Goal: Task Accomplishment & Management: Manage account settings

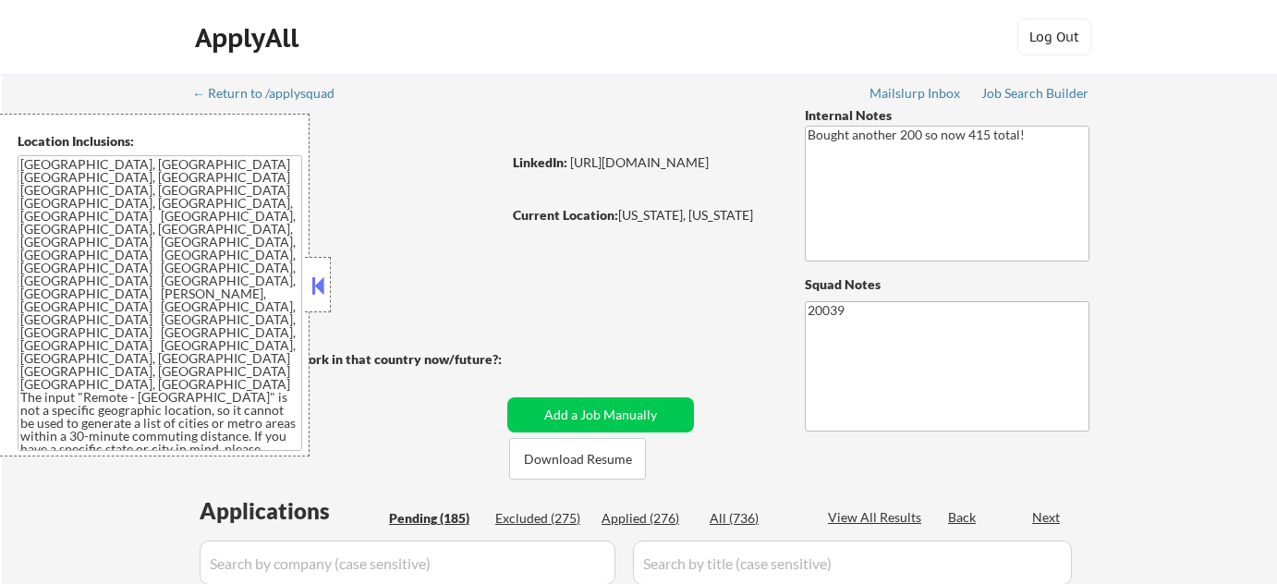
select select ""pending""
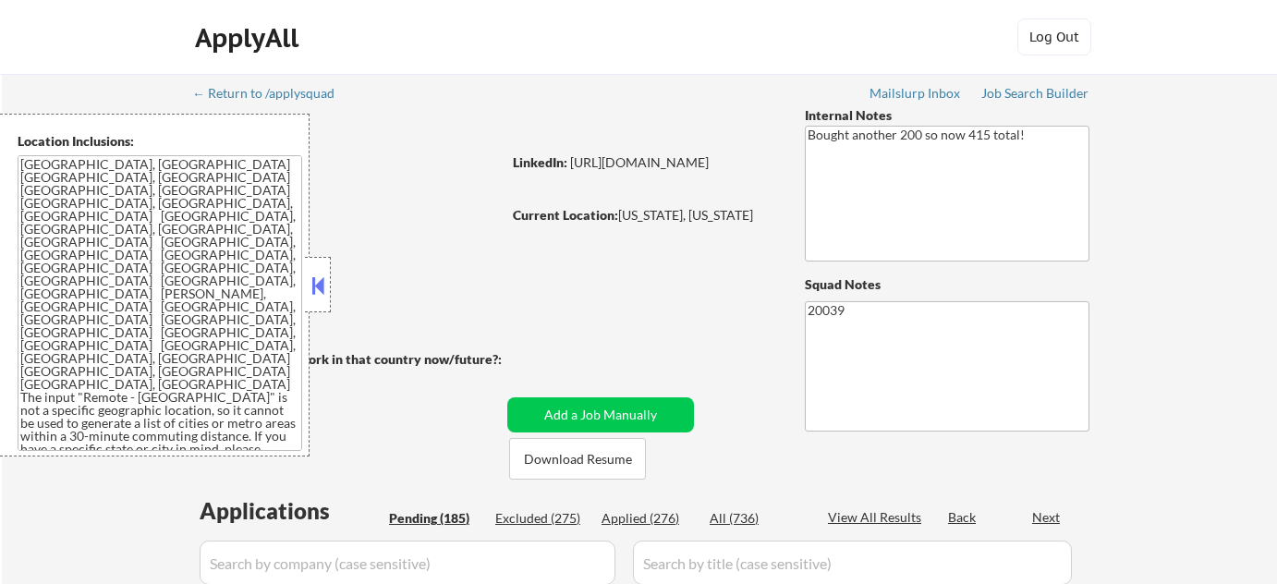
select select ""pending""
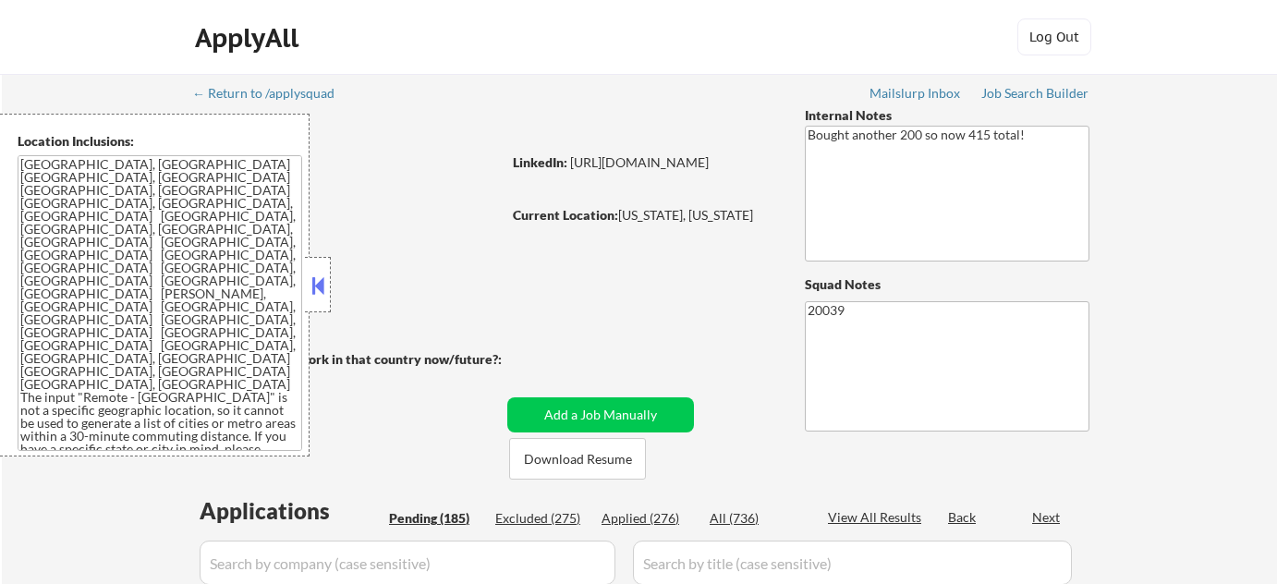
select select ""pending""
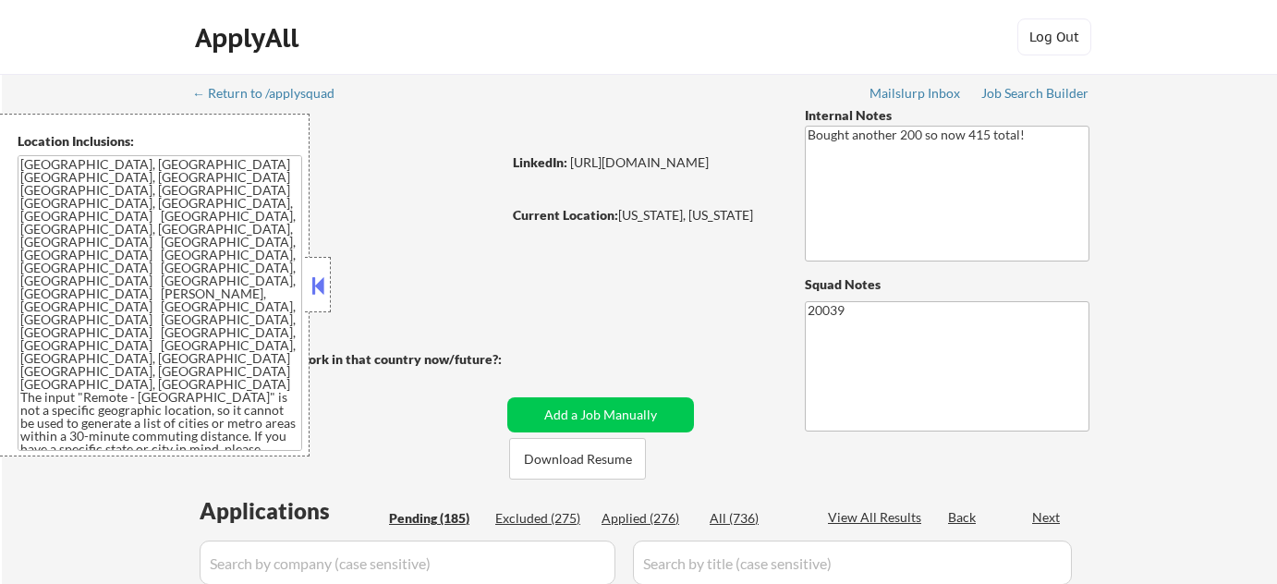
select select ""pending""
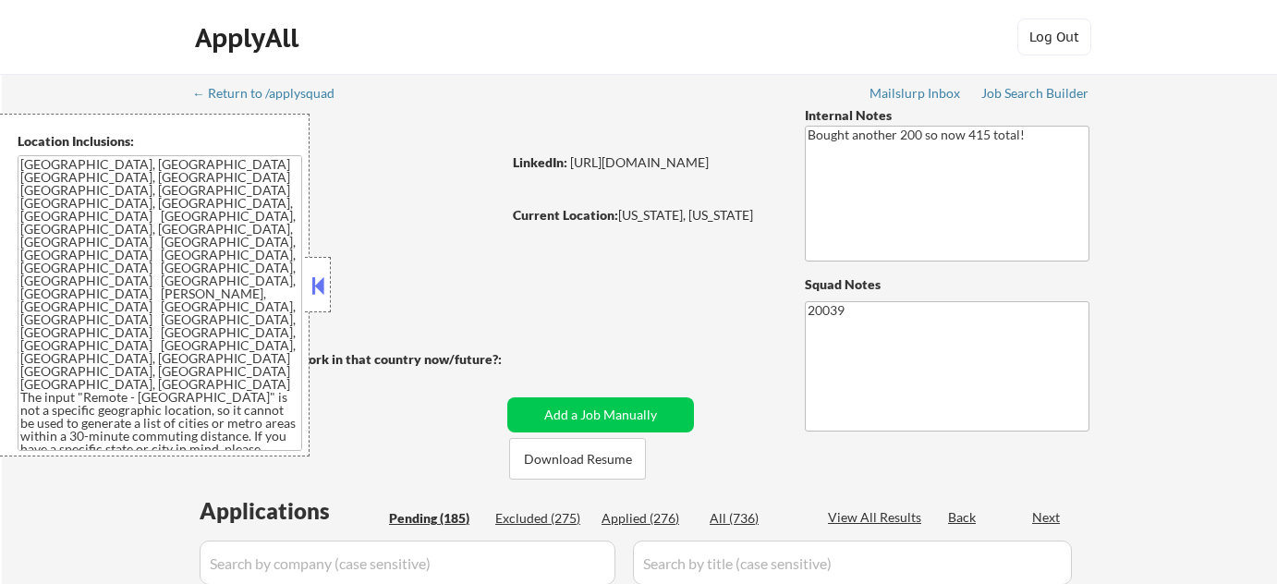
select select ""pending""
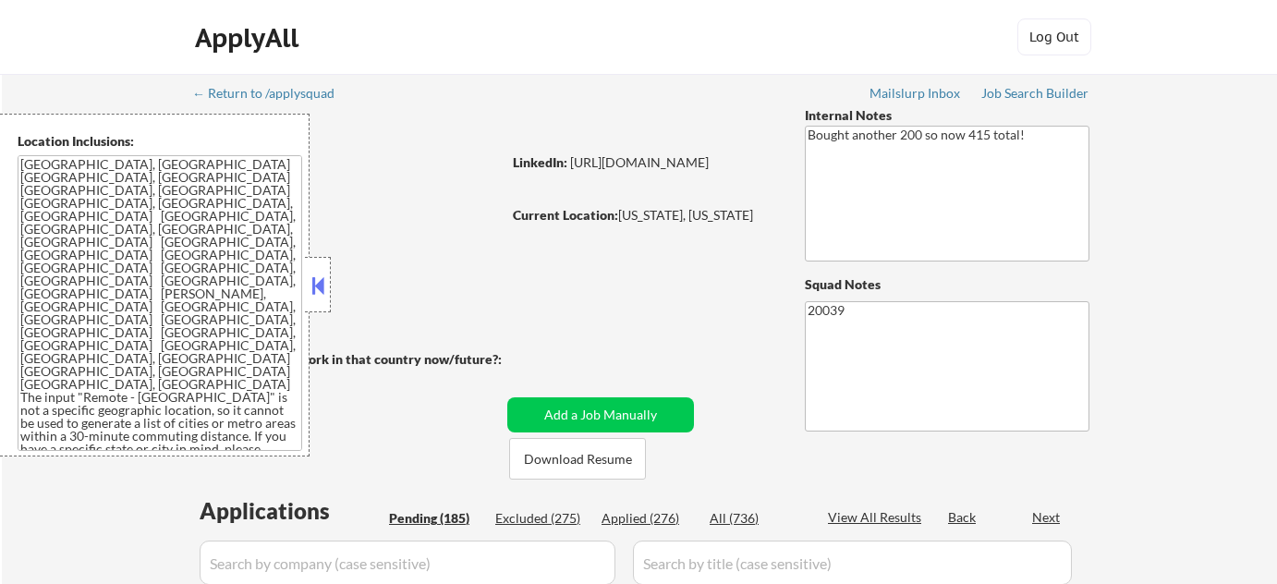
select select ""pending""
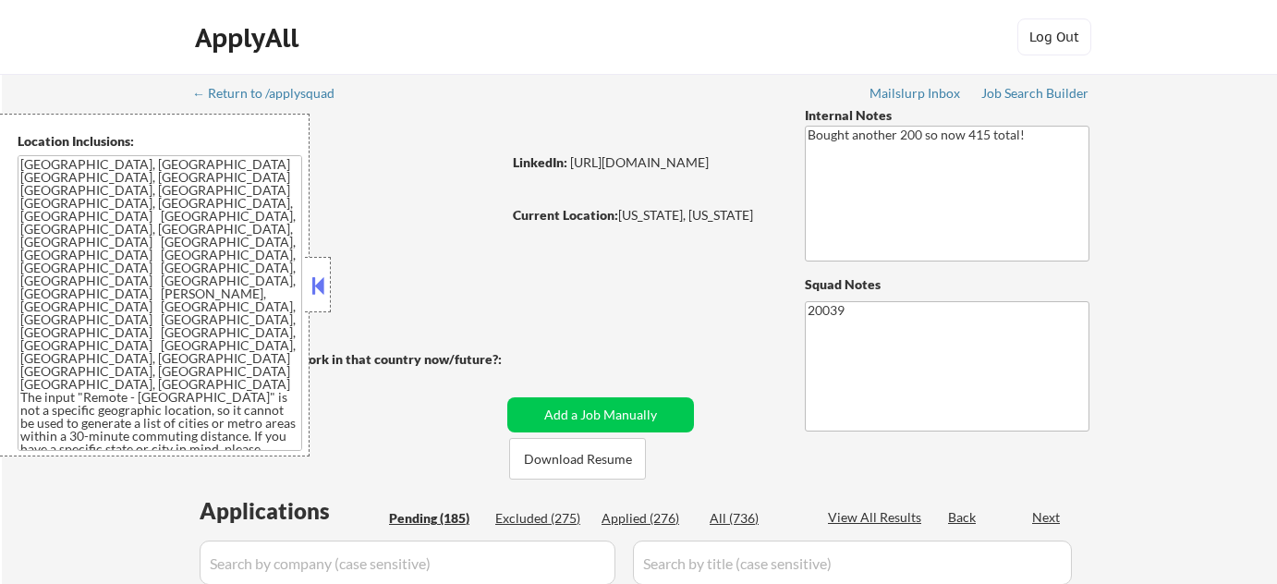
select select ""pending""
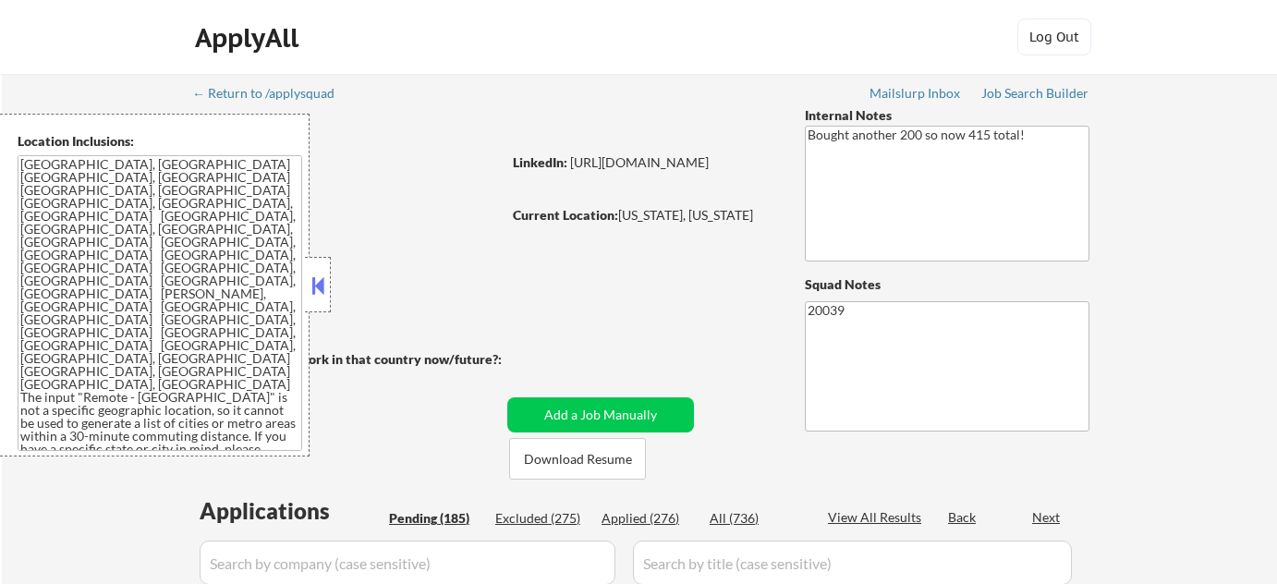
select select ""pending""
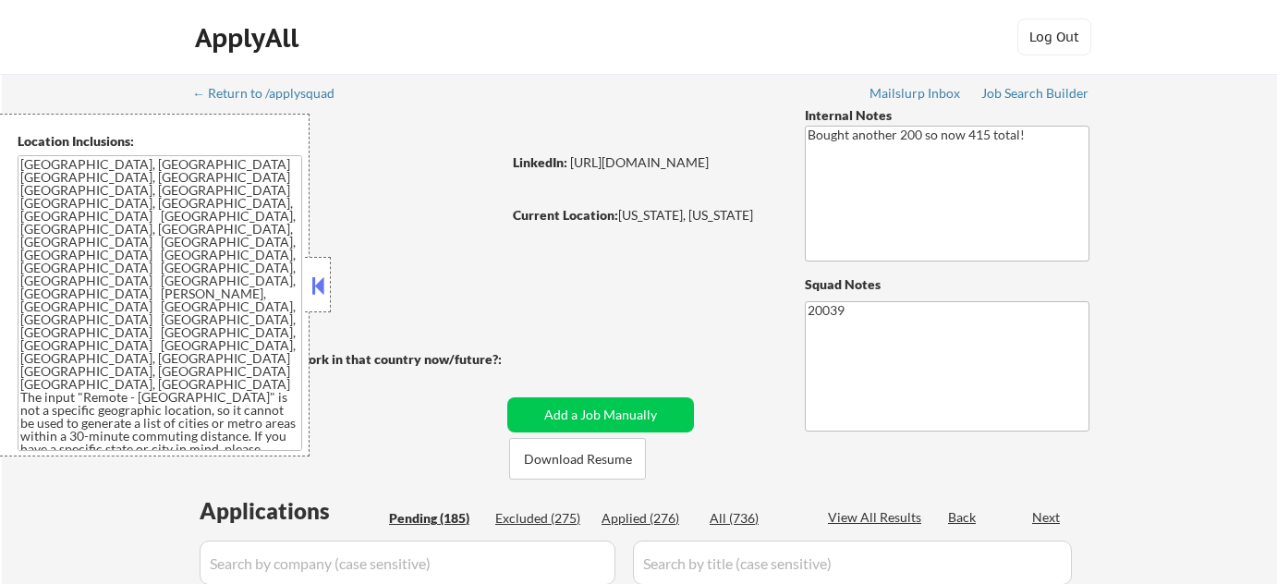
select select ""pending""
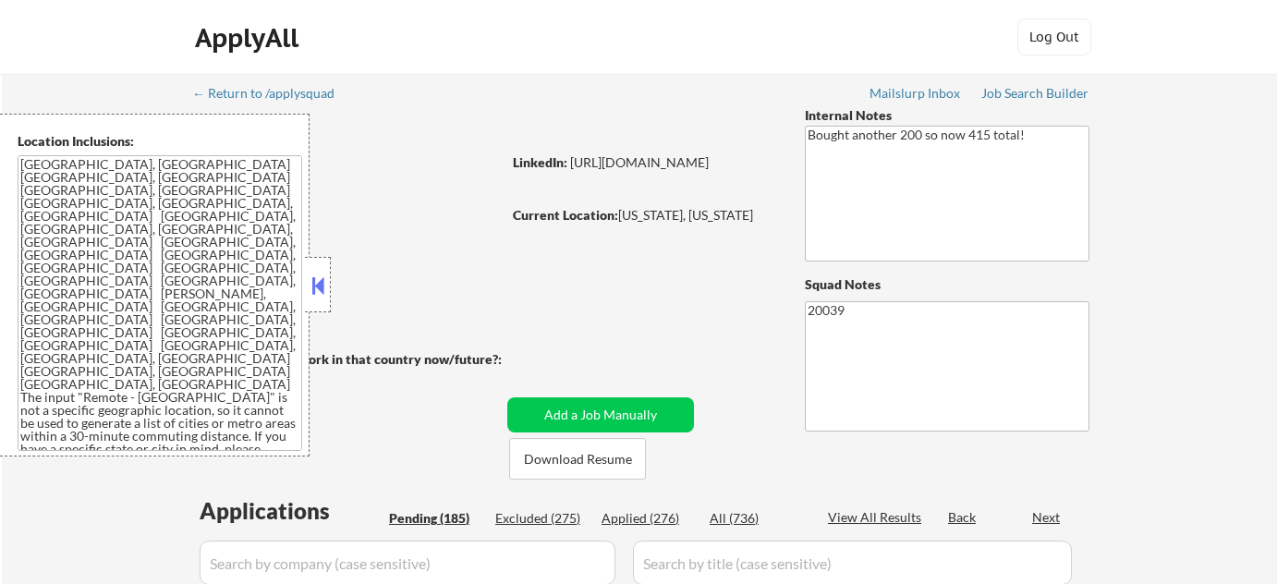
select select ""pending""
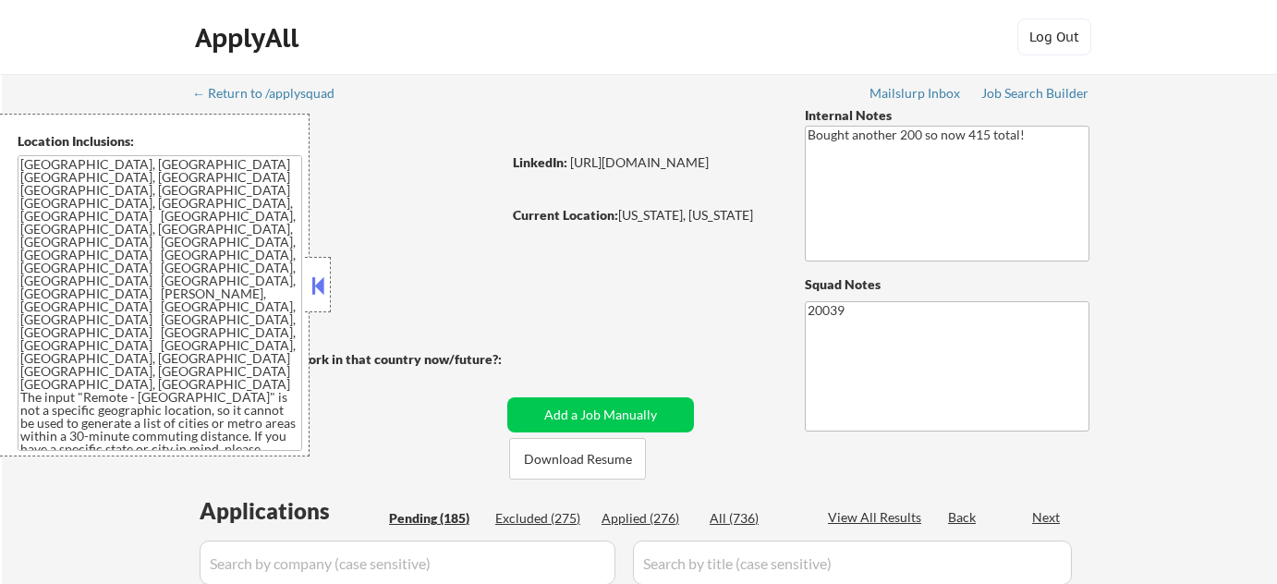
select select ""pending""
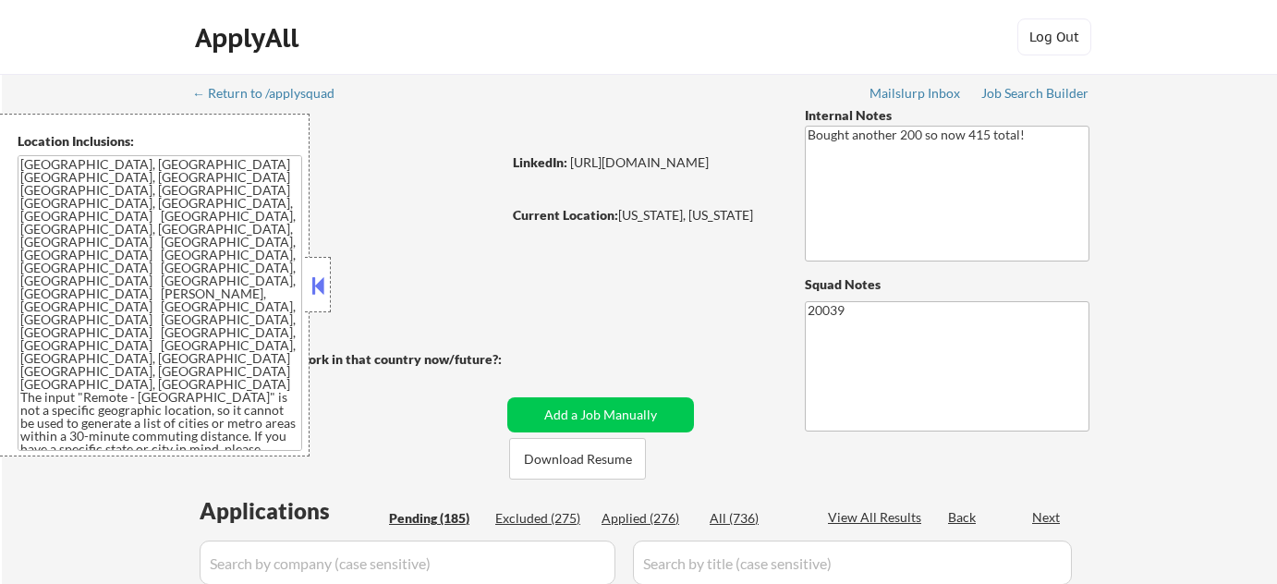
select select ""pending""
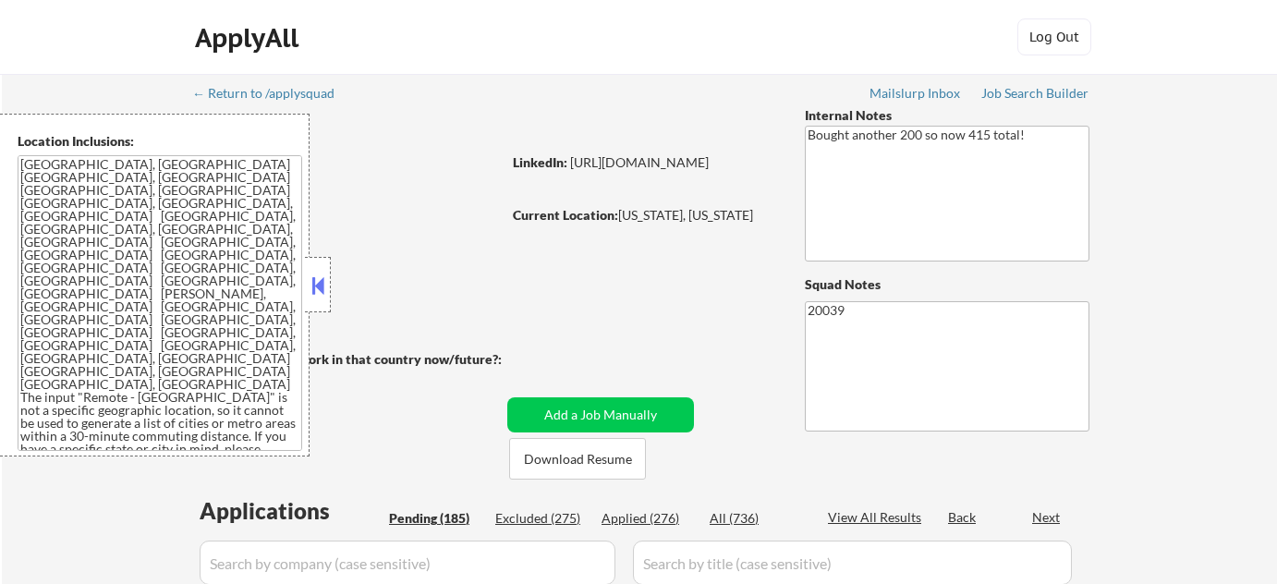
select select ""pending""
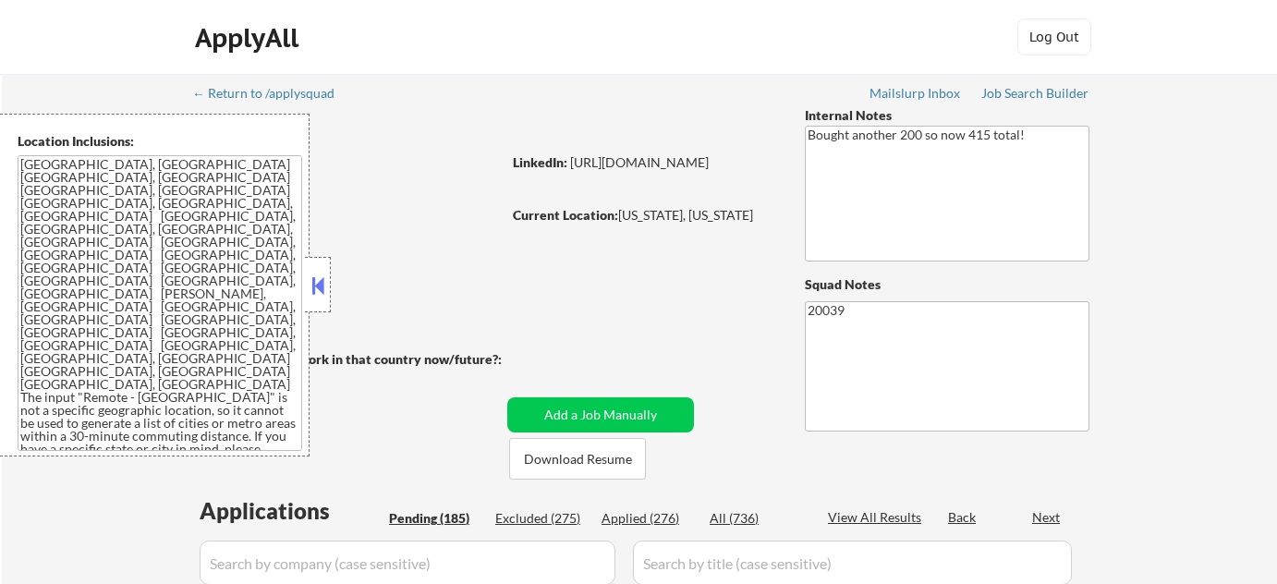
select select ""pending""
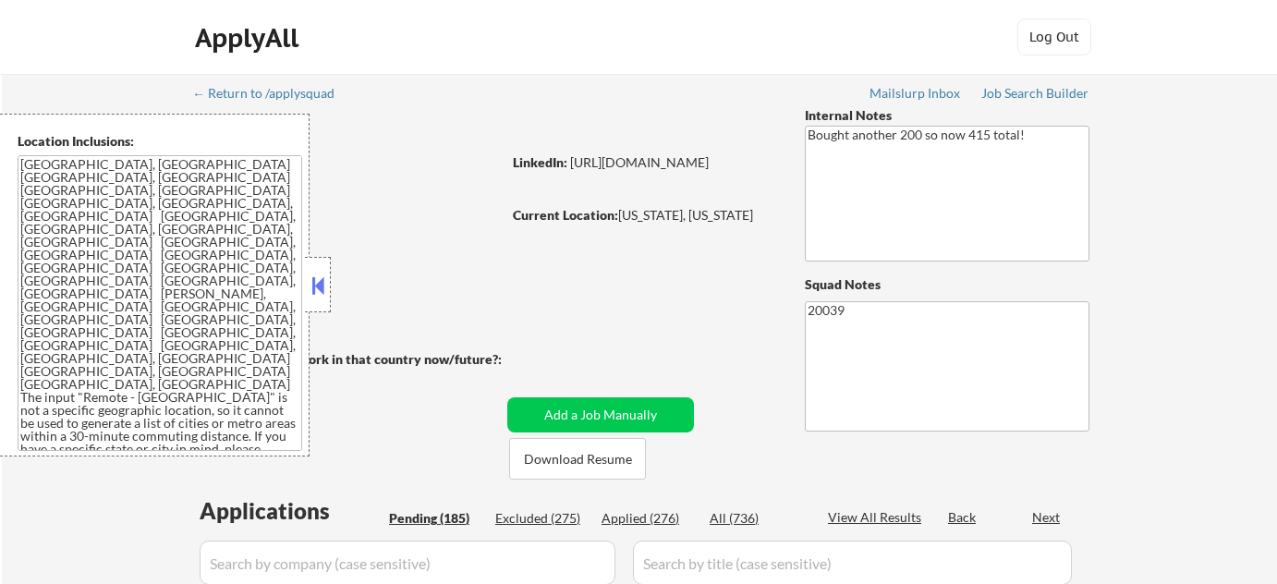
select select ""pending""
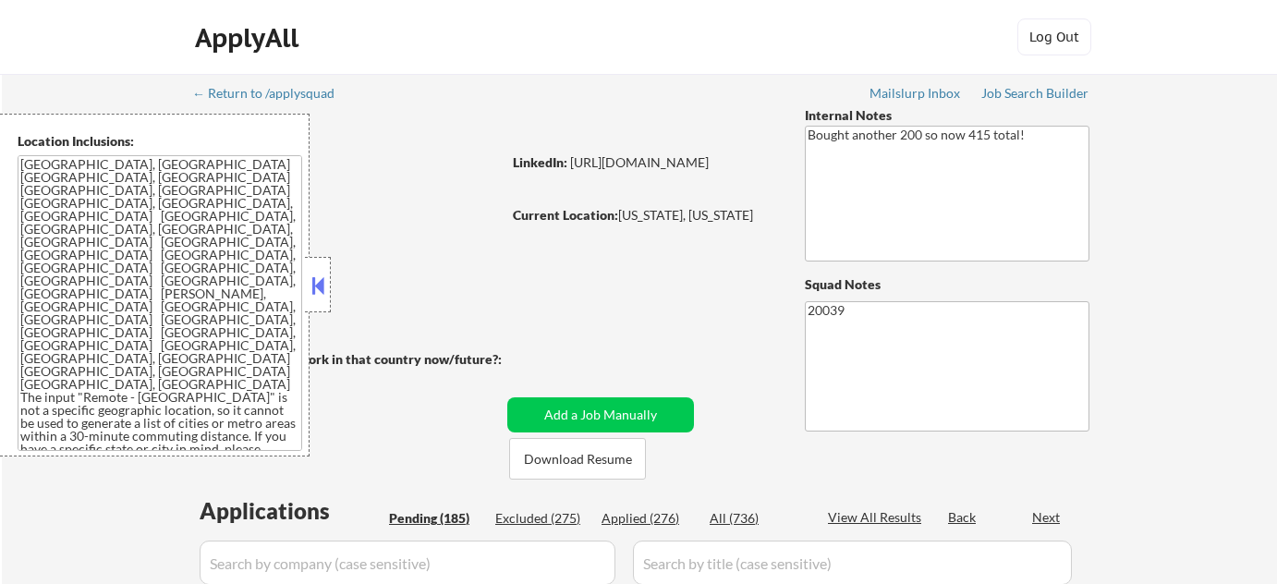
select select ""pending""
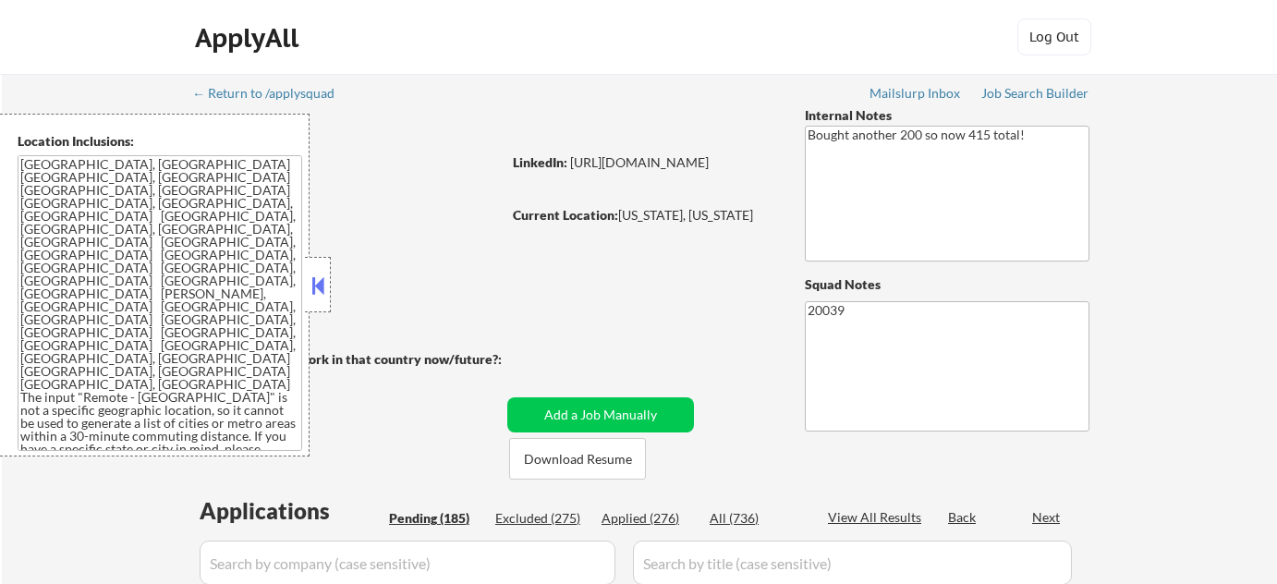
select select ""pending""
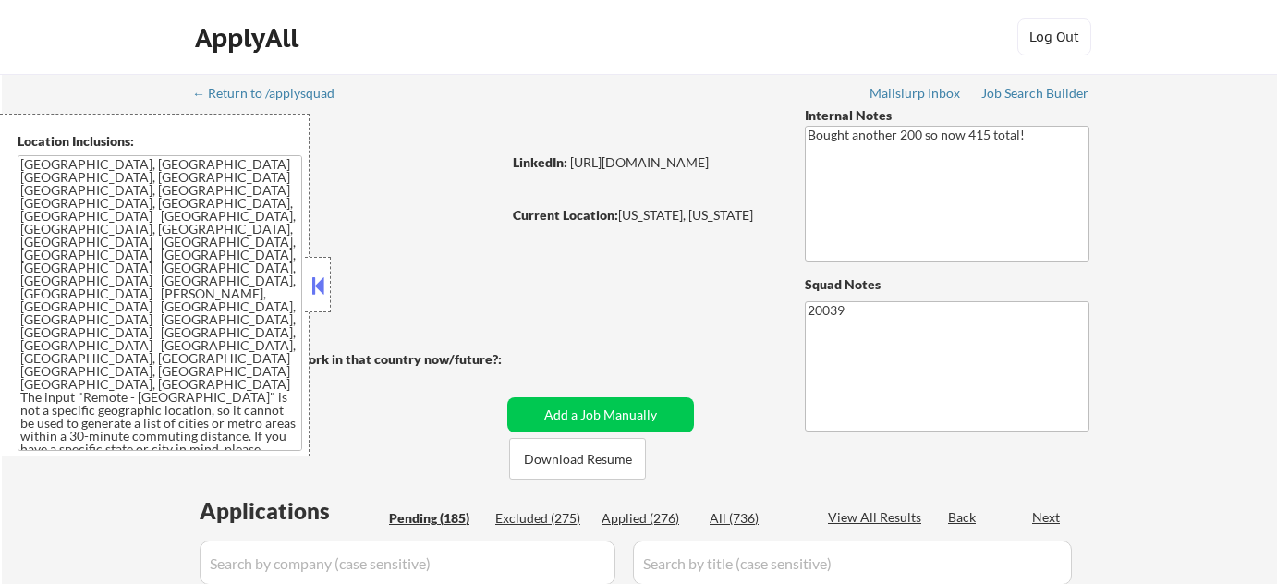
select select ""pending""
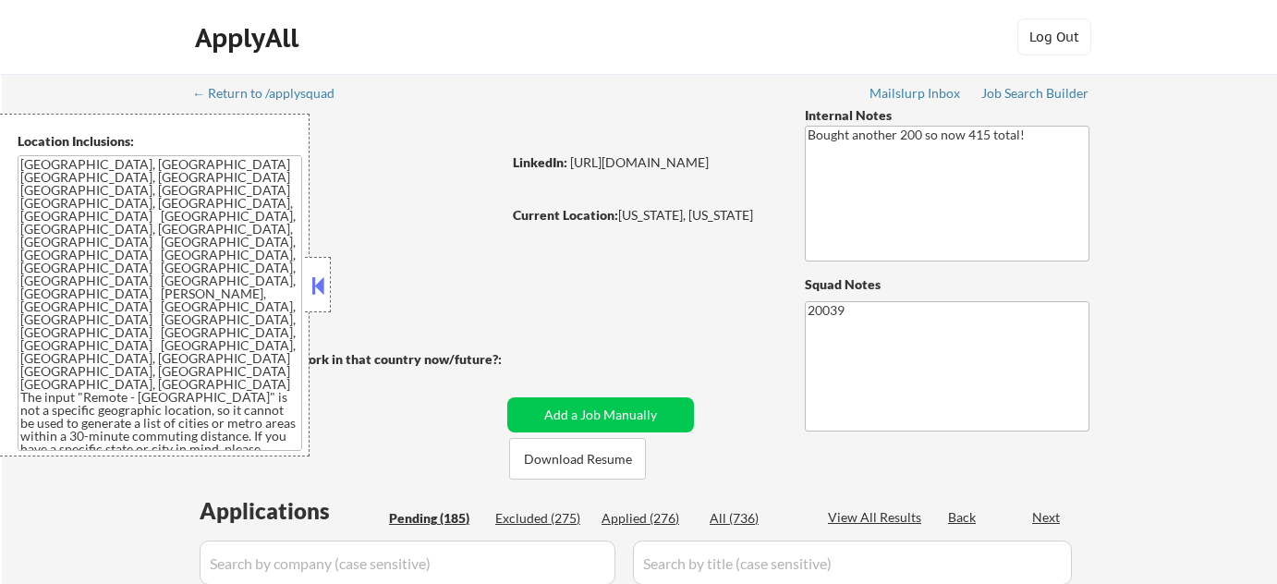
select select ""pending""
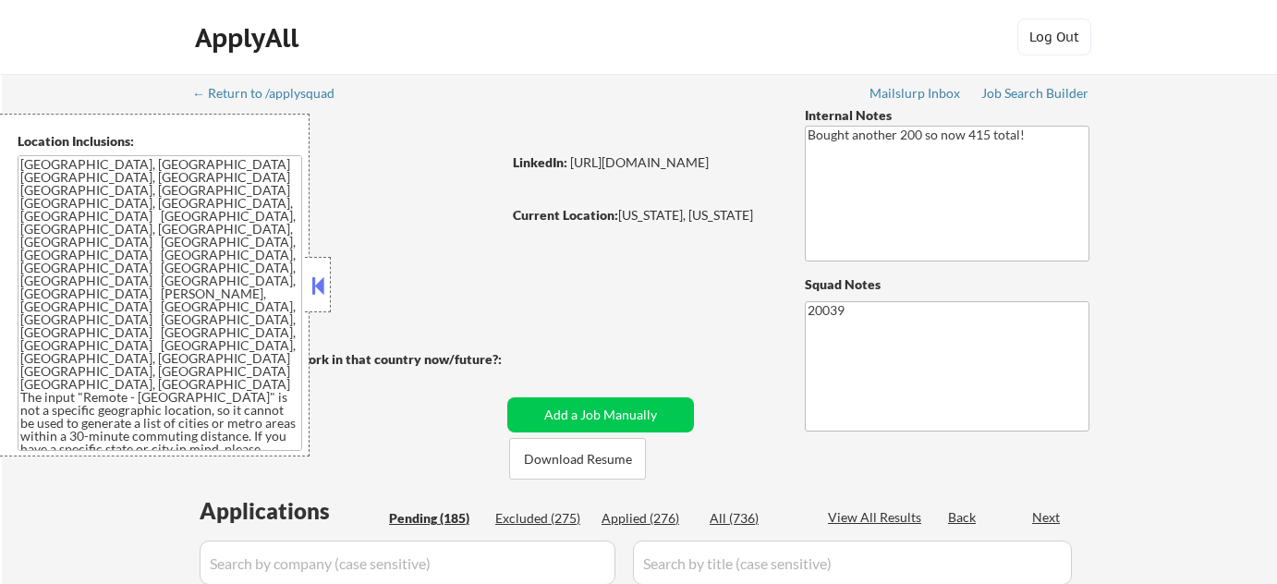
select select ""pending""
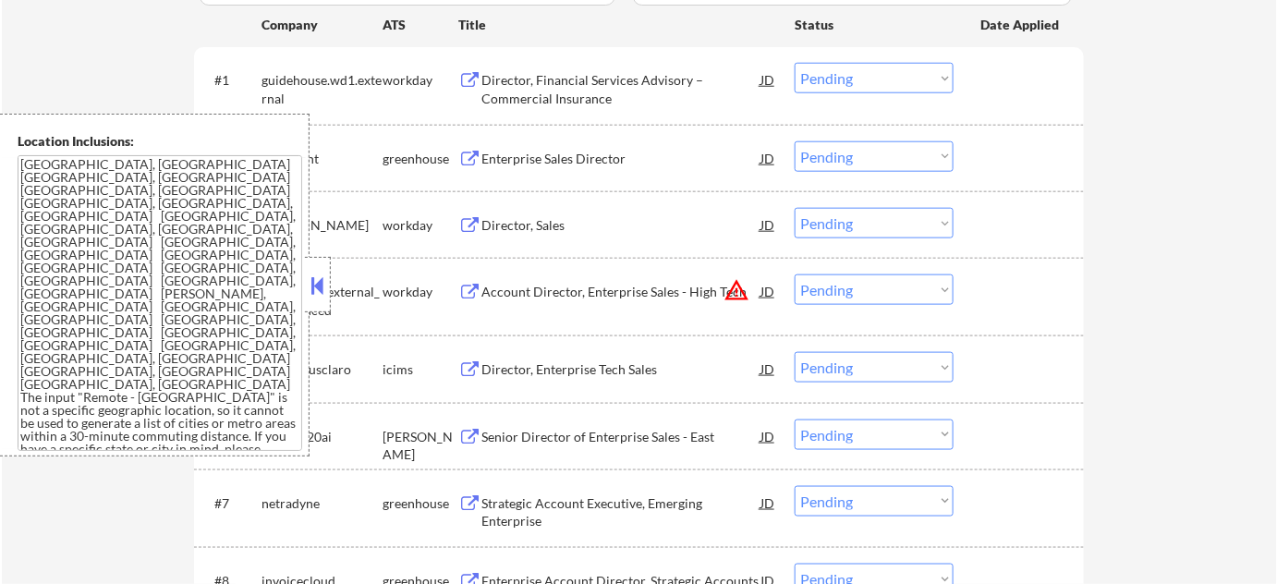
scroll to position [588, 0]
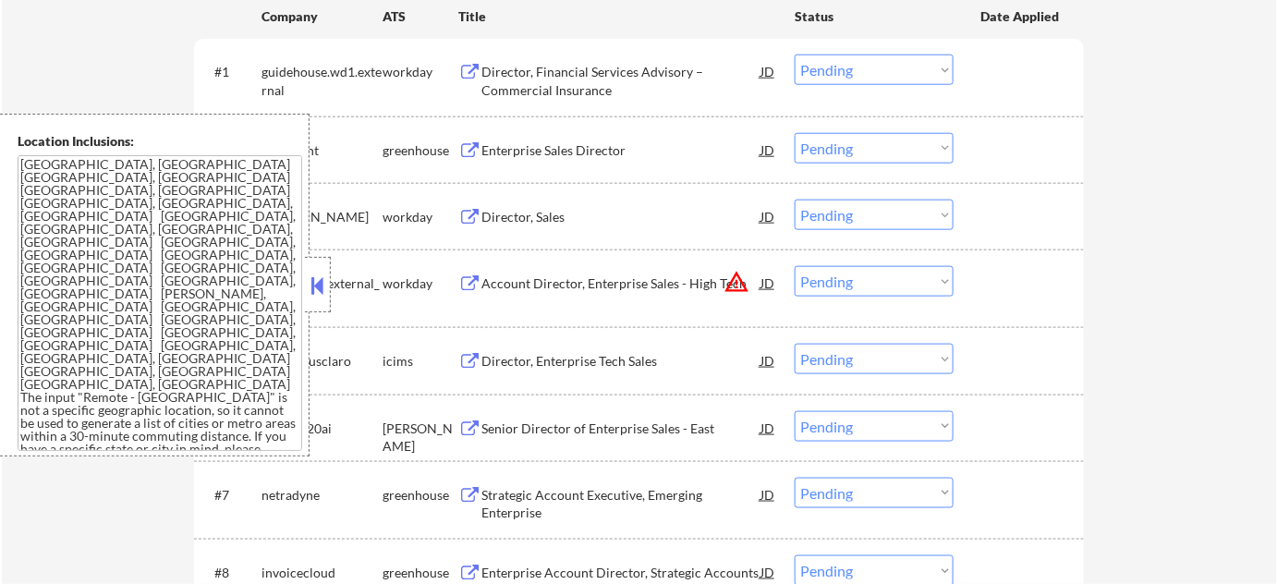
click at [324, 290] on button at bounding box center [318, 286] width 20 height 28
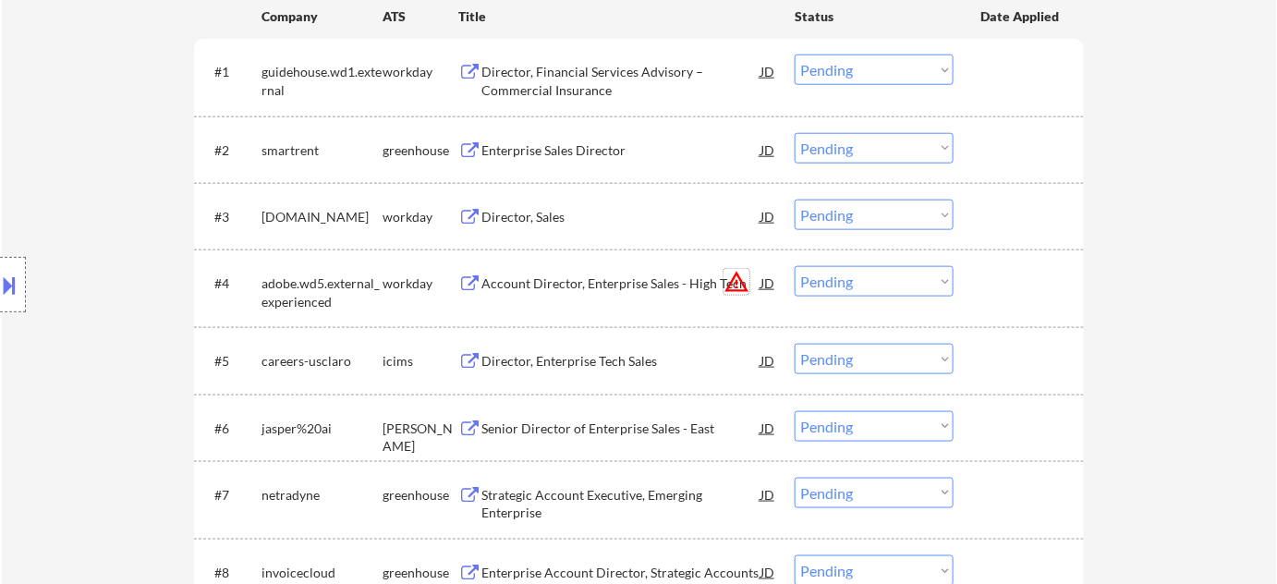
click at [736, 277] on button "warning_amber" at bounding box center [737, 282] width 26 height 26
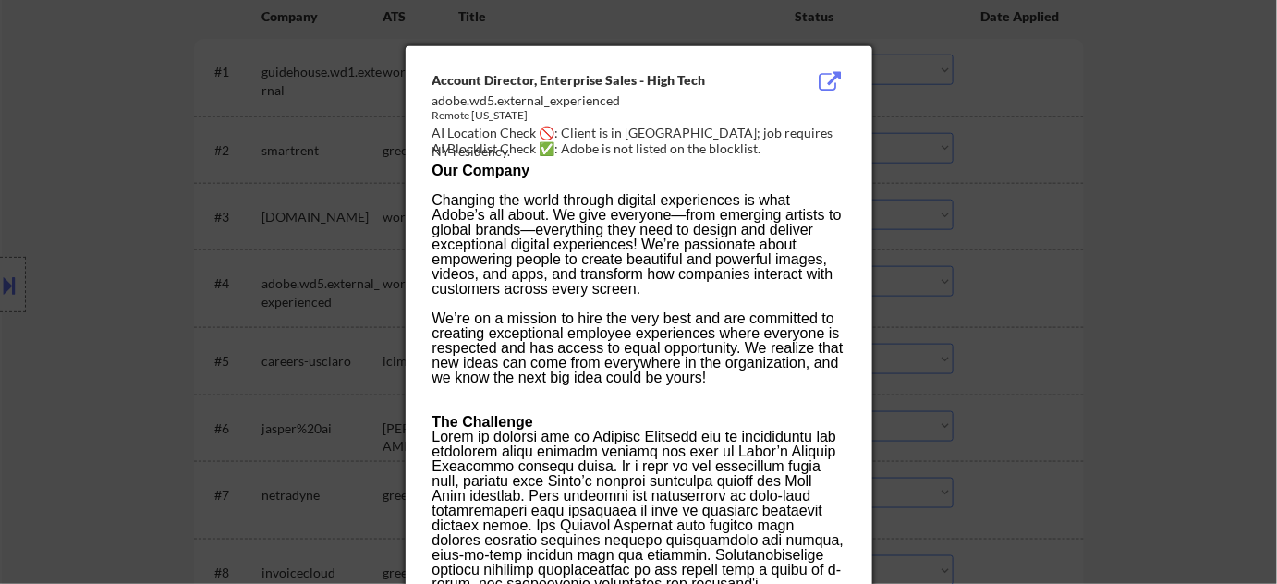
click at [1066, 274] on div at bounding box center [638, 292] width 1277 height 584
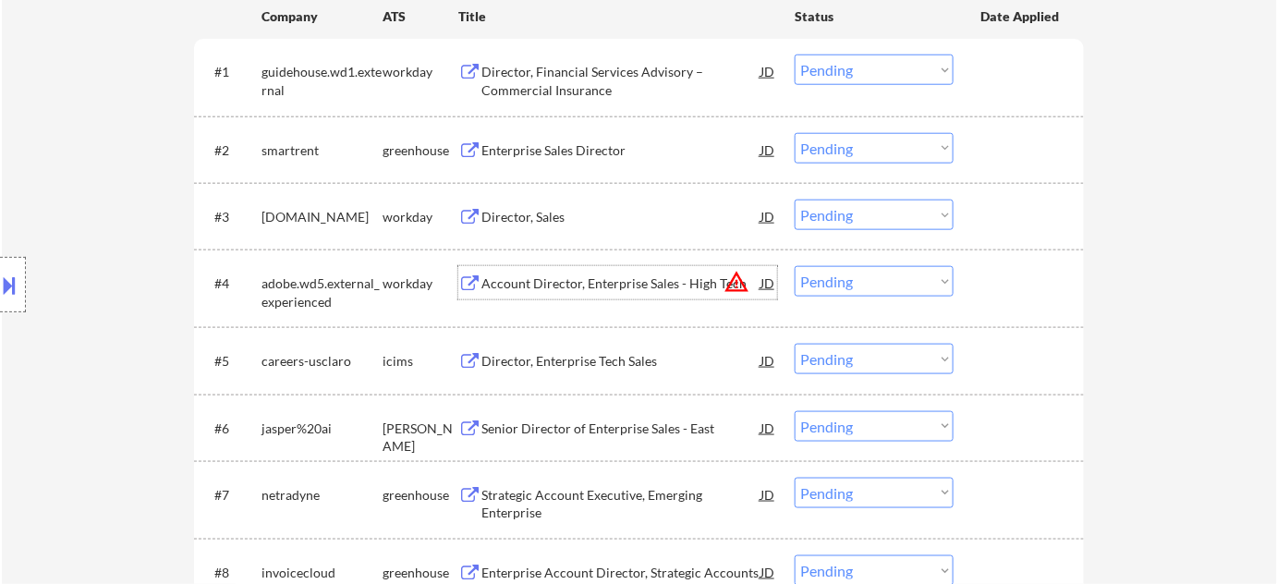
click at [599, 280] on div "Account Director, Enterprise Sales - High Tech" at bounding box center [620, 283] width 279 height 18
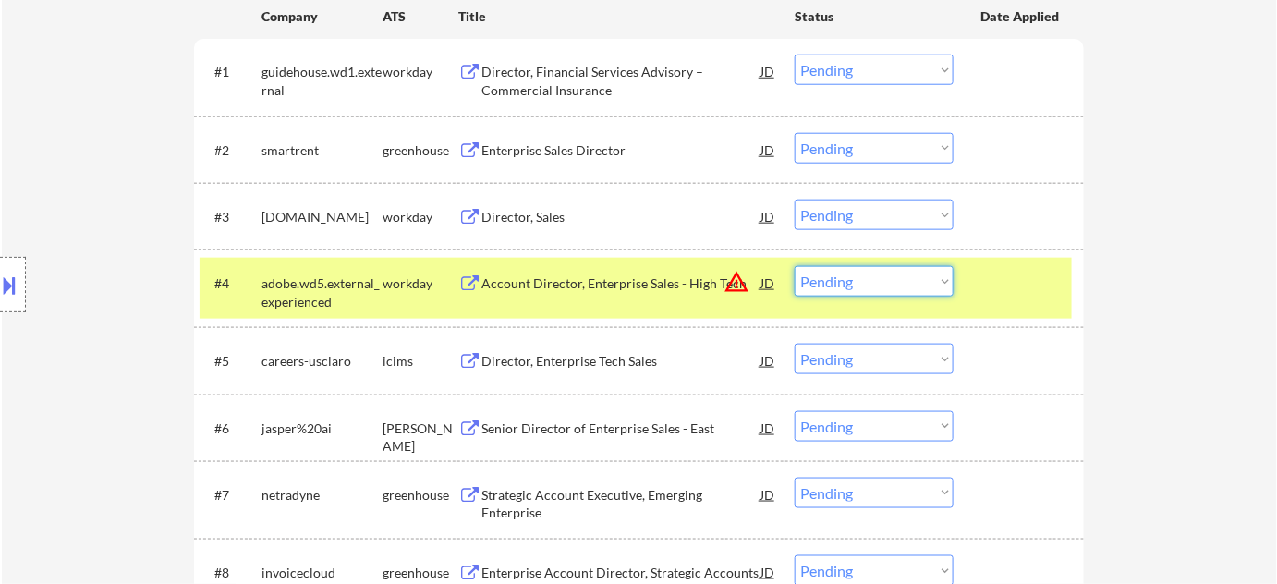
drag, startPoint x: 922, startPoint y: 275, endPoint x: 929, endPoint y: 287, distance: 13.6
click at [922, 275] on select "Choose an option... Pending Applied Excluded (Questions) Excluded (Expired) Exc…" at bounding box center [874, 281] width 159 height 30
click at [795, 266] on select "Choose an option... Pending Applied Excluded (Questions) Excluded (Expired) Exc…" at bounding box center [874, 281] width 159 height 30
select select ""pending""
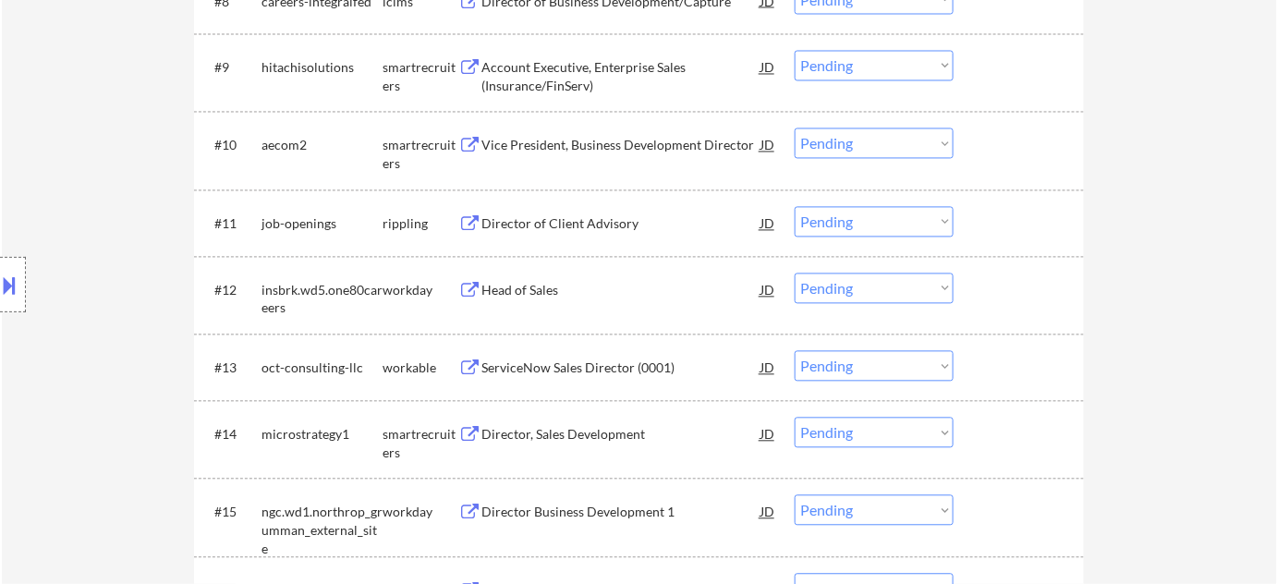
scroll to position [1175, 0]
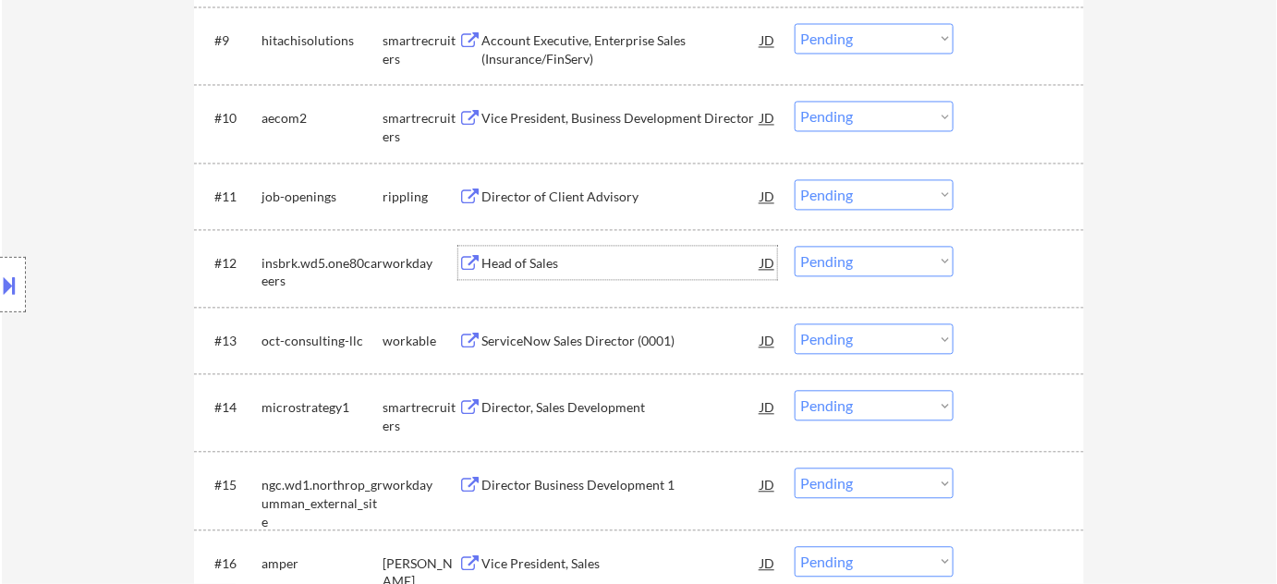
click at [552, 265] on div "Head of Sales" at bounding box center [620, 263] width 279 height 18
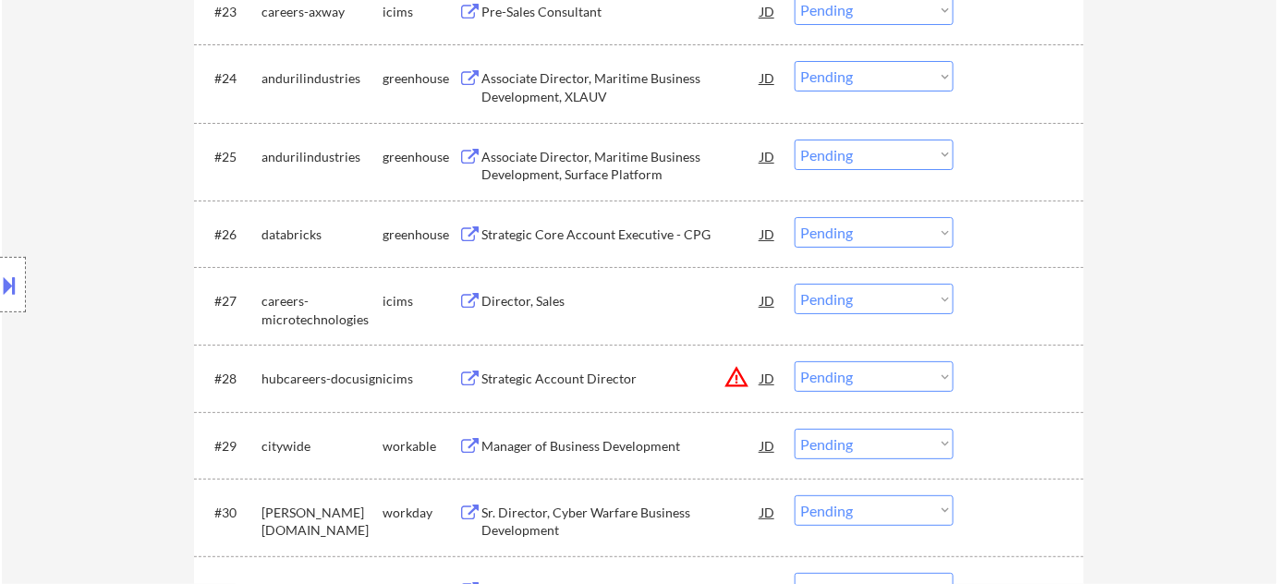
scroll to position [2268, 0]
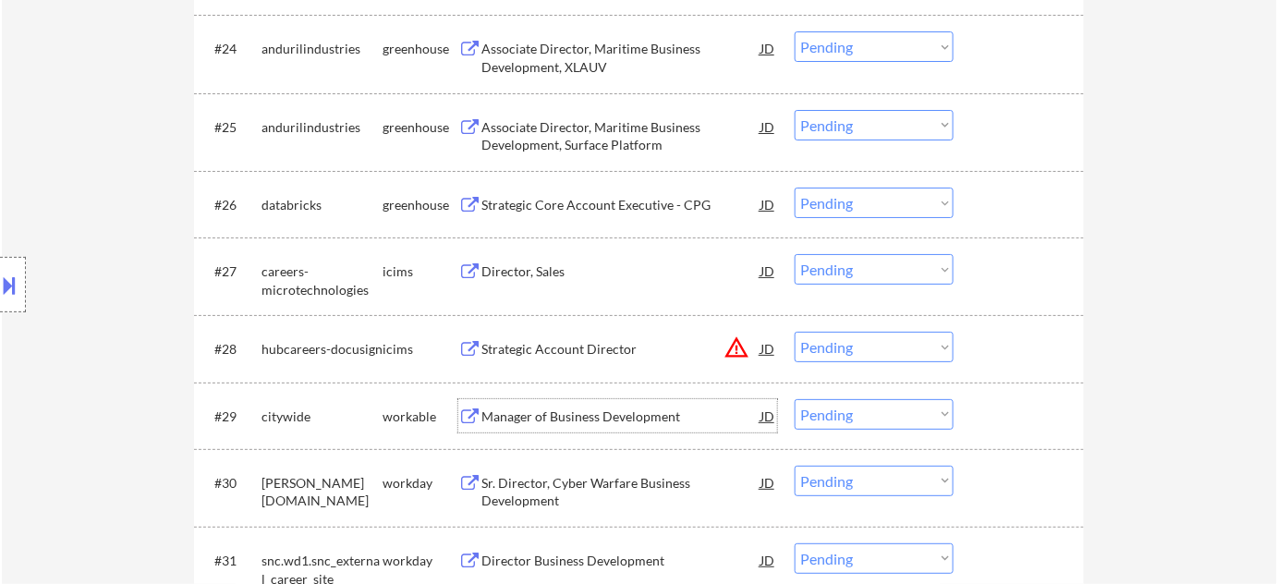
click at [617, 417] on div "Manager of Business Development" at bounding box center [620, 416] width 279 height 18
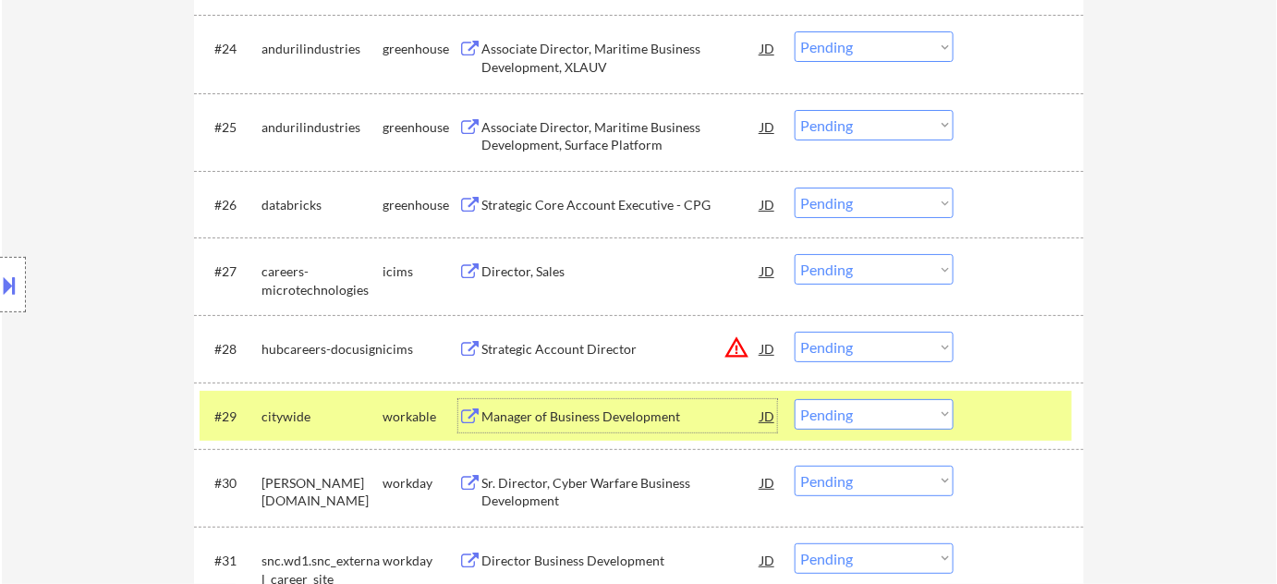
click at [912, 420] on select "Choose an option... Pending Applied Excluded (Questions) Excluded (Expired) Exc…" at bounding box center [874, 414] width 159 height 30
click at [795, 399] on select "Choose an option... Pending Applied Excluded (Questions) Excluded (Expired) Exc…" at bounding box center [874, 414] width 159 height 30
select select ""pending""
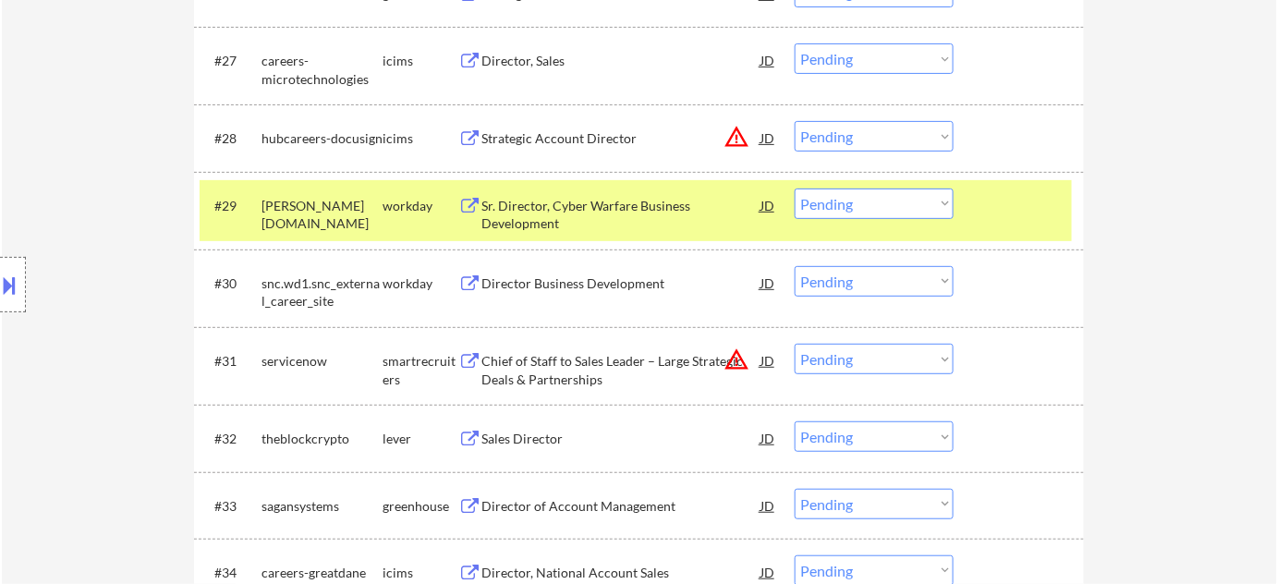
scroll to position [2520, 0]
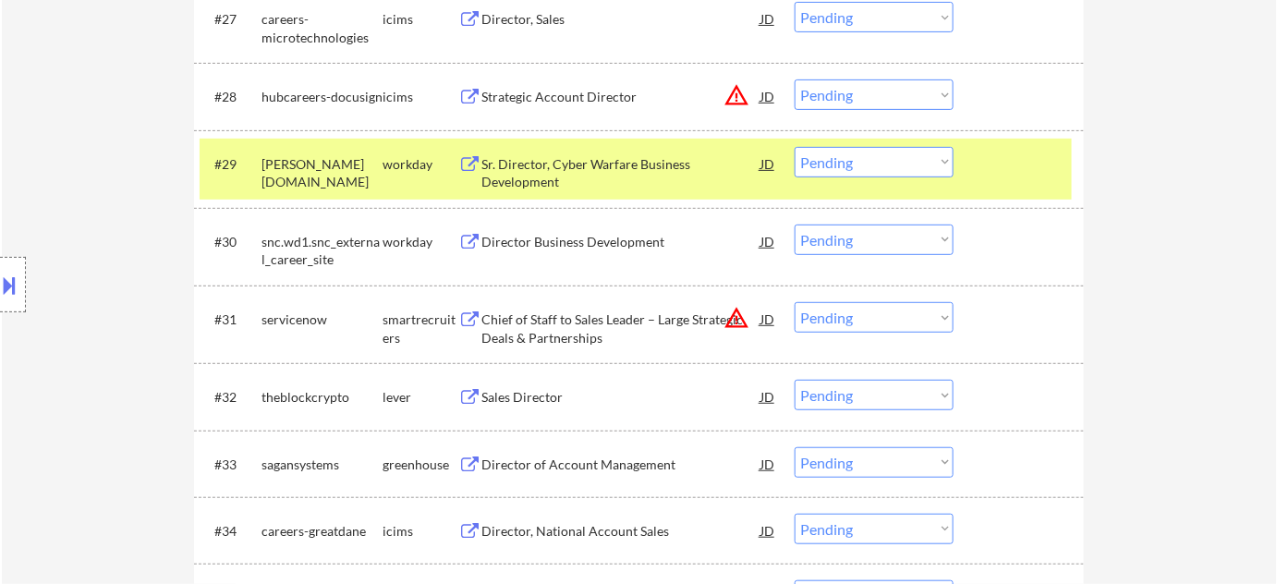
click at [602, 237] on div "Director Business Development" at bounding box center [620, 242] width 279 height 18
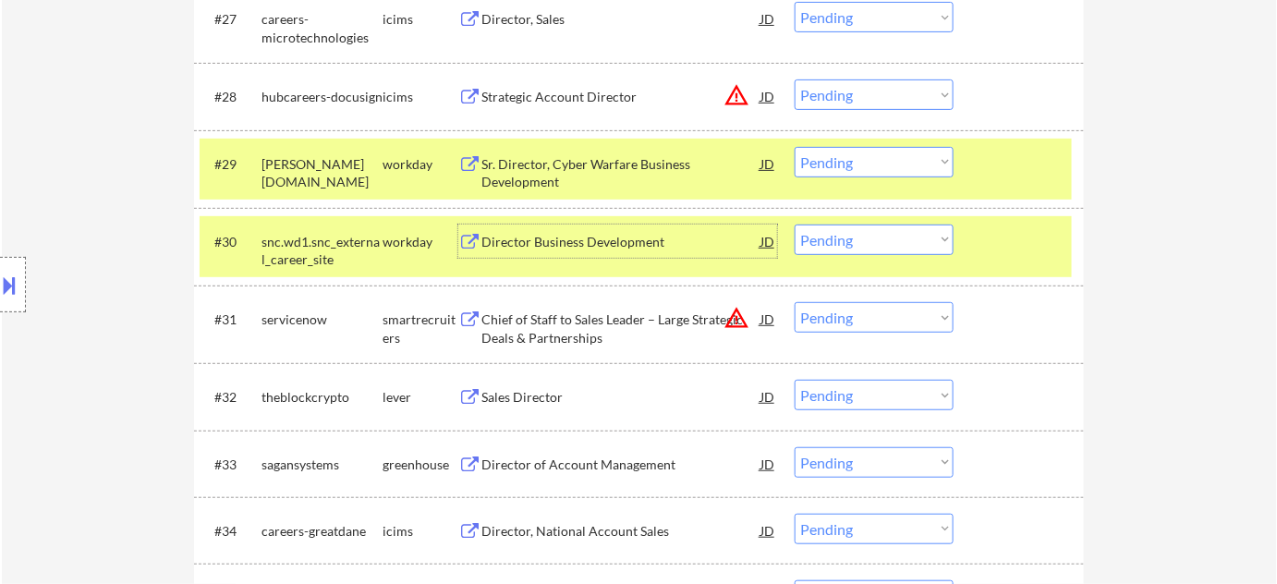
click at [897, 232] on select "Choose an option... Pending Applied Excluded (Questions) Excluded (Expired) Exc…" at bounding box center [874, 240] width 159 height 30
click at [795, 225] on select "Choose an option... Pending Applied Excluded (Questions) Excluded (Expired) Exc…" at bounding box center [874, 240] width 159 height 30
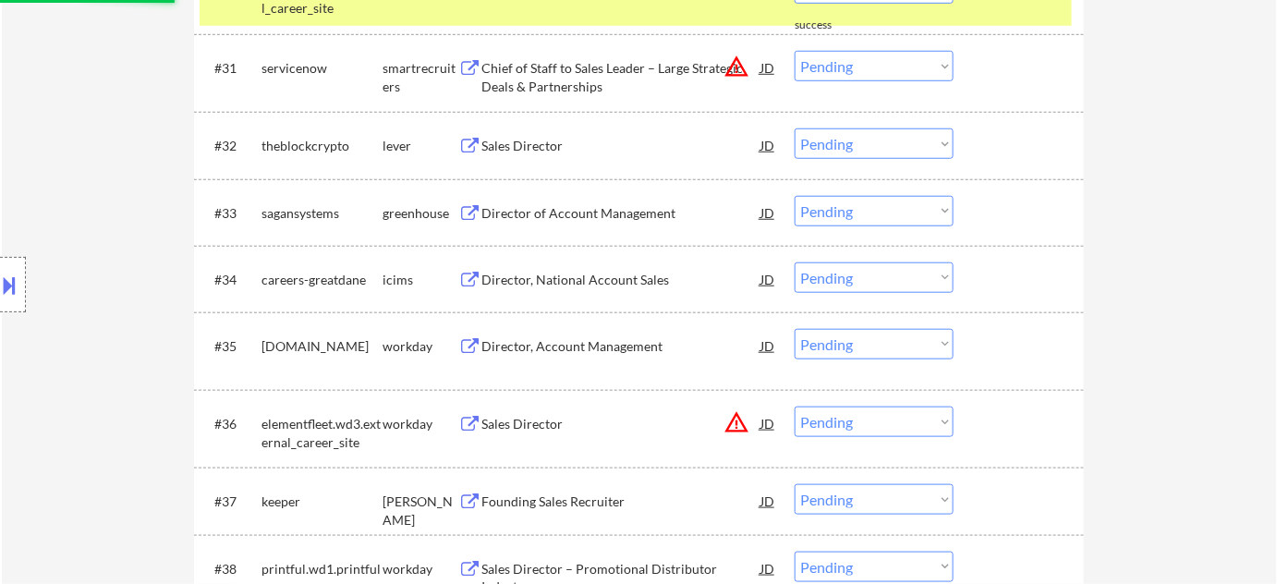
scroll to position [2939, 0]
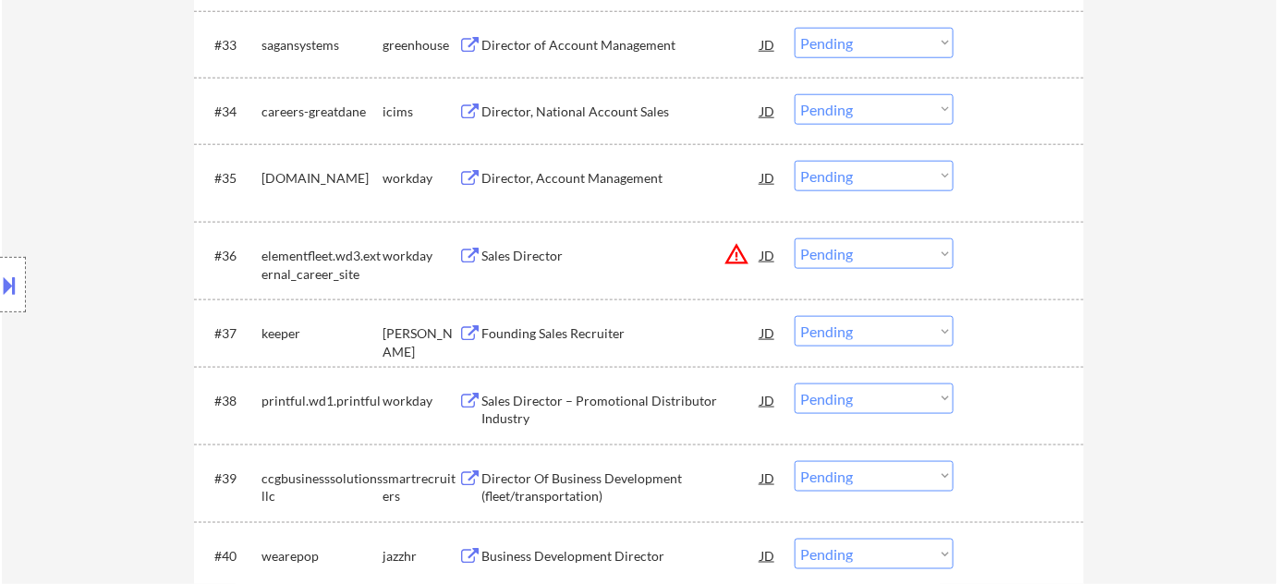
select select ""pending""
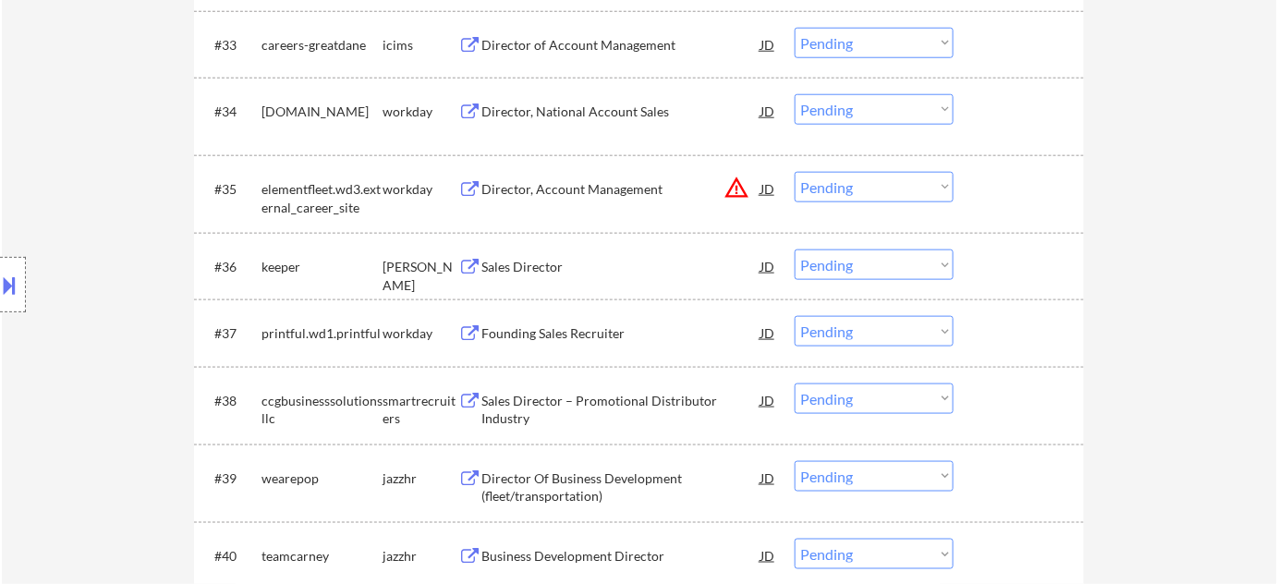
scroll to position [3023, 0]
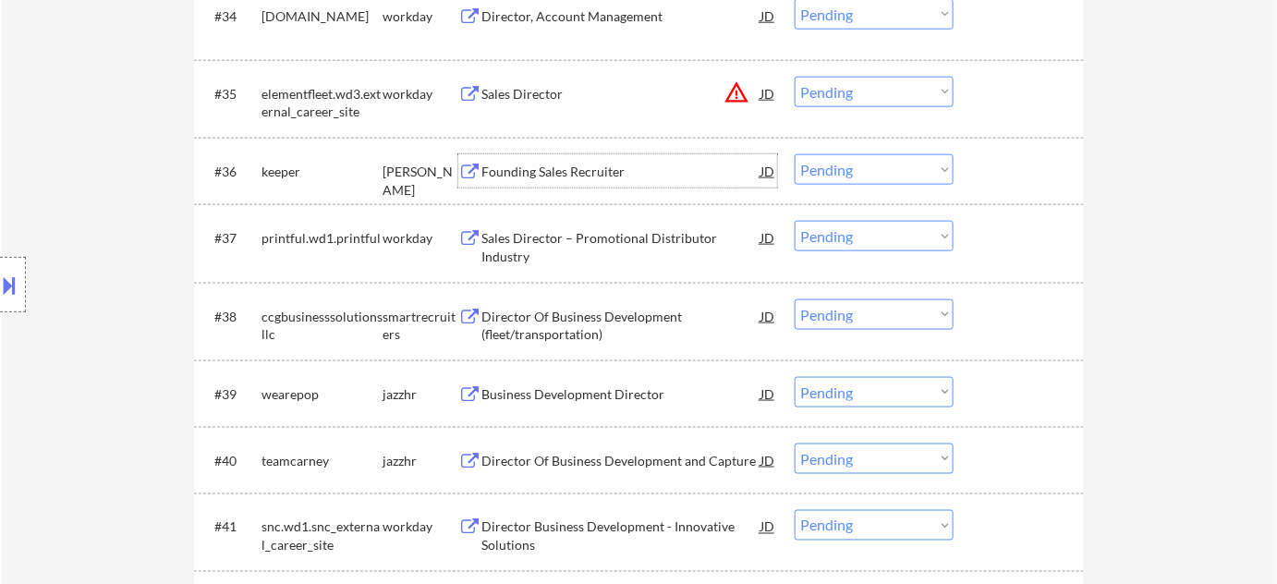
click at [567, 172] on div "Founding Sales Recruiter" at bounding box center [620, 172] width 279 height 18
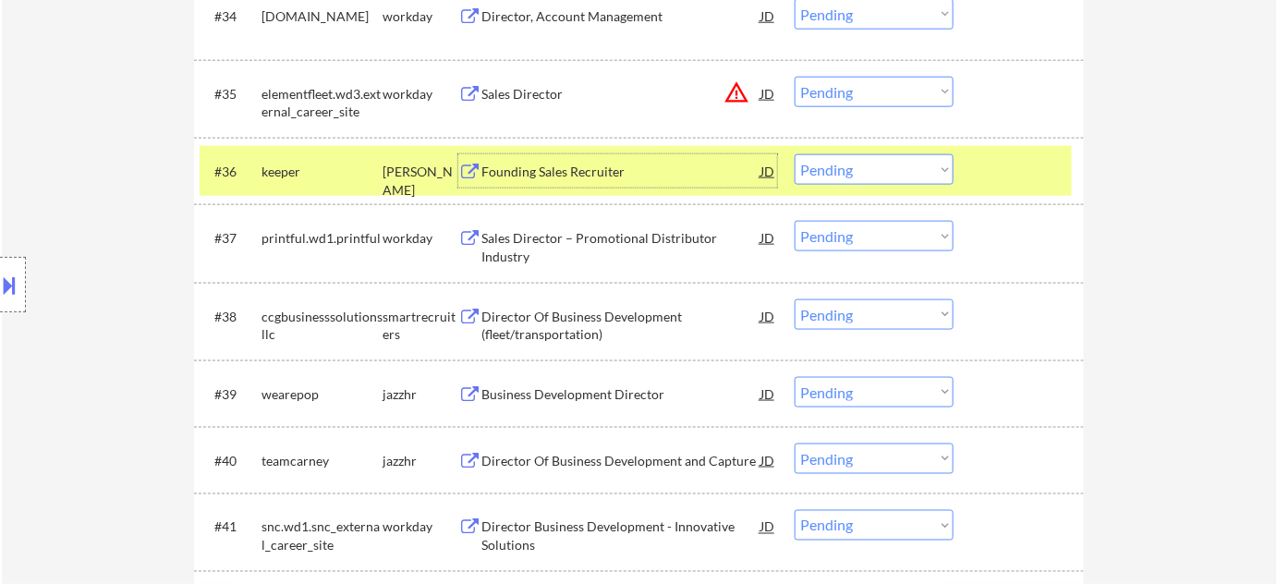
click at [892, 162] on select "Choose an option... Pending Applied Excluded (Questions) Excluded (Expired) Exc…" at bounding box center [874, 169] width 159 height 30
click at [795, 154] on select "Choose an option... Pending Applied Excluded (Questions) Excluded (Expired) Exc…" at bounding box center [874, 169] width 159 height 30
select select ""pending""
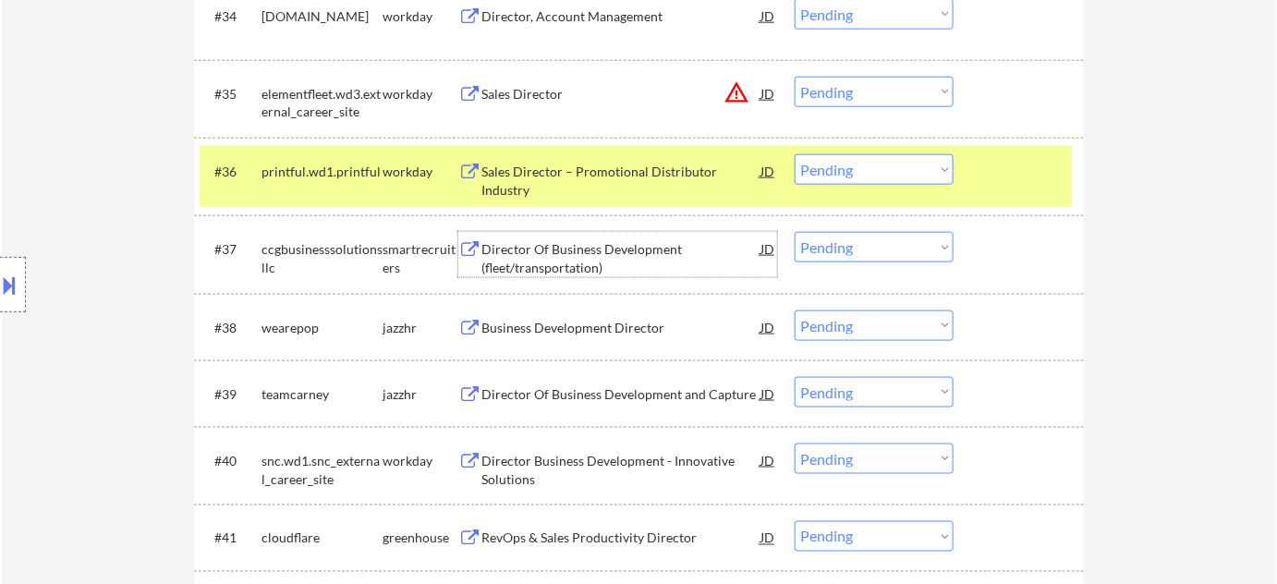
click at [587, 260] on div "Director Of Business Development (fleet/transportation)" at bounding box center [620, 258] width 279 height 36
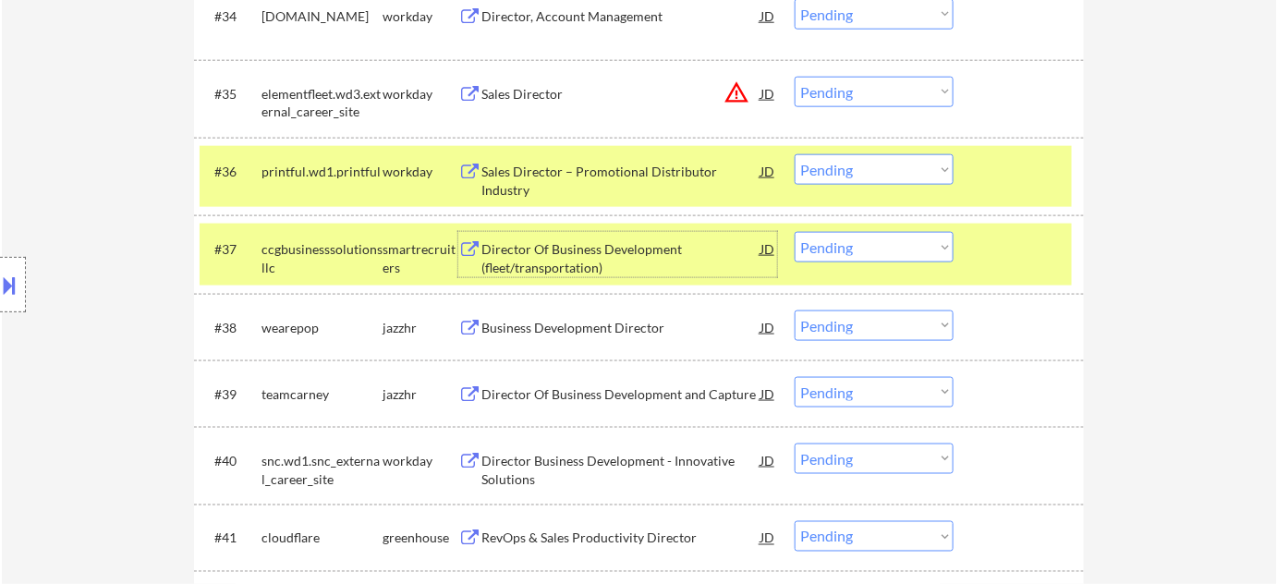
click at [850, 250] on select "Choose an option... Pending Applied Excluded (Questions) Excluded (Expired) Exc…" at bounding box center [874, 247] width 159 height 30
click at [795, 232] on select "Choose an option... Pending Applied Excluded (Questions) Excluded (Expired) Exc…" at bounding box center [874, 247] width 159 height 30
click at [561, 395] on div "Director Of Business Development and Capture" at bounding box center [620, 394] width 279 height 18
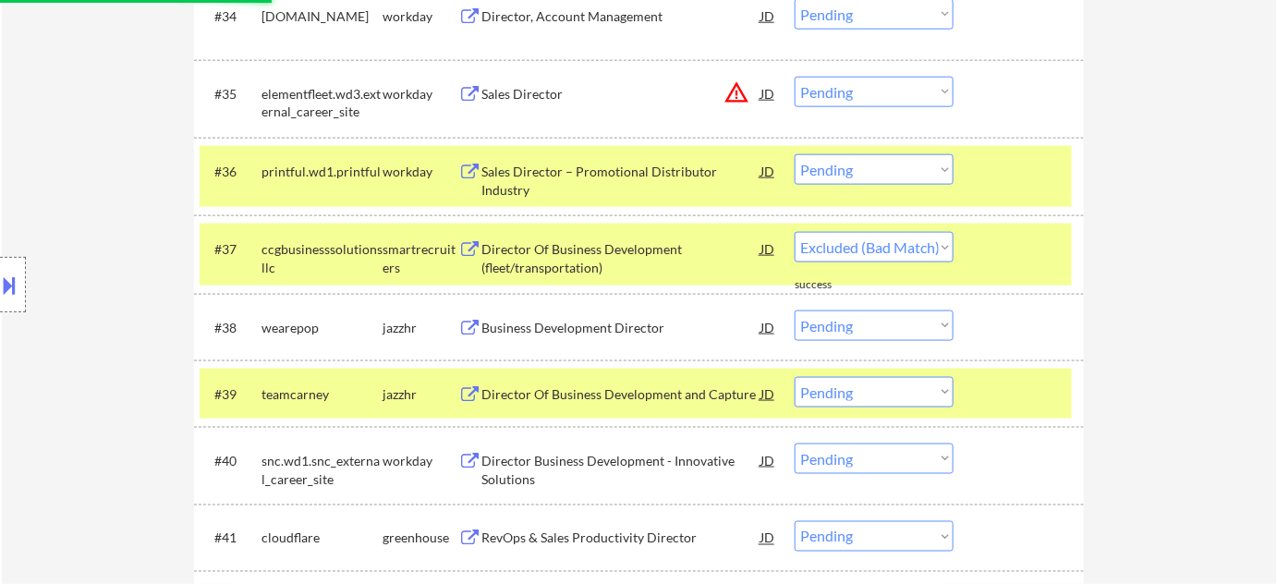
select select ""pending""
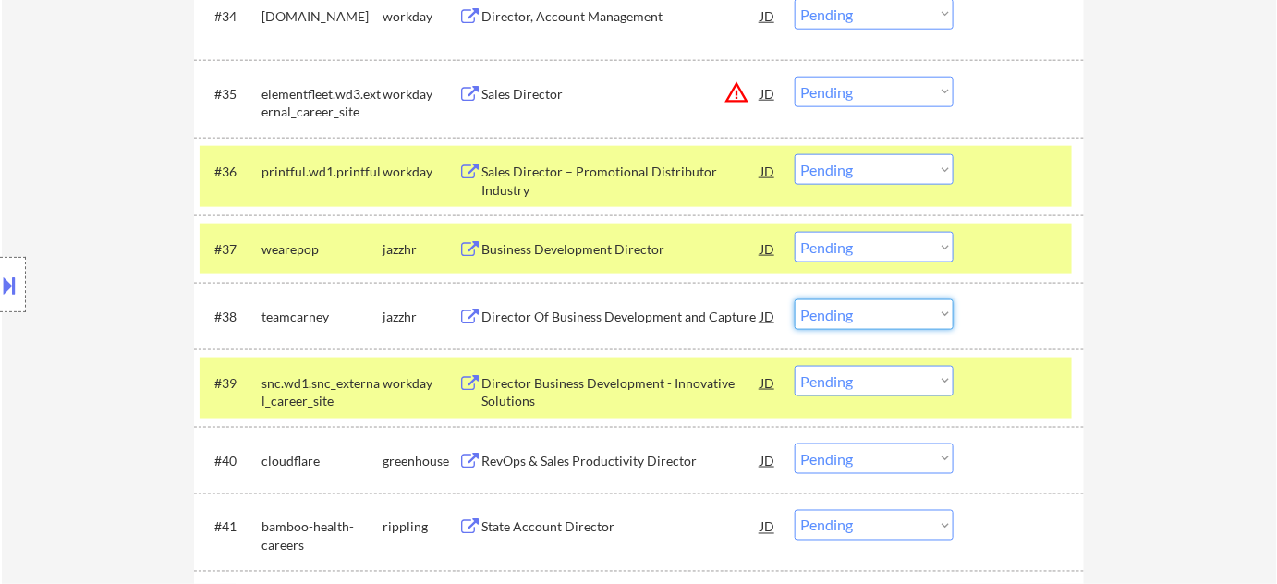
drag, startPoint x: 839, startPoint y: 311, endPoint x: 853, endPoint y: 327, distance: 20.9
click at [839, 311] on select "Choose an option... Pending Applied Excluded (Questions) Excluded (Expired) Exc…" at bounding box center [874, 314] width 159 height 30
click at [795, 299] on select "Choose an option... Pending Applied Excluded (Questions) Excluded (Expired) Exc…" at bounding box center [874, 314] width 159 height 30
select select ""pending""
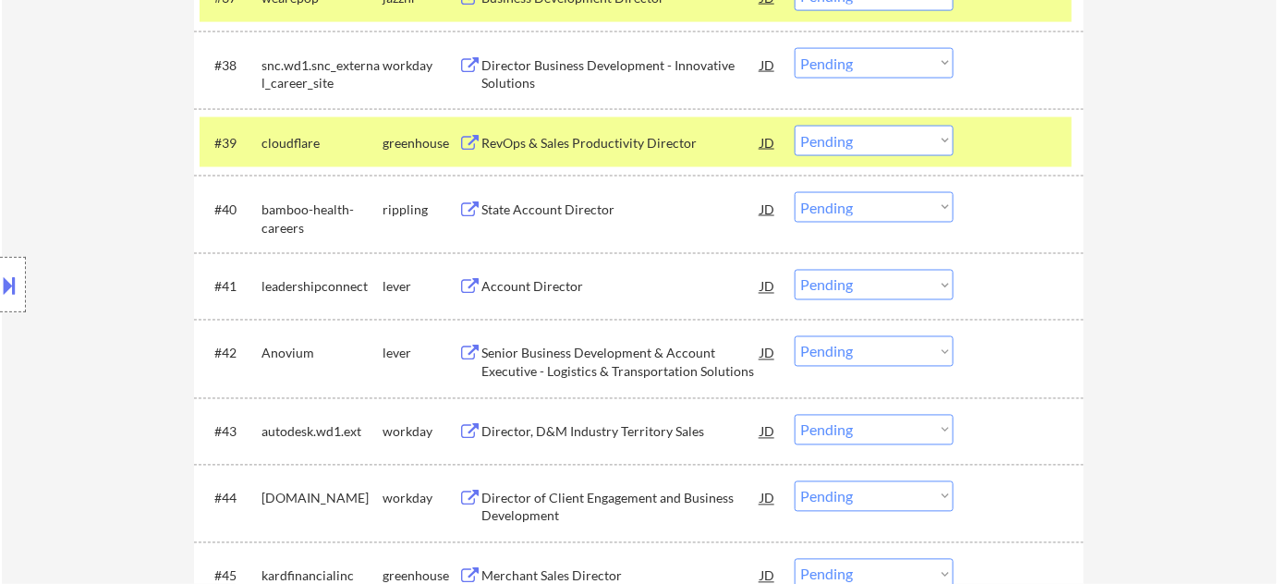
scroll to position [3276, 0]
click at [549, 287] on div "Account Director" at bounding box center [620, 286] width 279 height 18
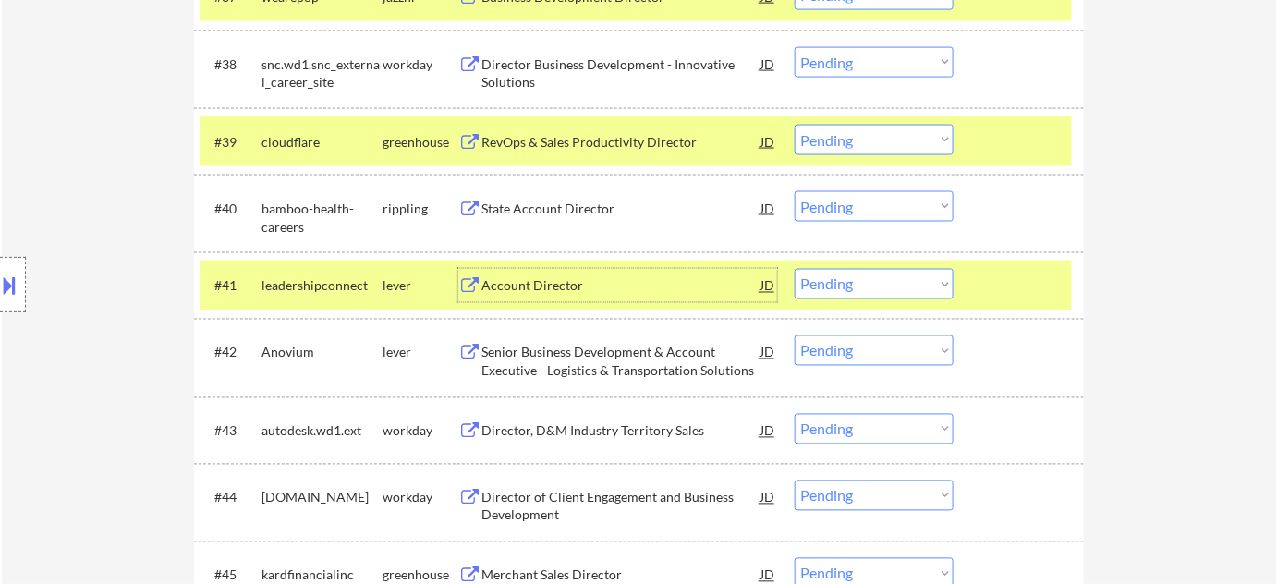
click at [872, 291] on select "Choose an option... Pending Applied Excluded (Questions) Excluded (Expired) Exc…" at bounding box center [874, 284] width 159 height 30
click at [795, 269] on select "Choose an option... Pending Applied Excluded (Questions) Excluded (Expired) Exc…" at bounding box center [874, 284] width 159 height 30
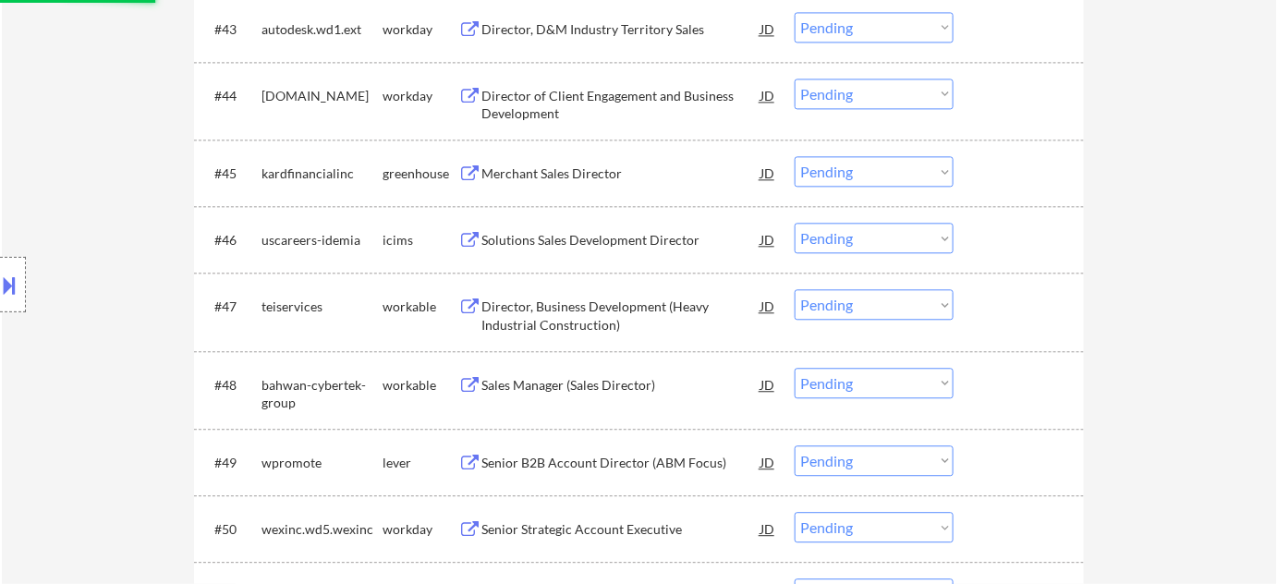
scroll to position [3696, 0]
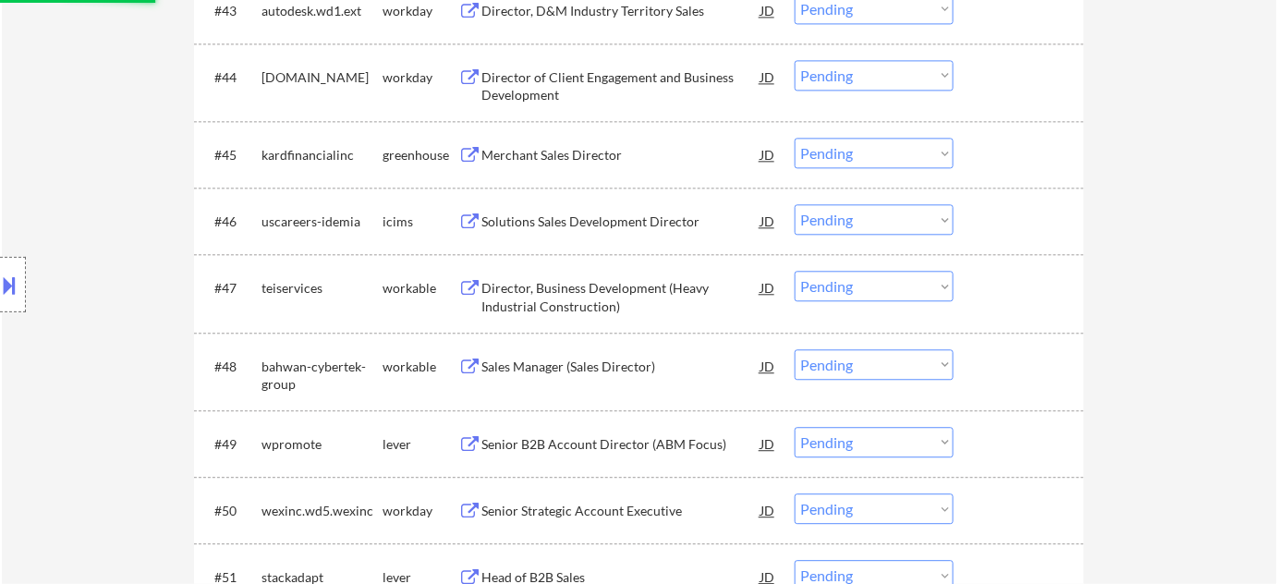
click at [588, 287] on div "Director, Business Development (Heavy Industrial Construction)" at bounding box center [620, 297] width 279 height 36
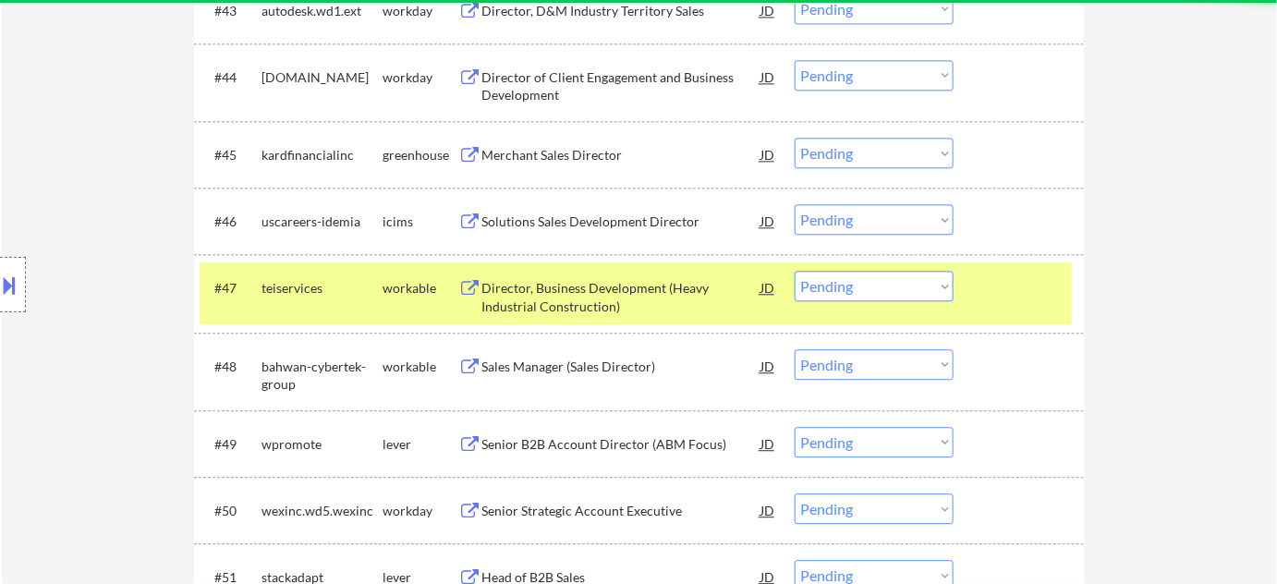
select select ""pending""
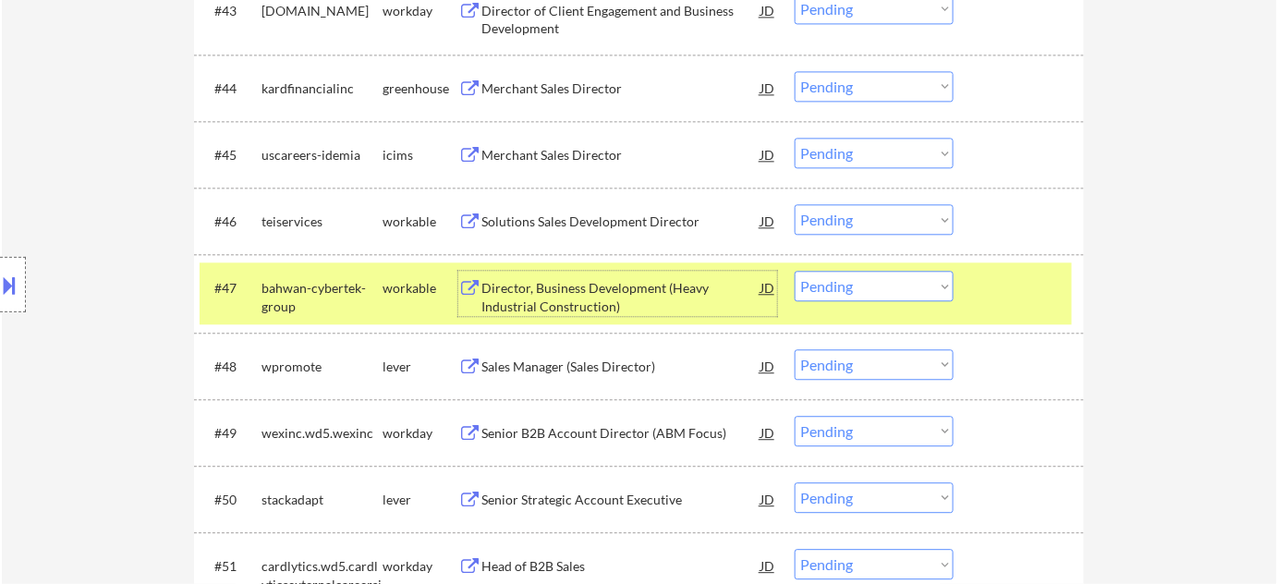
click at [870, 301] on select "Choose an option... Pending Applied Excluded (Questions) Excluded (Expired) Exc…" at bounding box center [874, 286] width 159 height 30
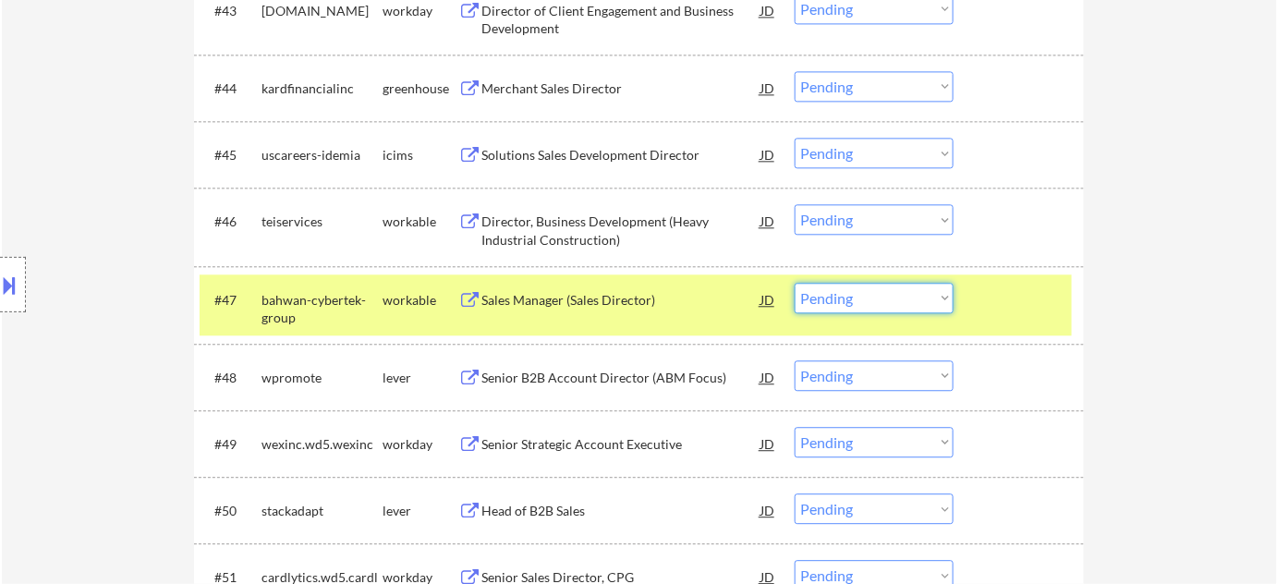
click at [1198, 262] on div "← Return to /applysquad Mailslurp Inbox Job Search Builder Brittany Adams User …" at bounding box center [639, 325] width 1275 height 7895
drag, startPoint x: 852, startPoint y: 226, endPoint x: 858, endPoint y: 234, distance: 9.8
click at [852, 226] on select "Choose an option... Pending Applied Excluded (Questions) Excluded (Expired) Exc…" at bounding box center [874, 219] width 159 height 30
click at [795, 204] on select "Choose an option... Pending Applied Excluded (Questions) Excluded (Expired) Exc…" at bounding box center [874, 219] width 159 height 30
select select ""pending""
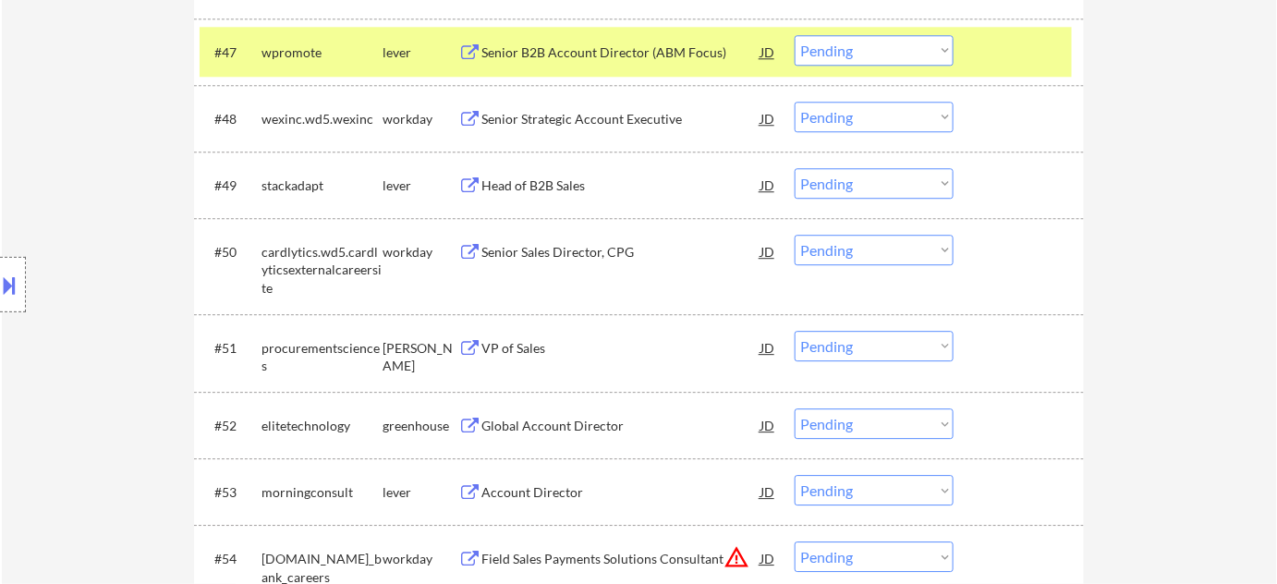
scroll to position [3947, 0]
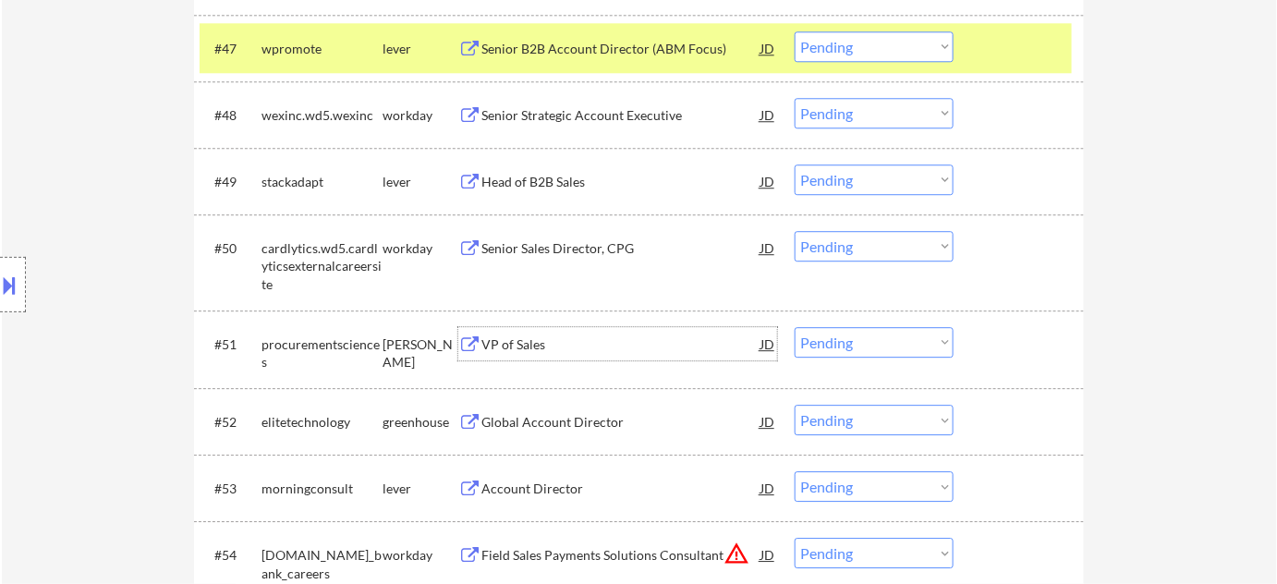
click at [545, 339] on div "VP of Sales" at bounding box center [620, 344] width 279 height 18
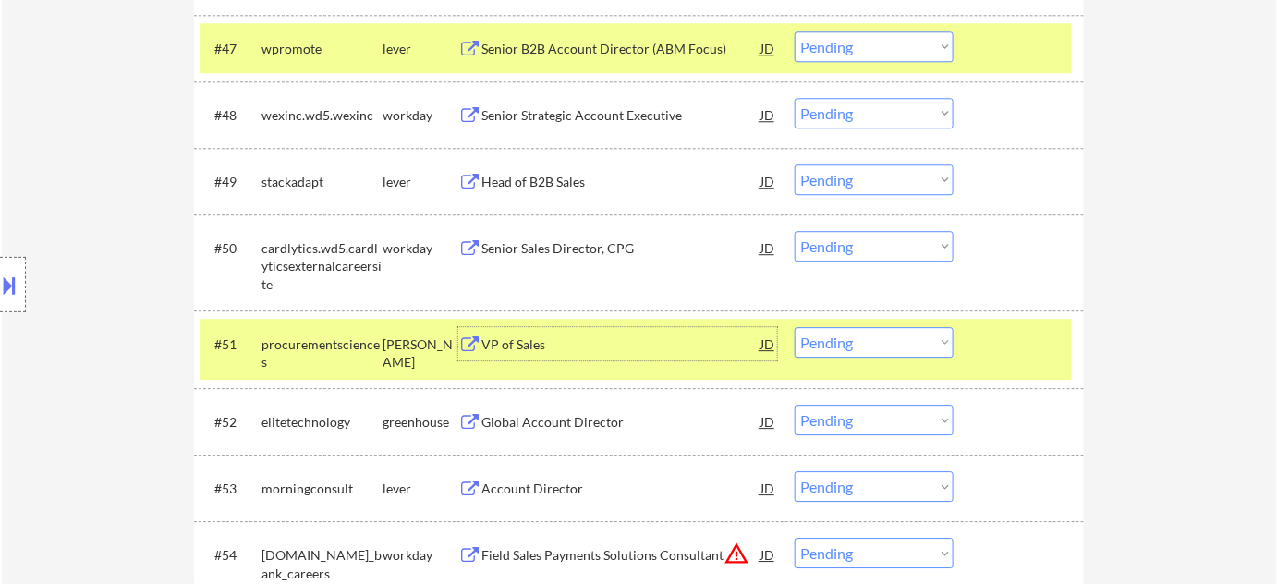
click at [18, 278] on div at bounding box center [13, 284] width 26 height 55
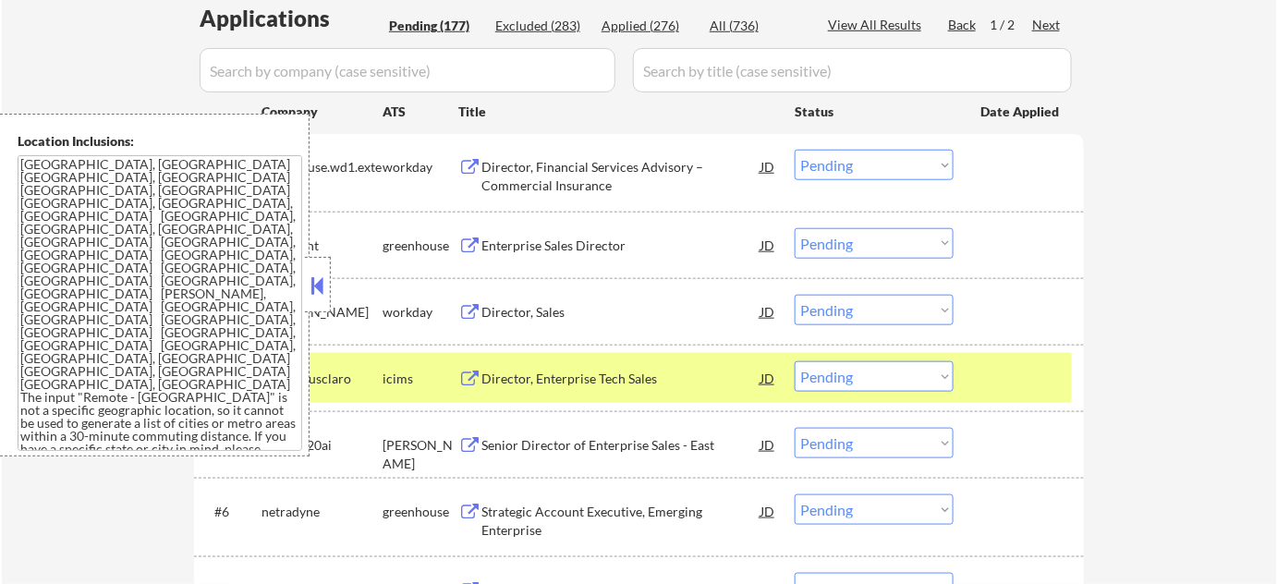
scroll to position [504, 0]
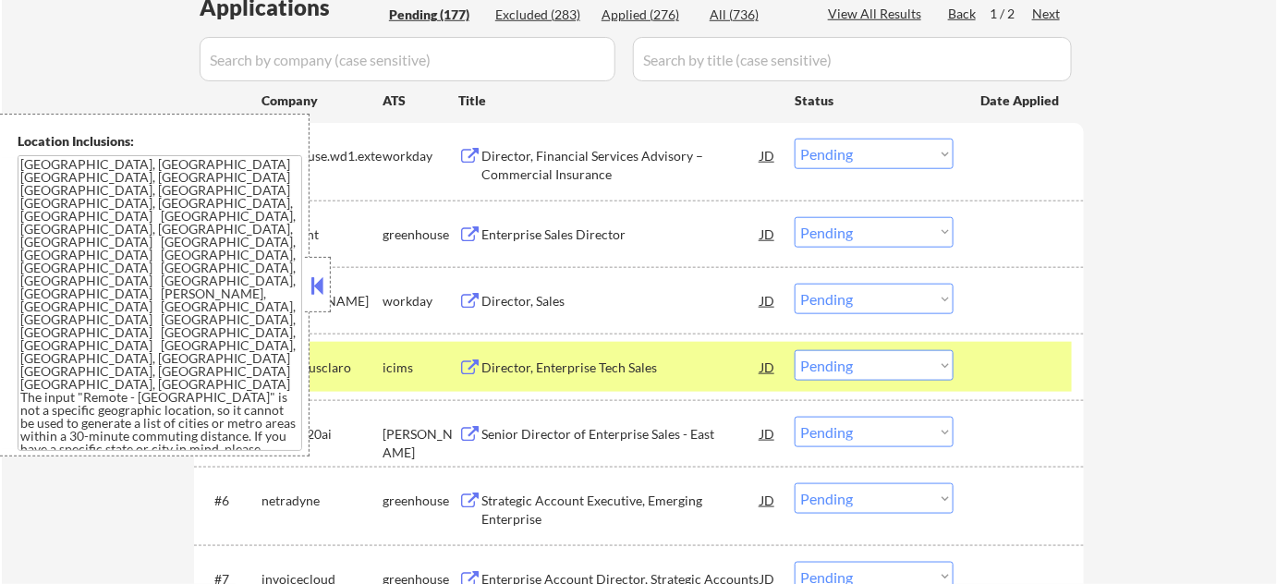
click at [310, 278] on button at bounding box center [318, 286] width 20 height 28
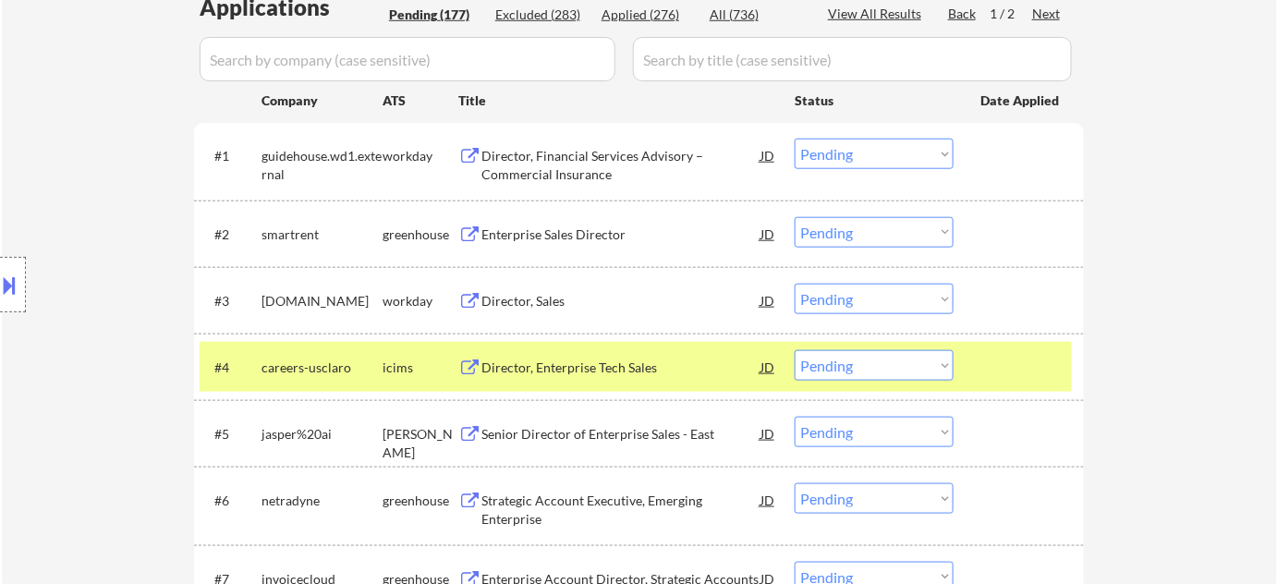
scroll to position [3999, 0]
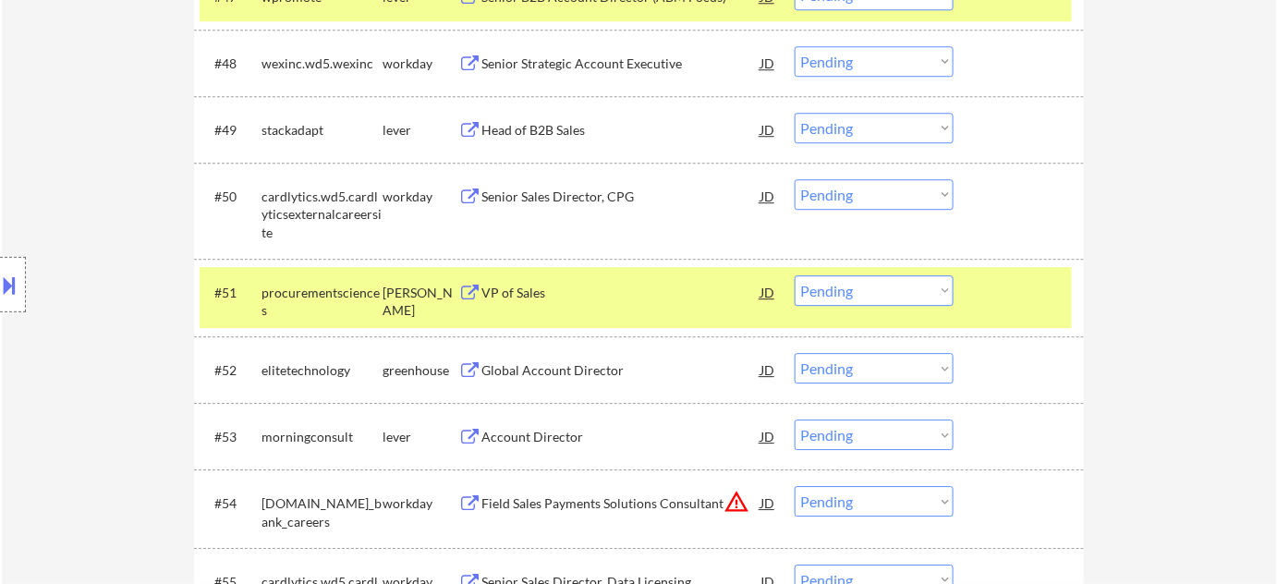
click at [877, 298] on select "Choose an option... Pending Applied Excluded (Questions) Excluded (Expired) Exc…" at bounding box center [874, 290] width 159 height 30
click at [795, 275] on select "Choose an option... Pending Applied Excluded (Questions) Excluded (Expired) Exc…" at bounding box center [874, 290] width 159 height 30
select select ""pending""
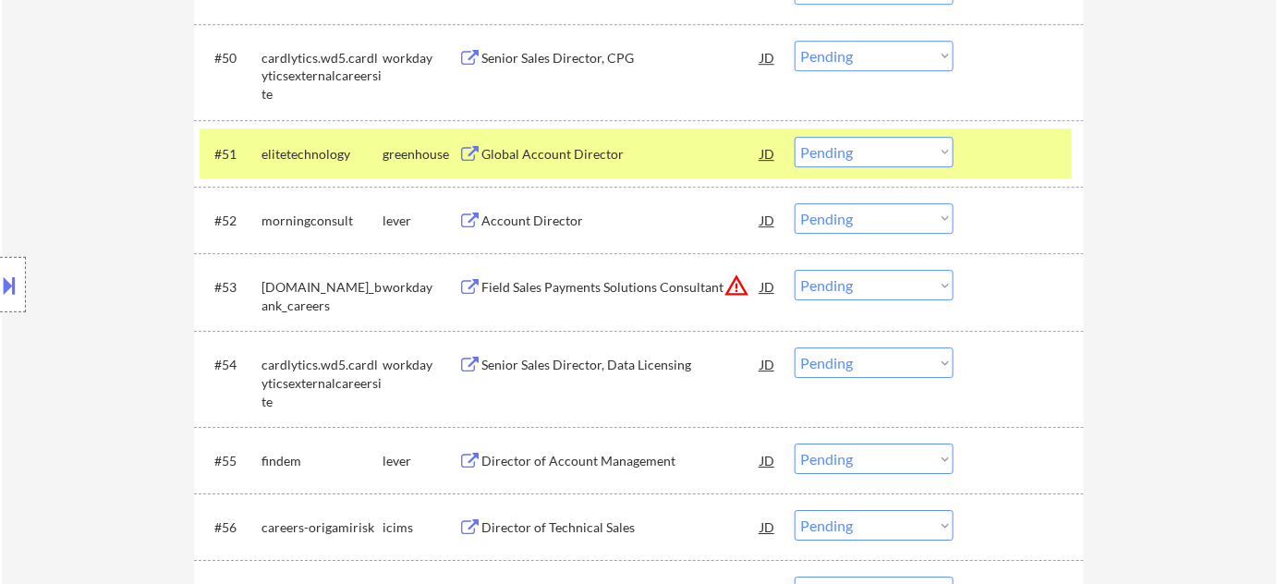
scroll to position [4166, 0]
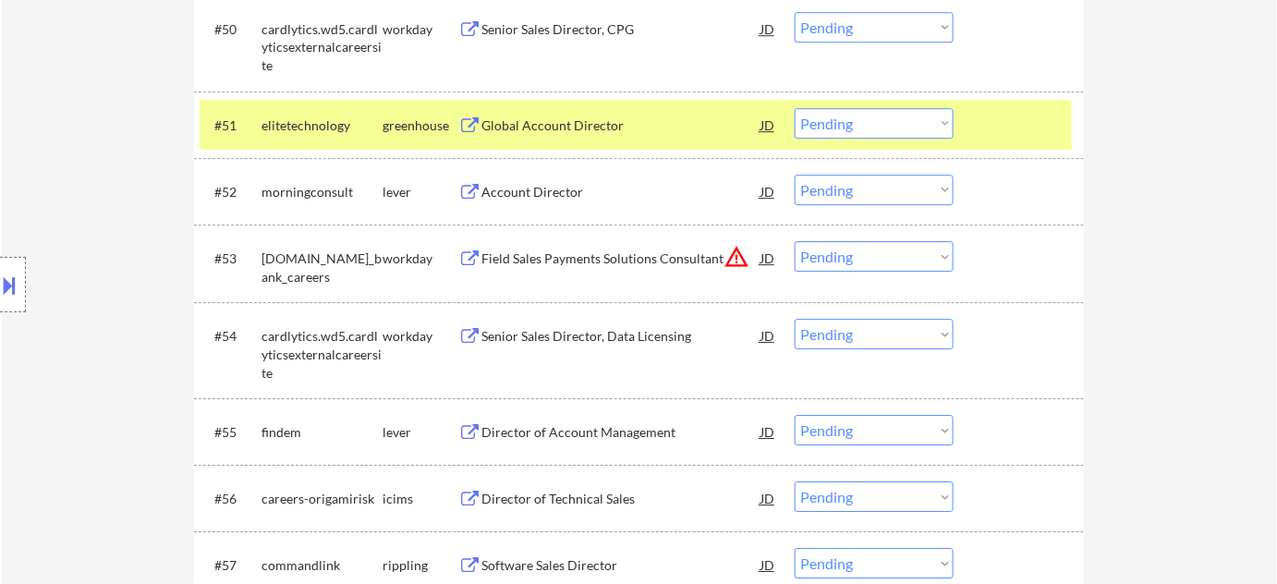
drag, startPoint x: 732, startPoint y: 248, endPoint x: 761, endPoint y: 270, distance: 37.0
click at [732, 250] on button "warning_amber" at bounding box center [737, 257] width 26 height 26
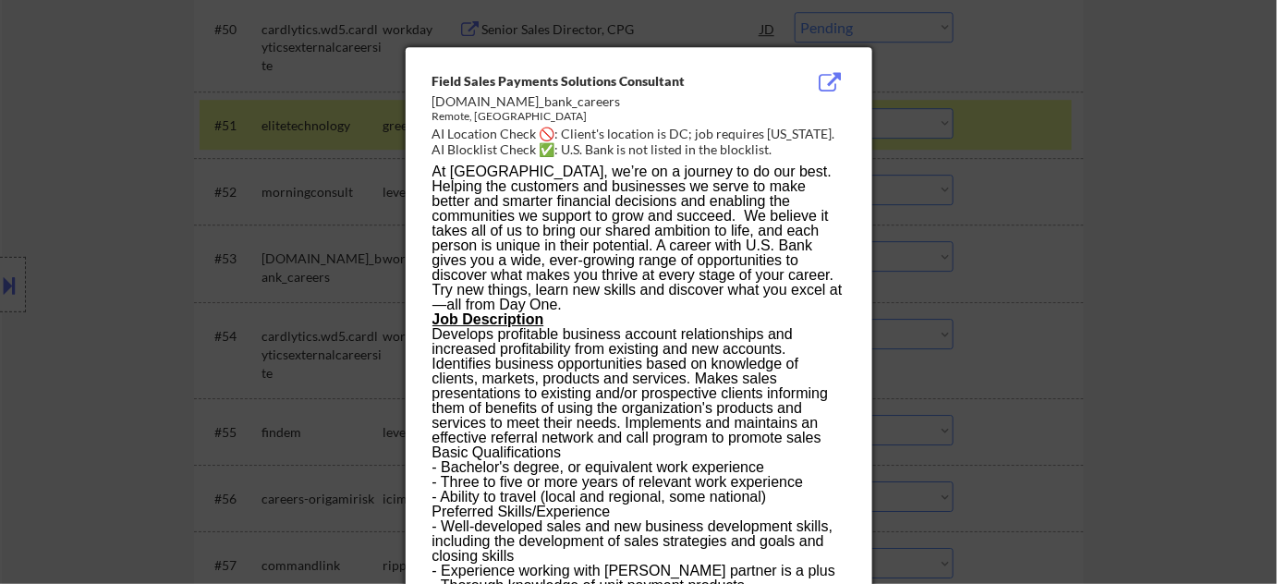
click at [1069, 322] on div at bounding box center [638, 292] width 1277 height 584
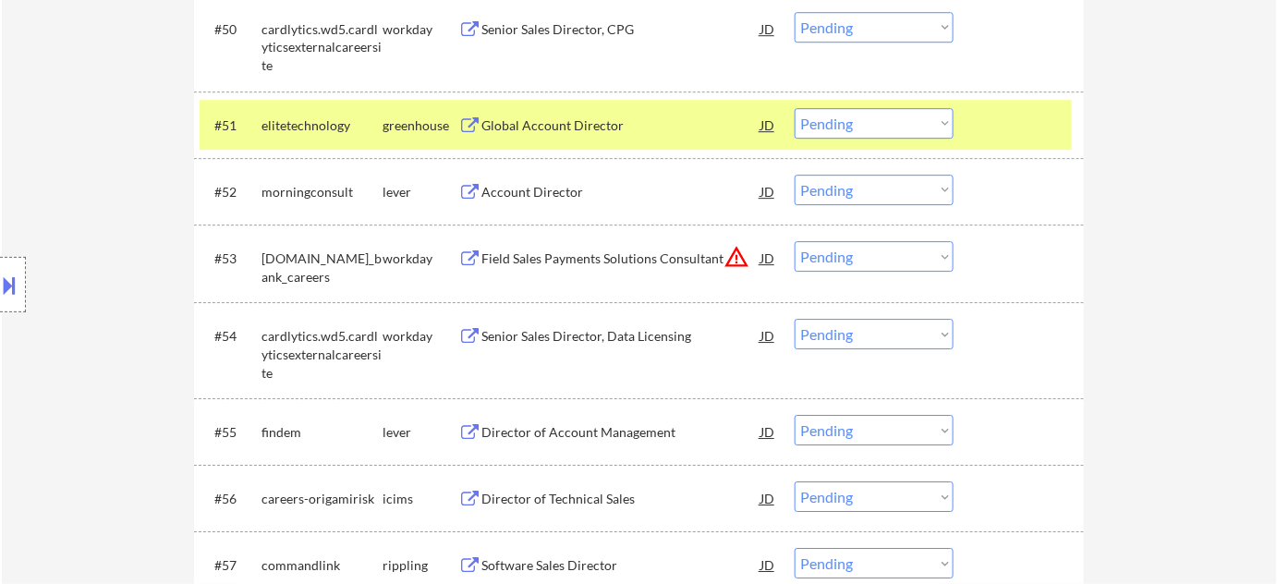
click at [904, 250] on select "Choose an option... Pending Applied Excluded (Questions) Excluded (Expired) Exc…" at bounding box center [874, 256] width 159 height 30
click at [795, 241] on select "Choose an option... Pending Applied Excluded (Questions) Excluded (Expired) Exc…" at bounding box center [874, 256] width 159 height 30
select select ""pending""
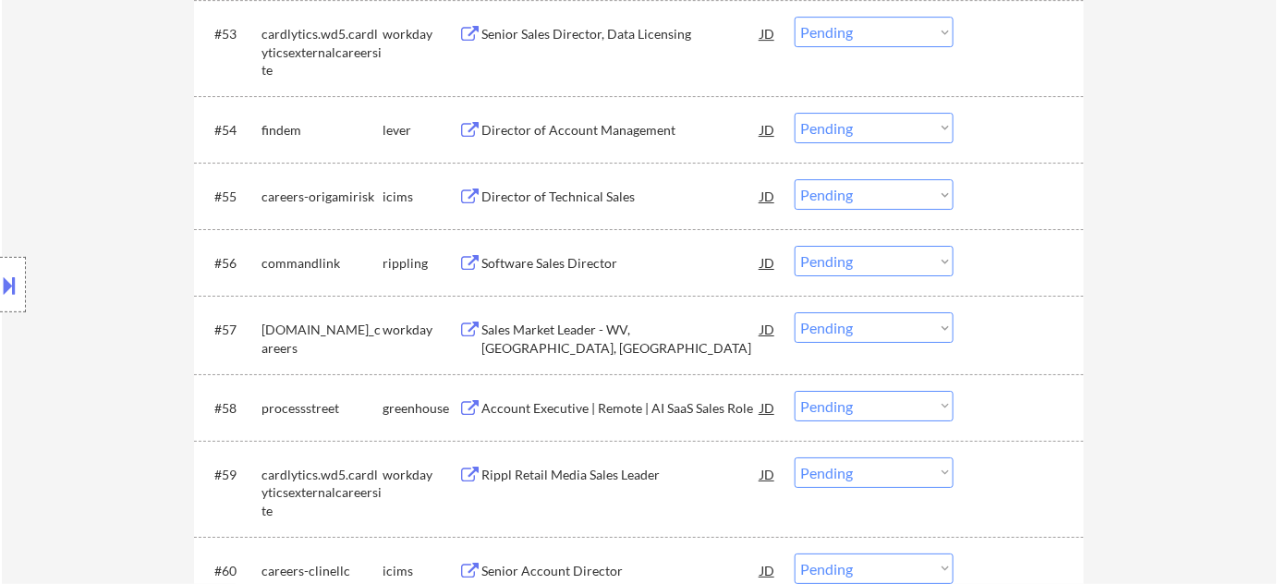
scroll to position [4419, 0]
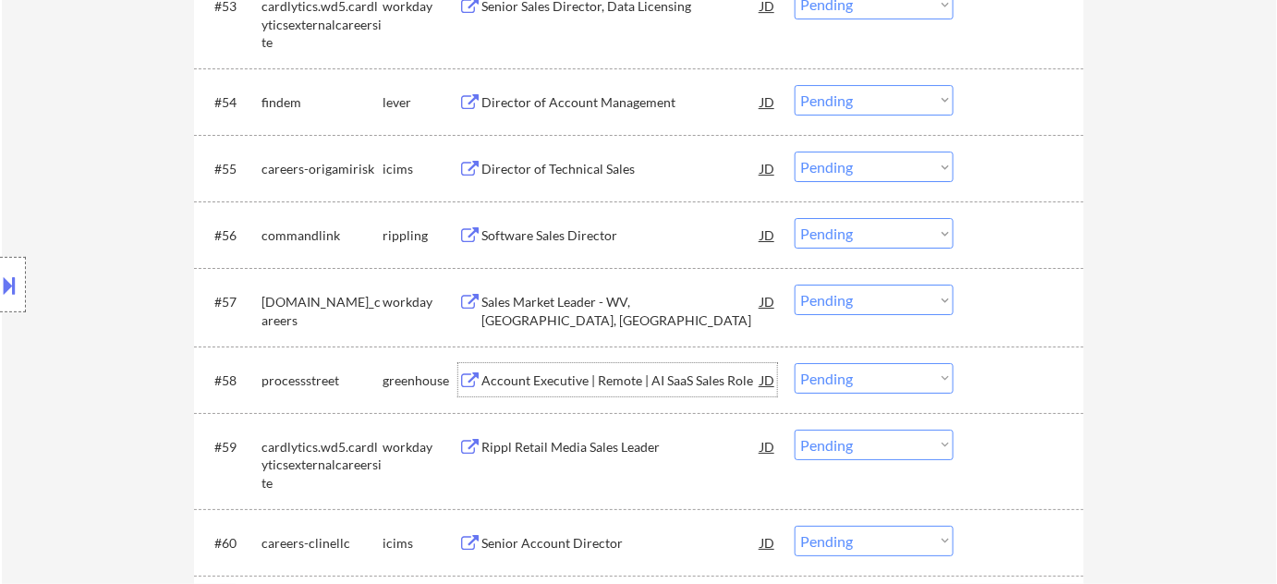
click at [541, 381] on div "Account Executive | Remote | AI SaaS Sales Role" at bounding box center [620, 380] width 279 height 18
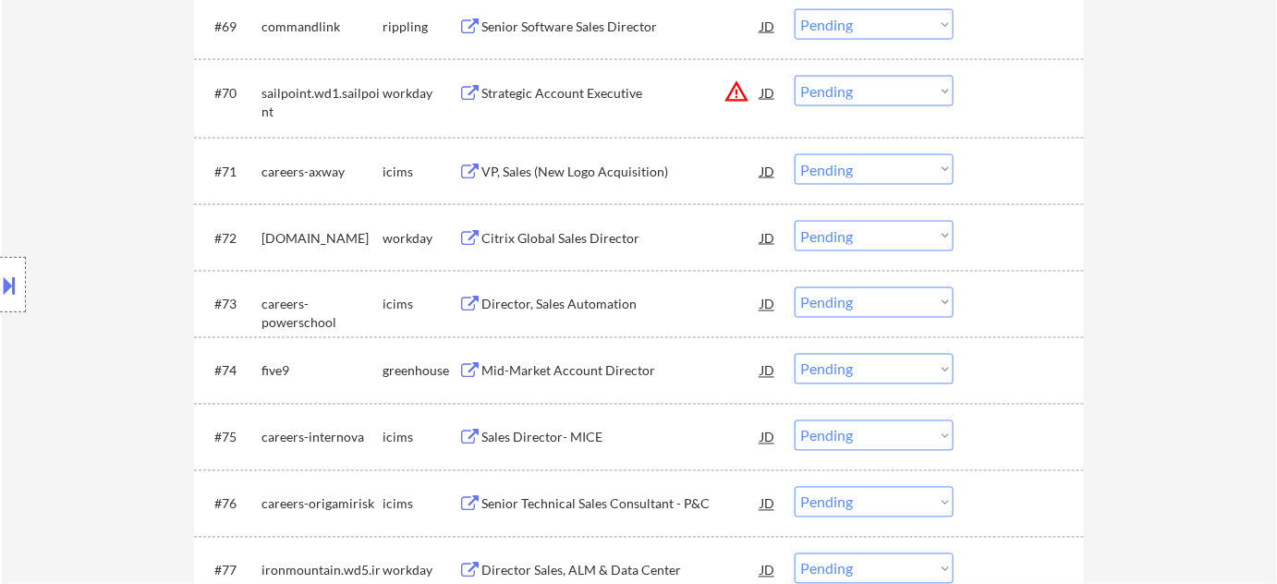
scroll to position [5595, 0]
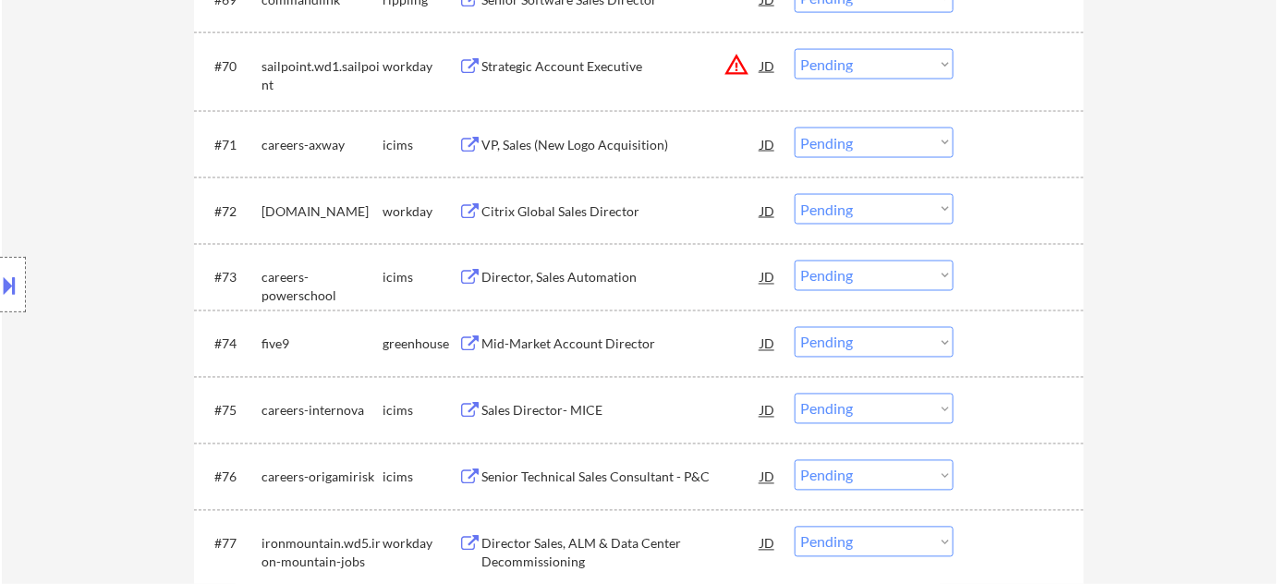
click at [739, 66] on button "warning_amber" at bounding box center [737, 65] width 26 height 26
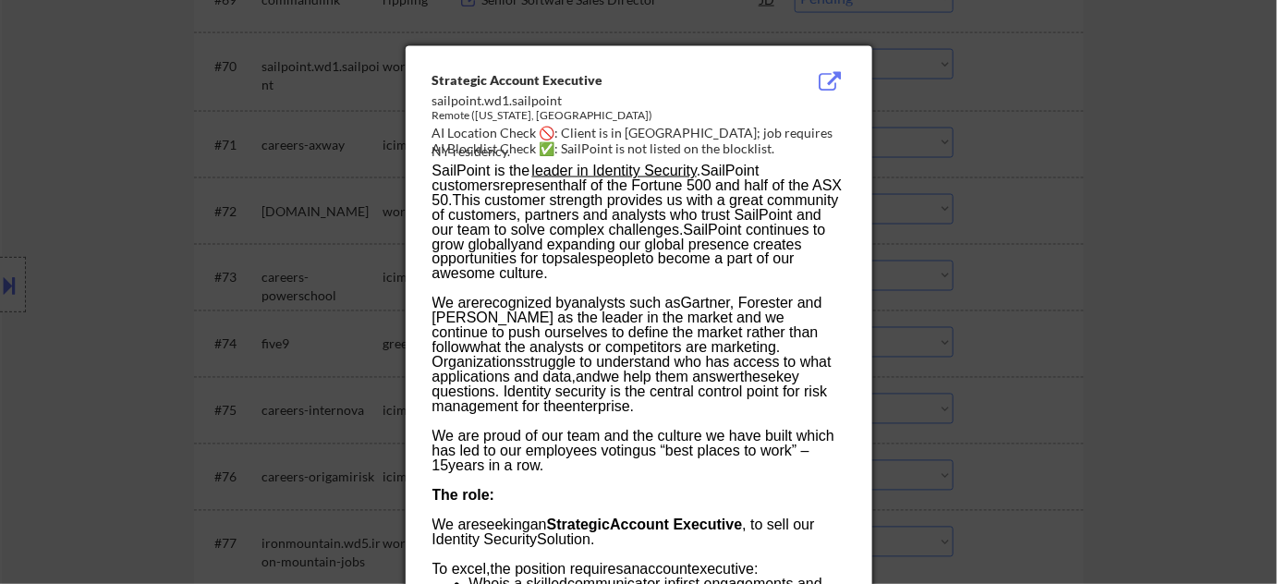
click at [1101, 188] on div at bounding box center [638, 292] width 1277 height 584
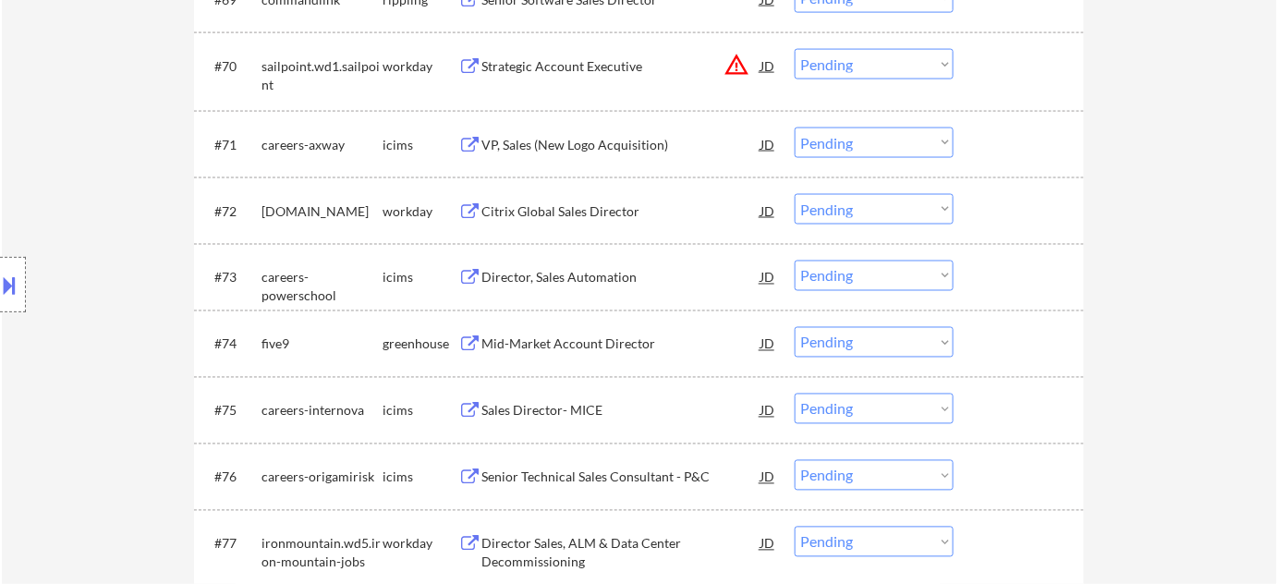
click at [894, 60] on select "Choose an option... Pending Applied Excluded (Questions) Excluded (Expired) Exc…" at bounding box center [874, 64] width 159 height 30
click at [795, 49] on select "Choose an option... Pending Applied Excluded (Questions) Excluded (Expired) Exc…" at bounding box center [874, 64] width 159 height 30
click at [582, 339] on div "Mid-Market Account Director" at bounding box center [620, 344] width 279 height 18
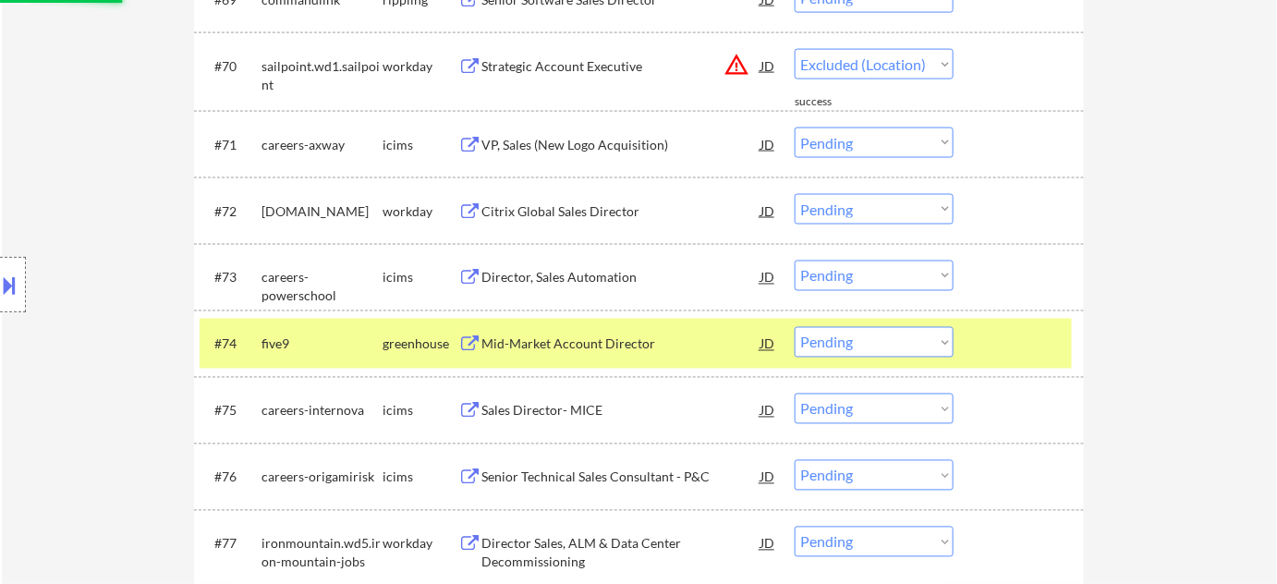
select select ""pending""
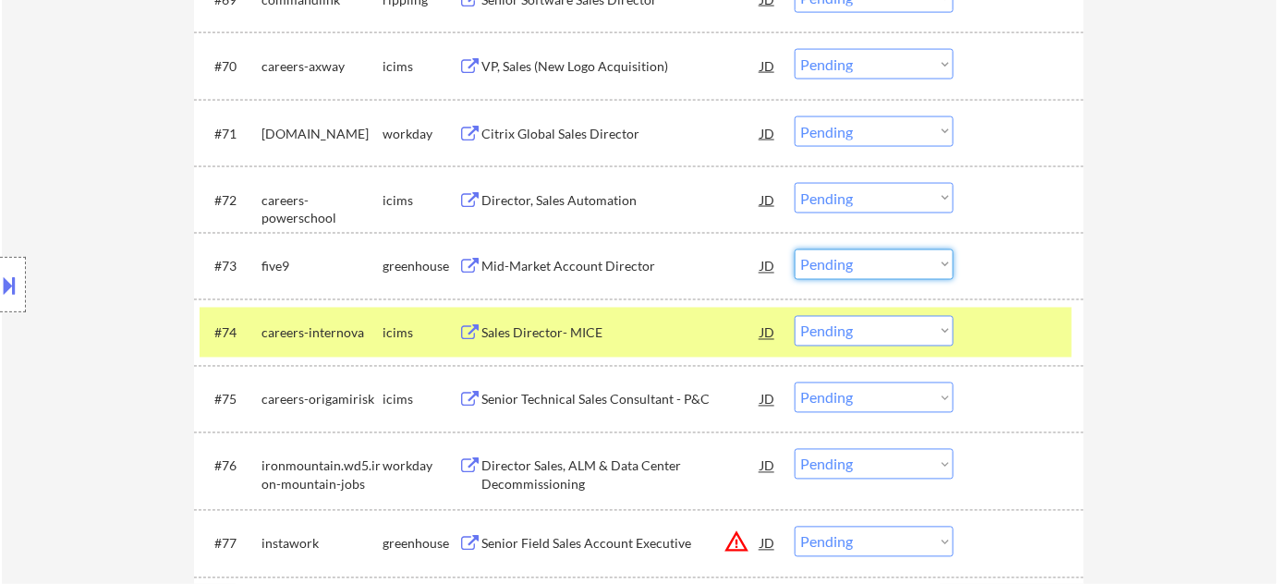
drag, startPoint x: 855, startPoint y: 262, endPoint x: 855, endPoint y: 274, distance: 12.0
click at [855, 262] on select "Choose an option... Pending Applied Excluded (Questions) Excluded (Expired) Exc…" at bounding box center [874, 264] width 159 height 30
click at [795, 249] on select "Choose an option... Pending Applied Excluded (Questions) Excluded (Expired) Exc…" at bounding box center [874, 264] width 159 height 30
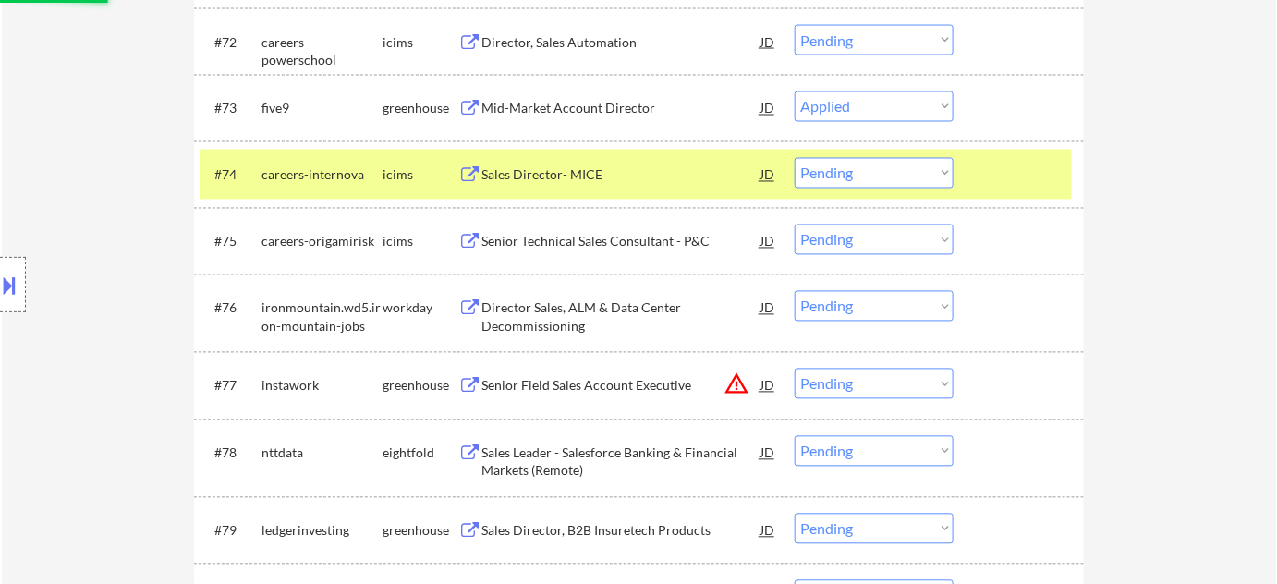
scroll to position [5763, 0]
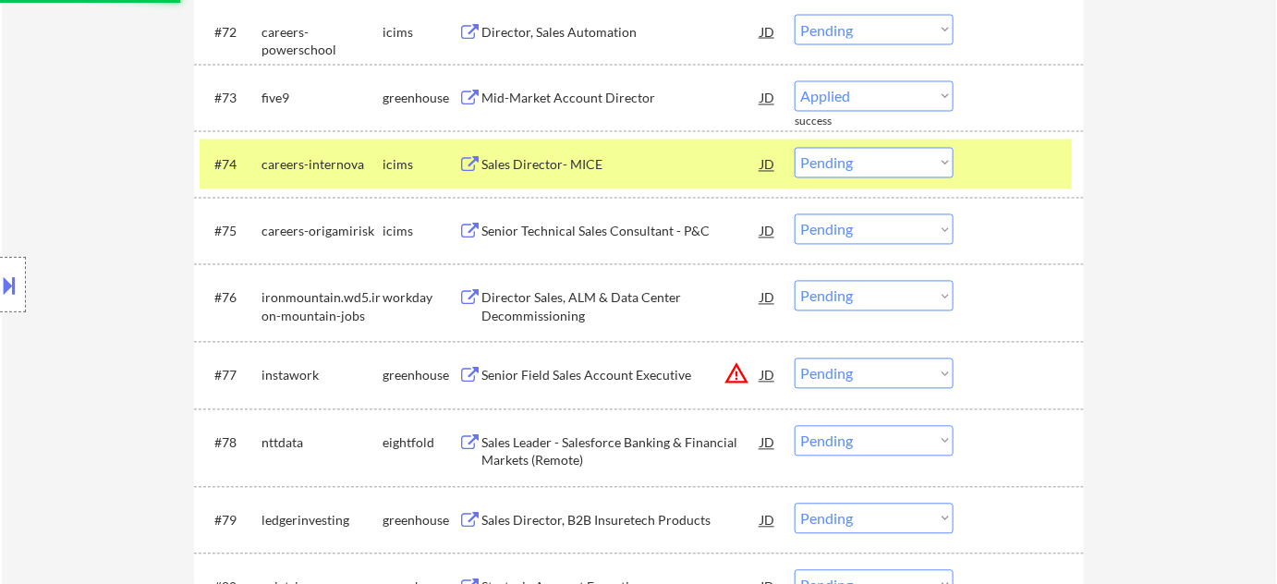
select select ""pending""
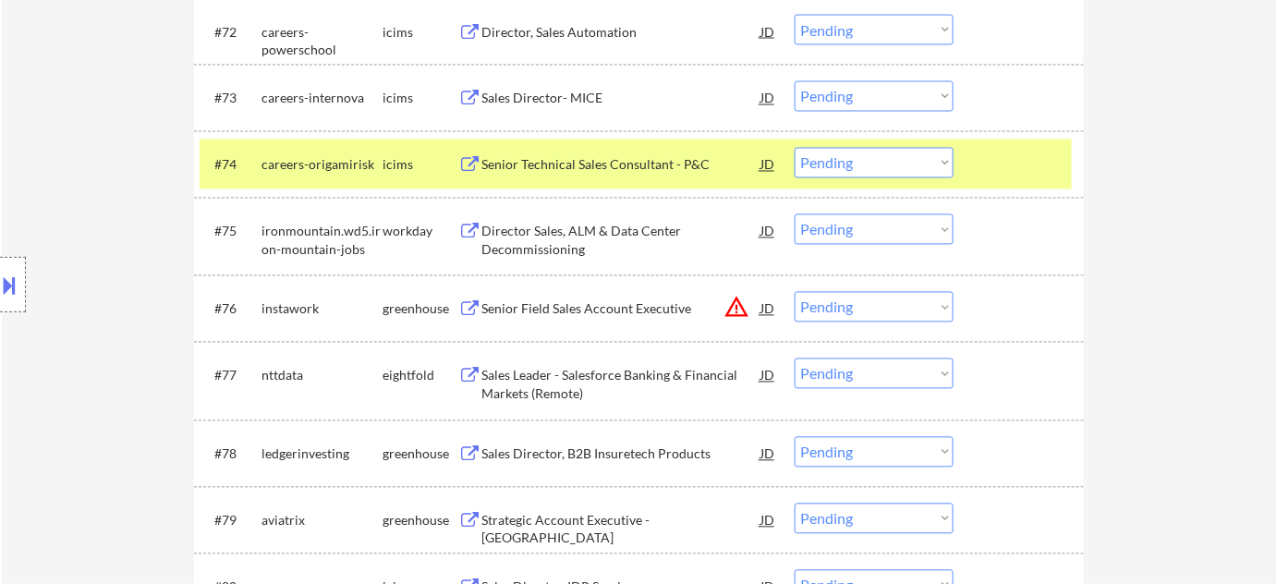
click at [844, 310] on select "Choose an option... Pending Applied Excluded (Questions) Excluded (Expired) Exc…" at bounding box center [874, 307] width 159 height 30
click at [795, 292] on select "Choose an option... Pending Applied Excluded (Questions) Excluded (Expired) Exc…" at bounding box center [874, 307] width 159 height 30
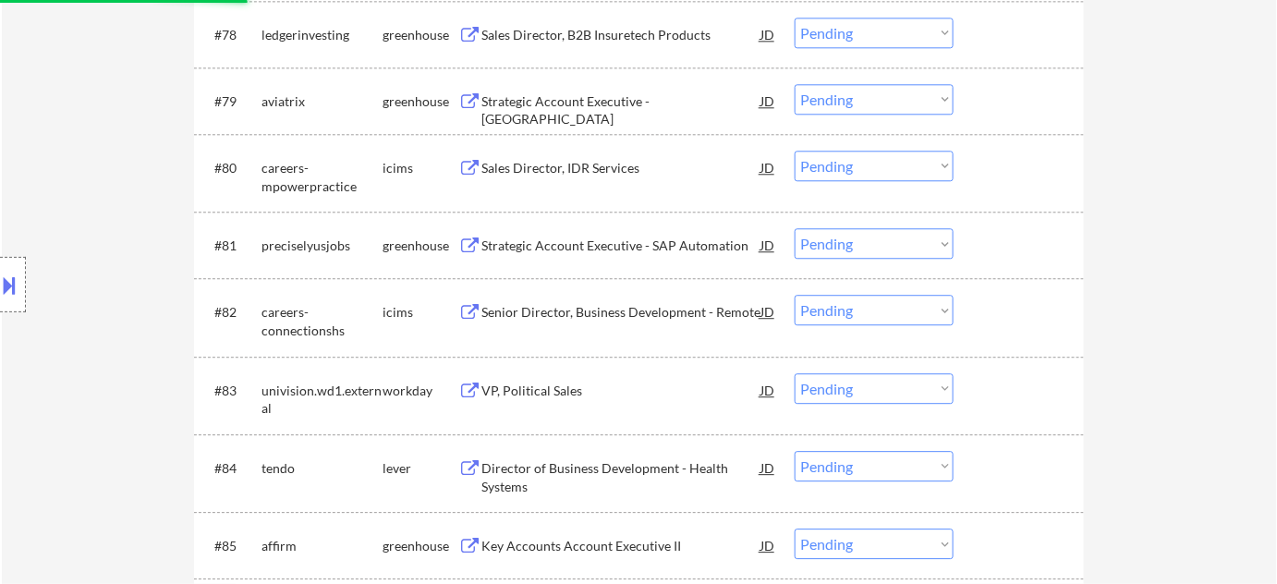
scroll to position [6267, 0]
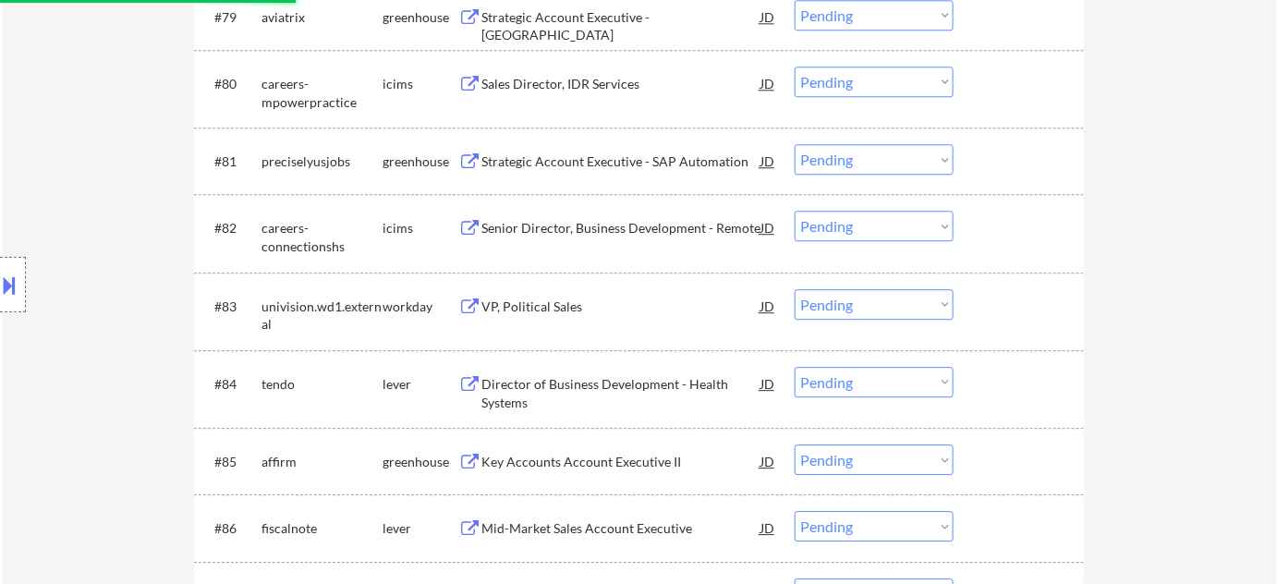
select select ""pending""
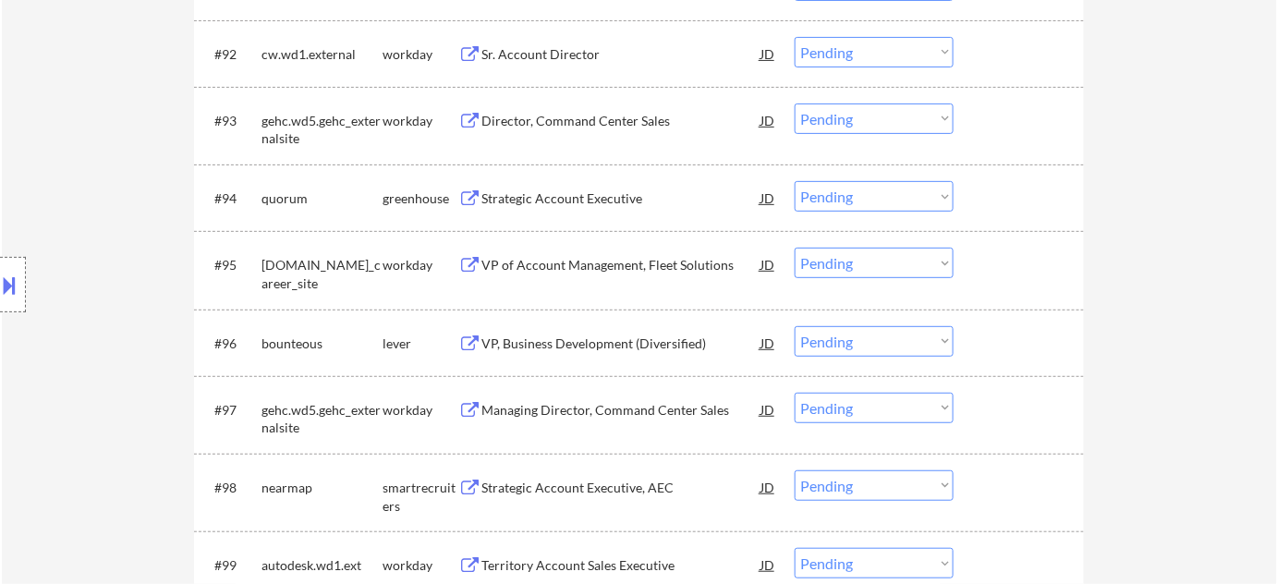
scroll to position [7191, 0]
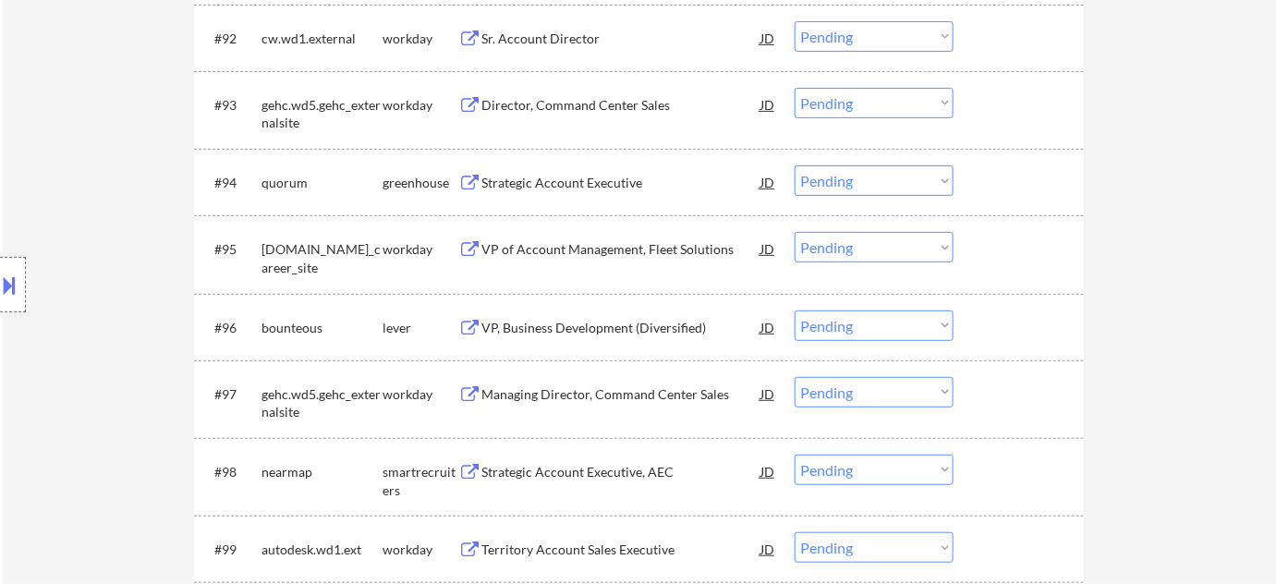
drag, startPoint x: 605, startPoint y: 327, endPoint x: 578, endPoint y: 327, distance: 27.7
click at [604, 327] on div "VP, Business Development (Diversified)" at bounding box center [620, 328] width 279 height 18
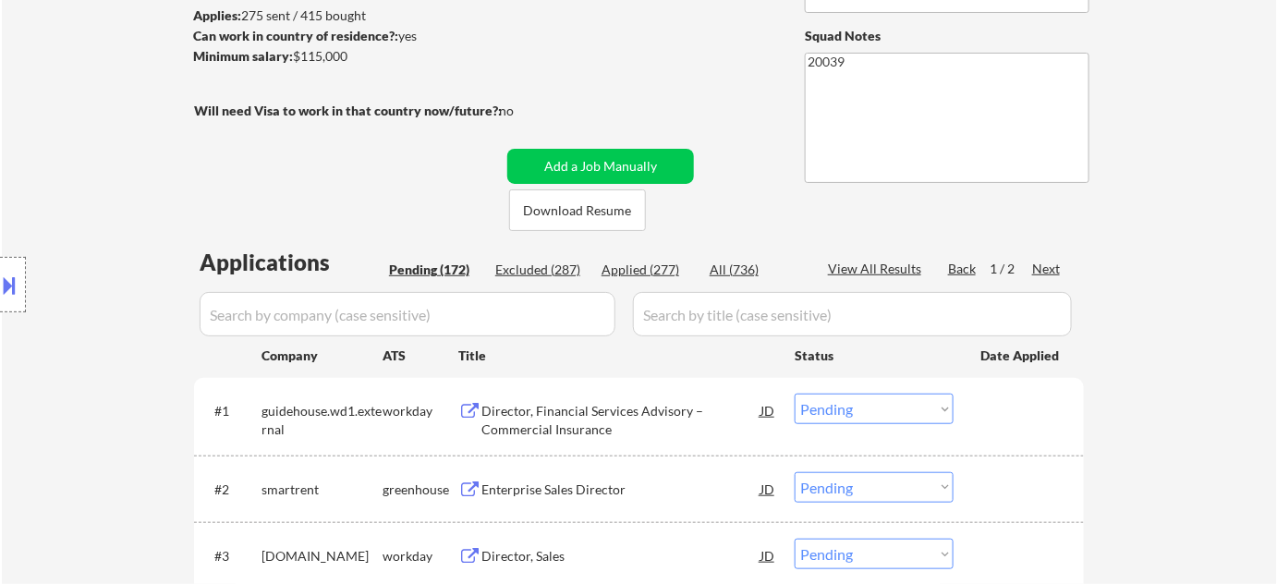
scroll to position [251, 0]
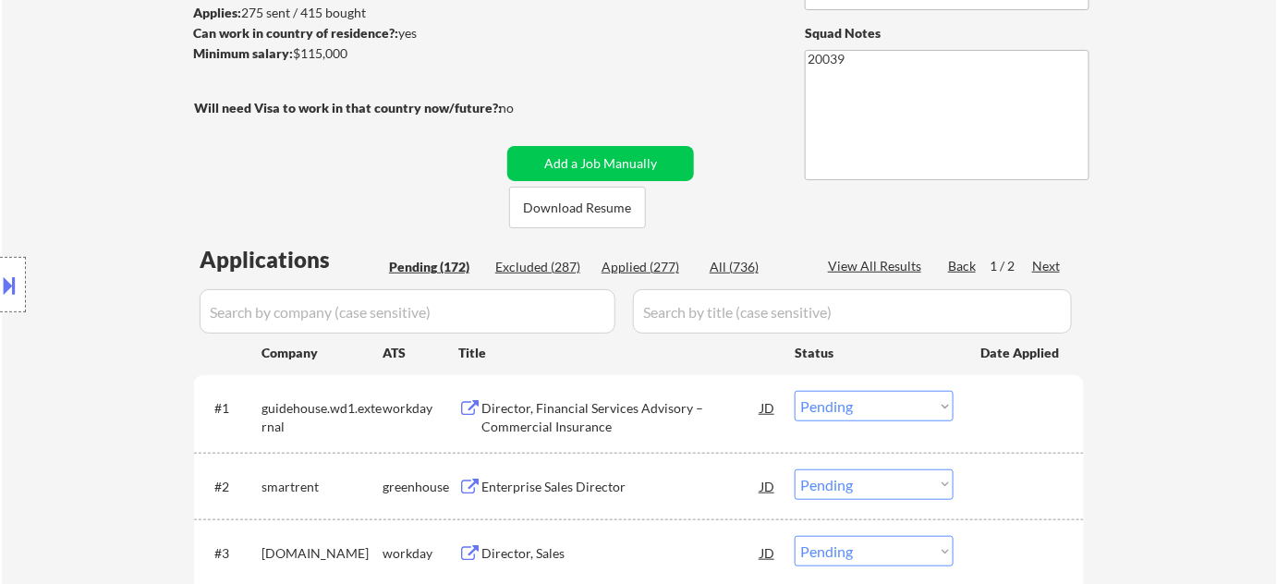
click at [1054, 267] on div "Next" at bounding box center [1047, 266] width 30 height 18
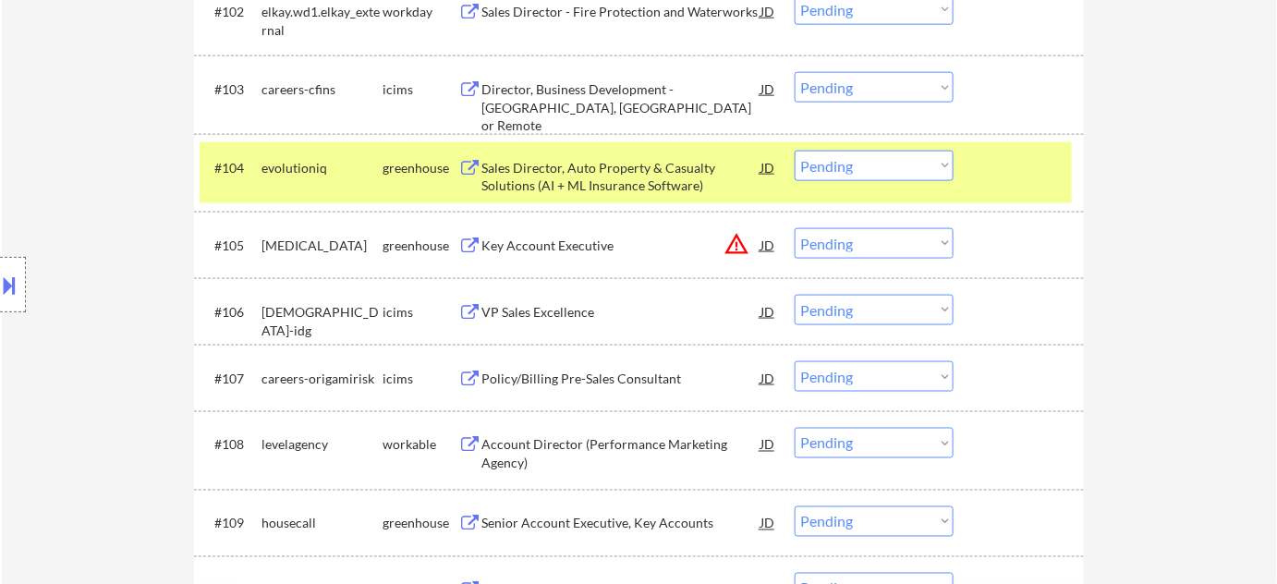
scroll to position [924, 0]
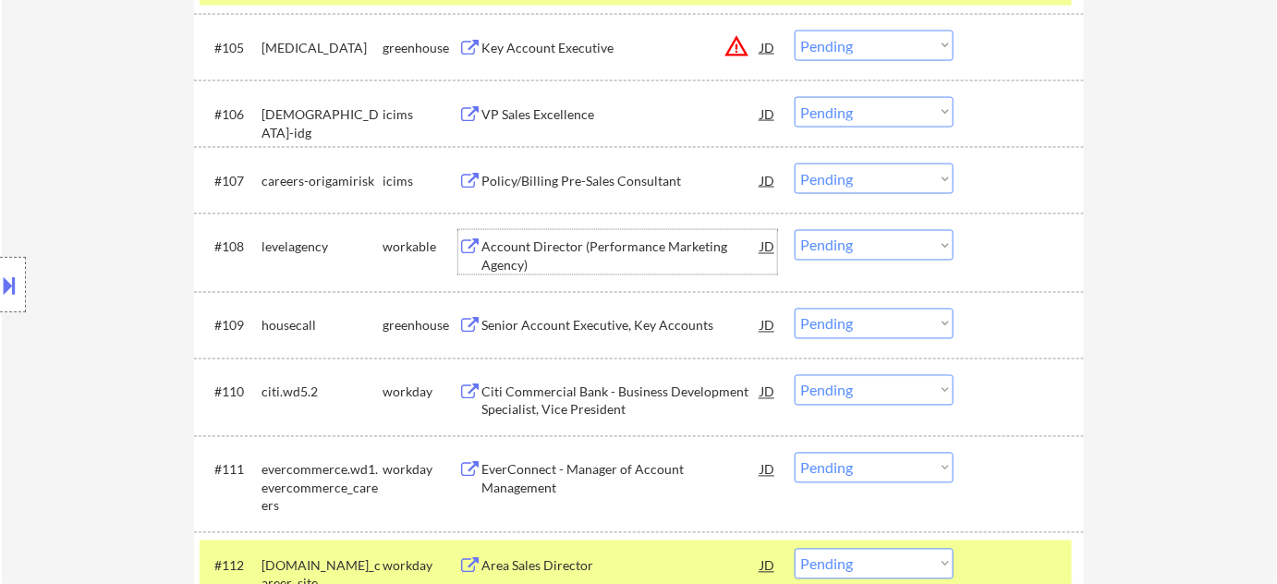
click at [601, 242] on div "Account Director (Performance Marketing Agency)" at bounding box center [620, 256] width 279 height 36
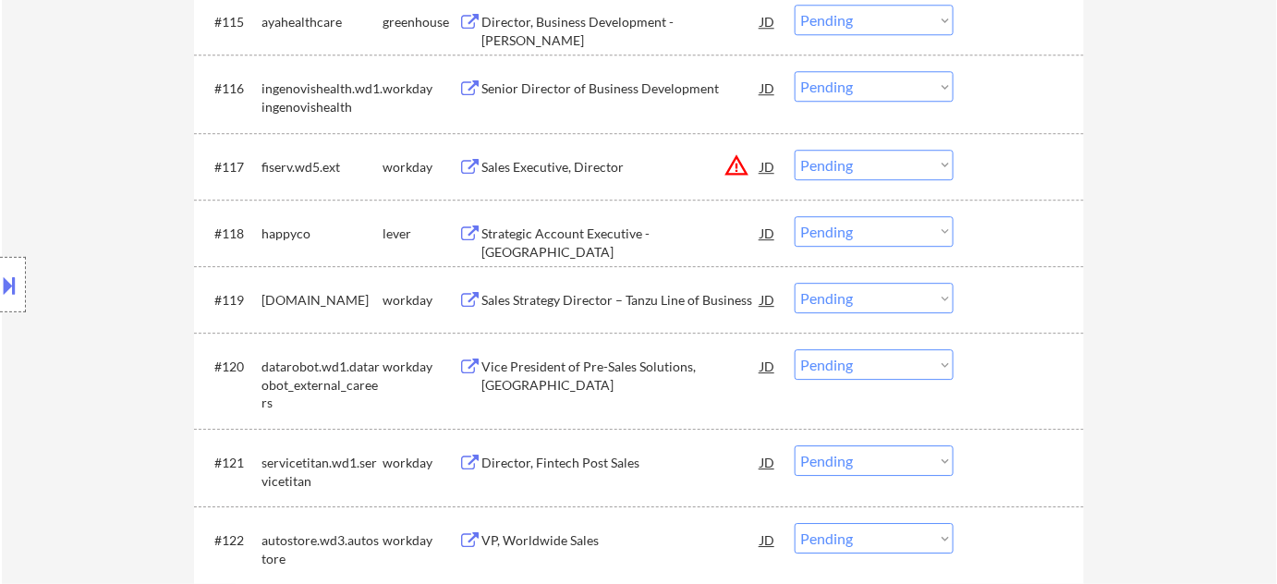
scroll to position [1680, 0]
click at [739, 164] on button "warning_amber" at bounding box center [737, 165] width 26 height 26
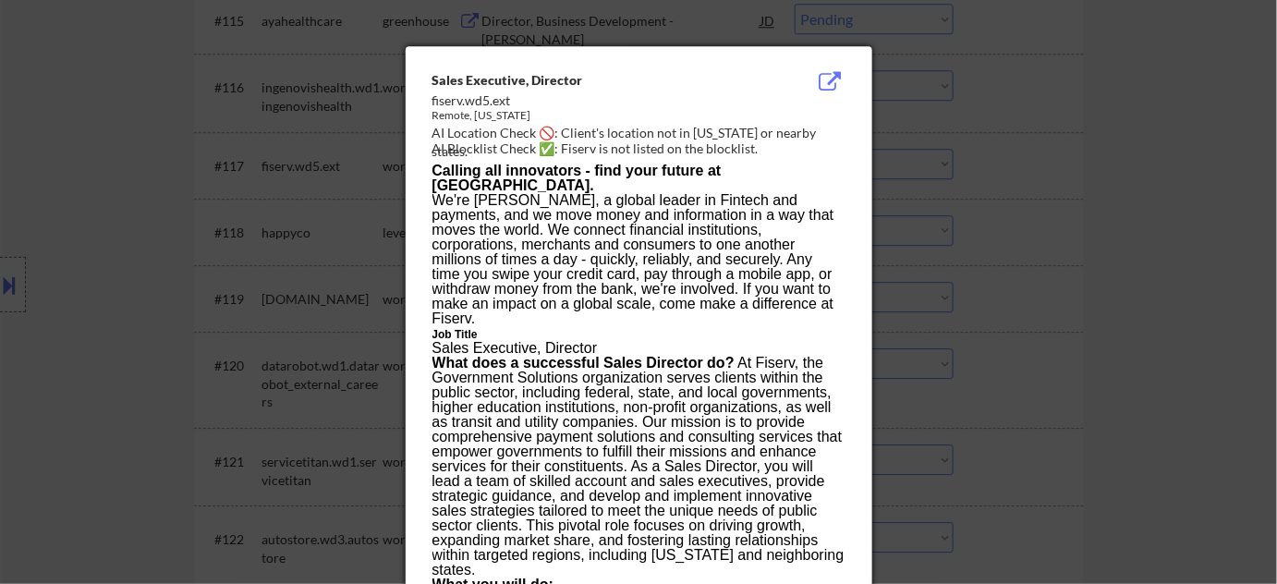
drag, startPoint x: 1243, startPoint y: 285, endPoint x: 1064, endPoint y: 305, distance: 179.5
click at [1240, 285] on div at bounding box center [638, 292] width 1277 height 584
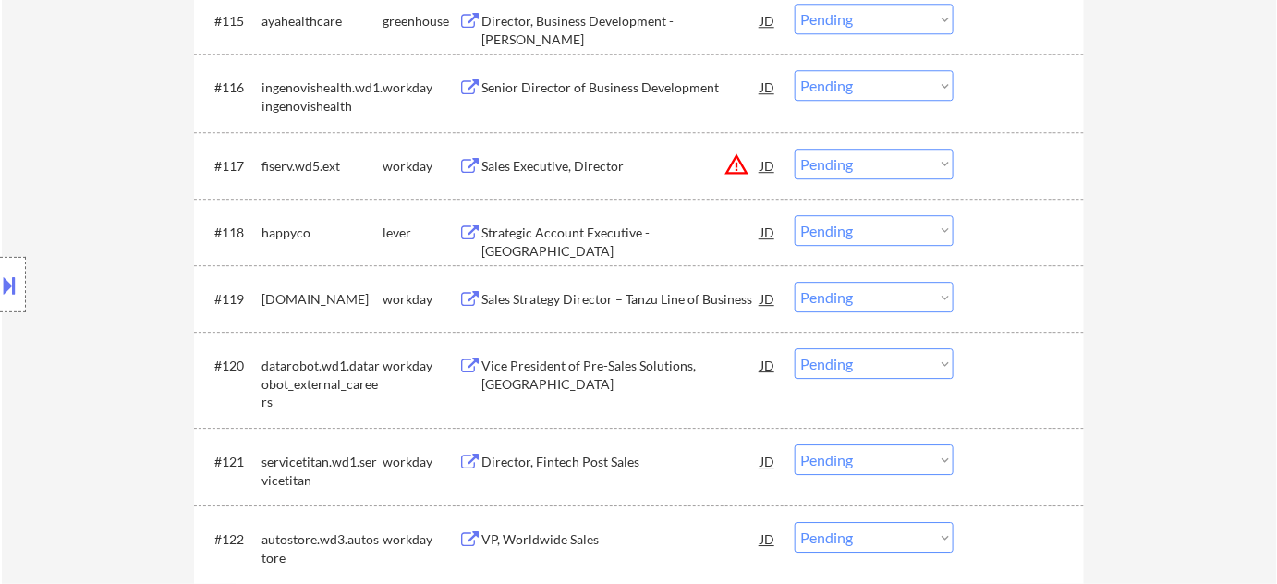
click at [931, 167] on select "Choose an option... Pending Applied Excluded (Questions) Excluded (Expired) Exc…" at bounding box center [874, 164] width 159 height 30
click at [795, 149] on select "Choose an option... Pending Applied Excluded (Questions) Excluded (Expired) Exc…" at bounding box center [874, 164] width 159 height 30
select select ""pending""
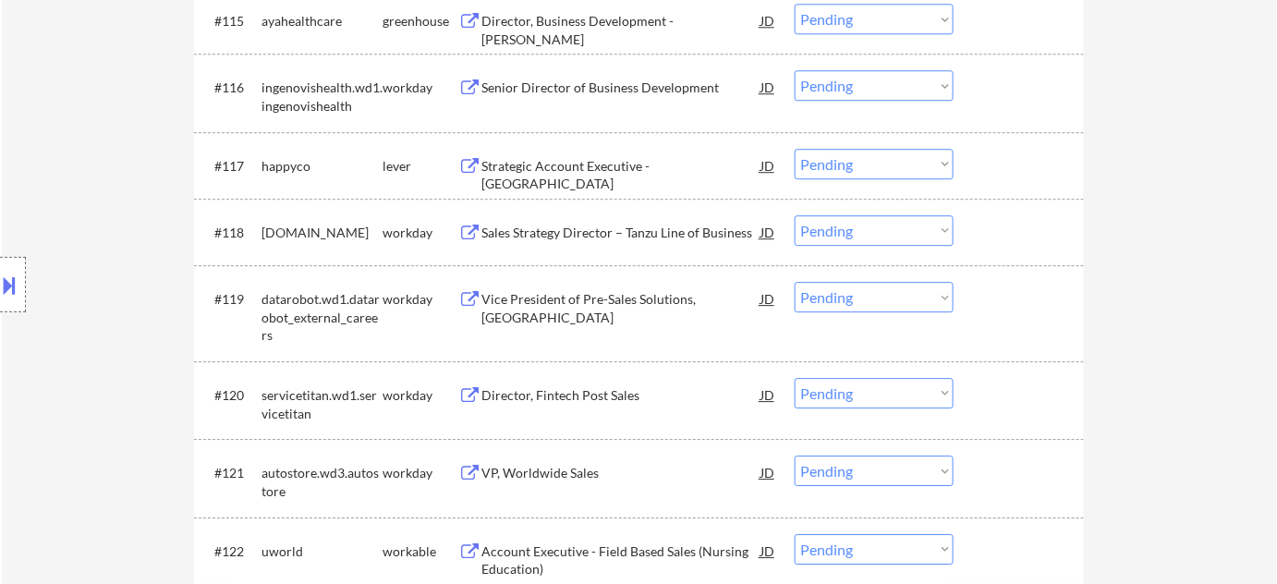
scroll to position [879, 0]
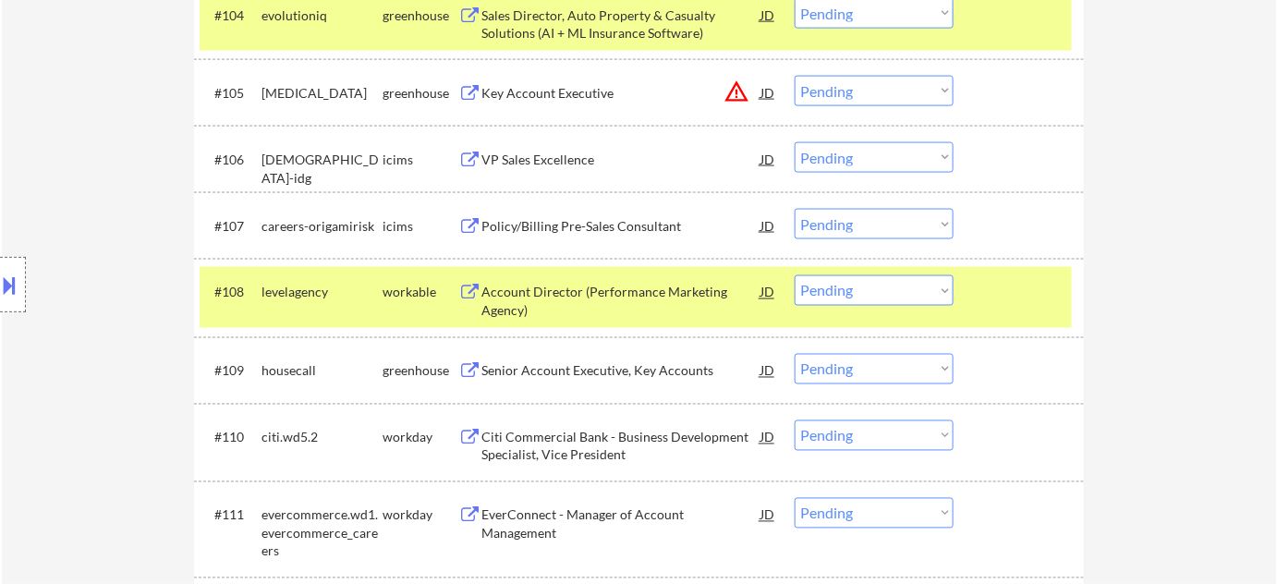
drag, startPoint x: 882, startPoint y: 290, endPoint x: 889, endPoint y: 303, distance: 14.9
click at [883, 290] on select "Choose an option... Pending Applied Excluded (Questions) Excluded (Expired) Exc…" at bounding box center [874, 290] width 159 height 30
click at [795, 275] on select "Choose an option... Pending Applied Excluded (Questions) Excluded (Expired) Exc…" at bounding box center [874, 290] width 159 height 30
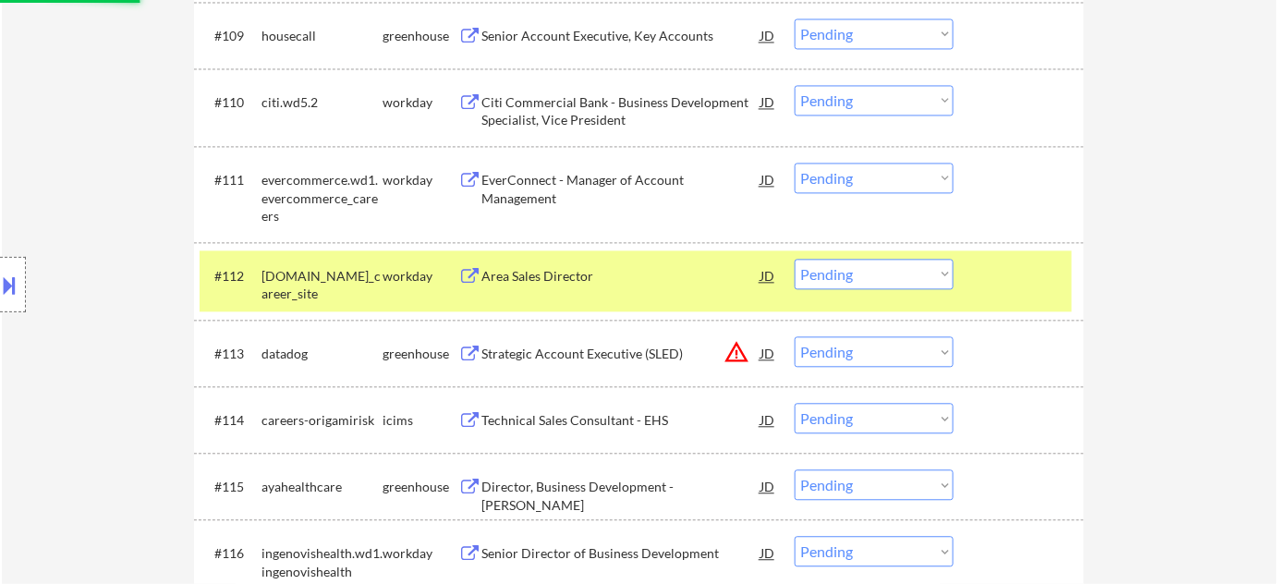
scroll to position [1298, 0]
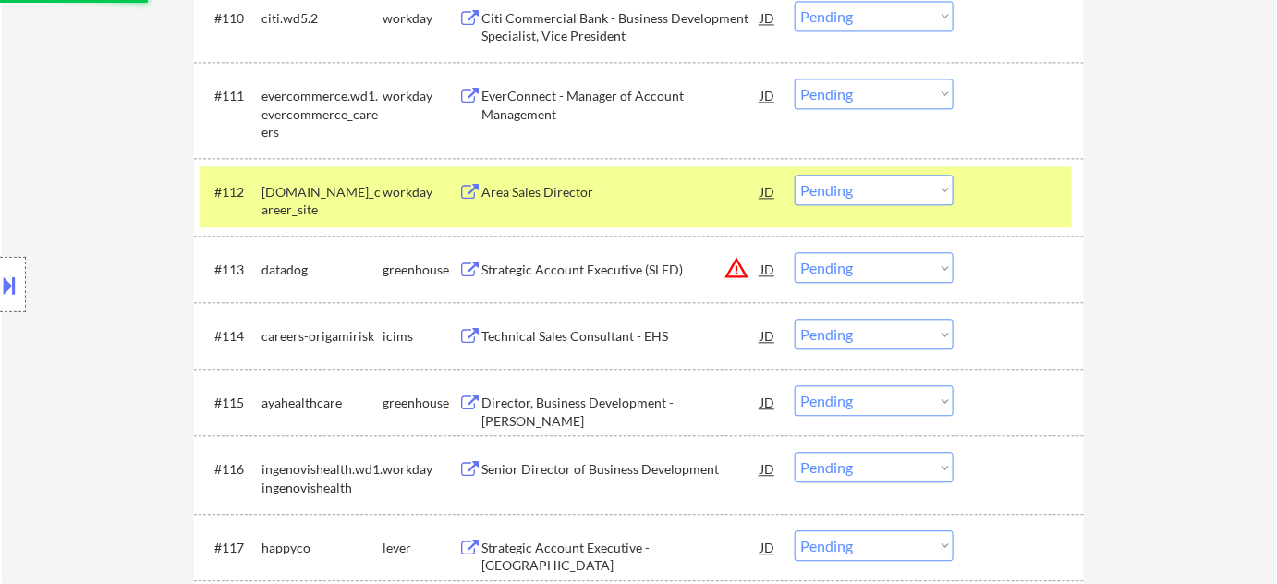
select select ""pending""
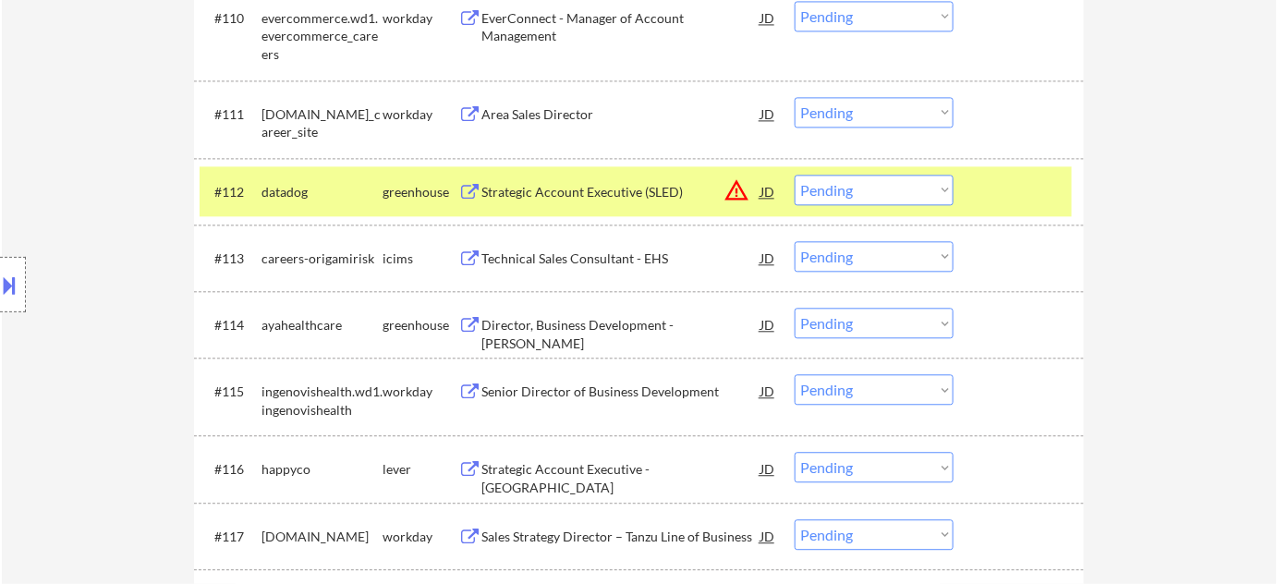
click at [584, 321] on div "Director, Business Development - Locum Tenens" at bounding box center [620, 334] width 279 height 36
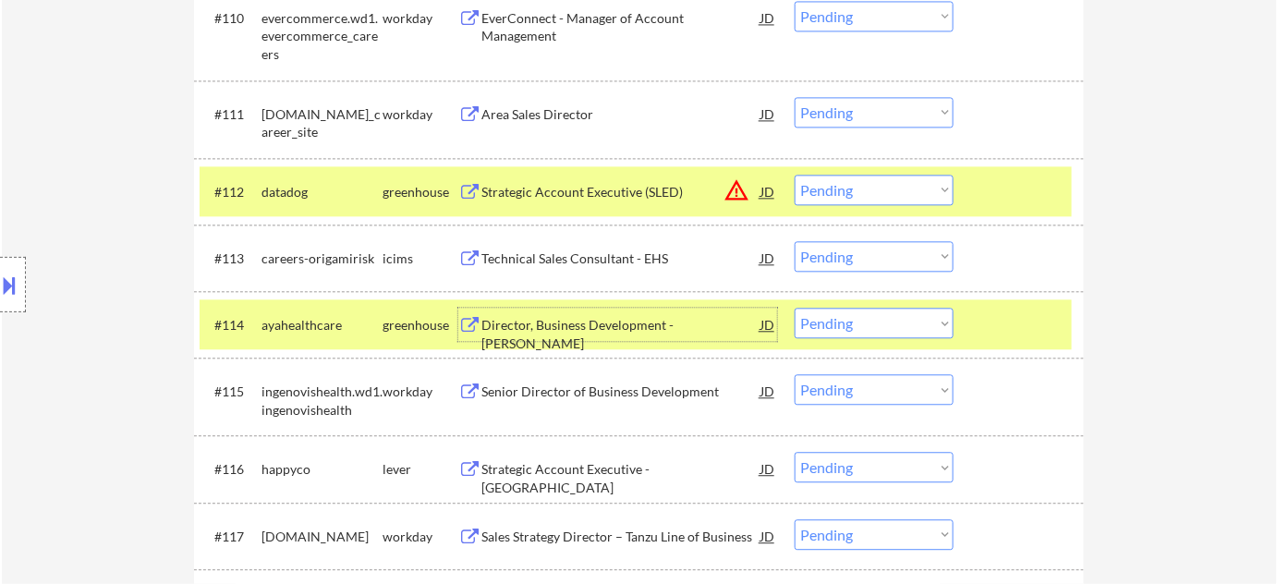
click at [850, 329] on select "Choose an option... Pending Applied Excluded (Questions) Excluded (Expired) Exc…" at bounding box center [874, 323] width 159 height 30
click at [795, 308] on select "Choose an option... Pending Applied Excluded (Questions) Excluded (Expired) Exc…" at bounding box center [874, 323] width 159 height 30
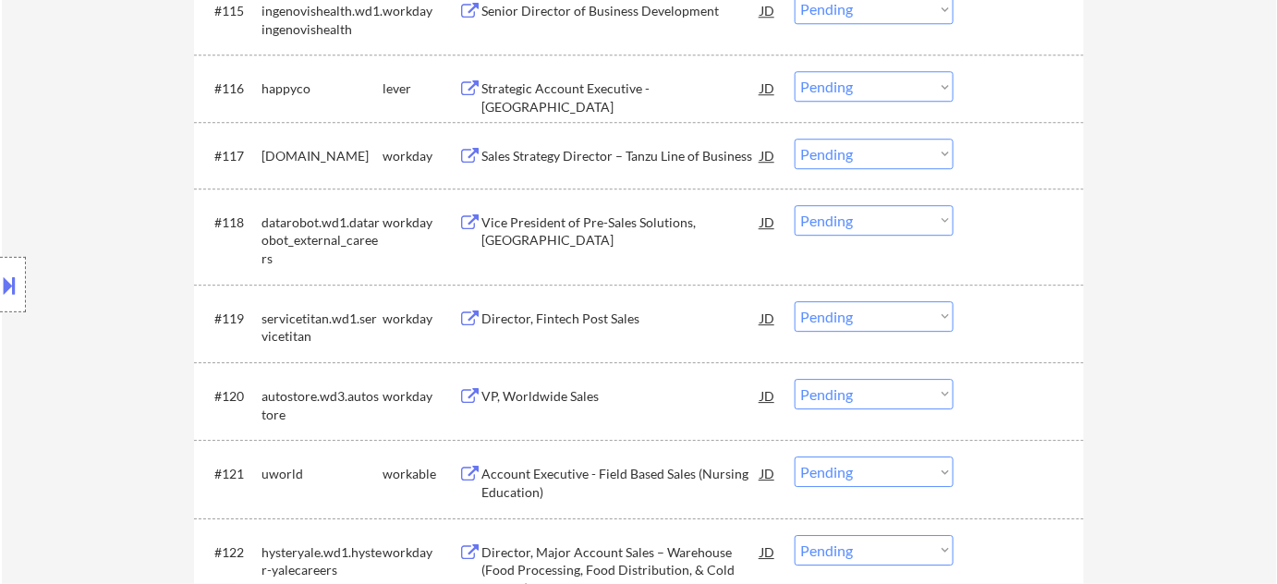
scroll to position [1719, 0]
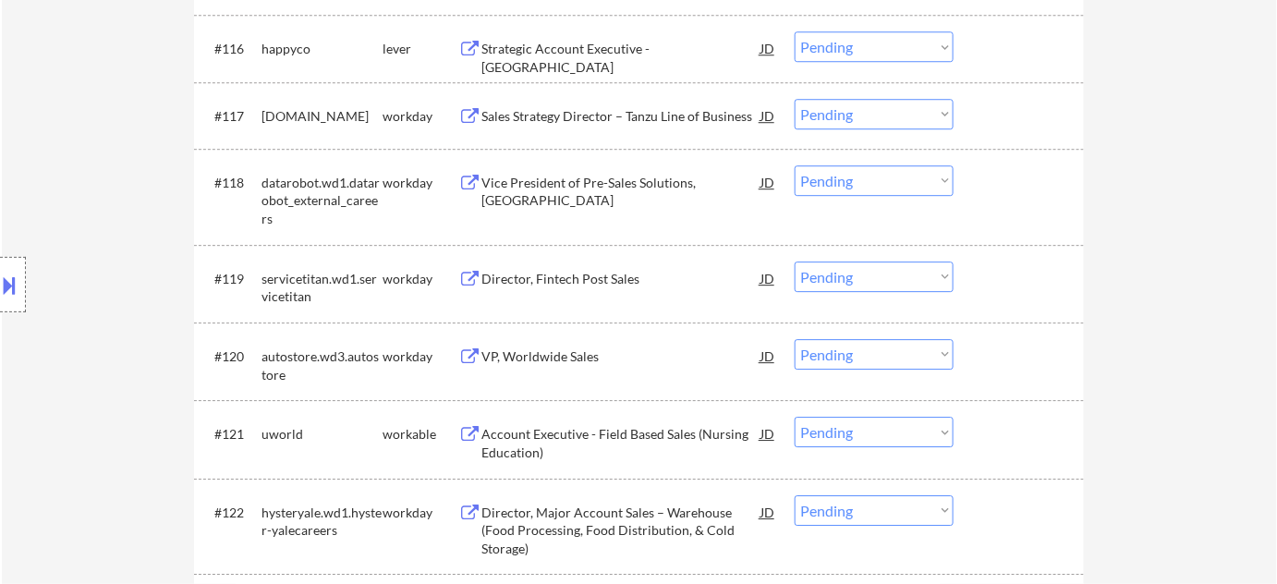
select select ""pending""
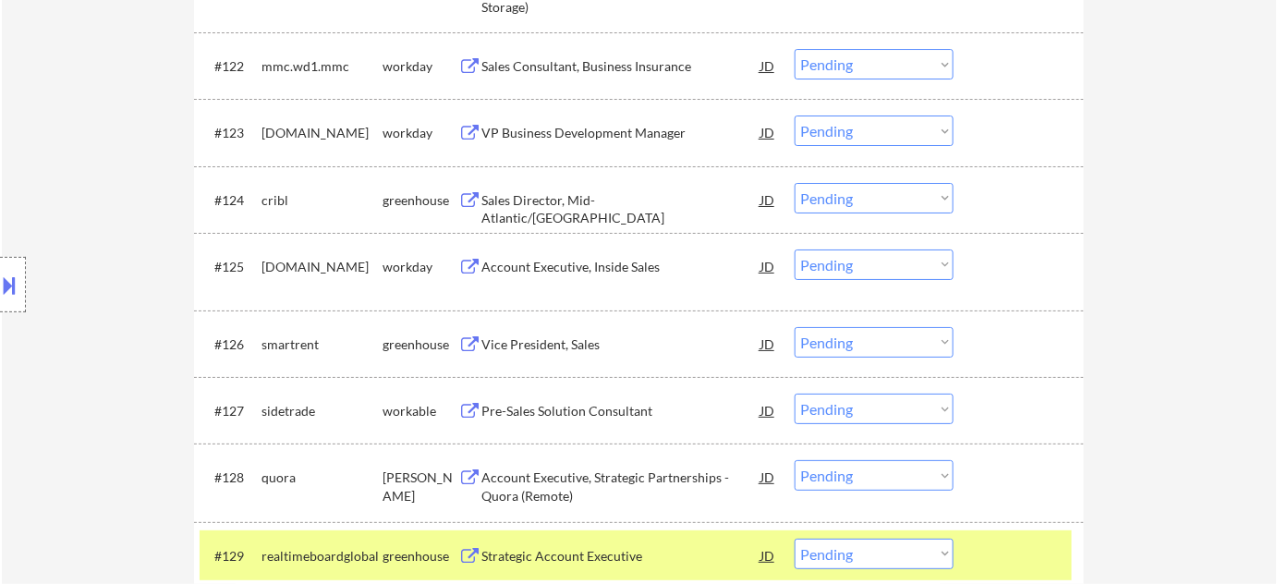
scroll to position [2222, 0]
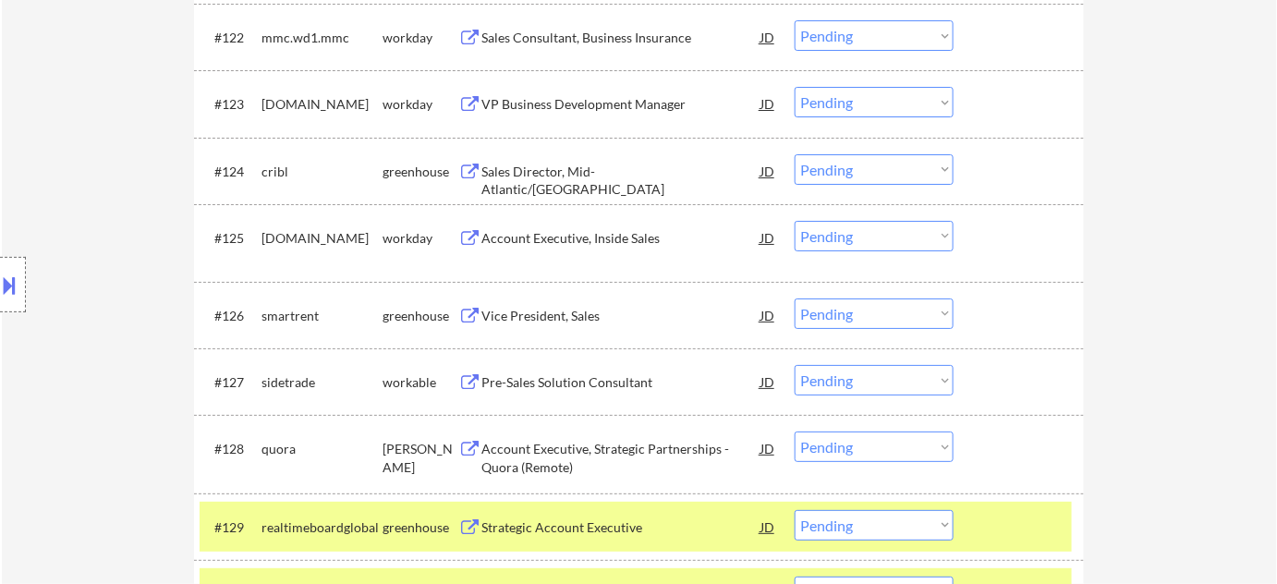
click at [590, 374] on div "Pre-Sales Solution Consultant" at bounding box center [620, 382] width 279 height 18
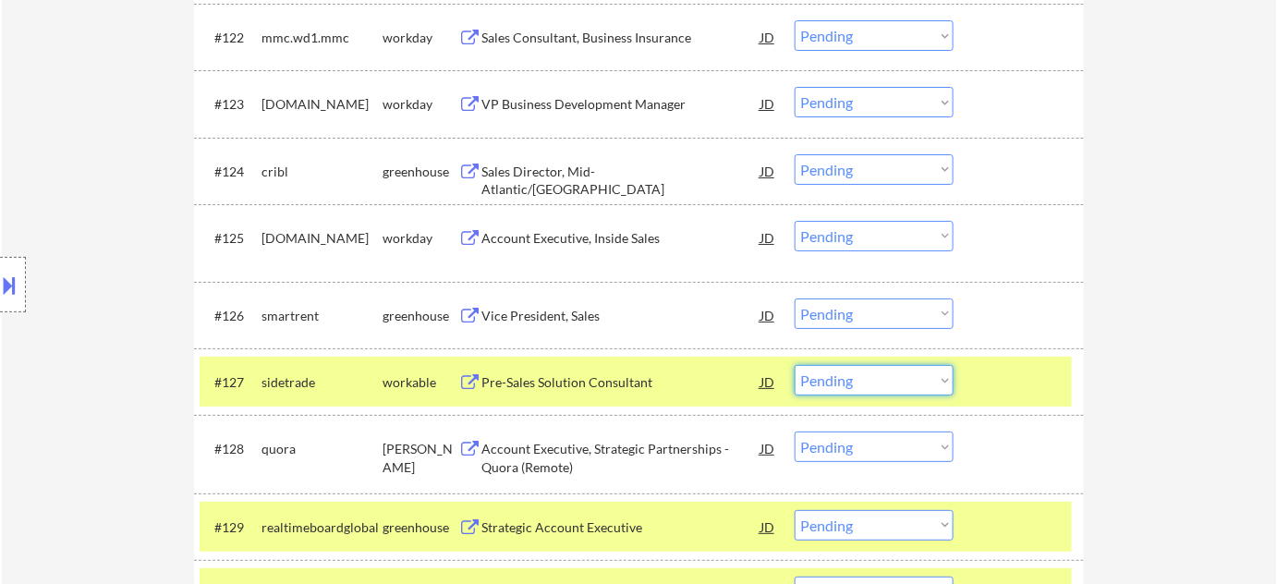
click at [855, 385] on select "Choose an option... Pending Applied Excluded (Questions) Excluded (Expired) Exc…" at bounding box center [874, 380] width 159 height 30
click at [795, 365] on select "Choose an option... Pending Applied Excluded (Questions) Excluded (Expired) Exc…" at bounding box center [874, 380] width 159 height 30
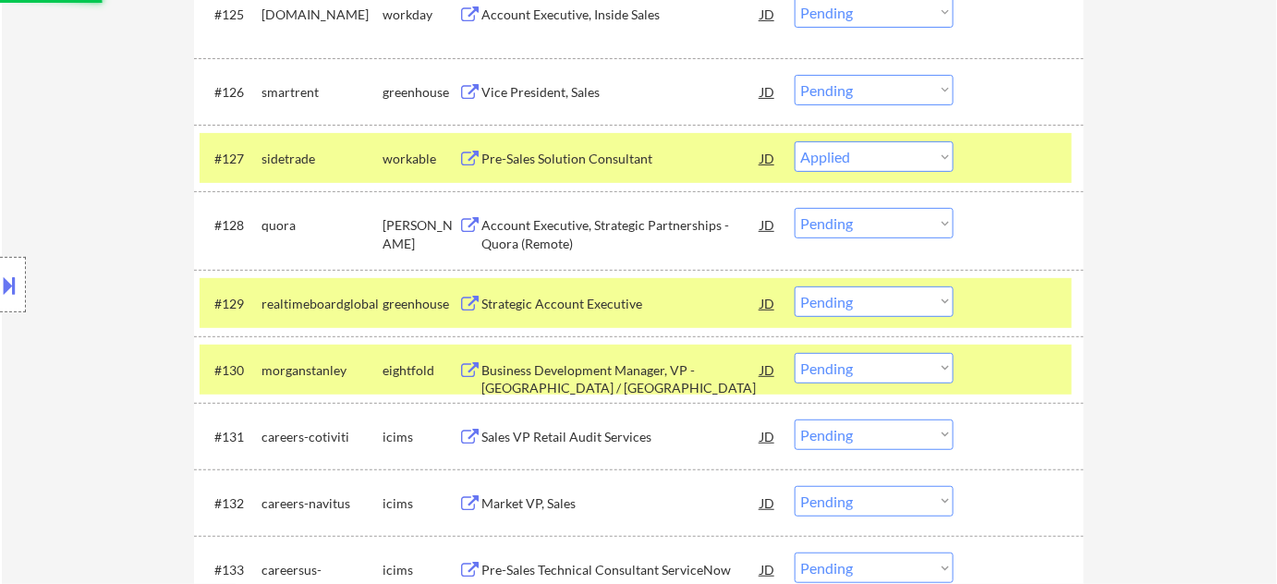
scroll to position [2475, 0]
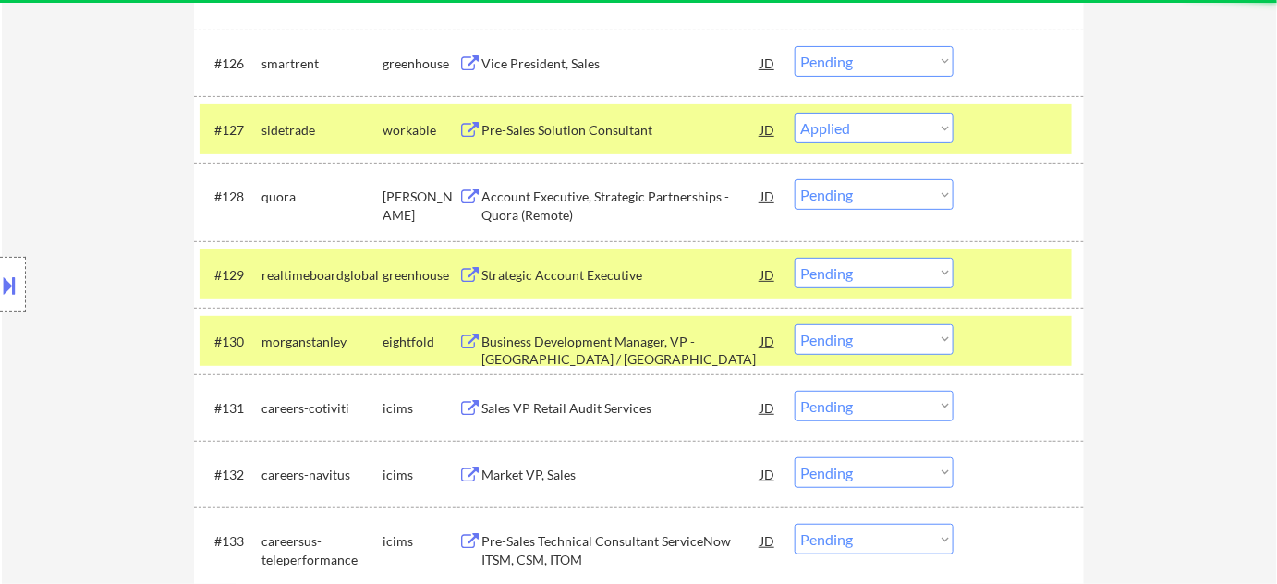
select select ""pending""
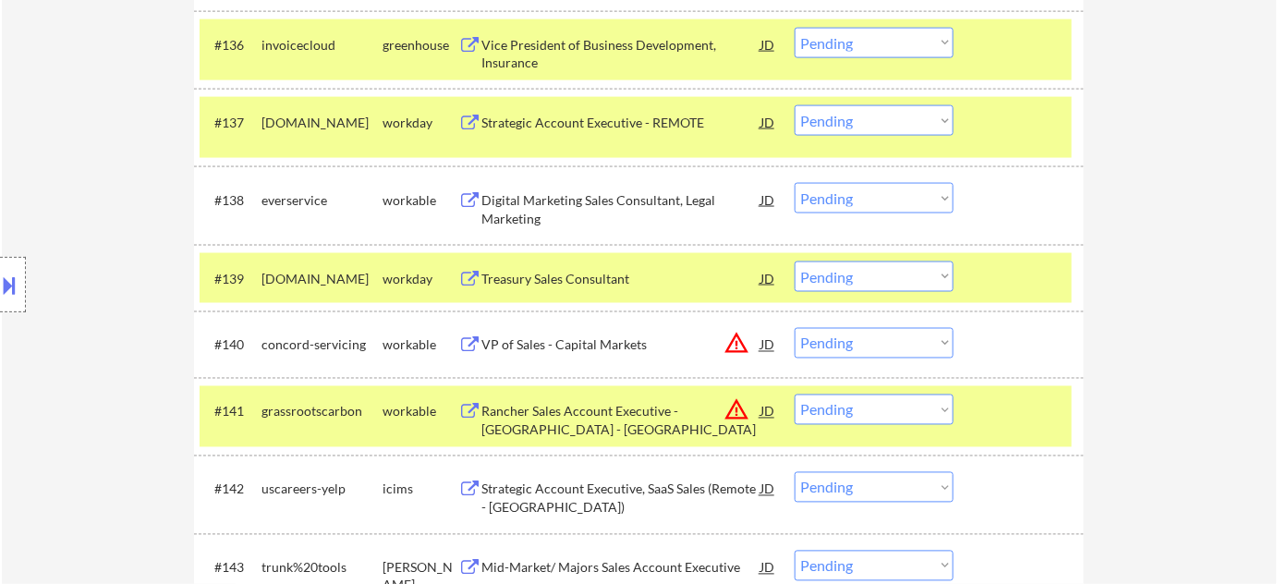
scroll to position [3230, 0]
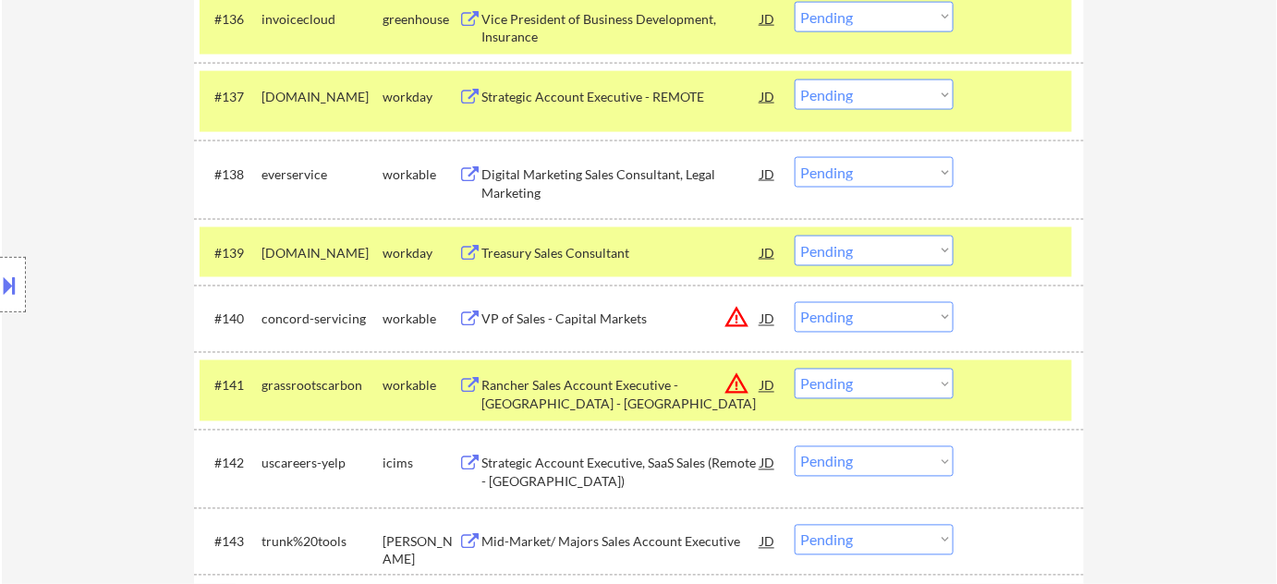
click at [734, 310] on button "warning_amber" at bounding box center [737, 318] width 26 height 26
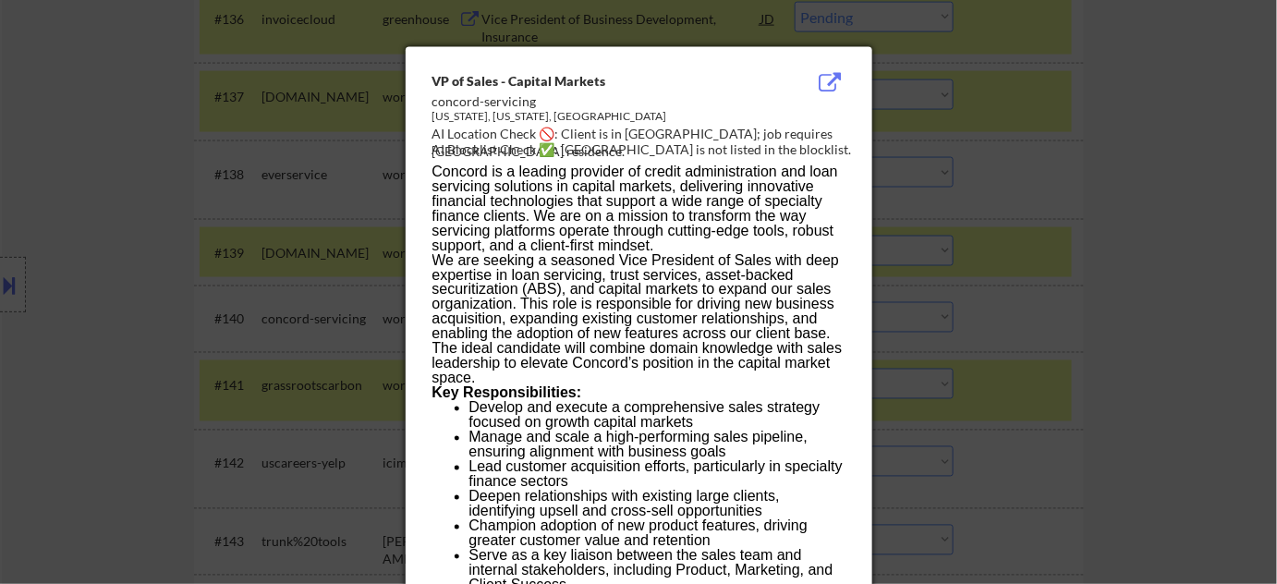
click at [923, 359] on div at bounding box center [638, 292] width 1277 height 584
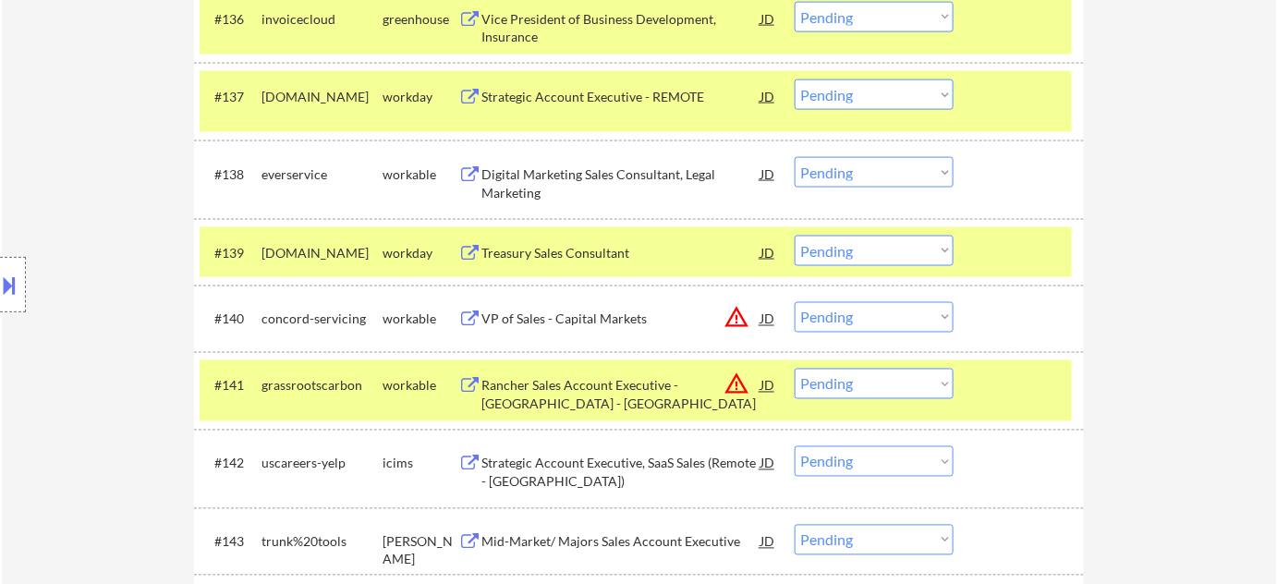
click at [874, 374] on select "Choose an option... Pending Applied Excluded (Questions) Excluded (Expired) Exc…" at bounding box center [874, 384] width 159 height 30
select select ""excluded__location_""
click at [795, 369] on select "Choose an option... Pending Applied Excluded (Questions) Excluded (Expired) Exc…" at bounding box center [874, 384] width 159 height 30
drag, startPoint x: 828, startPoint y: 324, endPoint x: 837, endPoint y: 330, distance: 10.8
click at [828, 324] on select "Choose an option... Pending Applied Excluded (Questions) Excluded (Expired) Exc…" at bounding box center [874, 317] width 159 height 30
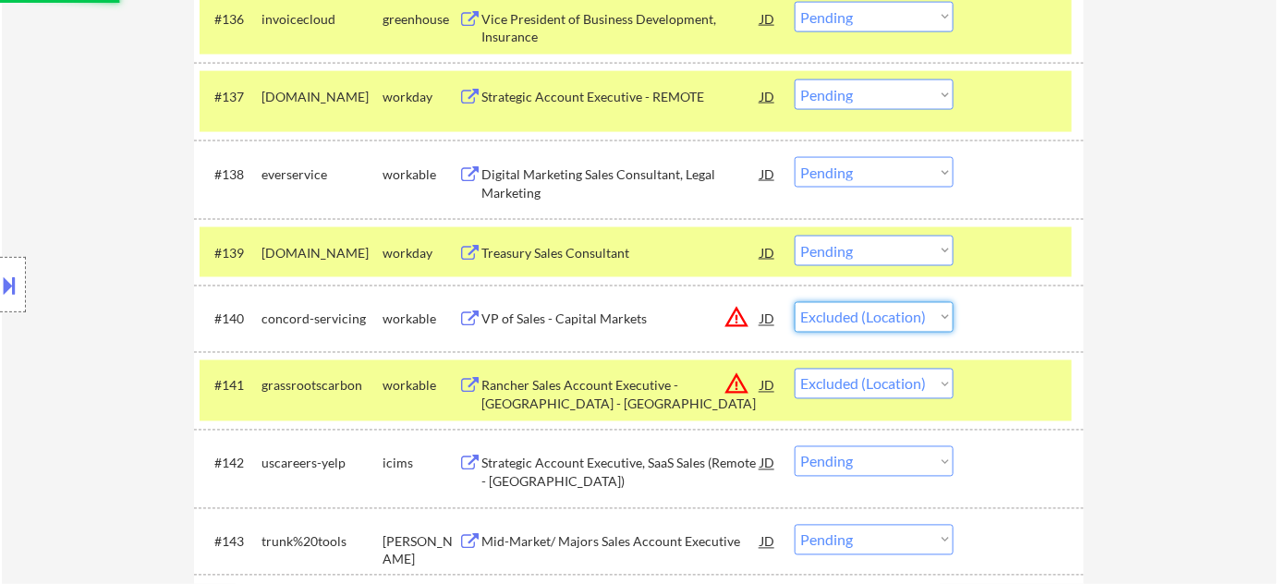
click at [795, 302] on select "Choose an option... Pending Applied Excluded (Questions) Excluded (Expired) Exc…" at bounding box center [874, 317] width 159 height 30
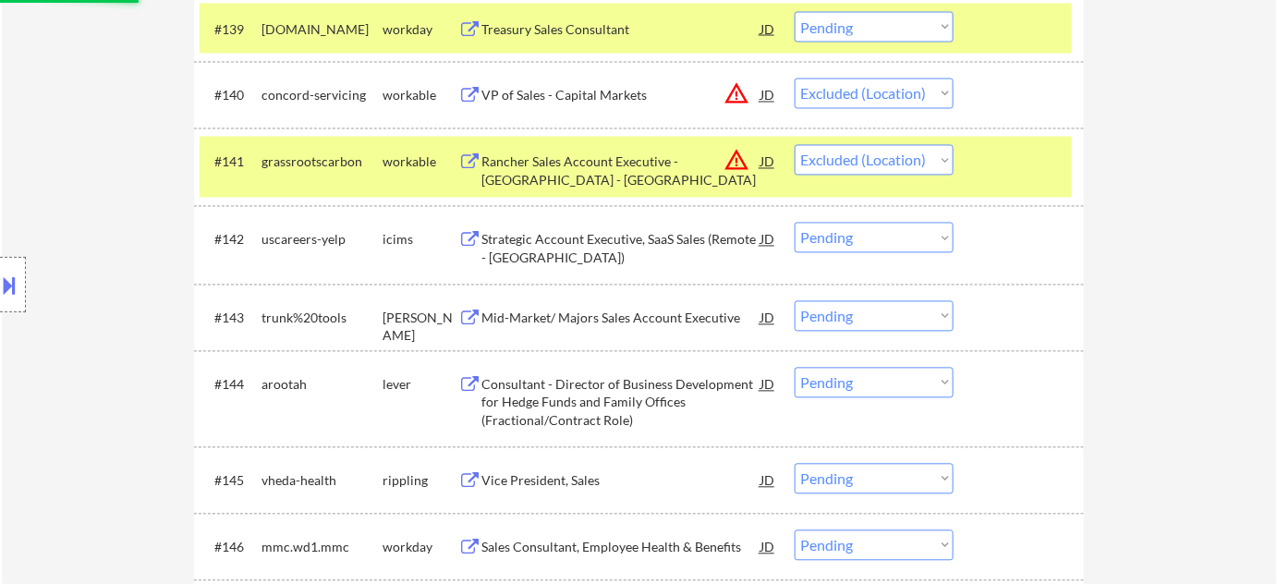
scroll to position [3483, 0]
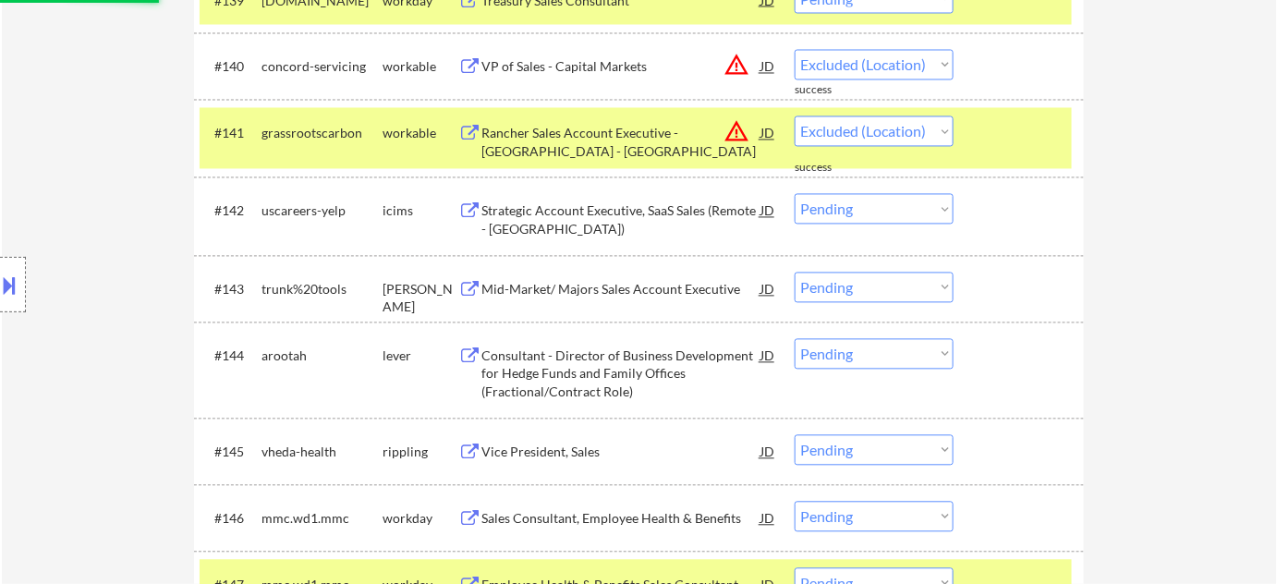
select select ""pending""
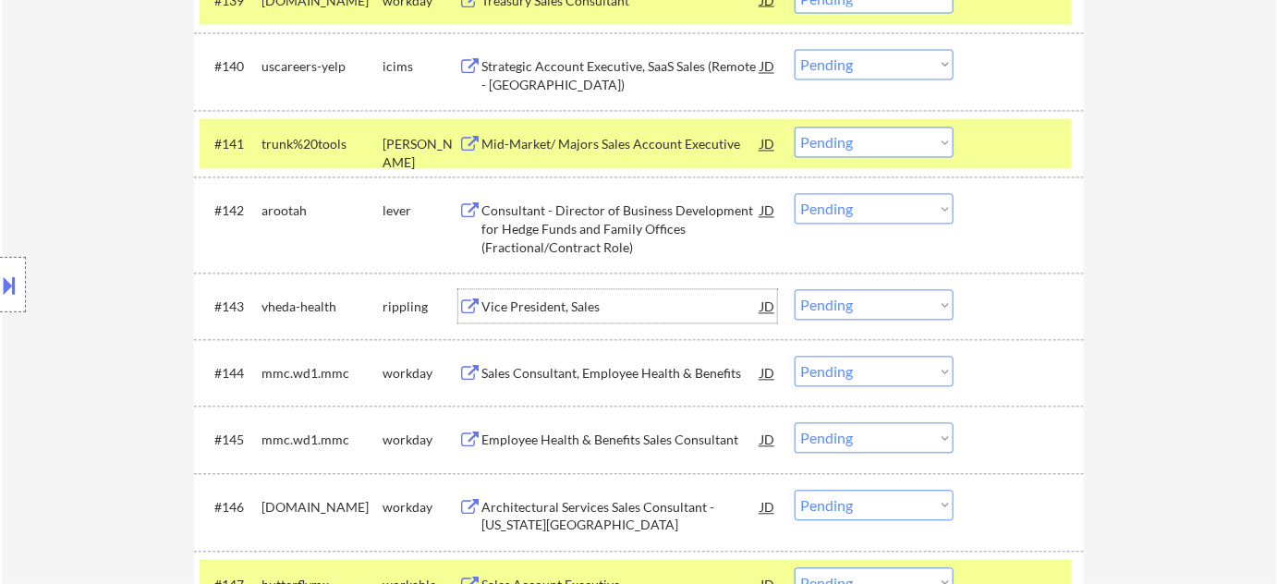
click at [565, 310] on div "Vice President, Sales" at bounding box center [620, 307] width 279 height 18
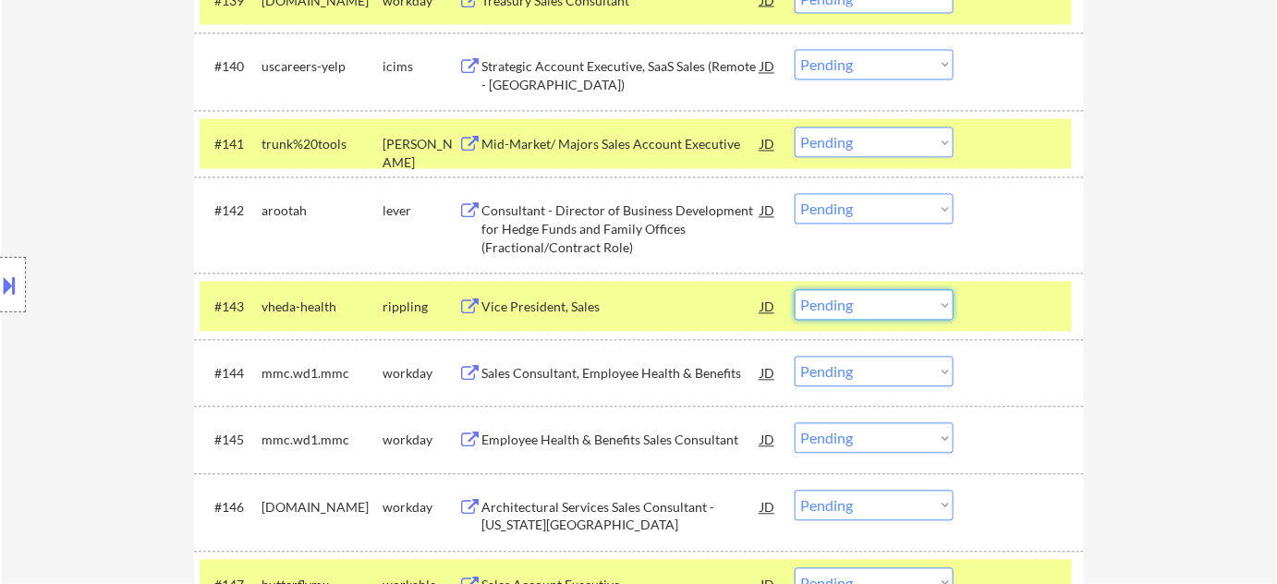
drag, startPoint x: 872, startPoint y: 299, endPoint x: 869, endPoint y: 317, distance: 17.9
click at [872, 299] on select "Choose an option... Pending Applied Excluded (Questions) Excluded (Expired) Exc…" at bounding box center [874, 305] width 159 height 30
click at [795, 290] on select "Choose an option... Pending Applied Excluded (Questions) Excluded (Expired) Exc…" at bounding box center [874, 305] width 159 height 30
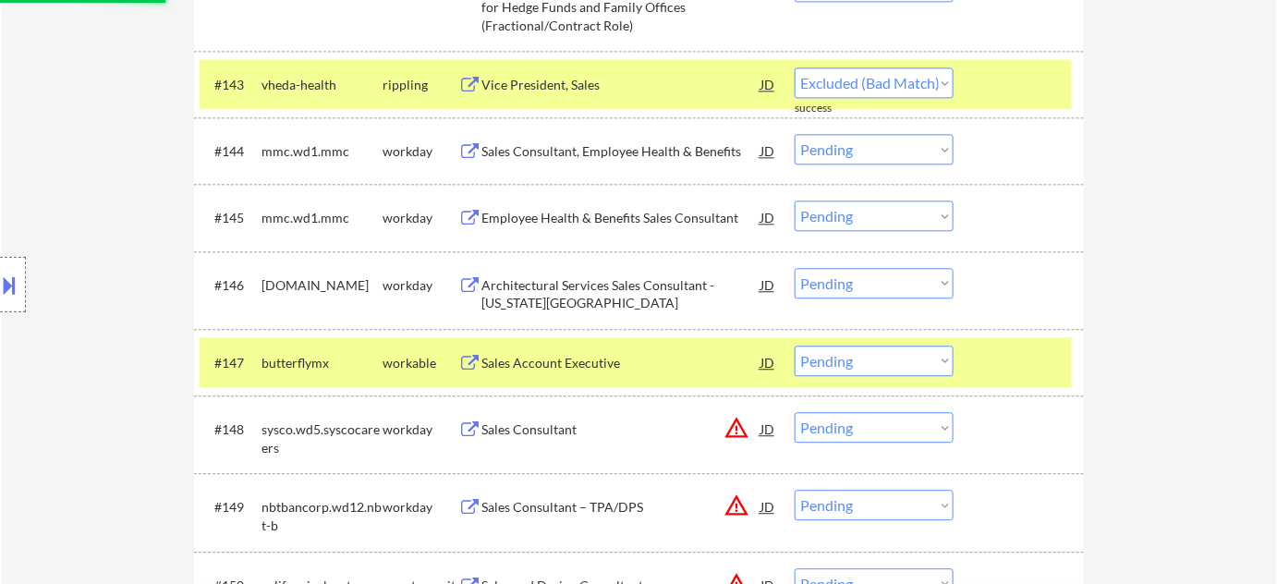
scroll to position [3735, 0]
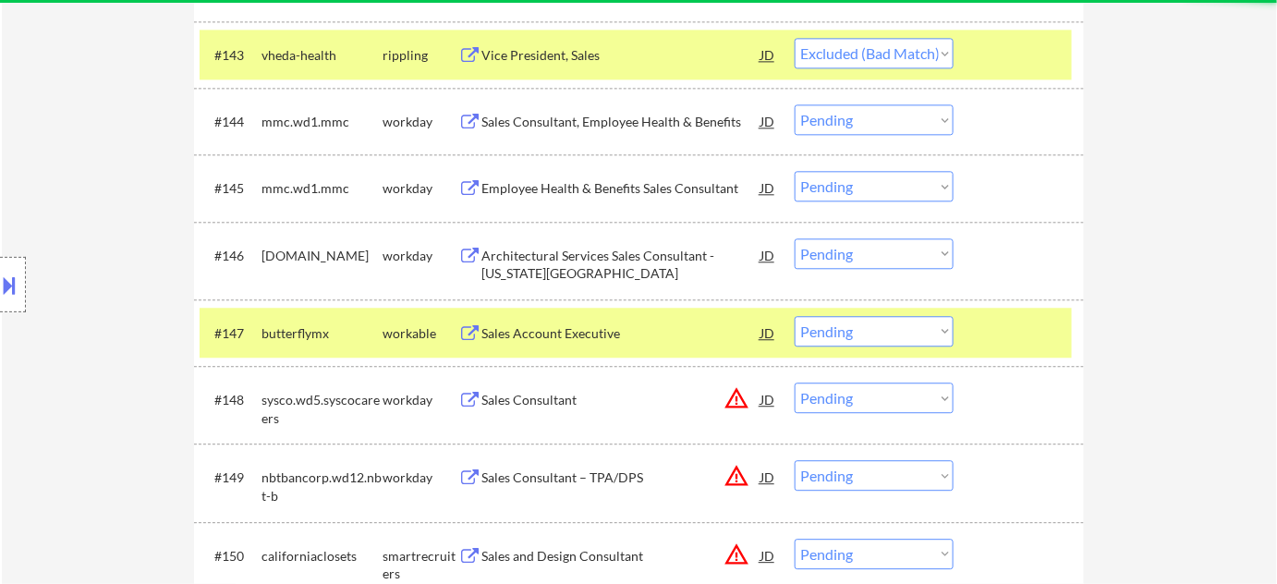
select select ""pending""
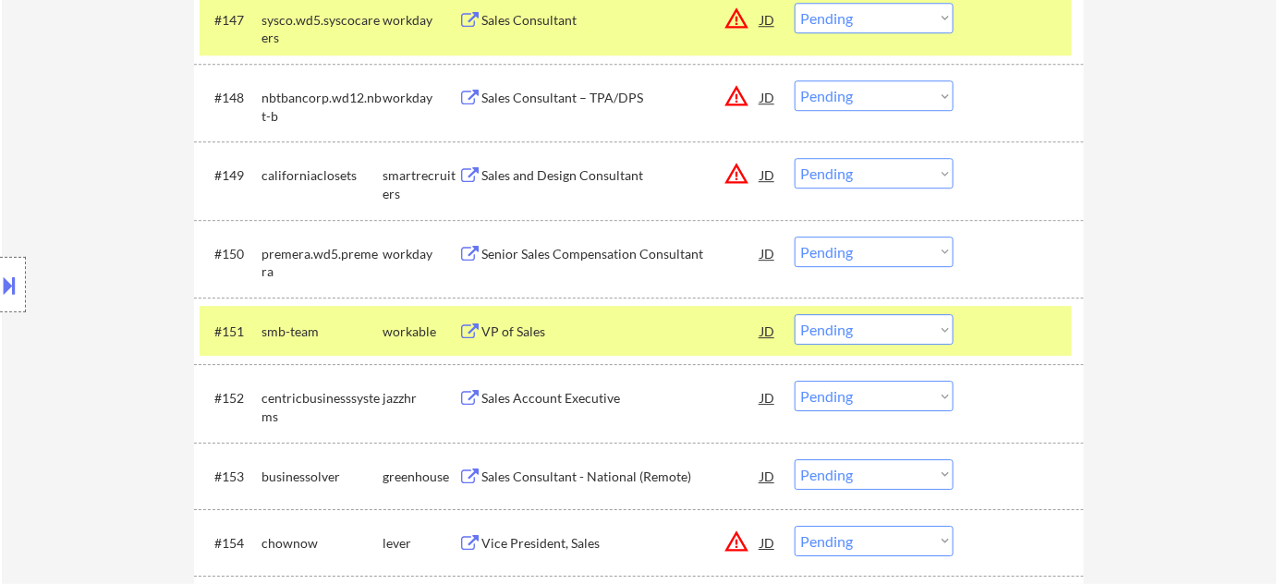
scroll to position [4070, 0]
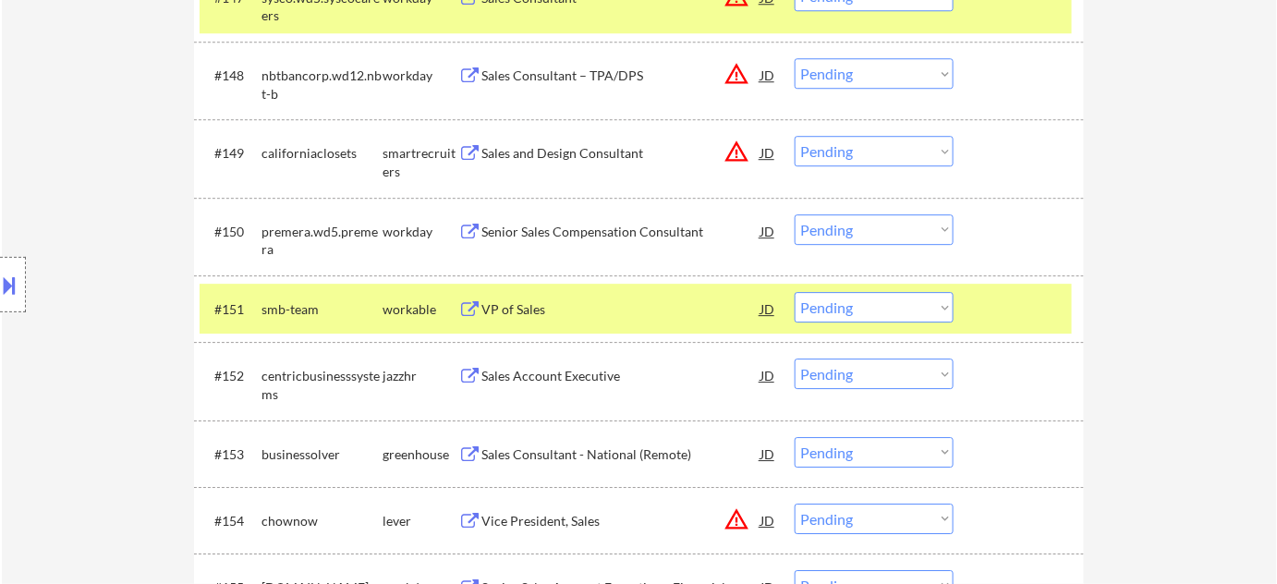
click at [505, 321] on div "VP of Sales" at bounding box center [620, 308] width 279 height 33
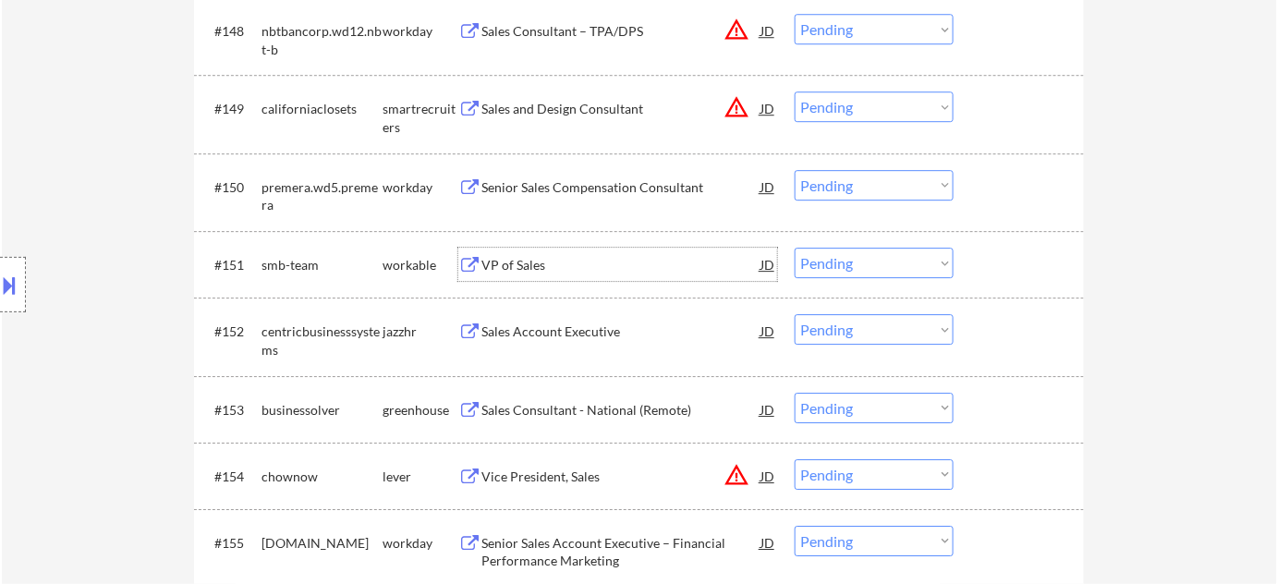
scroll to position [4154, 0]
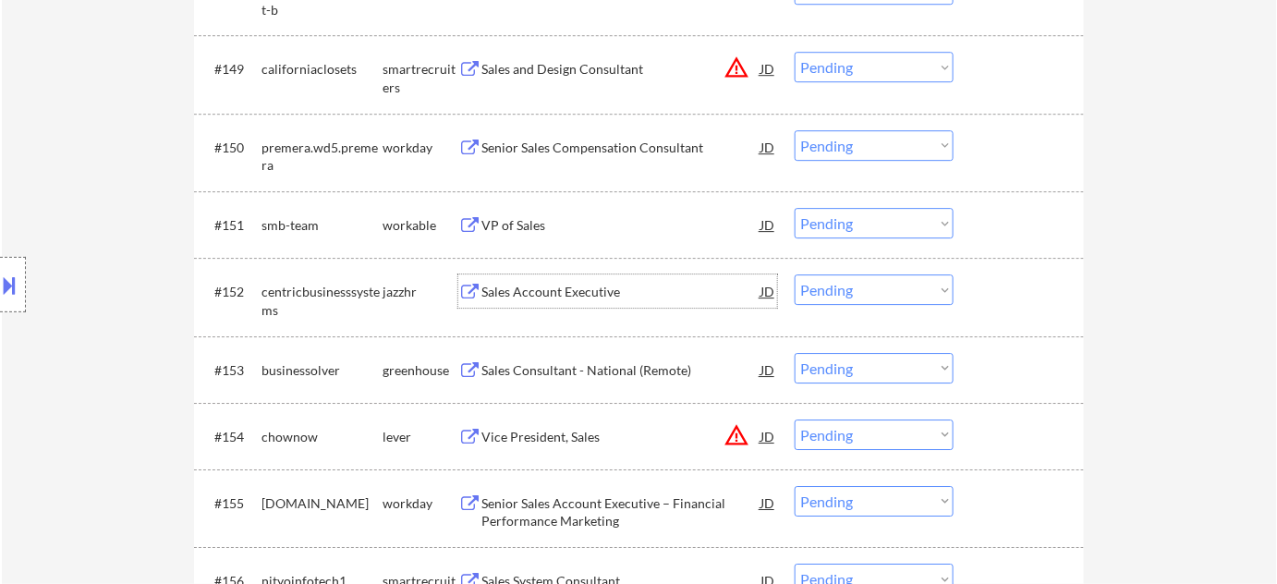
click at [563, 296] on div "Sales Account Executive" at bounding box center [620, 292] width 279 height 18
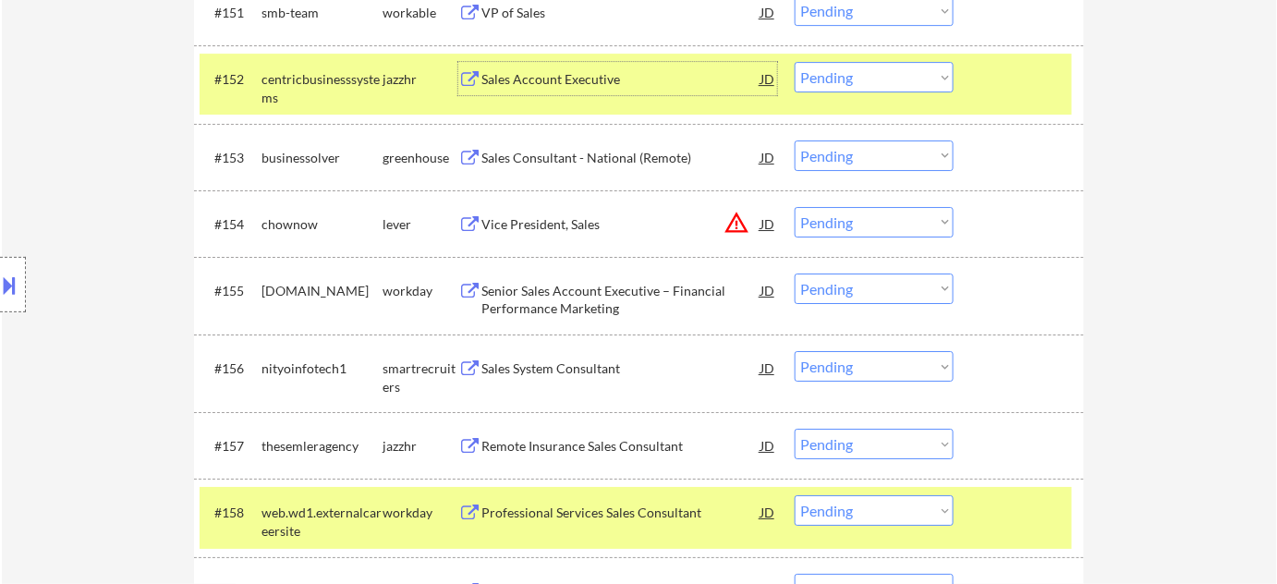
scroll to position [4407, 0]
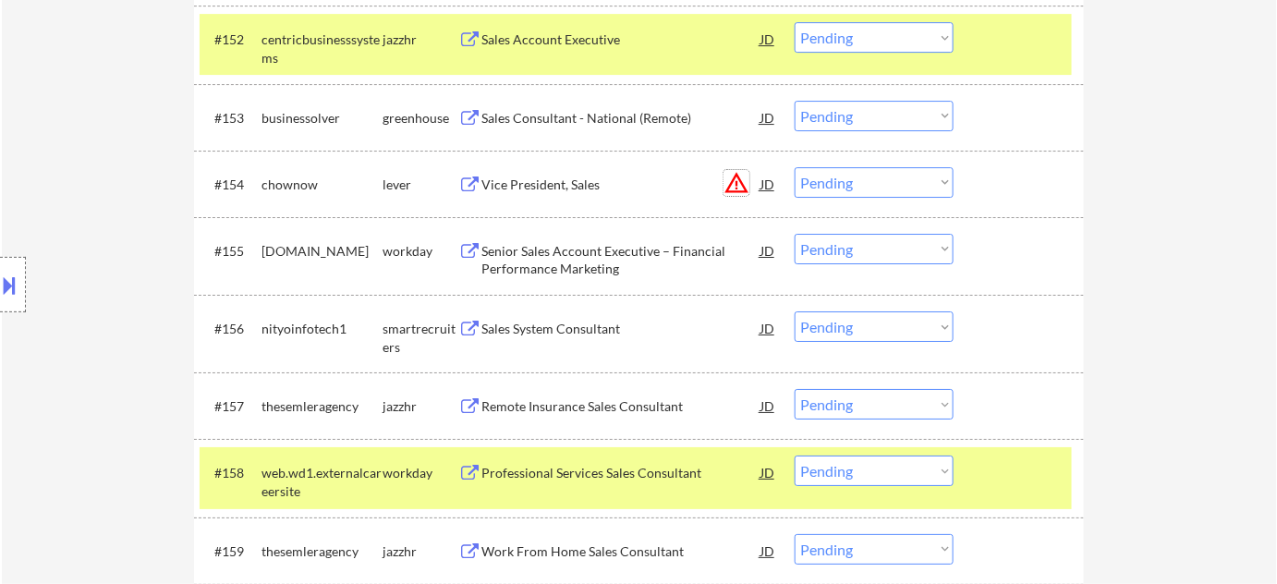
click at [744, 184] on button "warning_amber" at bounding box center [737, 183] width 26 height 26
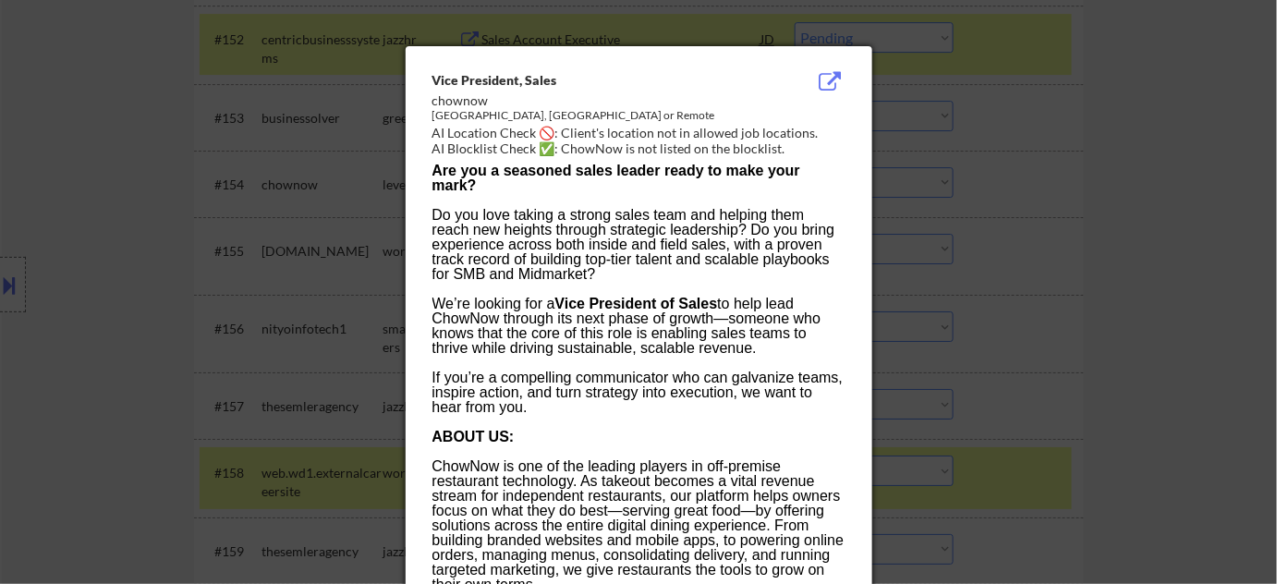
click at [1085, 258] on div at bounding box center [638, 292] width 1277 height 584
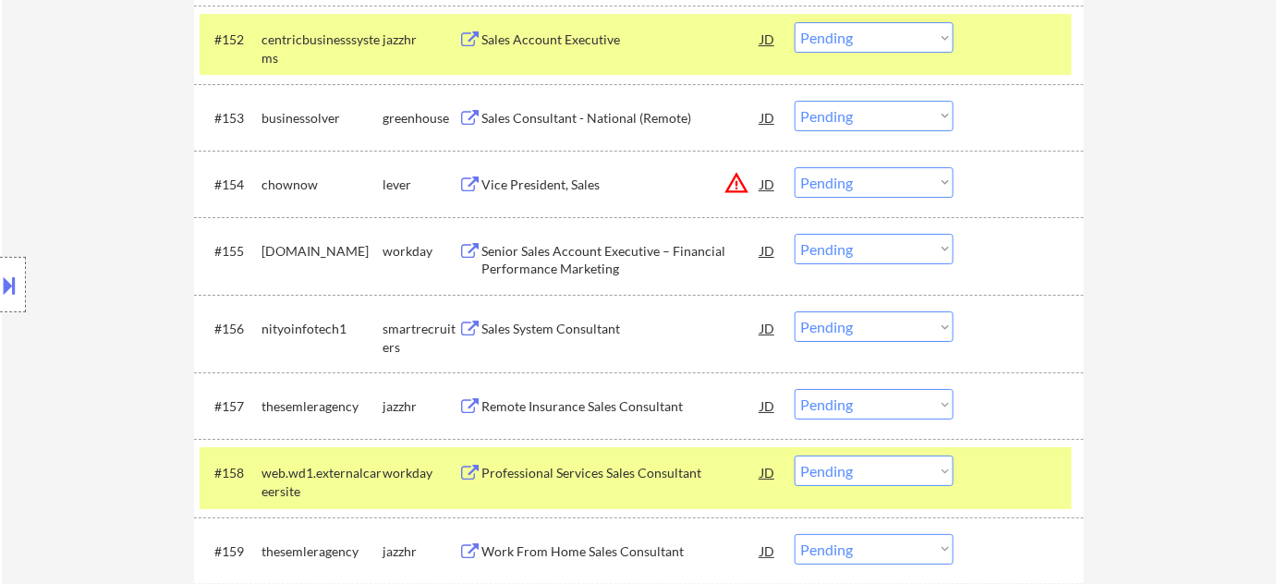
click at [914, 35] on select "Choose an option... Pending Applied Excluded (Questions) Excluded (Expired) Exc…" at bounding box center [874, 37] width 159 height 30
click at [795, 22] on select "Choose an option... Pending Applied Excluded (Questions) Excluded (Expired) Exc…" at bounding box center [874, 37] width 159 height 30
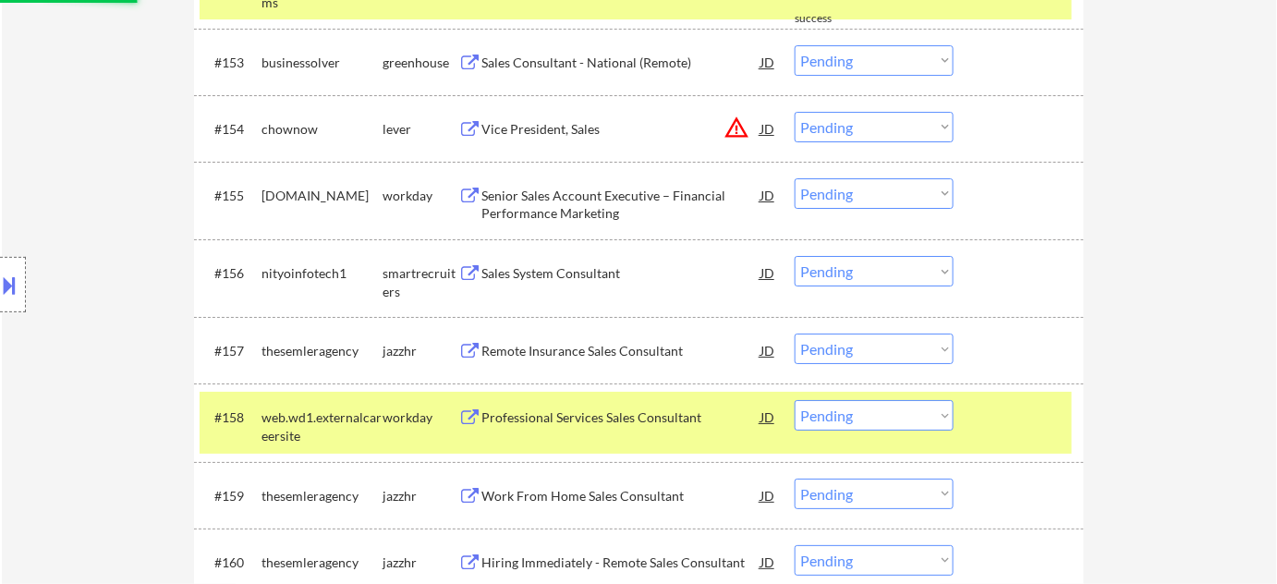
scroll to position [4575, 0]
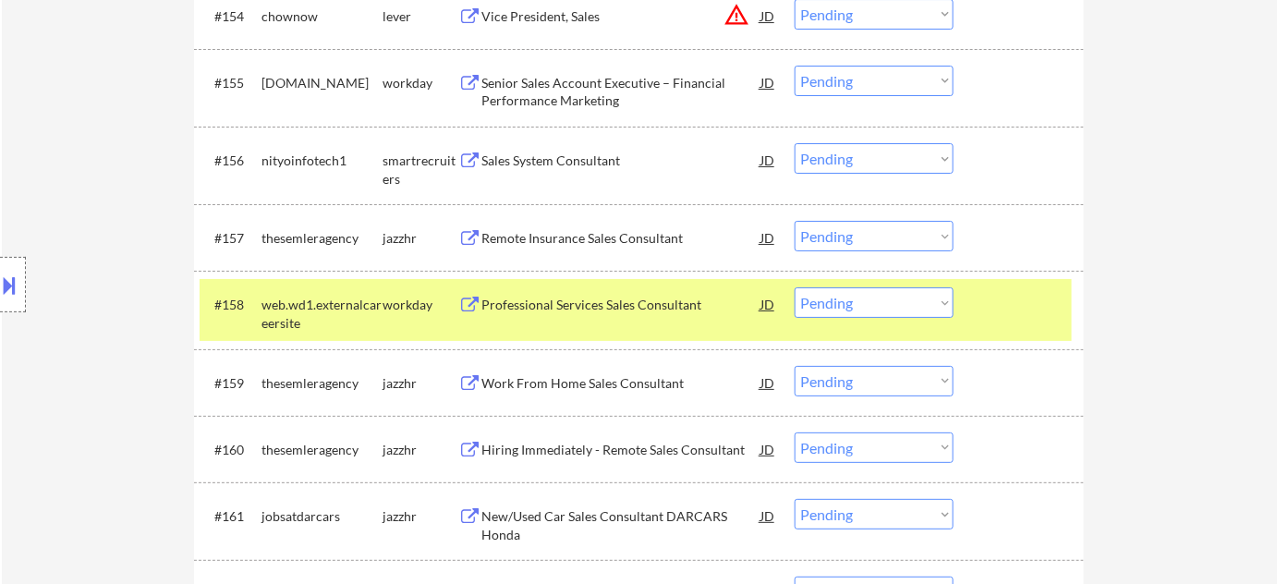
select select ""pending""
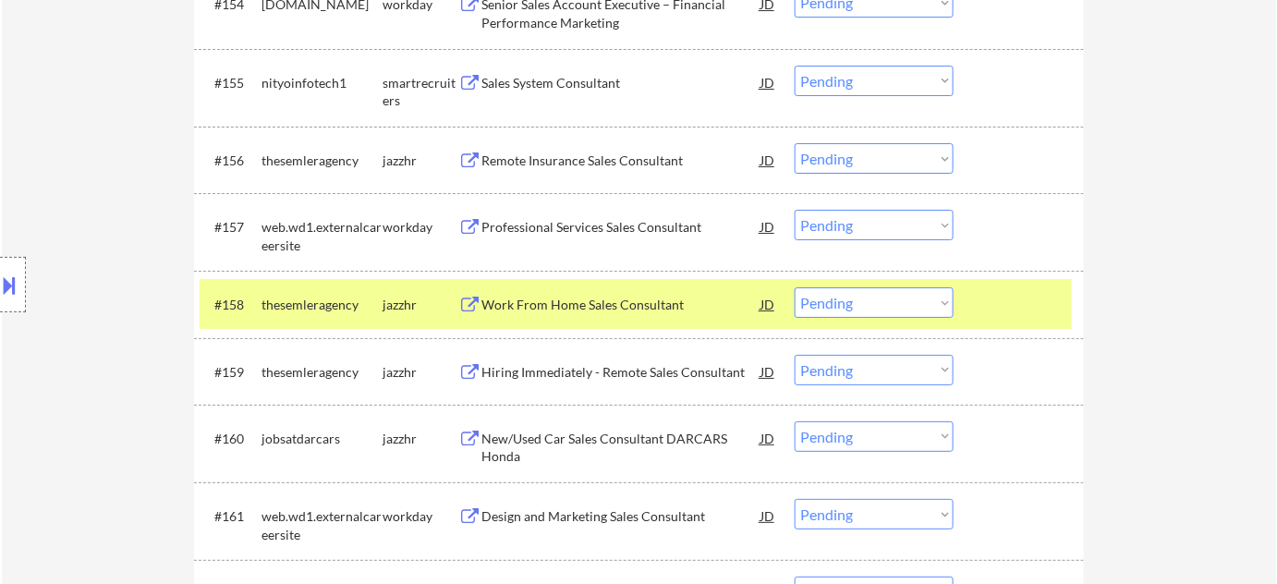
click at [599, 432] on div "New/Used Car Sales Consultant DARCARS Honda" at bounding box center [620, 448] width 279 height 36
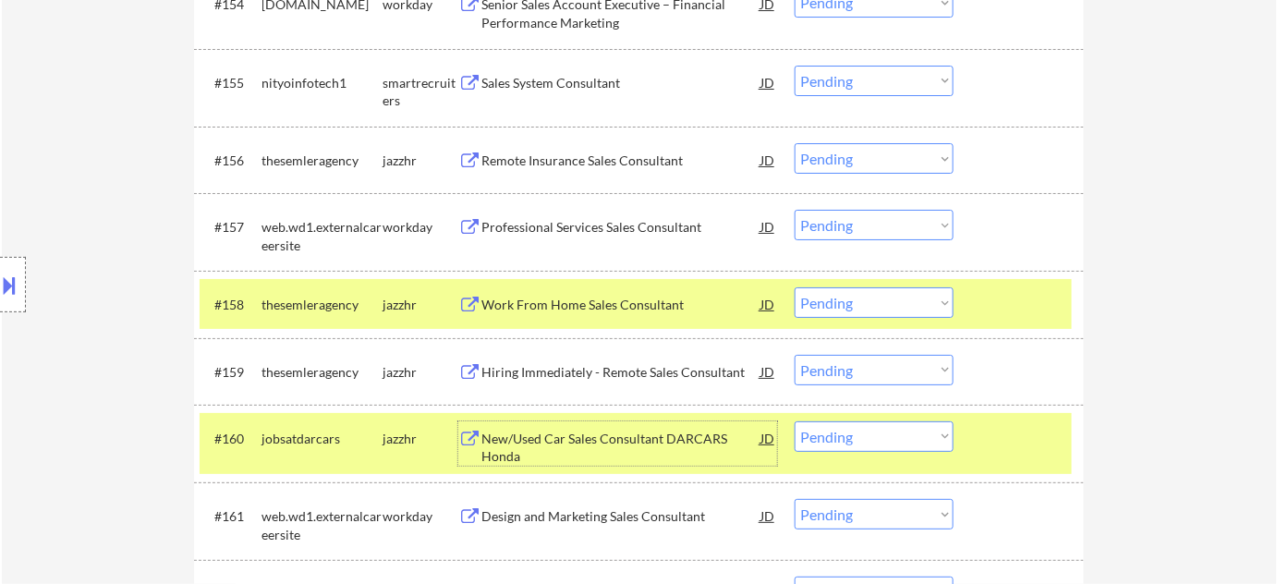
click at [827, 440] on select "Choose an option... Pending Applied Excluded (Questions) Excluded (Expired) Exc…" at bounding box center [874, 436] width 159 height 30
click at [795, 421] on select "Choose an option... Pending Applied Excluded (Questions) Excluded (Expired) Exc…" at bounding box center [874, 436] width 159 height 30
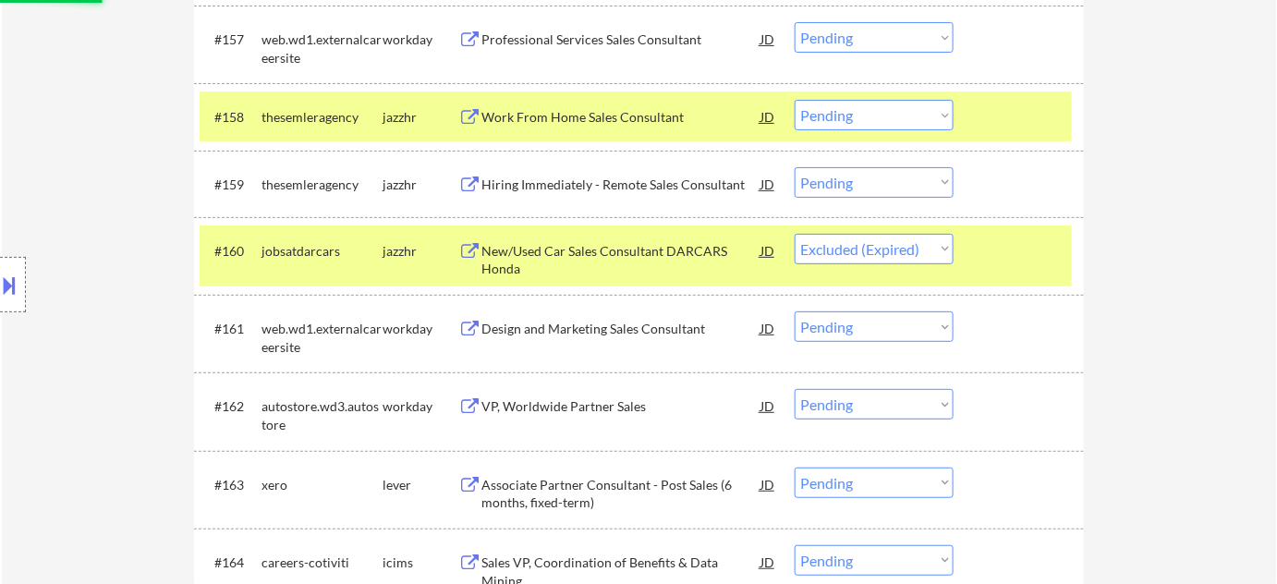
scroll to position [4827, 0]
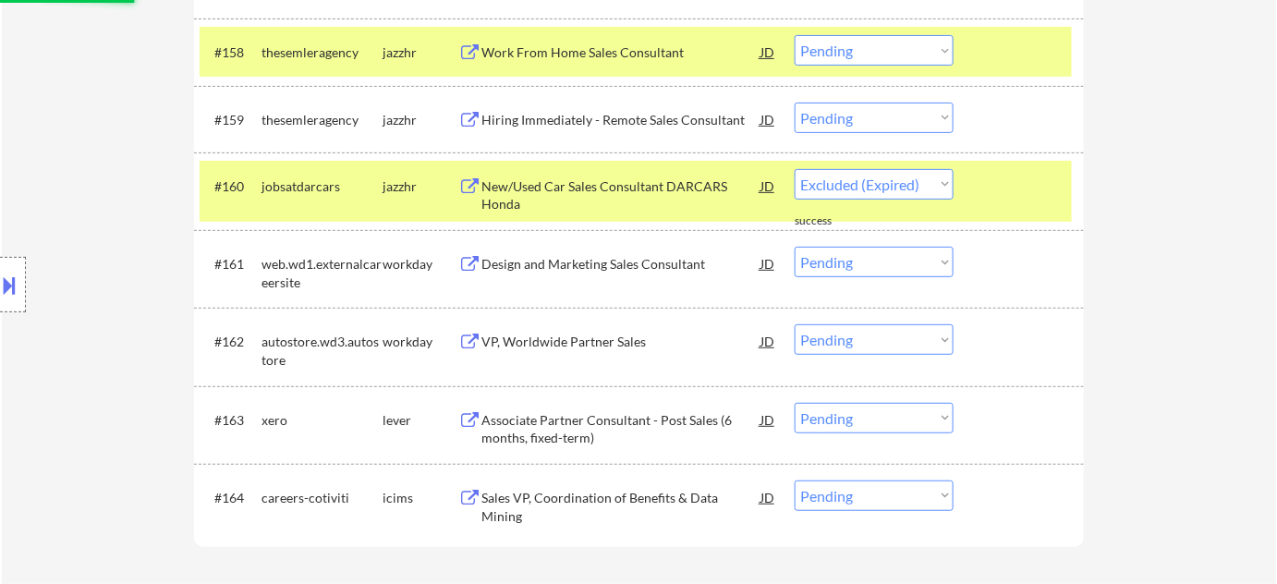
select select ""pending""
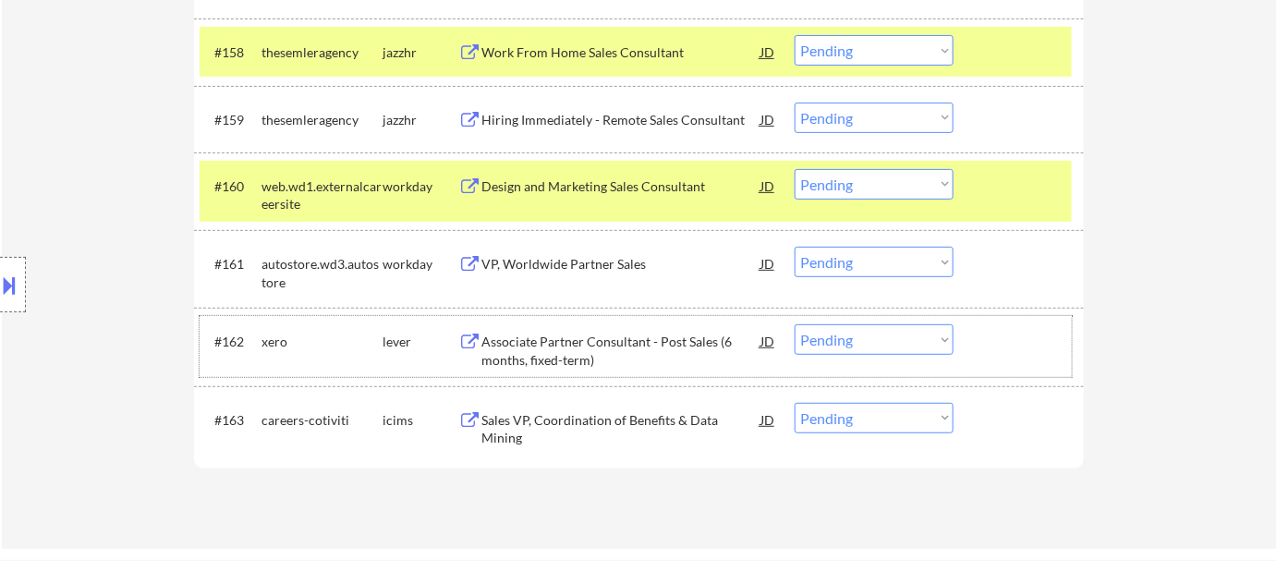
click at [867, 323] on div "#162 xero lever Associate Partner Consultant - Post Sales (6 months, fixed-term…" at bounding box center [636, 346] width 872 height 61
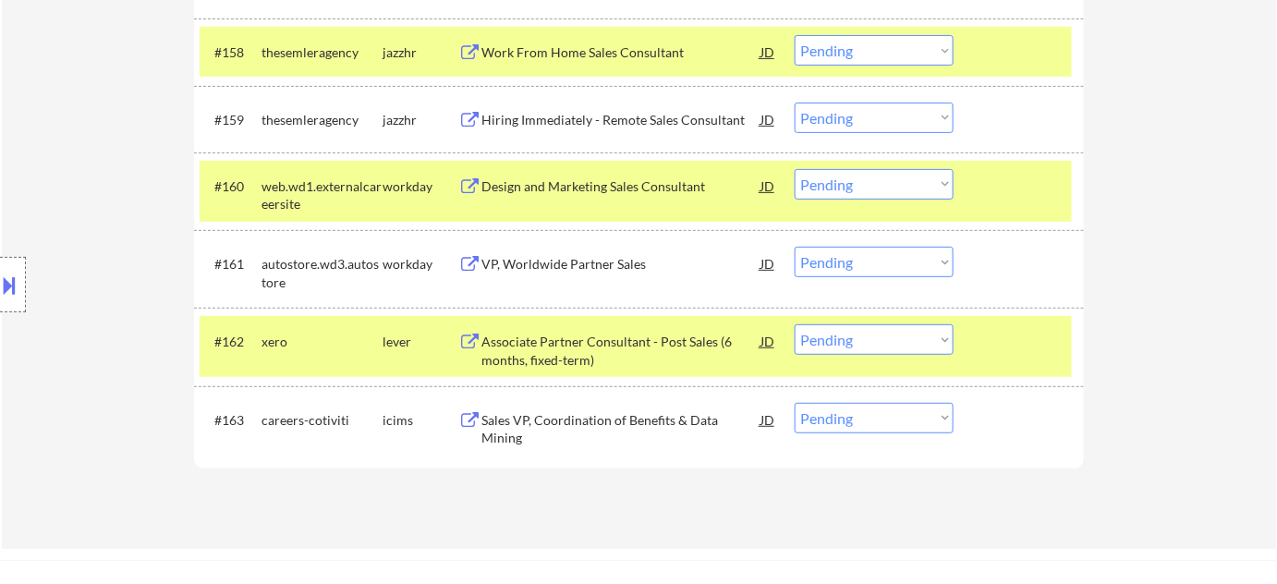
click at [872, 342] on select "Choose an option... Pending Applied Excluded (Questions) Excluded (Expired) Exc…" at bounding box center [874, 339] width 159 height 30
click at [795, 324] on select "Choose an option... Pending Applied Excluded (Questions) Excluded (Expired) Exc…" at bounding box center [874, 339] width 159 height 30
select select ""pending""
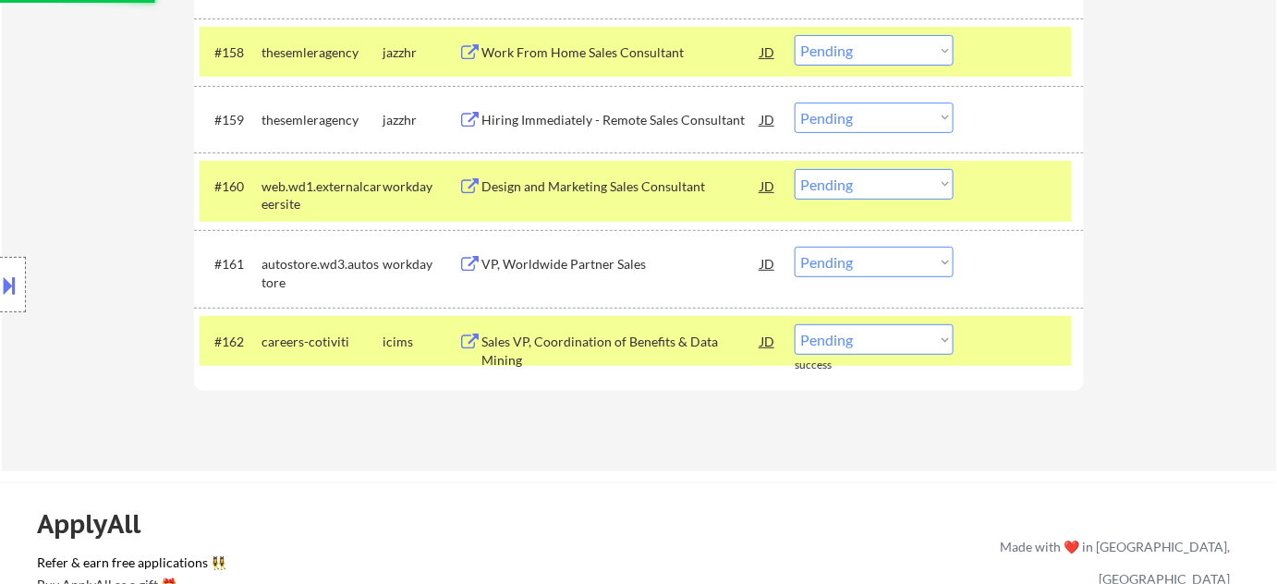
click at [604, 261] on div "VP, Worldwide Partner Sales" at bounding box center [620, 264] width 279 height 18
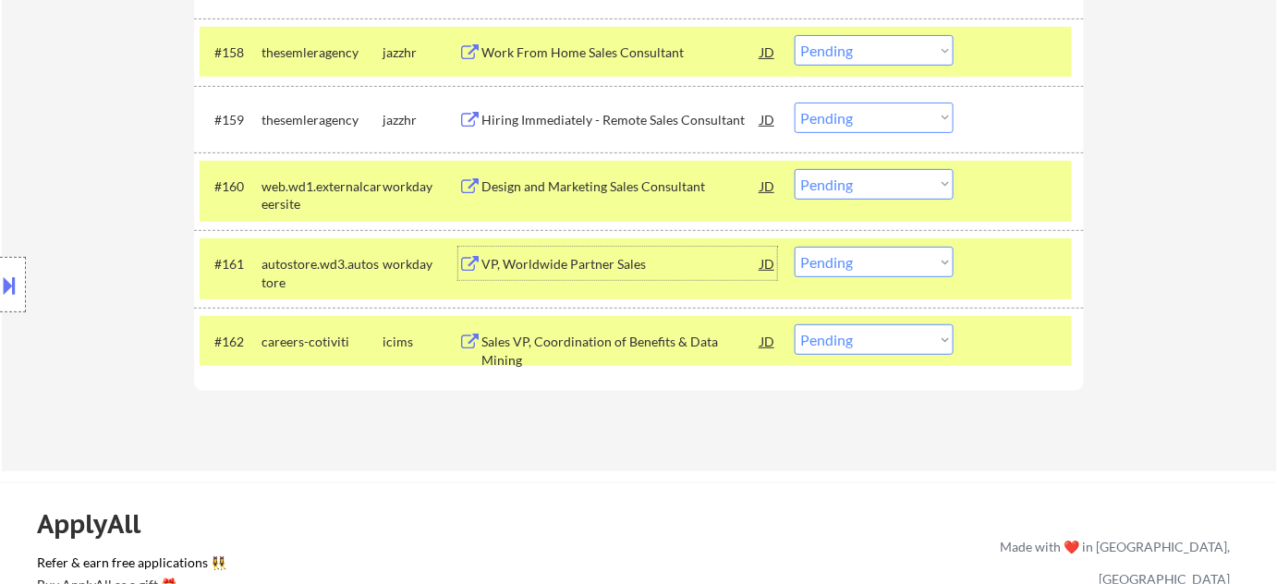
click at [905, 268] on select "Choose an option... Pending Applied Excluded (Questions) Excluded (Expired) Exc…" at bounding box center [874, 262] width 159 height 30
click at [795, 247] on select "Choose an option... Pending Applied Excluded (Questions) Excluded (Expired) Exc…" at bounding box center [874, 262] width 159 height 30
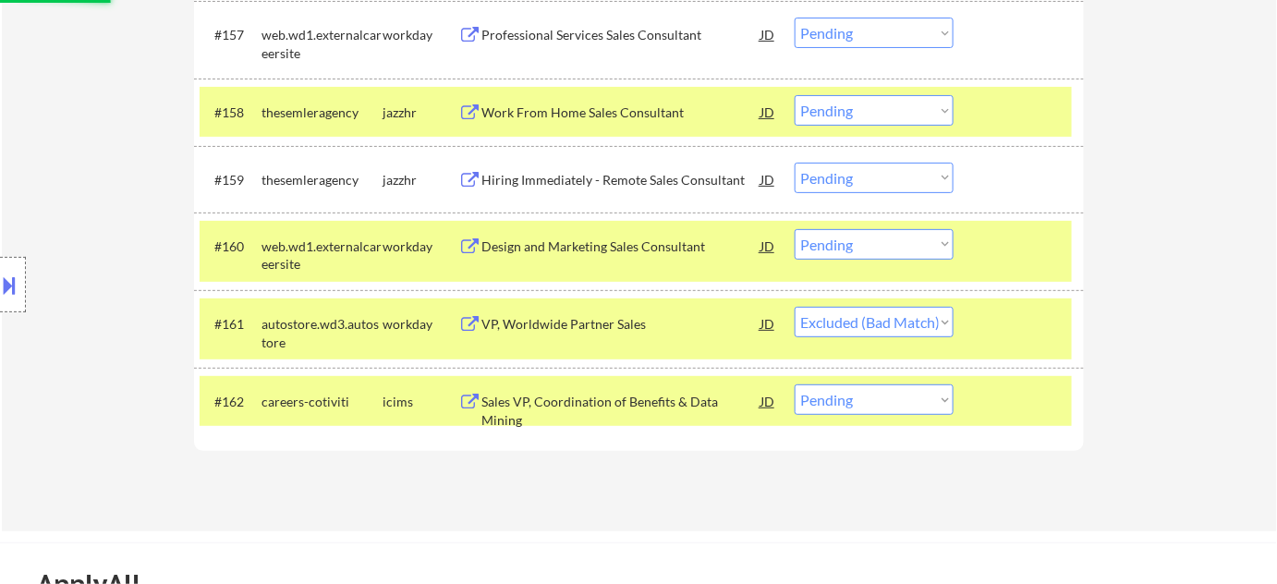
scroll to position [4743, 0]
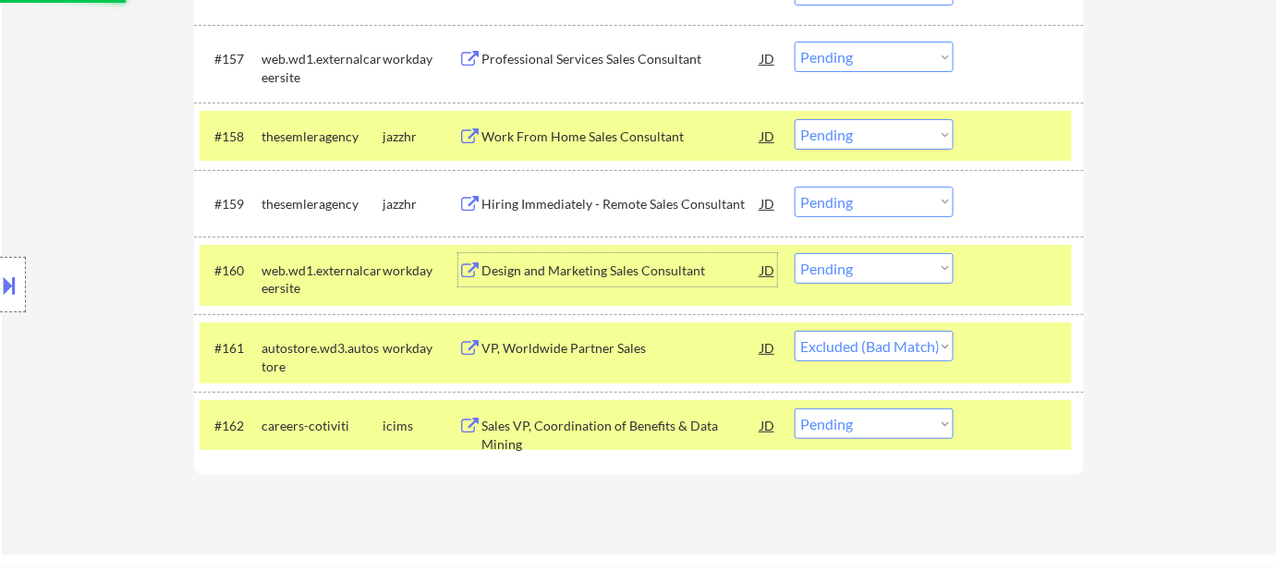
click at [593, 269] on div "Design and Marketing Sales Consultant" at bounding box center [620, 270] width 279 height 18
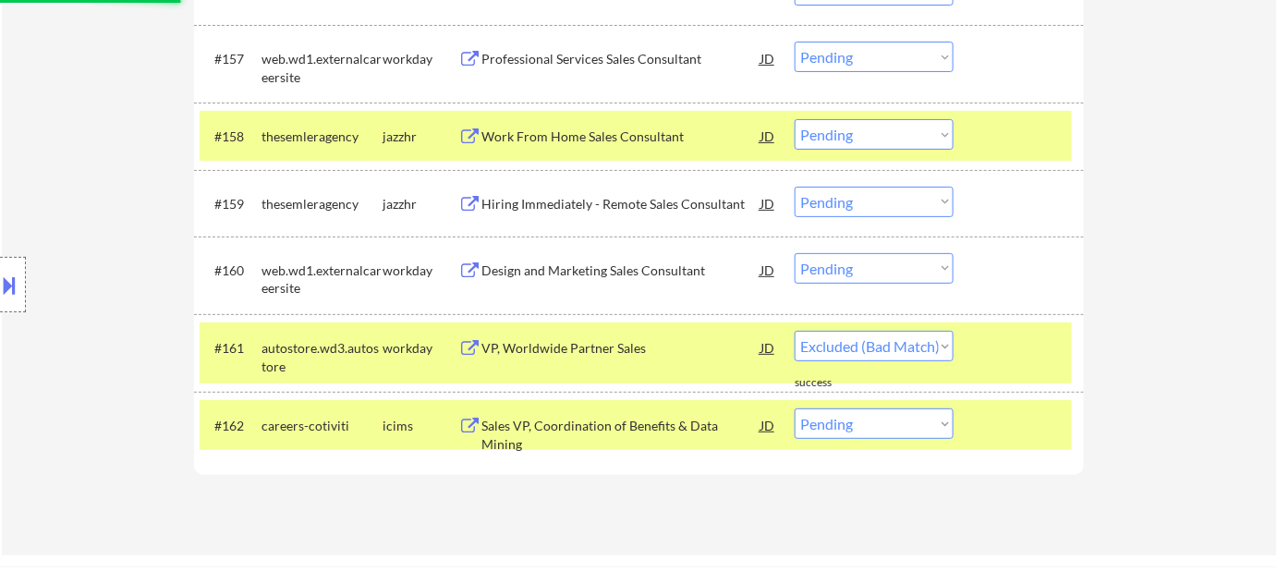
select select ""pending""
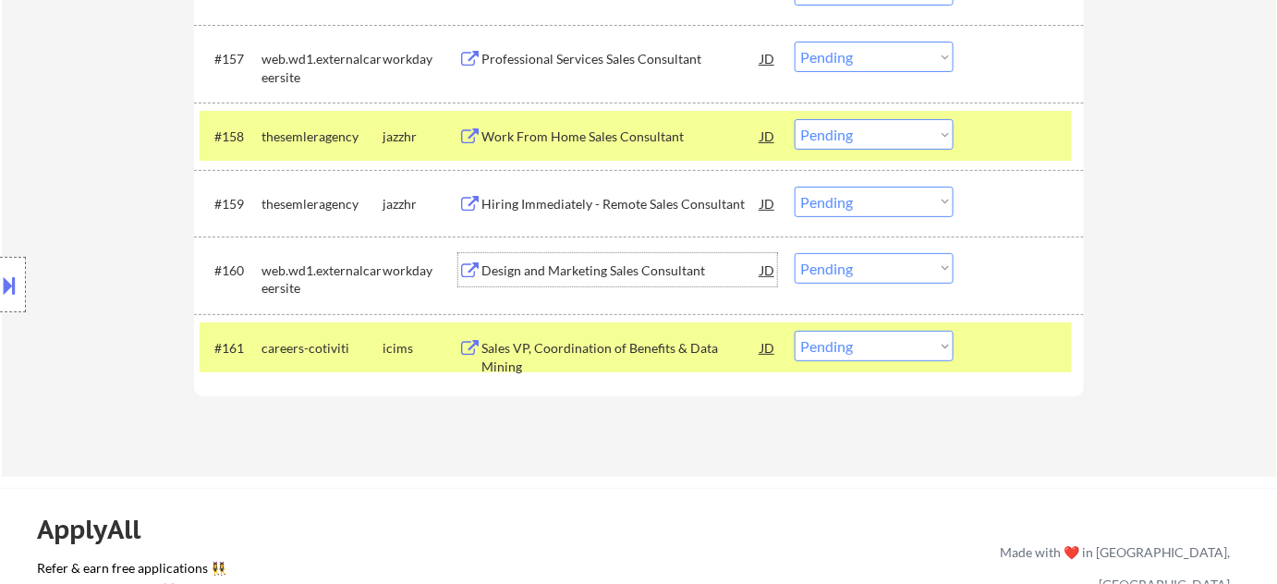
click at [875, 264] on select "Choose an option... Pending Applied Excluded (Questions) Excluded (Expired) Exc…" at bounding box center [874, 268] width 159 height 30
click at [795, 253] on select "Choose an option... Pending Applied Excluded (Questions) Excluded (Expired) Exc…" at bounding box center [874, 268] width 159 height 30
click at [623, 202] on div "Hiring Immediately - Remote Sales Consultant" at bounding box center [620, 204] width 279 height 18
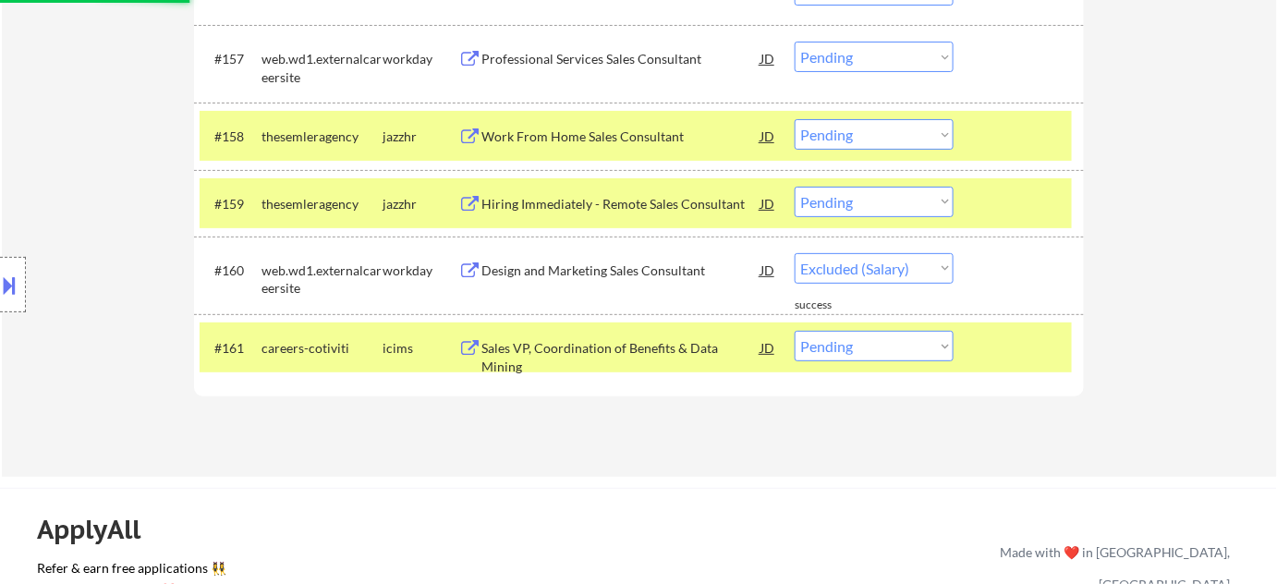
select select ""pending""
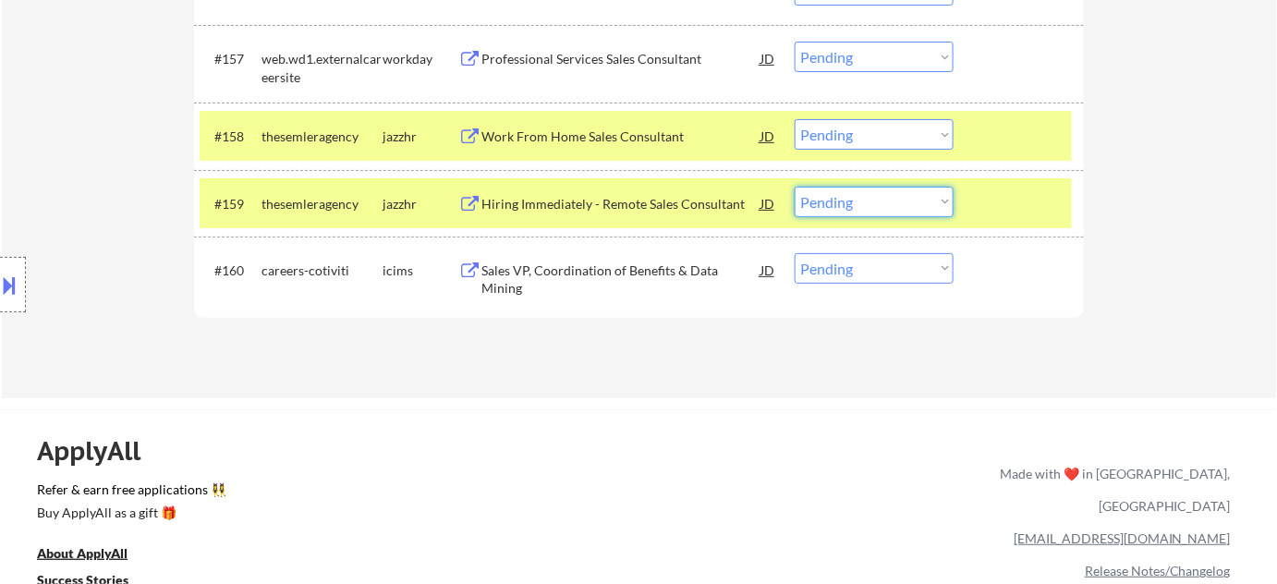
click at [860, 209] on select "Choose an option... Pending Applied Excluded (Questions) Excluded (Expired) Exc…" at bounding box center [874, 202] width 159 height 30
select select ""excluded""
click at [795, 187] on select "Choose an option... Pending Applied Excluded (Questions) Excluded (Expired) Exc…" at bounding box center [874, 202] width 159 height 30
click at [859, 129] on select "Choose an option... Pending Applied Excluded (Questions) Excluded (Expired) Exc…" at bounding box center [874, 134] width 159 height 30
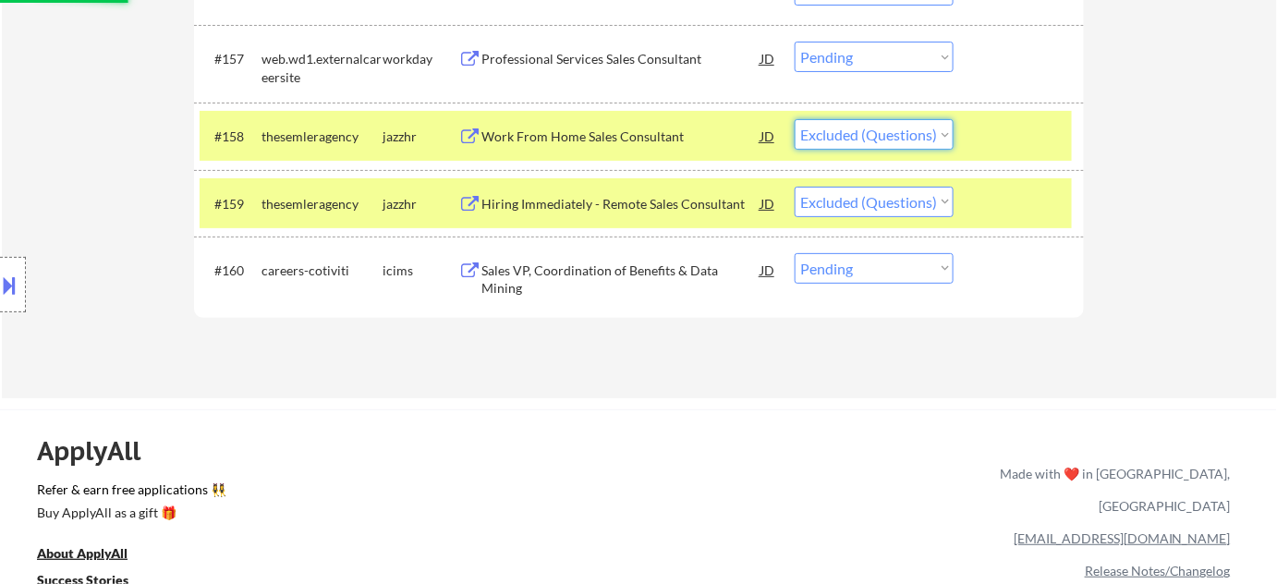
click at [795, 119] on select "Choose an option... Pending Applied Excluded (Questions) Excluded (Expired) Exc…" at bounding box center [874, 134] width 159 height 30
select select ""pending""
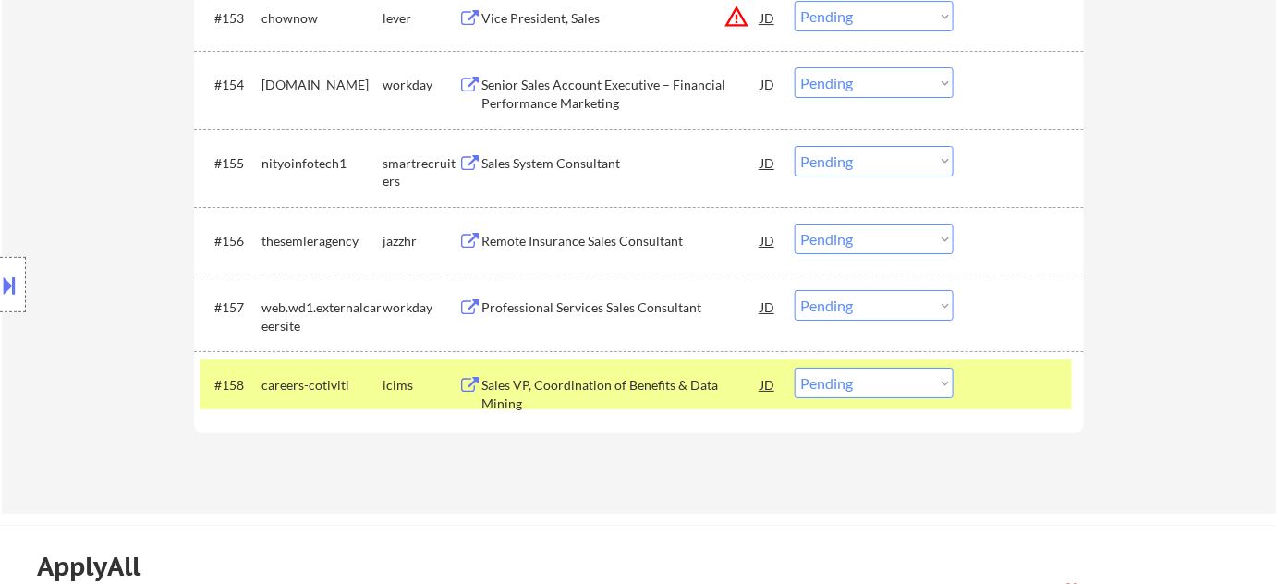
scroll to position [4491, 0]
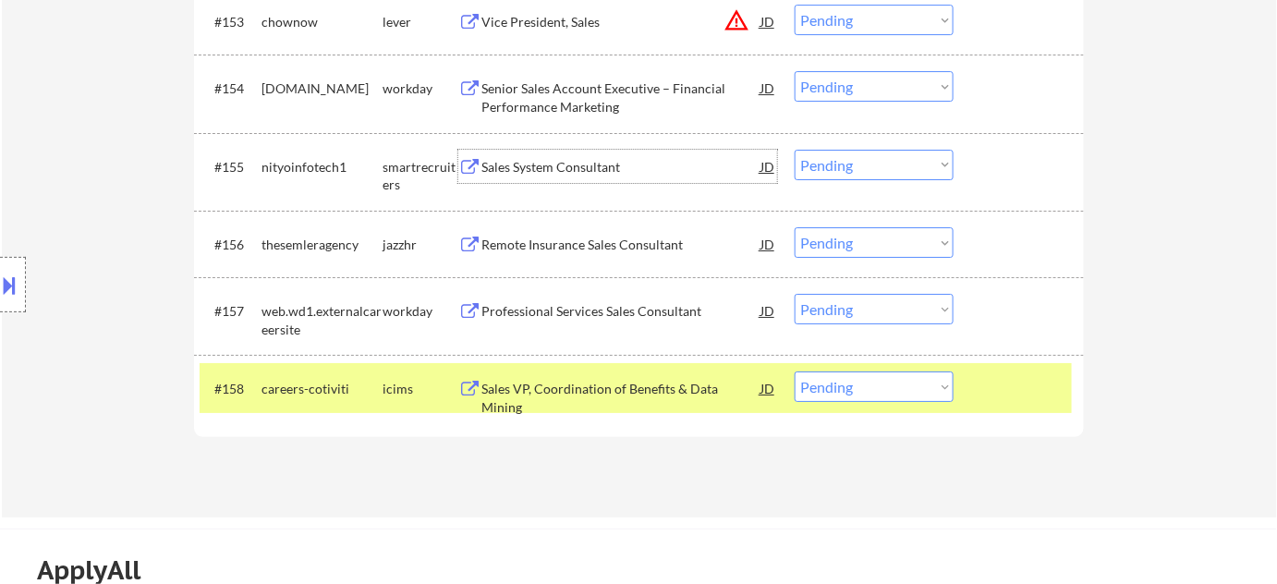
click at [569, 170] on div "Sales System Consultant" at bounding box center [620, 167] width 279 height 18
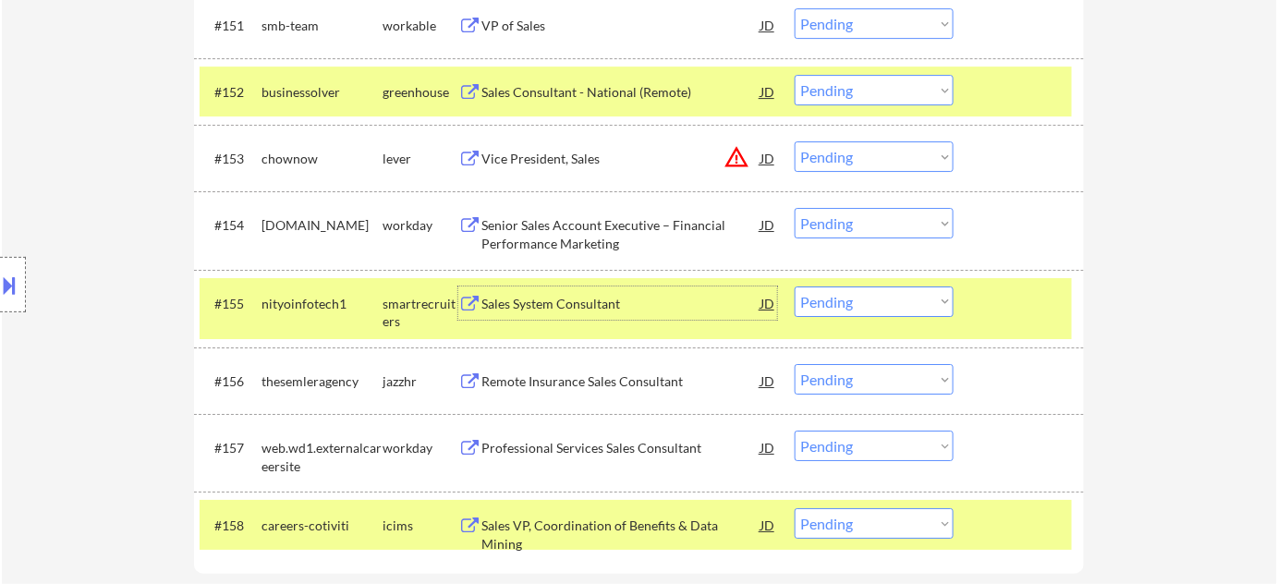
scroll to position [4323, 0]
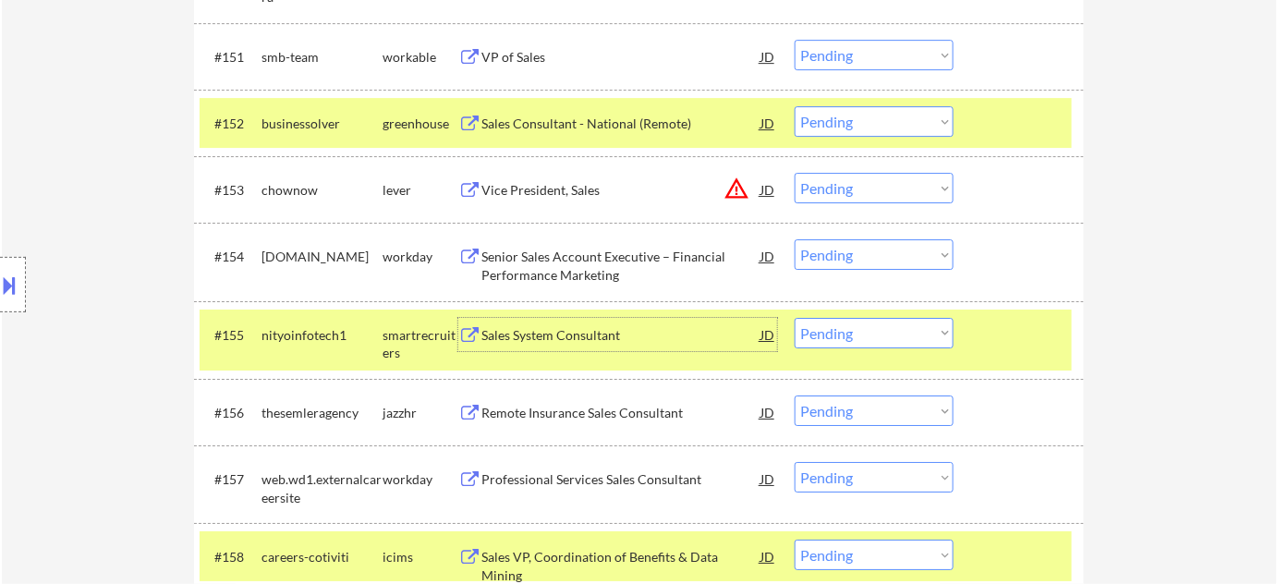
click at [569, 183] on div "Vice President, Sales" at bounding box center [620, 190] width 279 height 18
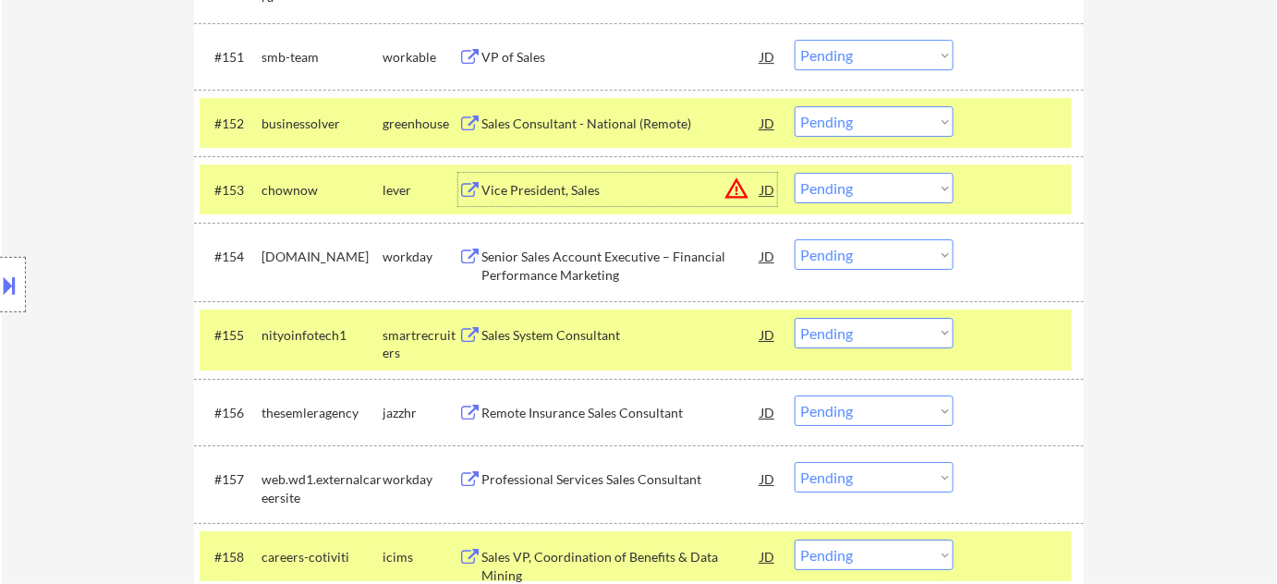
click at [888, 179] on select "Choose an option... Pending Applied Excluded (Questions) Excluded (Expired) Exc…" at bounding box center [874, 188] width 159 height 30
click at [795, 173] on select "Choose an option... Pending Applied Excluded (Questions) Excluded (Expired) Exc…" at bounding box center [874, 188] width 159 height 30
select select ""pending""
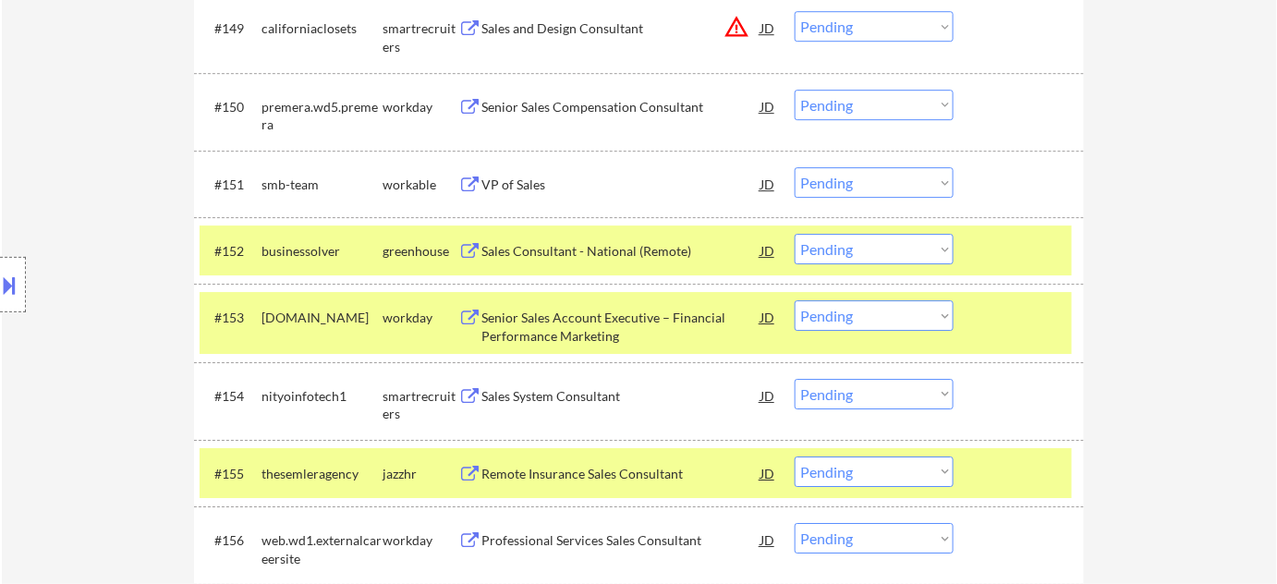
scroll to position [4154, 0]
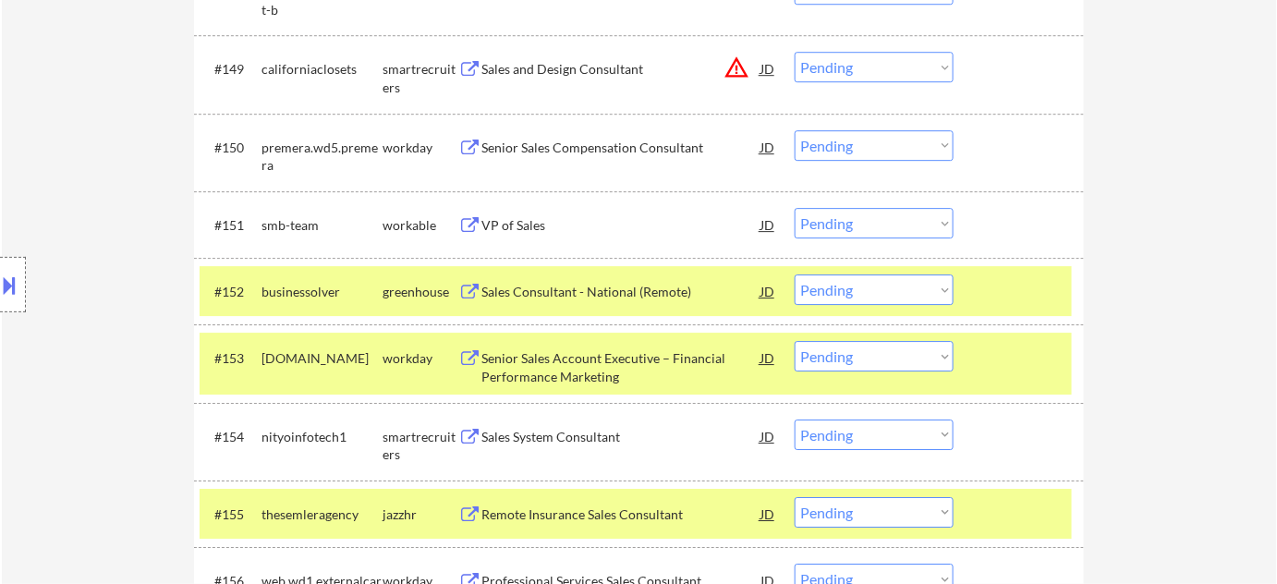
drag, startPoint x: 475, startPoint y: 221, endPoint x: 456, endPoint y: 174, distance: 50.6
click at [743, 68] on button "warning_amber" at bounding box center [737, 68] width 26 height 26
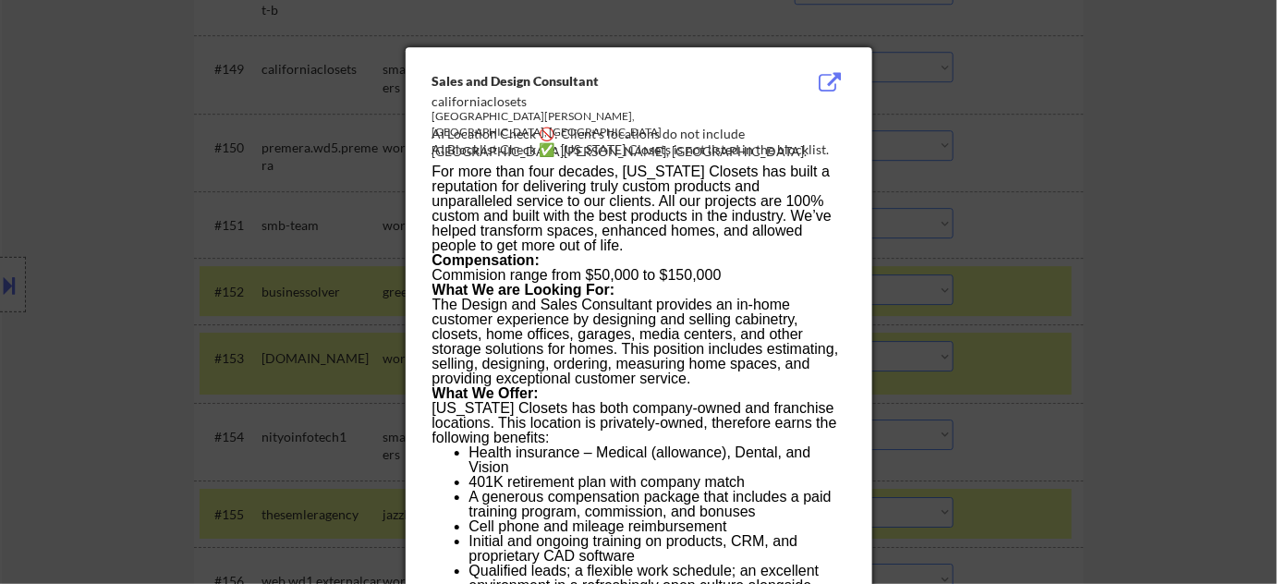
click at [1054, 156] on div at bounding box center [638, 292] width 1277 height 584
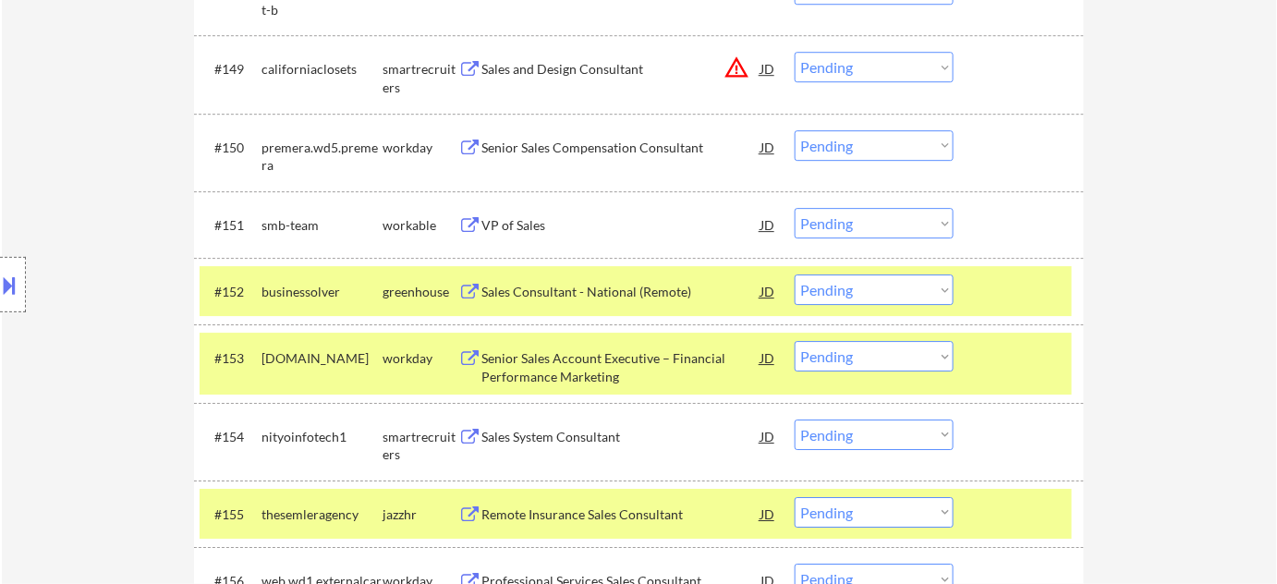
click at [867, 65] on select "Choose an option... Pending Applied Excluded (Questions) Excluded (Expired) Exc…" at bounding box center [874, 67] width 159 height 30
click at [795, 52] on select "Choose an option... Pending Applied Excluded (Questions) Excluded (Expired) Exc…" at bounding box center [874, 67] width 159 height 30
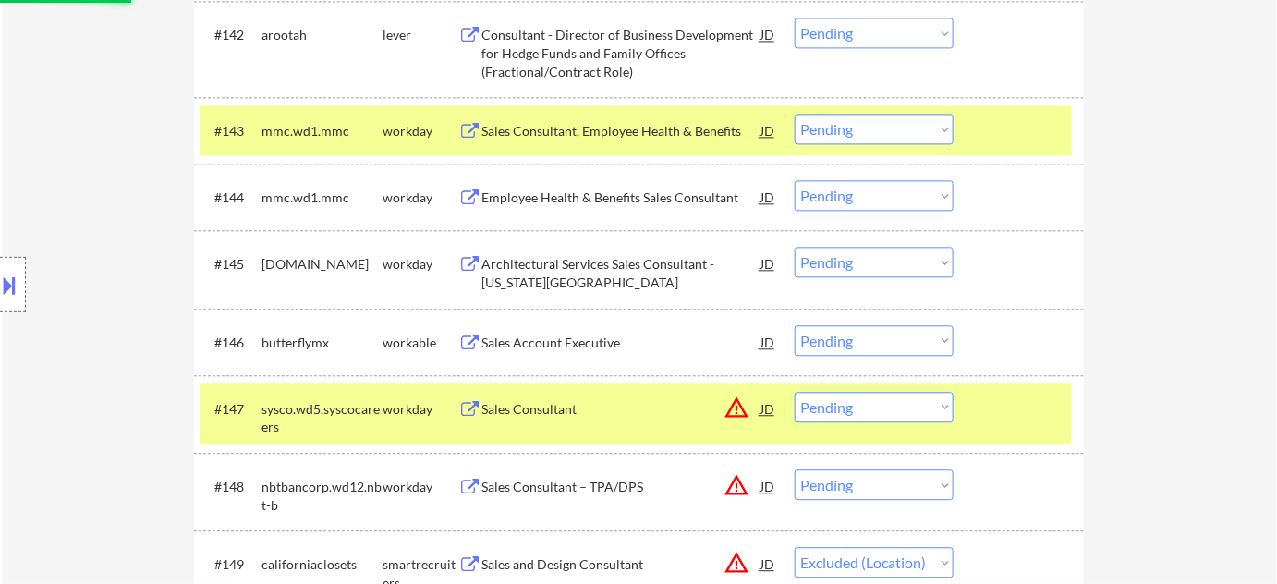
scroll to position [3651, 0]
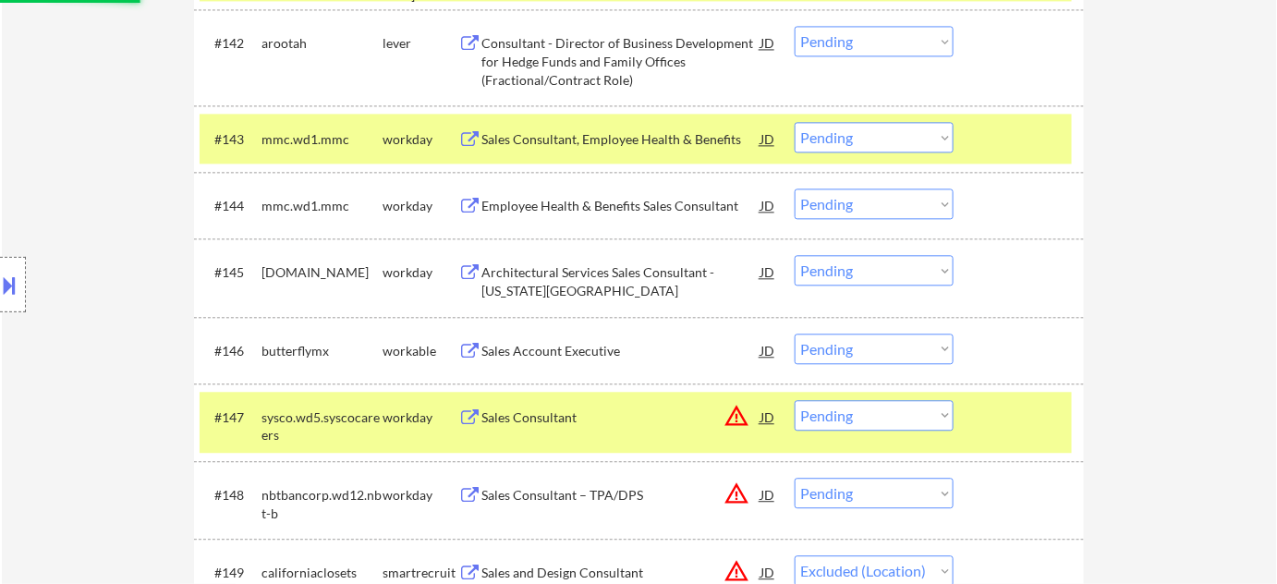
select select ""pending""
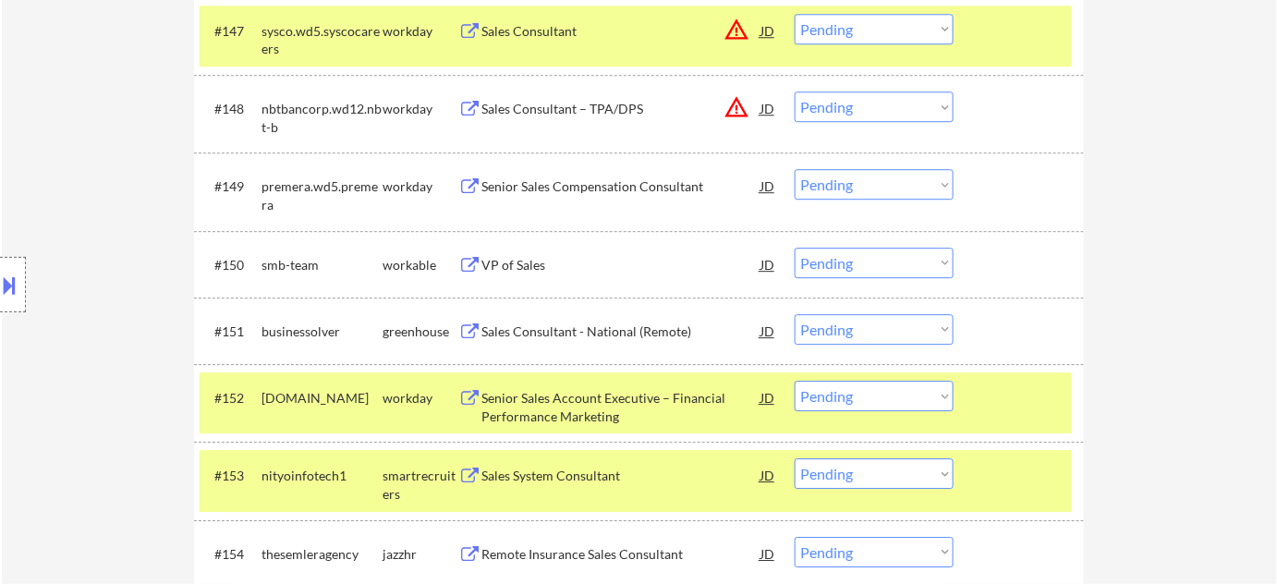
scroll to position [4039, 0]
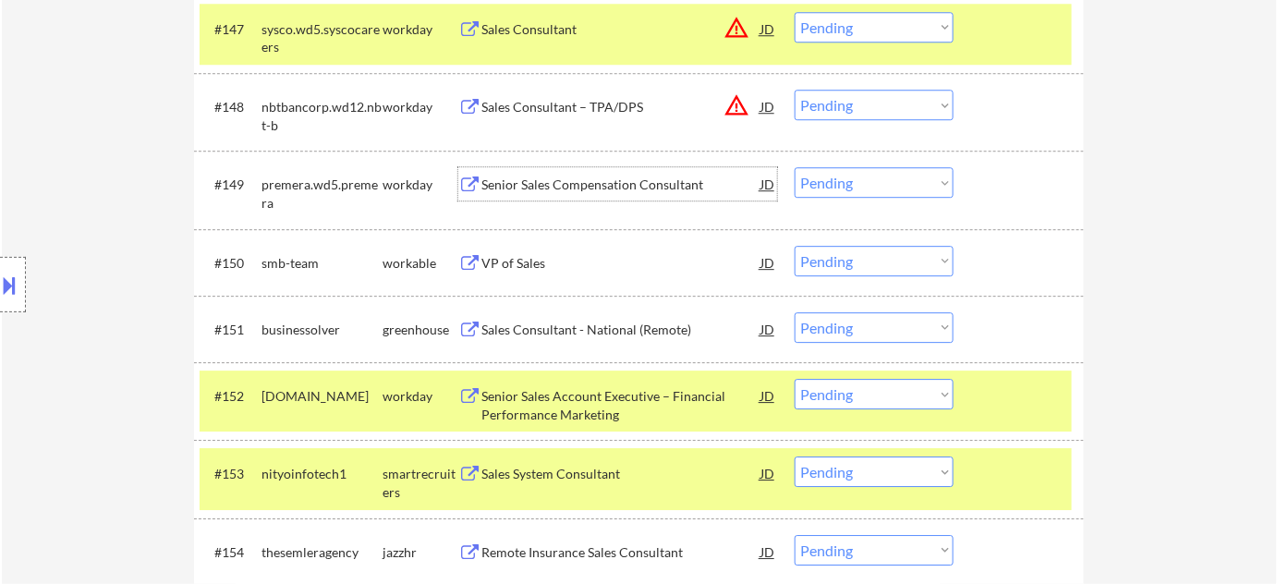
click at [546, 176] on div "Senior Sales Compensation Consultant" at bounding box center [620, 185] width 279 height 18
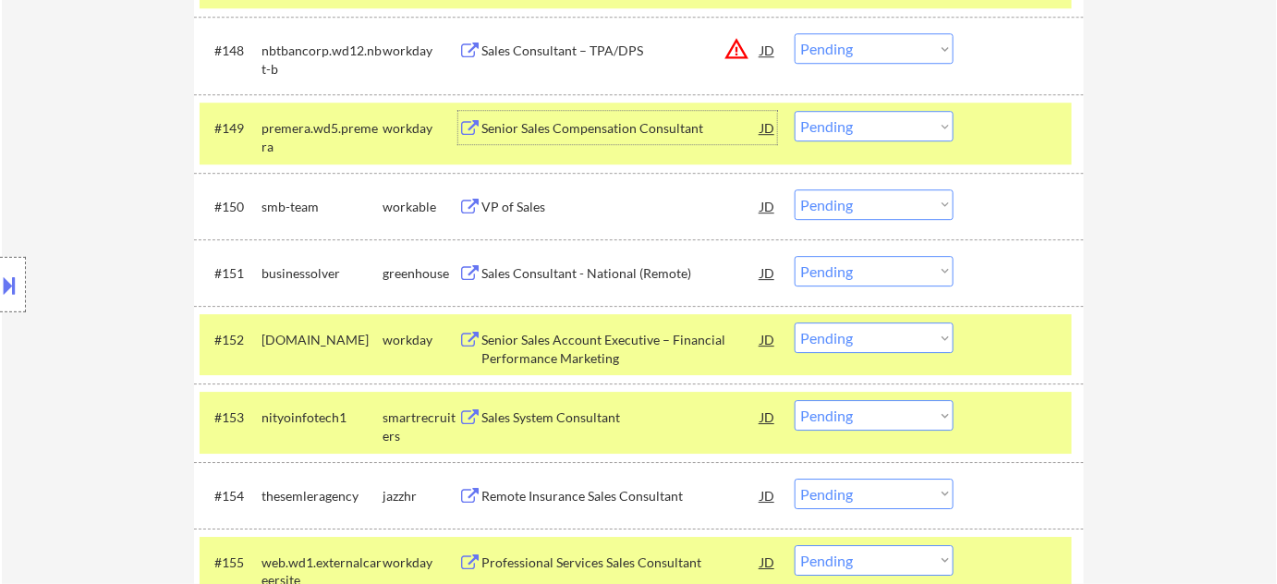
scroll to position [4123, 0]
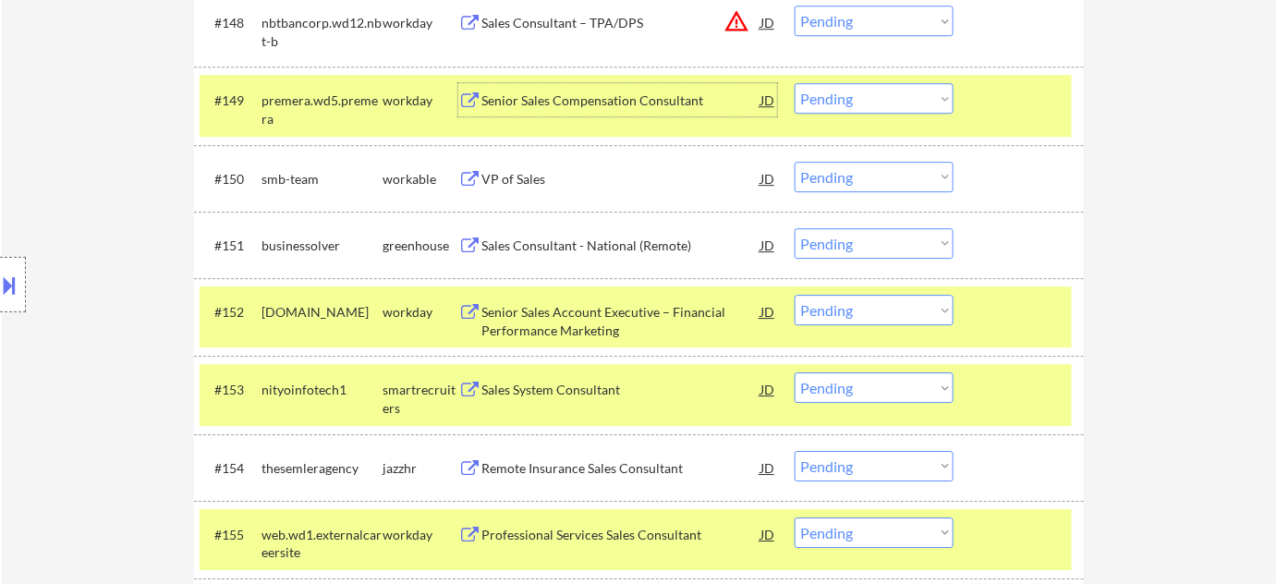
click at [591, 248] on div "Sales Consultant - National (Remote)" at bounding box center [620, 246] width 279 height 18
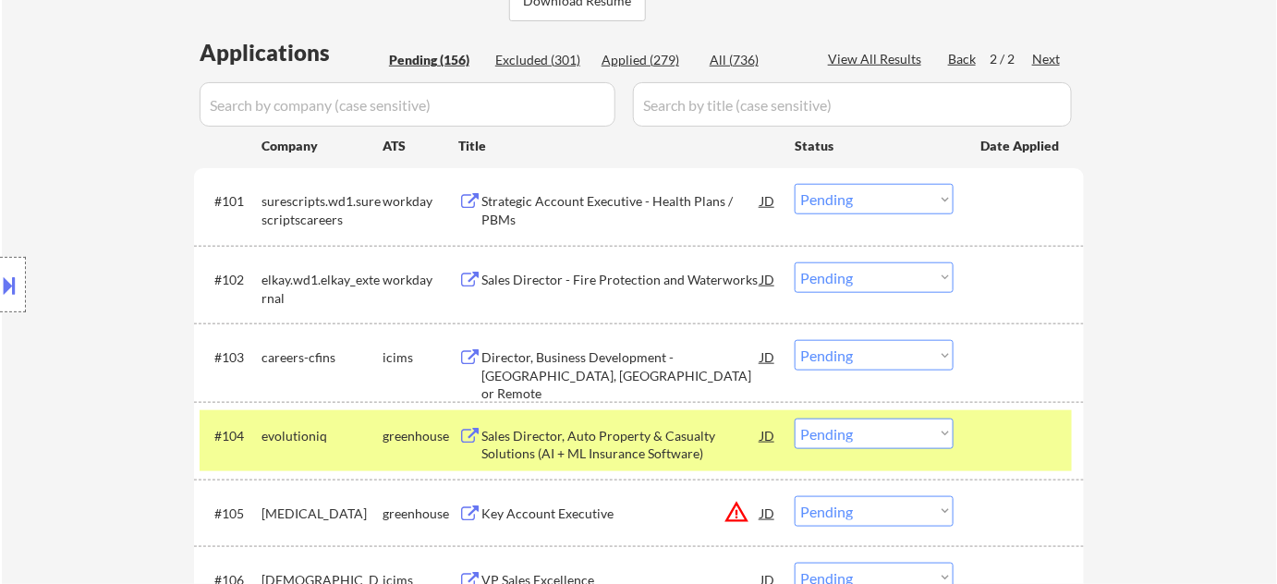
scroll to position [359, 0]
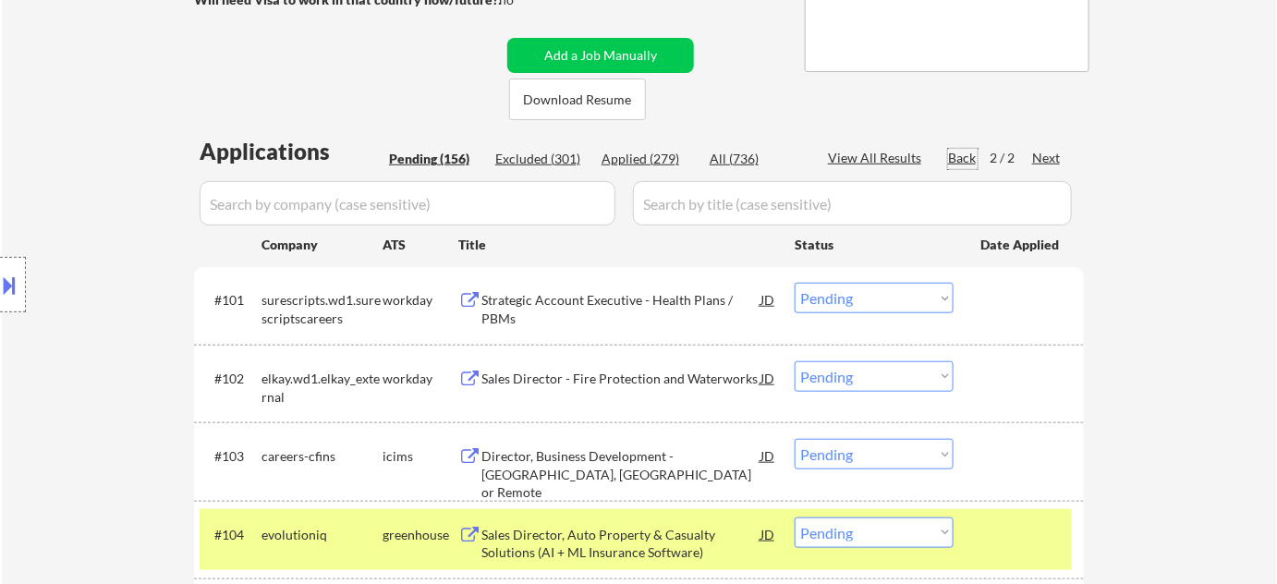
click at [961, 149] on div "Back" at bounding box center [963, 158] width 30 height 18
select select ""pending""
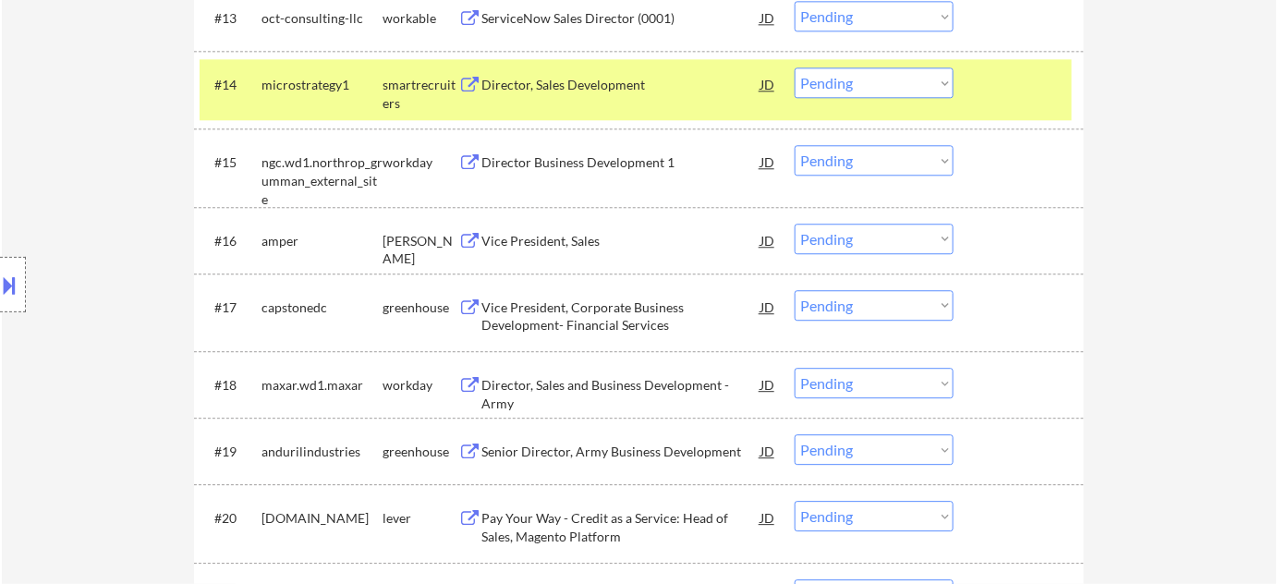
scroll to position [1535, 0]
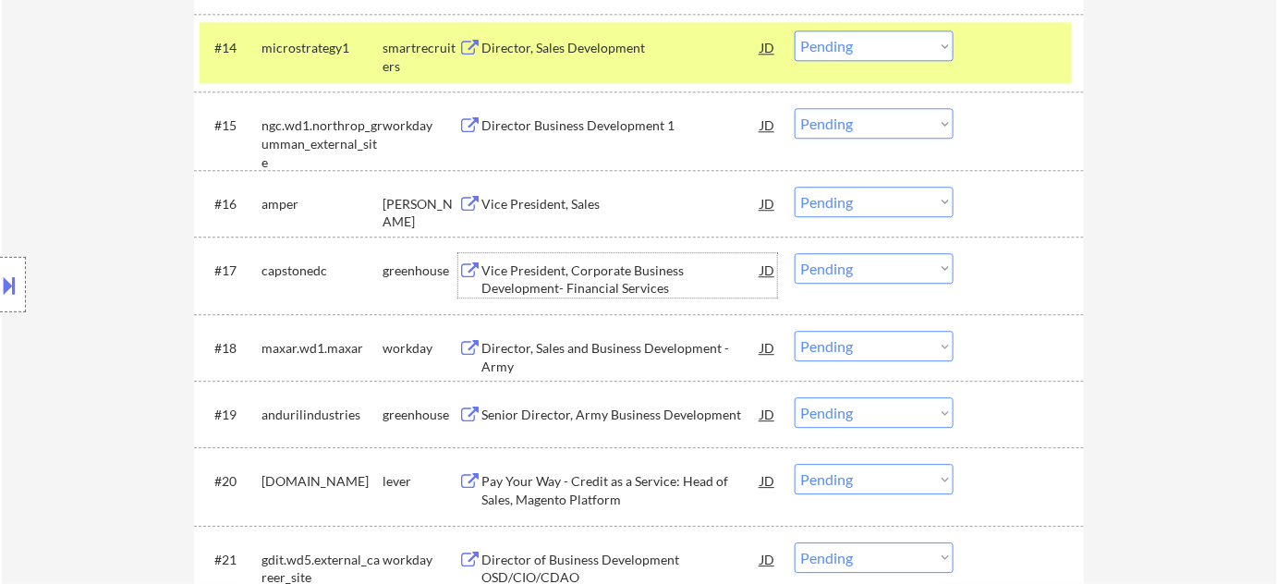
click at [566, 285] on div "Vice President, Corporate Business Development- Financial Services" at bounding box center [620, 279] width 279 height 36
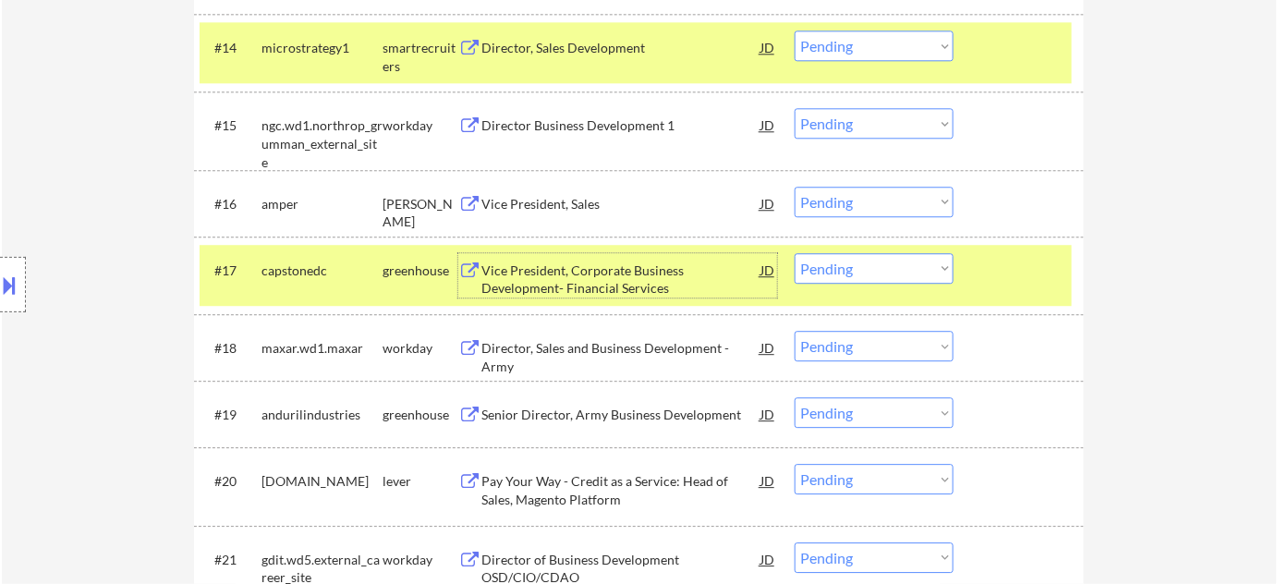
drag, startPoint x: 848, startPoint y: 262, endPoint x: 855, endPoint y: 281, distance: 19.6
click at [848, 262] on select "Choose an option... Pending Applied Excluded (Questions) Excluded (Expired) Exc…" at bounding box center [874, 268] width 159 height 30
click at [795, 253] on select "Choose an option... Pending Applied Excluded (Questions) Excluded (Expired) Exc…" at bounding box center [874, 268] width 159 height 30
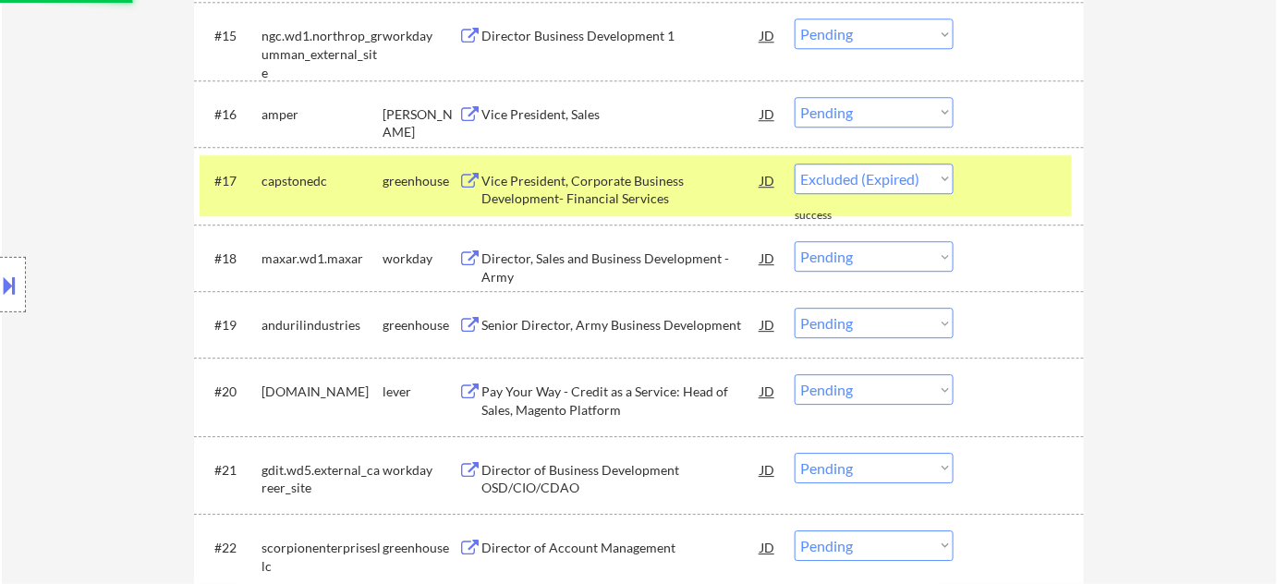
select select ""pending""
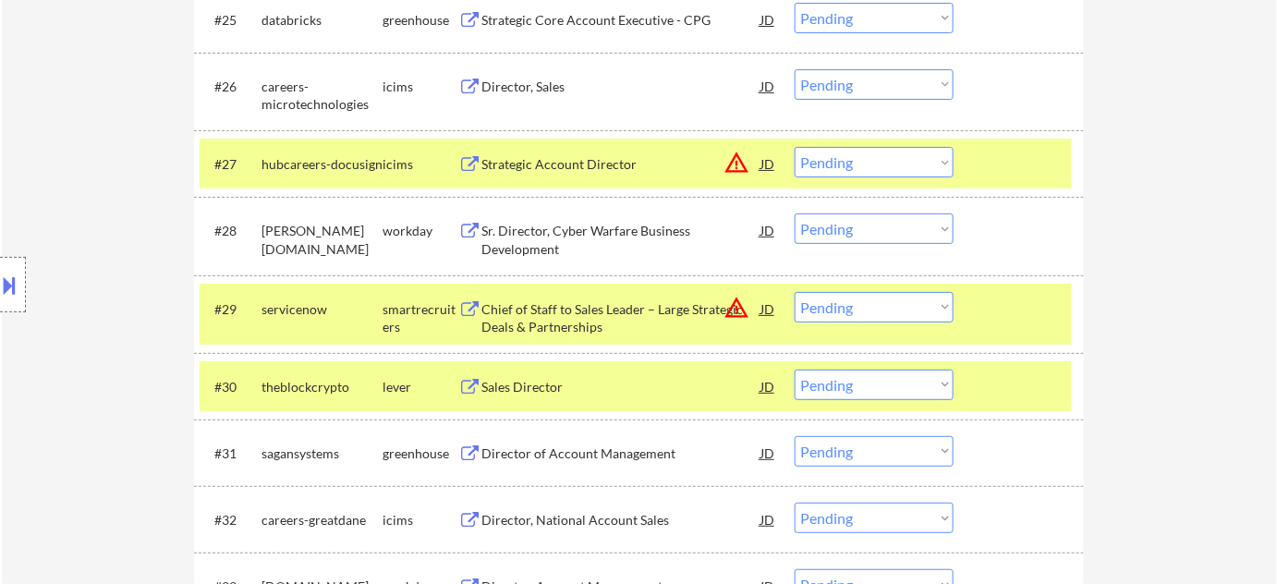
scroll to position [2459, 0]
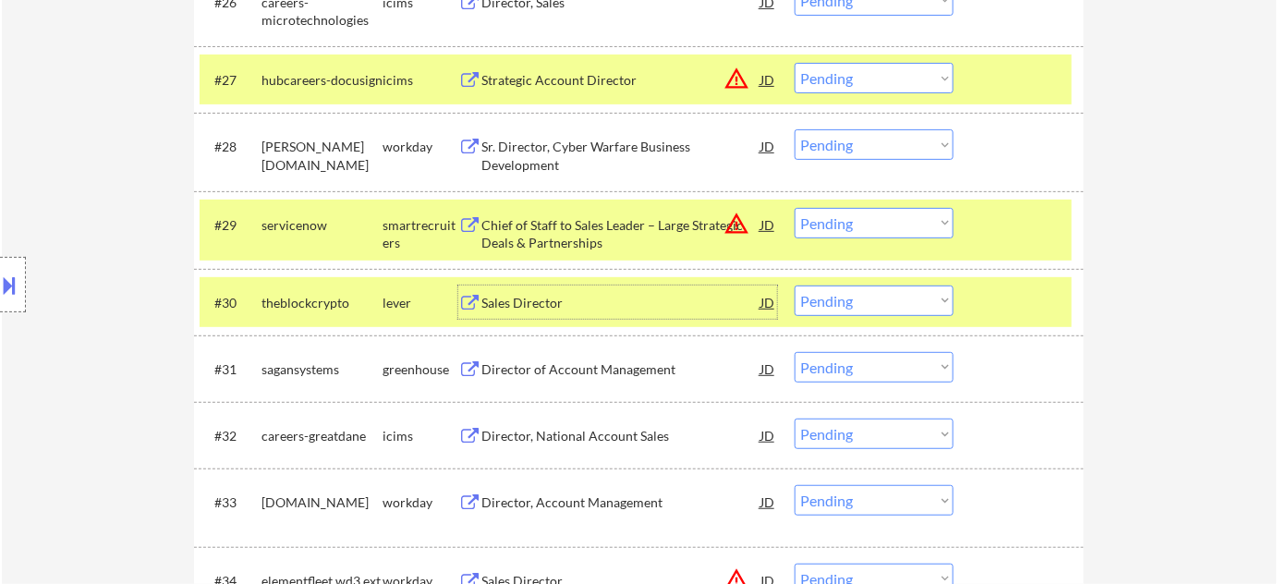
click at [542, 298] on div "Sales Director" at bounding box center [620, 303] width 279 height 18
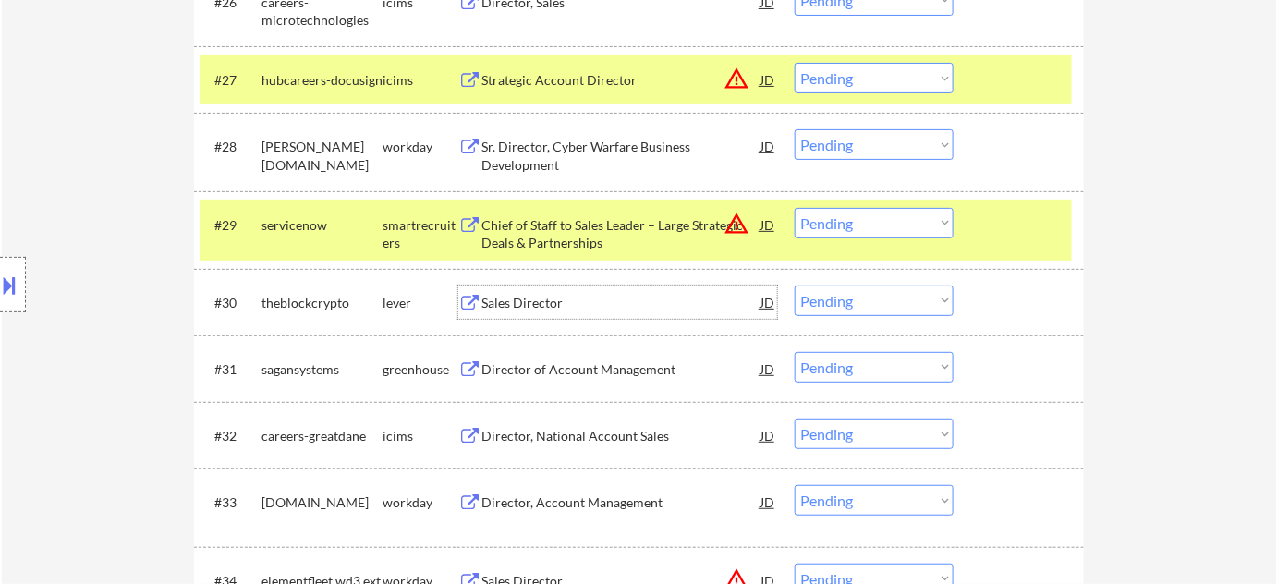
click at [835, 312] on select "Choose an option... Pending Applied Excluded (Questions) Excluded (Expired) Exc…" at bounding box center [874, 301] width 159 height 30
click at [795, 286] on select "Choose an option... Pending Applied Excluded (Questions) Excluded (Expired) Exc…" at bounding box center [874, 301] width 159 height 30
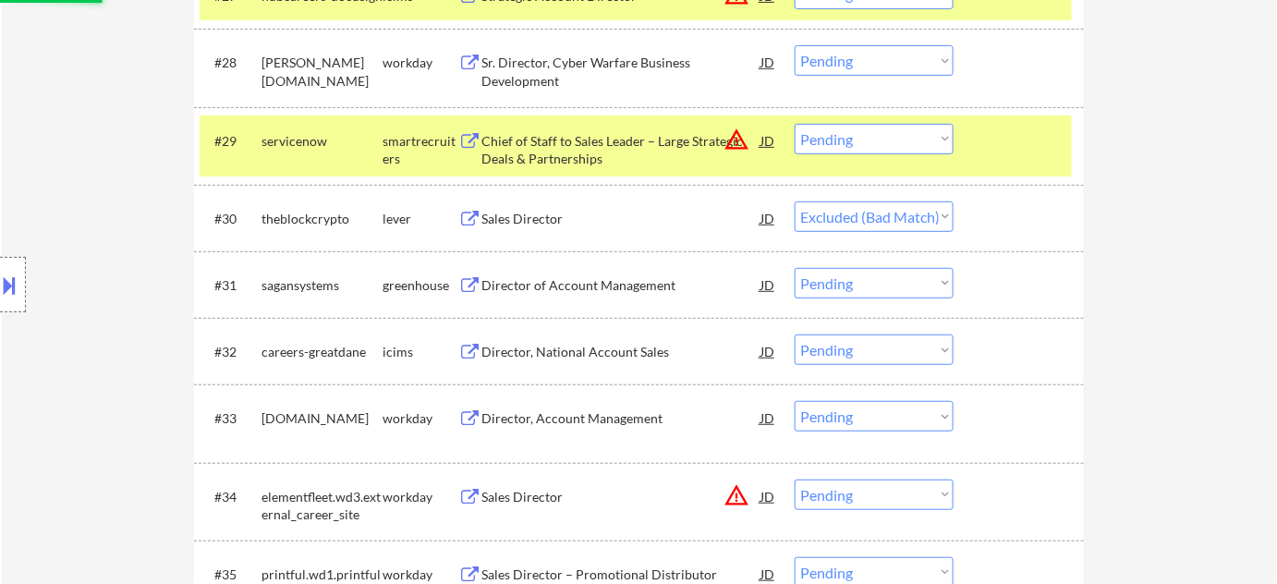
scroll to position [2627, 0]
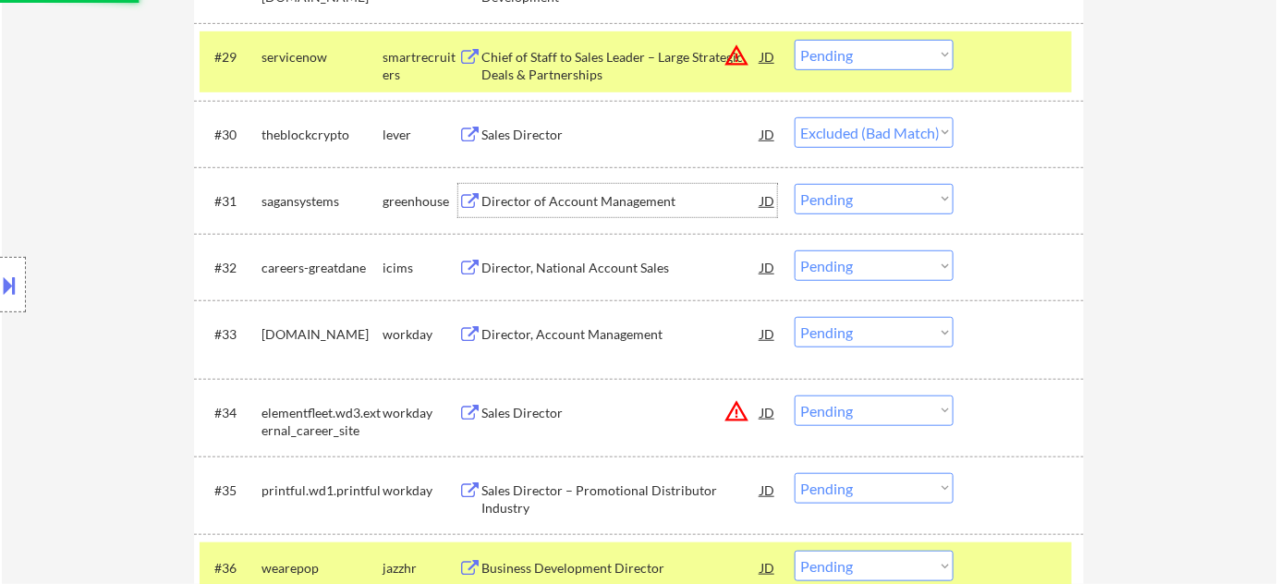
click at [616, 193] on div "Director of Account Management" at bounding box center [620, 201] width 279 height 18
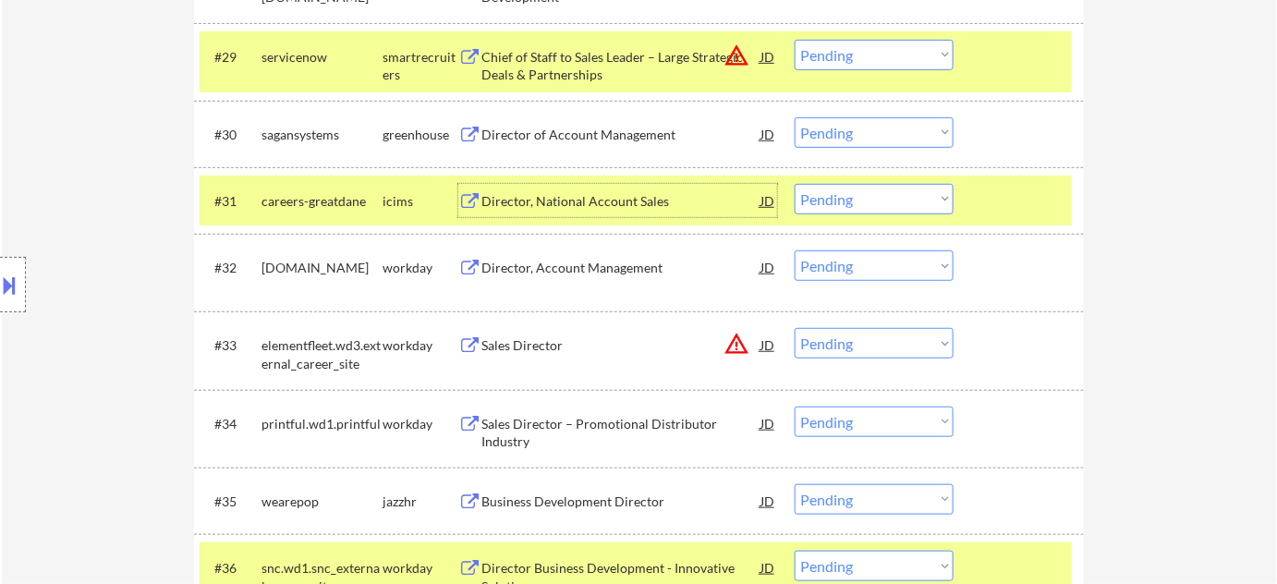
click at [842, 125] on select "Choose an option... Pending Applied Excluded (Questions) Excluded (Expired) Exc…" at bounding box center [874, 132] width 159 height 30
click at [795, 117] on select "Choose an option... Pending Applied Excluded (Questions) Excluded (Expired) Exc…" at bounding box center [874, 132] width 159 height 30
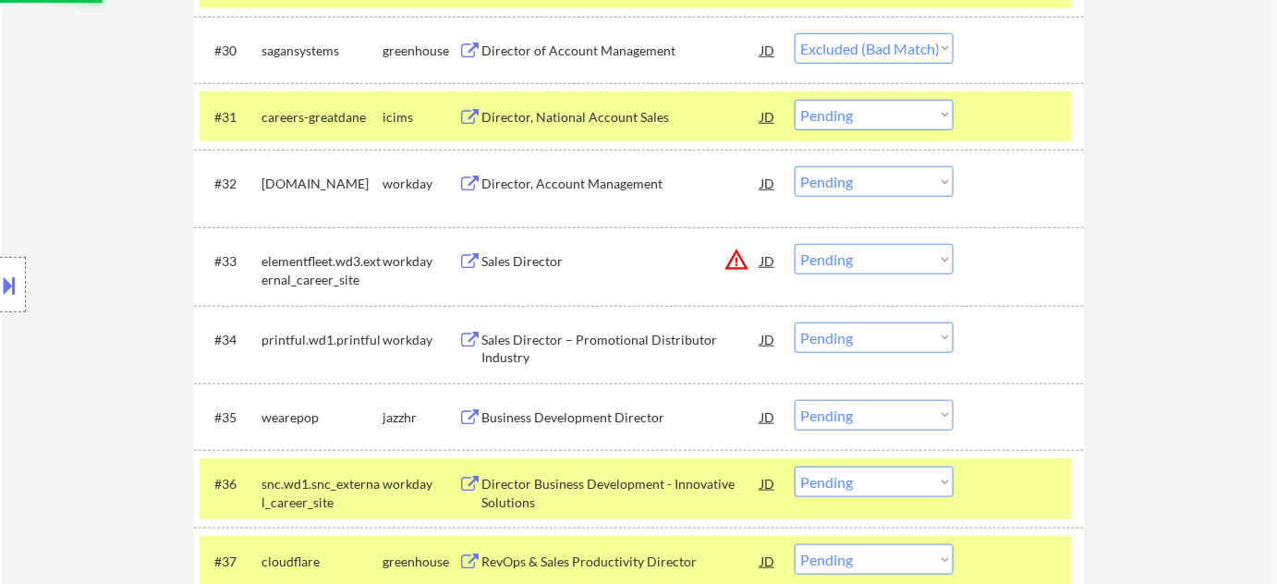
scroll to position [2795, 0]
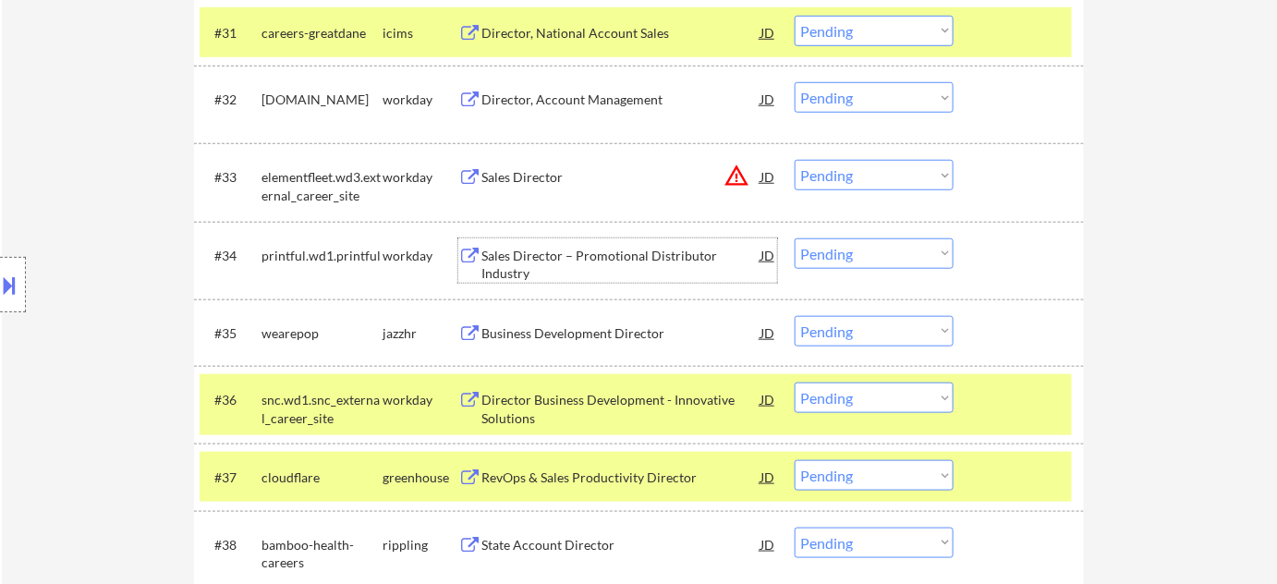
click at [641, 259] on div "Sales Director – Promotional Distributor Industry" at bounding box center [620, 265] width 279 height 36
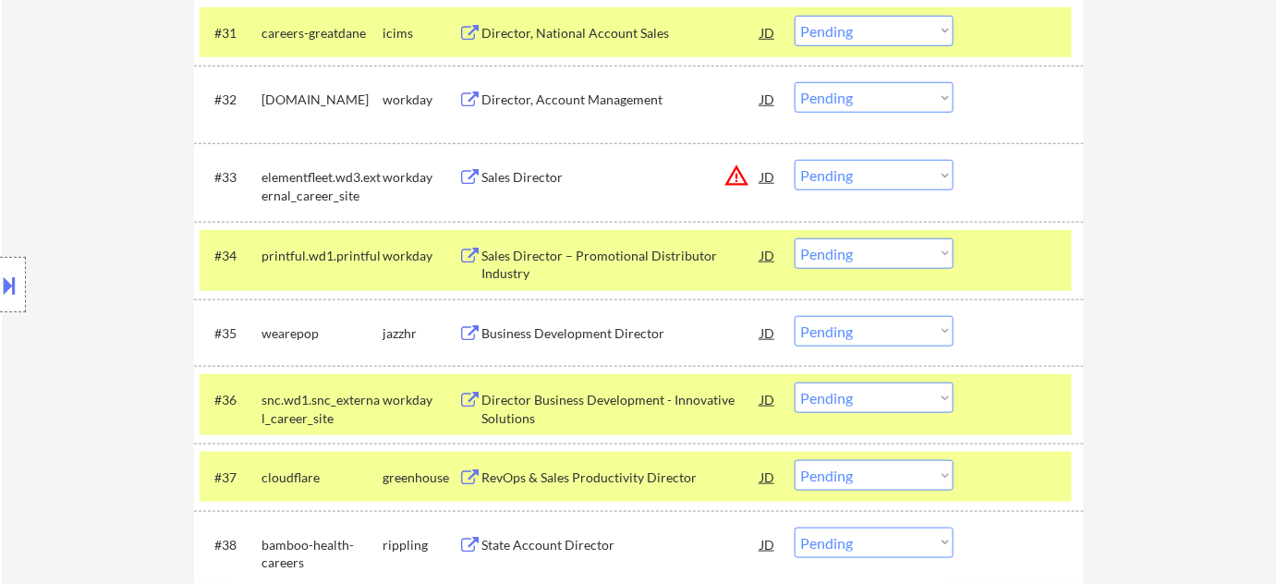
select select ""pending""
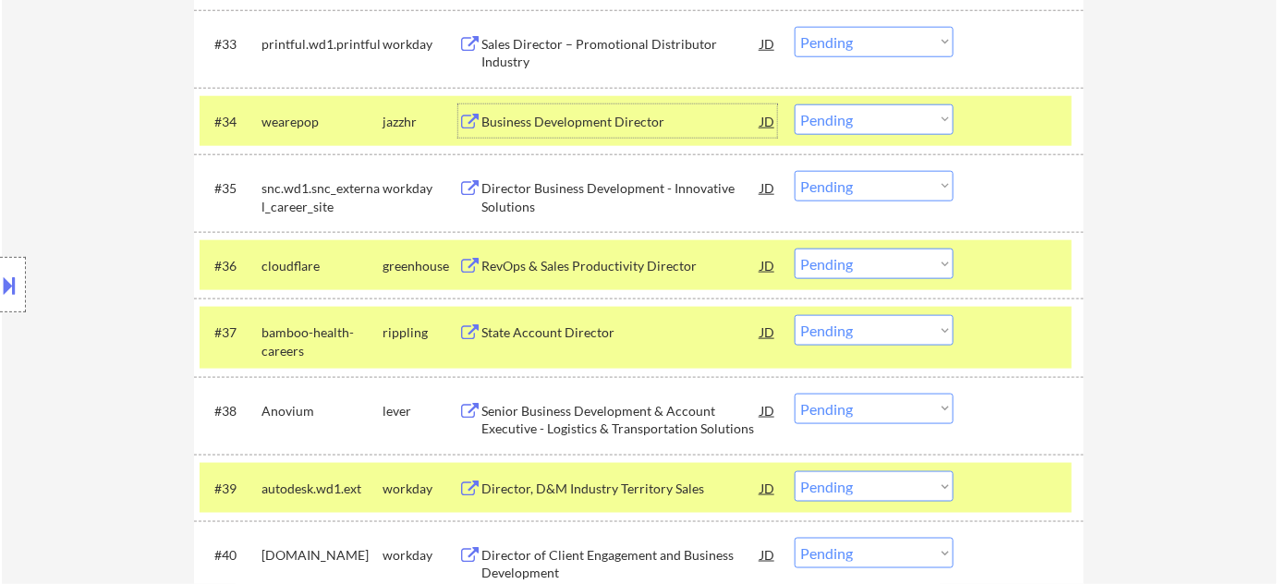
scroll to position [2963, 0]
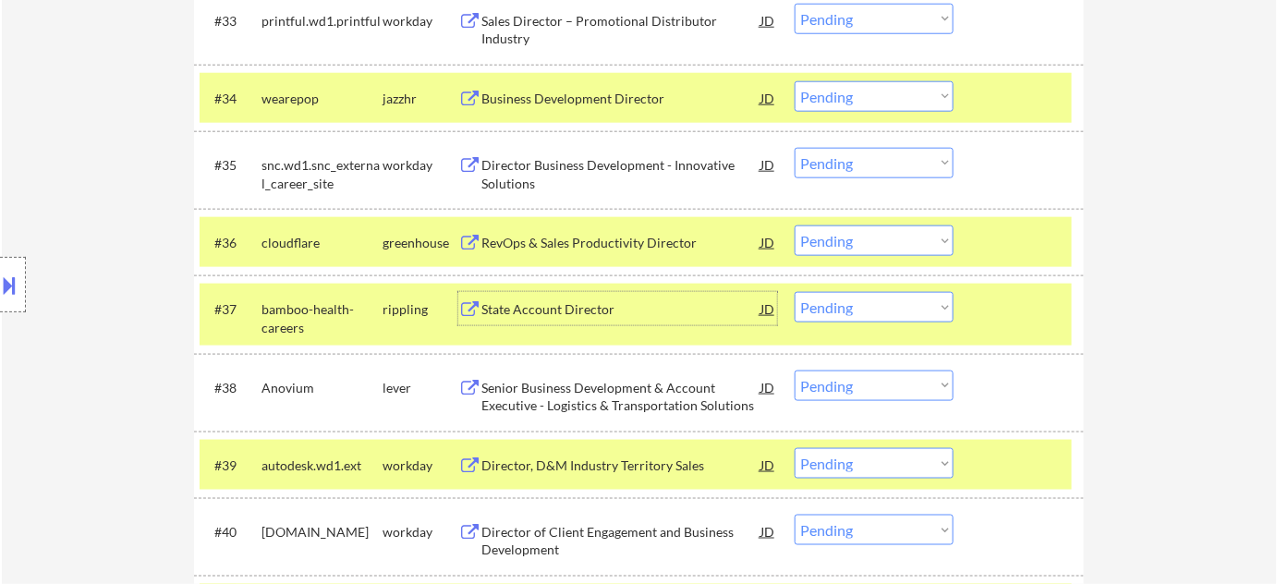
click at [591, 310] on div "State Account Director" at bounding box center [620, 309] width 279 height 18
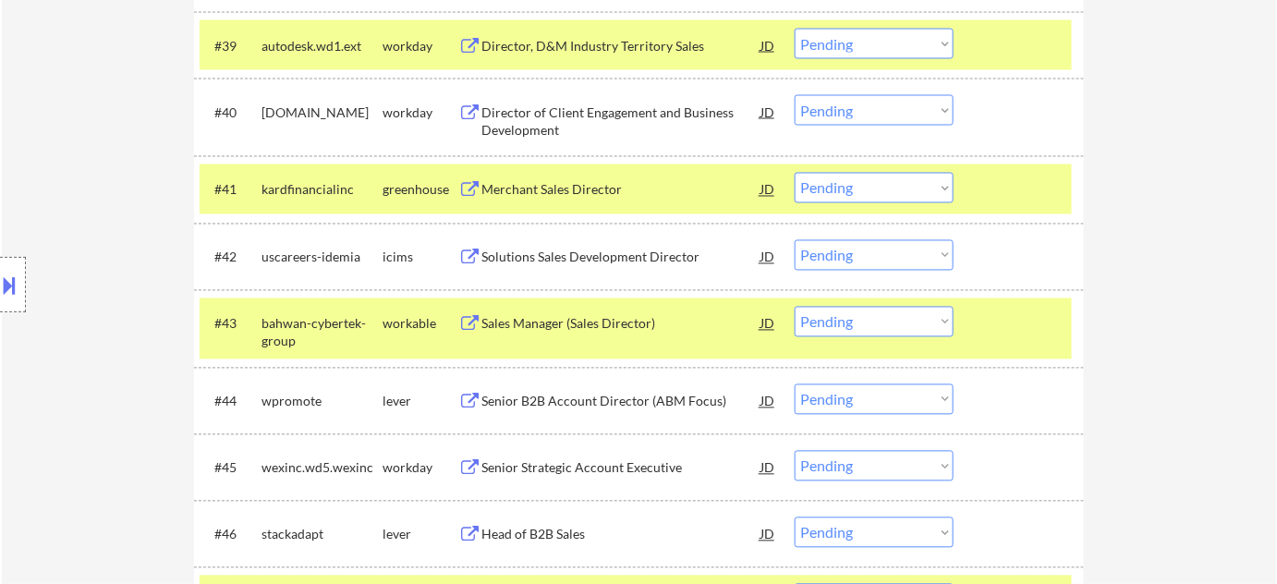
scroll to position [3383, 0]
click at [609, 324] on div "Sales Manager (Sales Director)" at bounding box center [620, 324] width 279 height 18
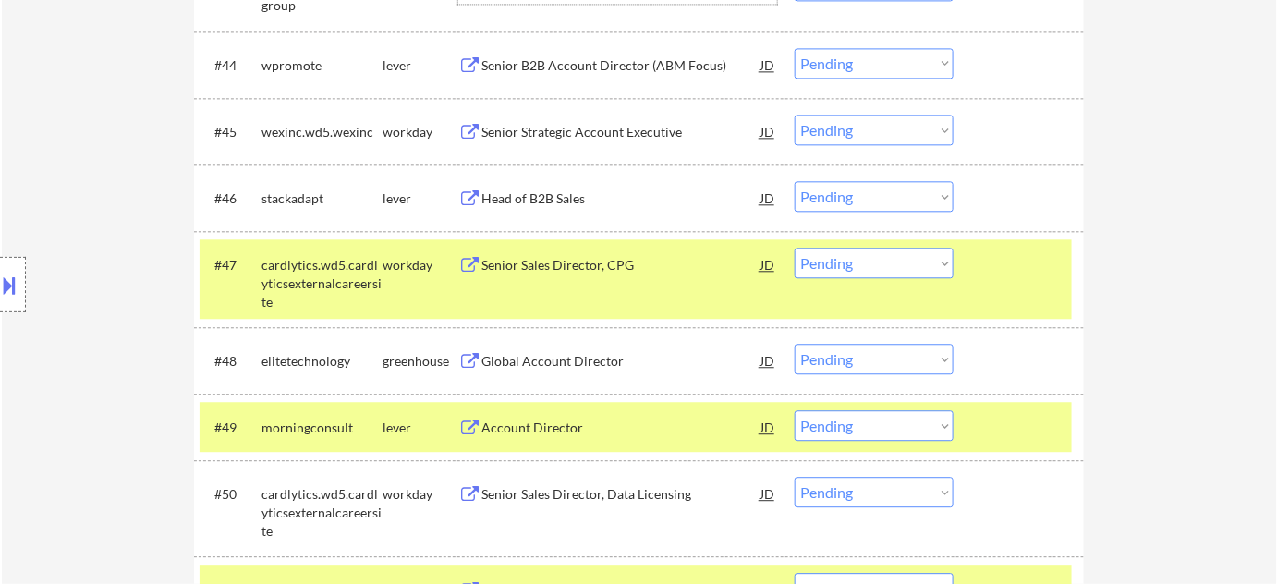
scroll to position [3803, 0]
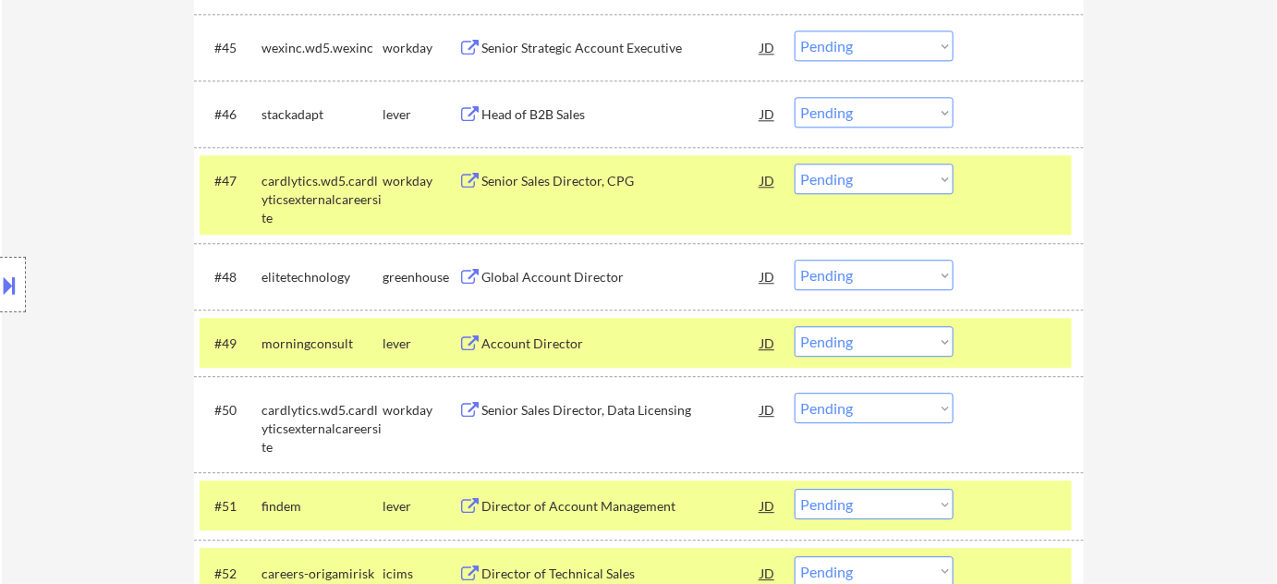
click at [537, 279] on div "Global Account Director" at bounding box center [620, 277] width 279 height 18
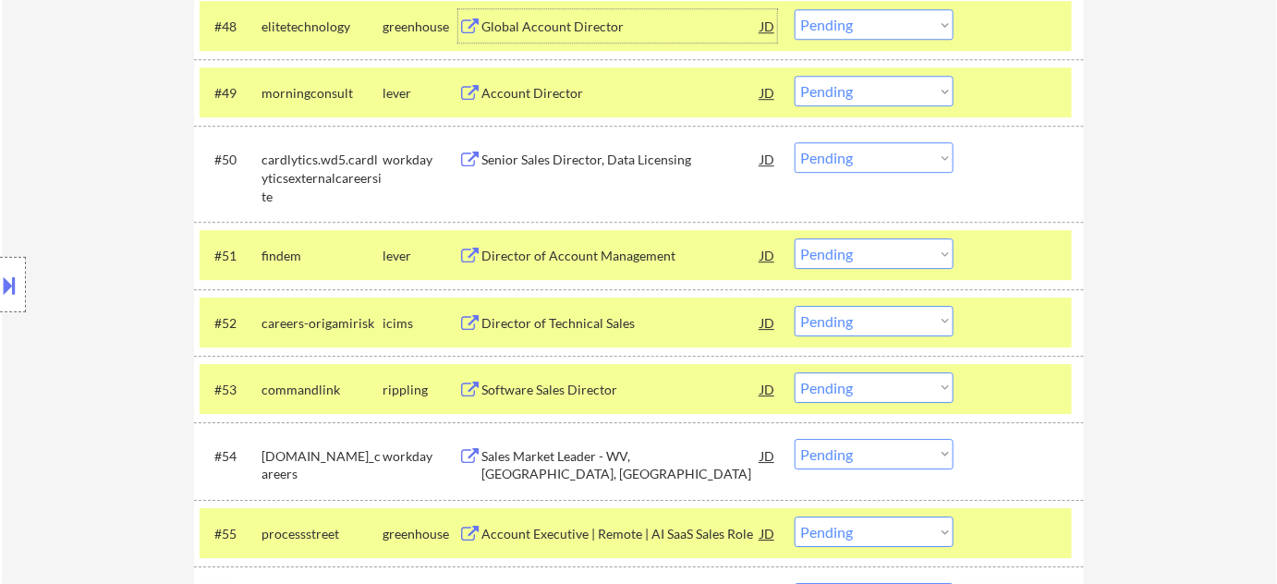
scroll to position [4056, 0]
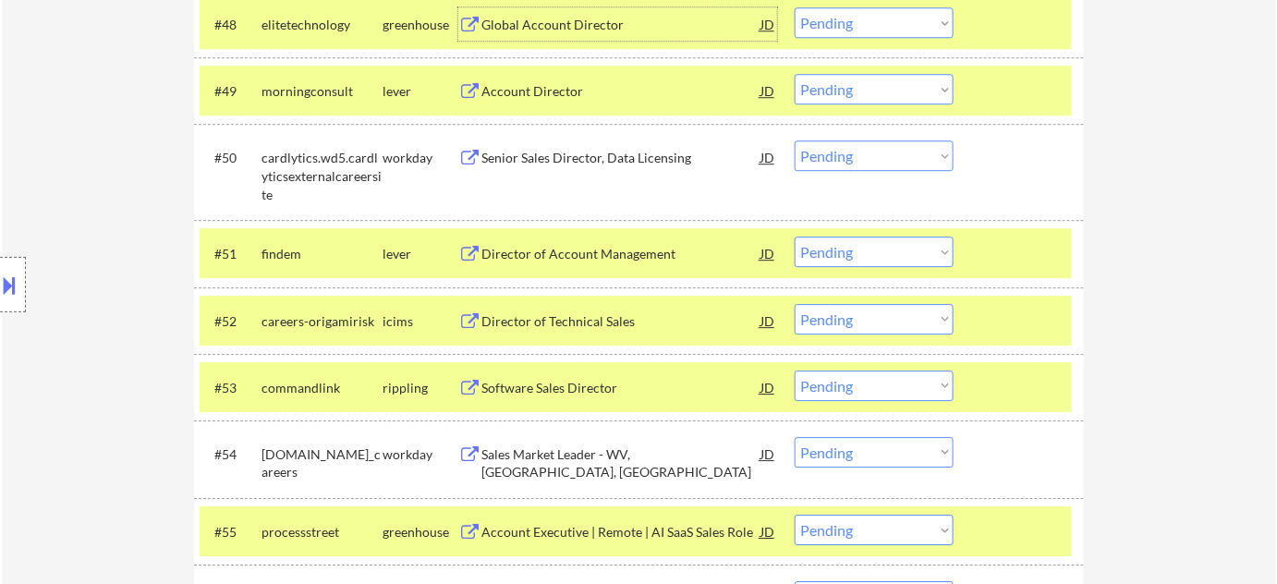
click at [588, 258] on div "Director of Account Management" at bounding box center [620, 254] width 279 height 18
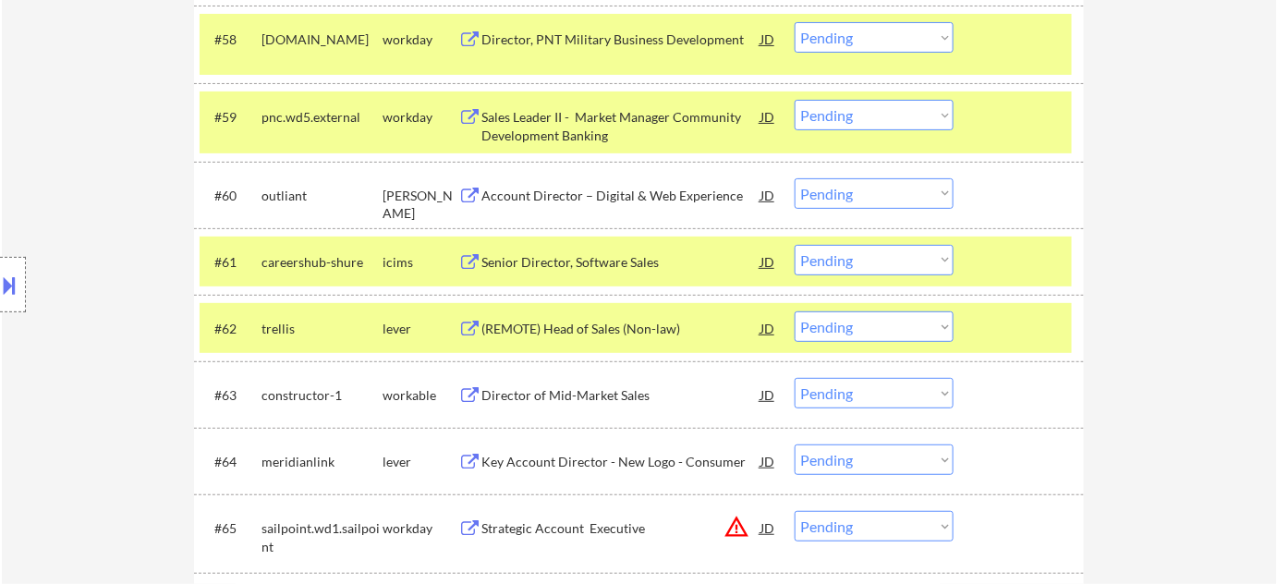
scroll to position [4811, 0]
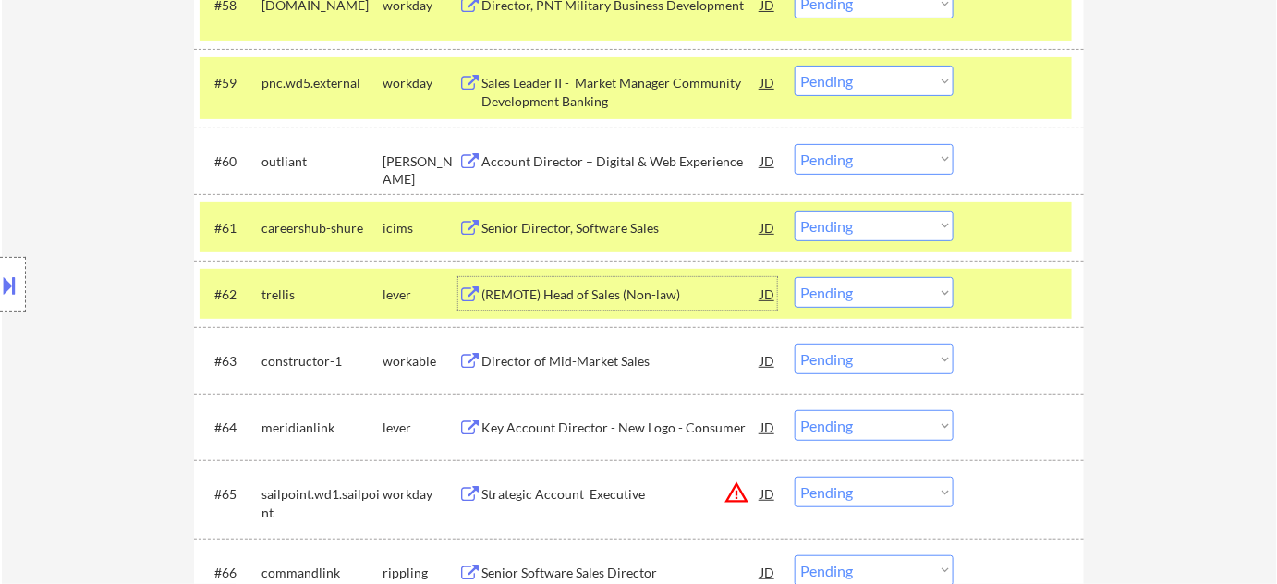
click at [605, 287] on div "(REMOTE) Head of Sales (Non-law)" at bounding box center [620, 295] width 279 height 18
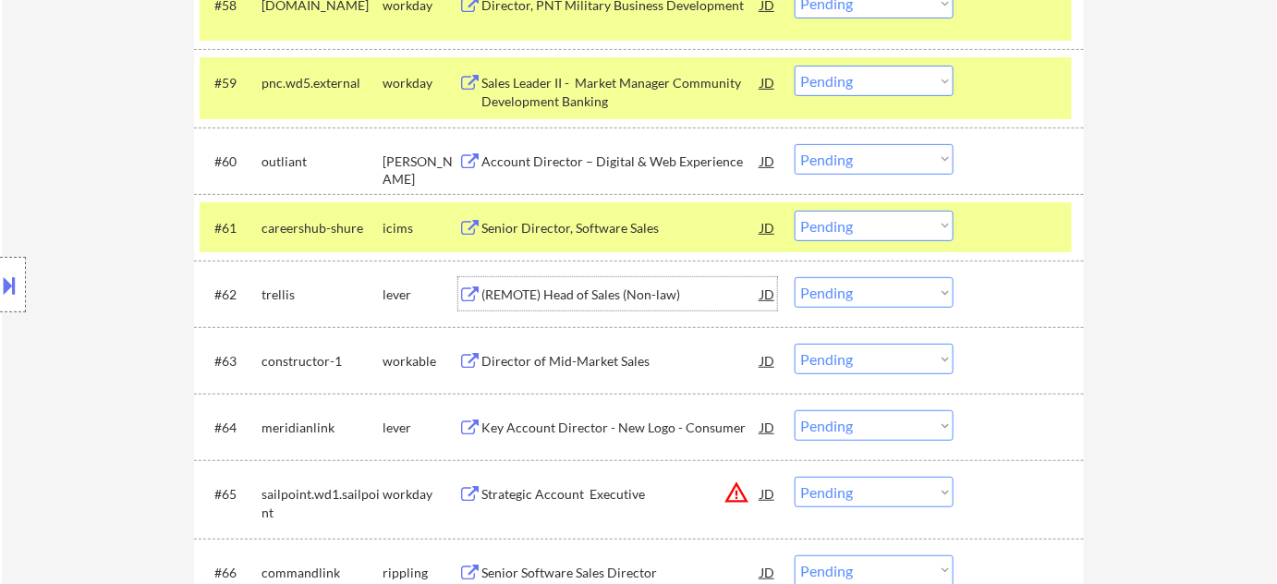
click at [622, 294] on div "(REMOTE) Head of Sales (Non-law)" at bounding box center [620, 295] width 279 height 18
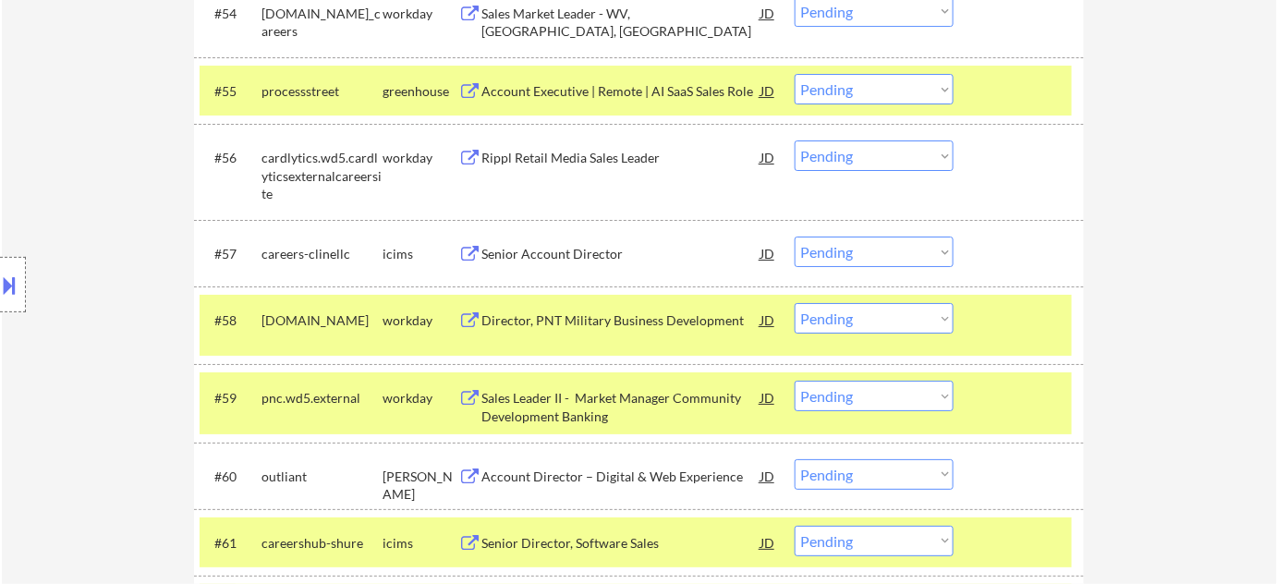
scroll to position [4475, 0]
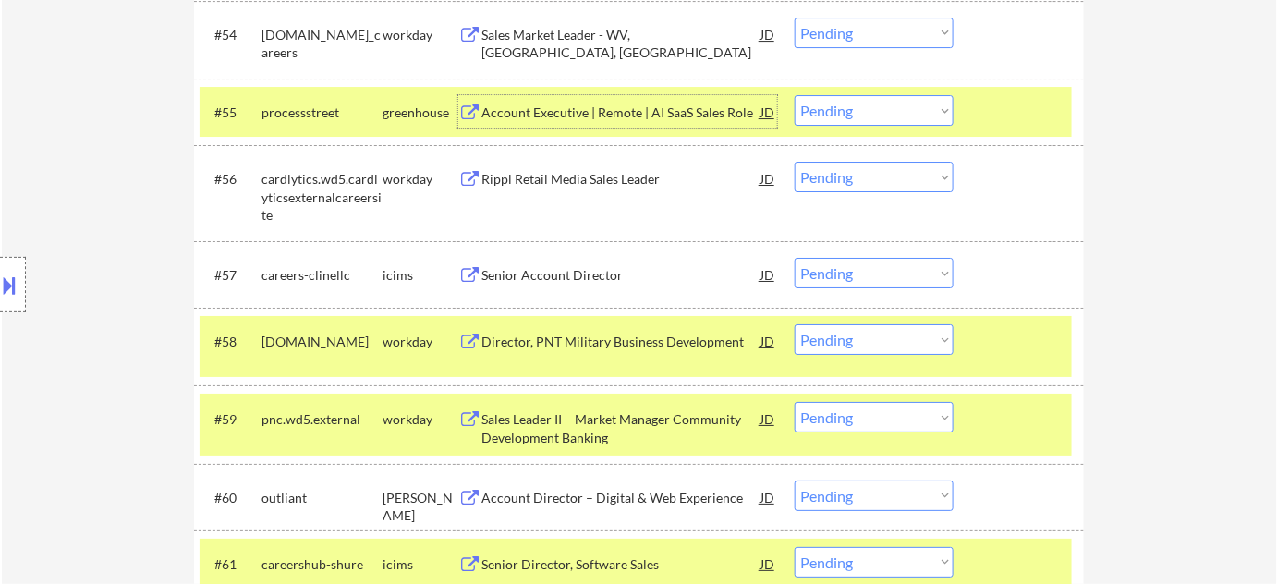
click at [614, 109] on div "Account Executive | Remote | AI SaaS Sales Role" at bounding box center [620, 112] width 279 height 18
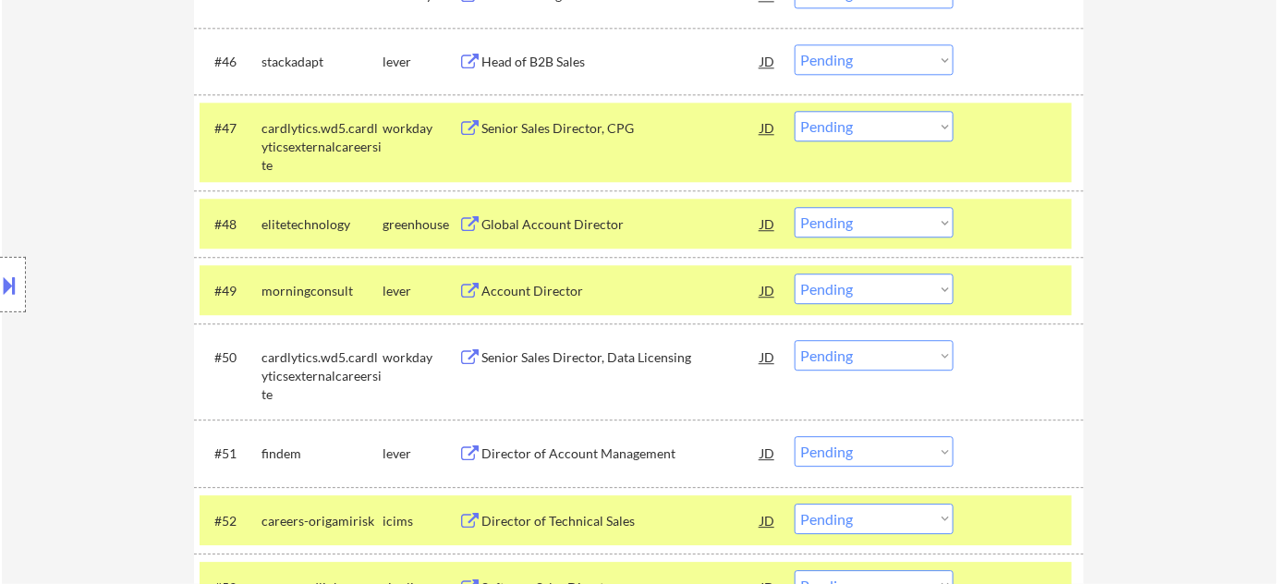
scroll to position [3803, 0]
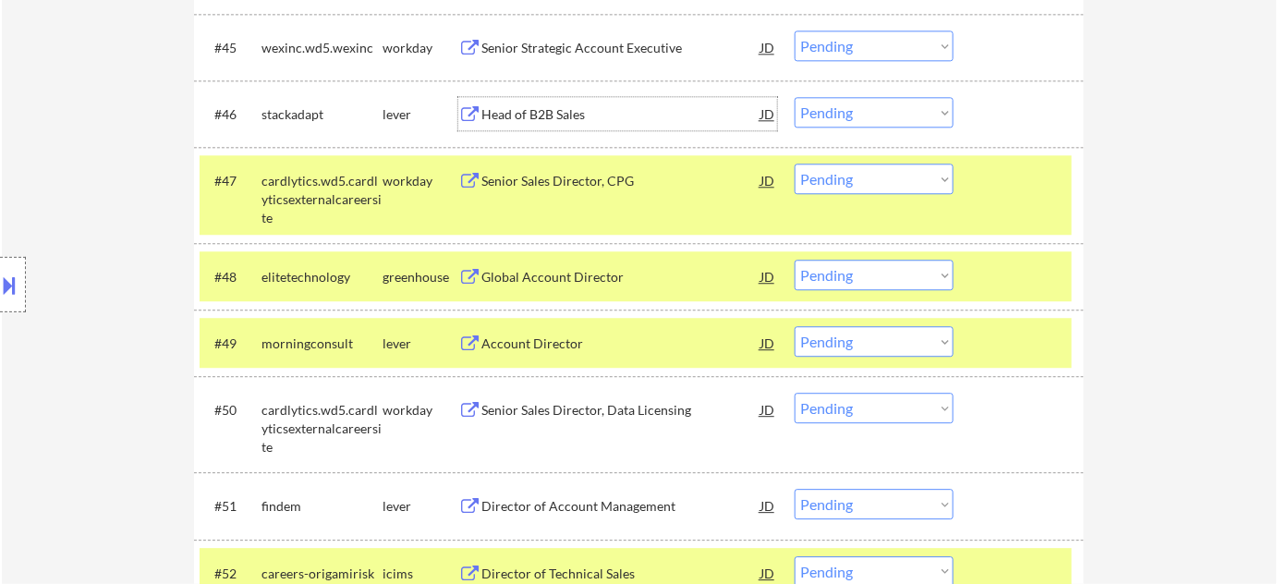
click at [569, 119] on div "Head of B2B Sales" at bounding box center [620, 114] width 279 height 18
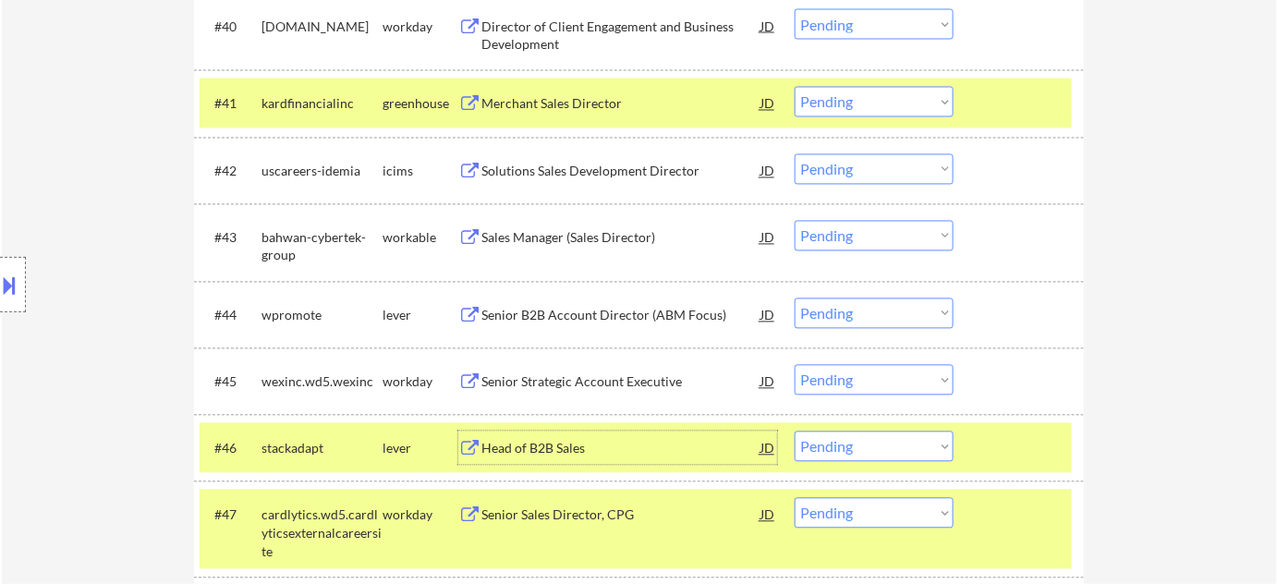
scroll to position [3467, 0]
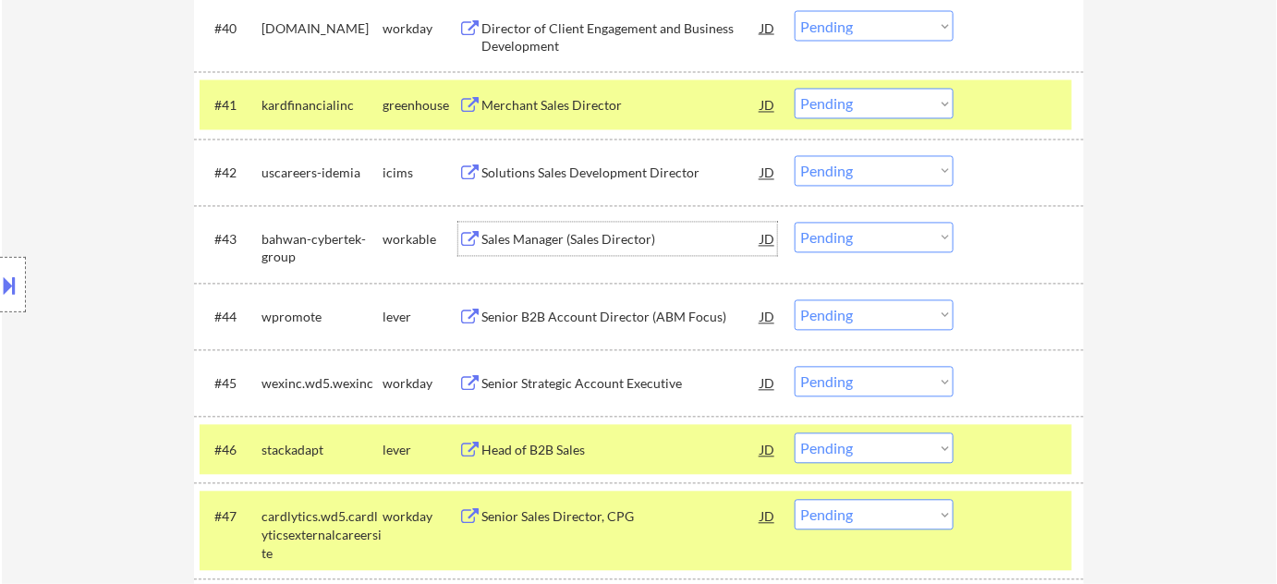
click at [544, 236] on div "Sales Manager (Sales Director)" at bounding box center [620, 240] width 279 height 18
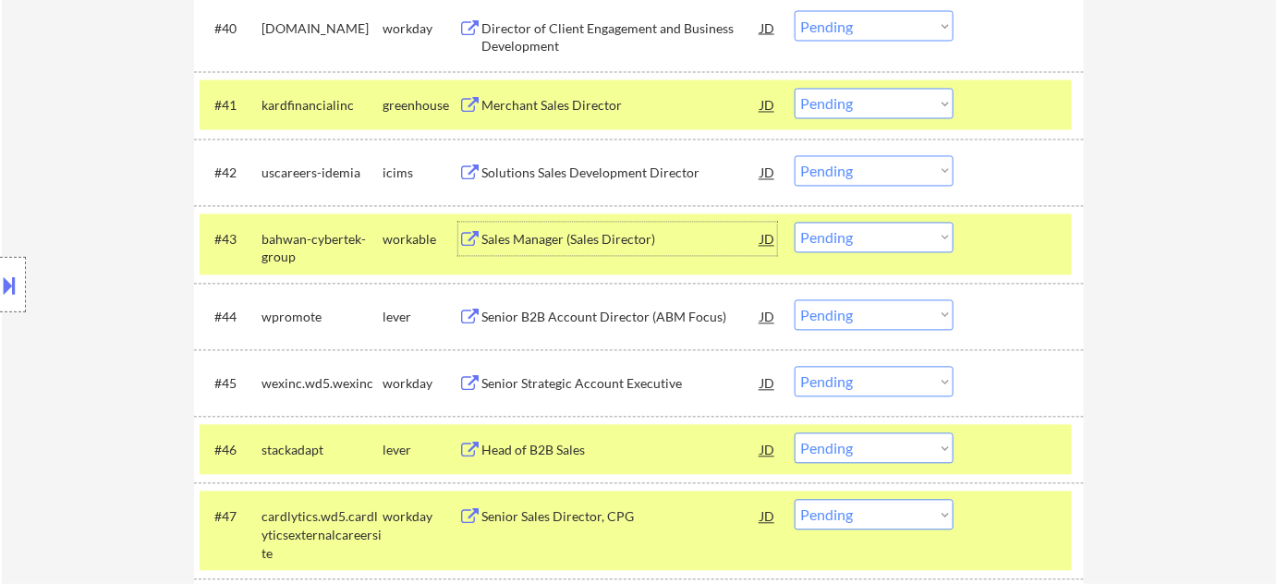
click at [619, 234] on div "Sales Manager (Sales Director)" at bounding box center [620, 240] width 279 height 18
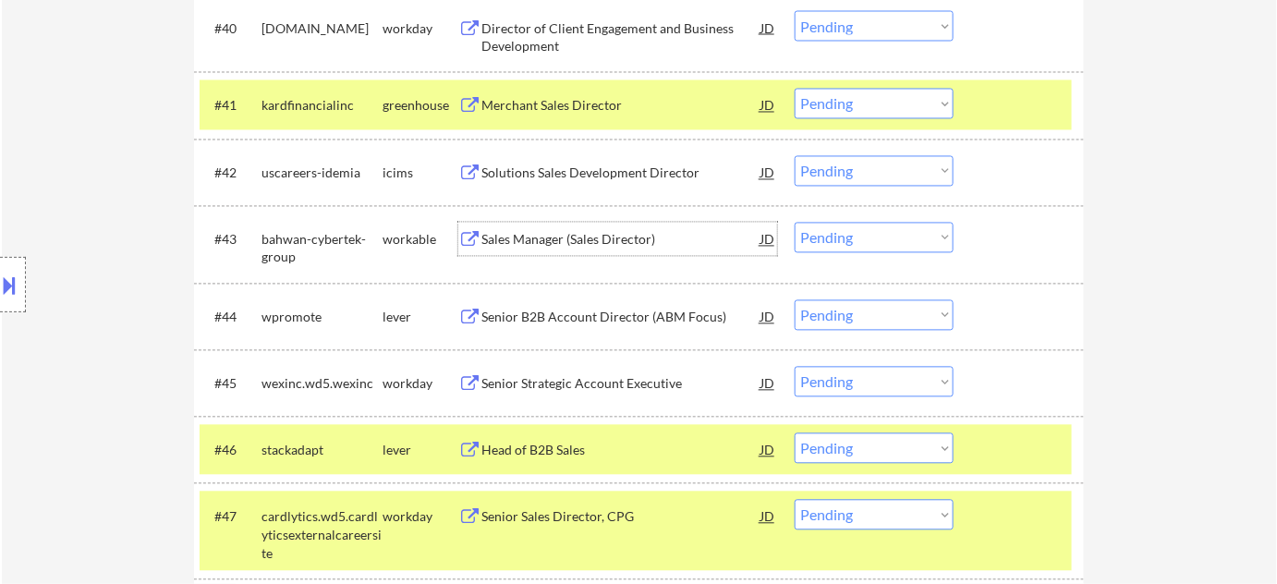
click at [837, 233] on select "Choose an option... Pending Applied Excluded (Questions) Excluded (Expired) Exc…" at bounding box center [874, 238] width 159 height 30
click at [795, 223] on select "Choose an option... Pending Applied Excluded (Questions) Excluded (Expired) Exc…" at bounding box center [874, 238] width 159 height 30
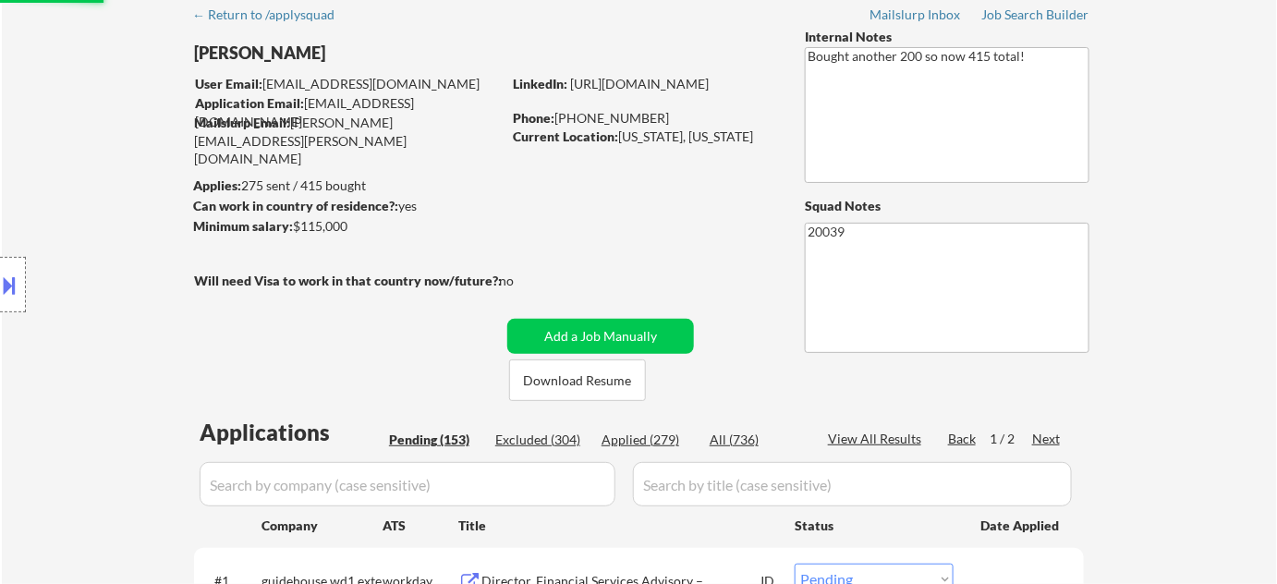
scroll to position [0, 0]
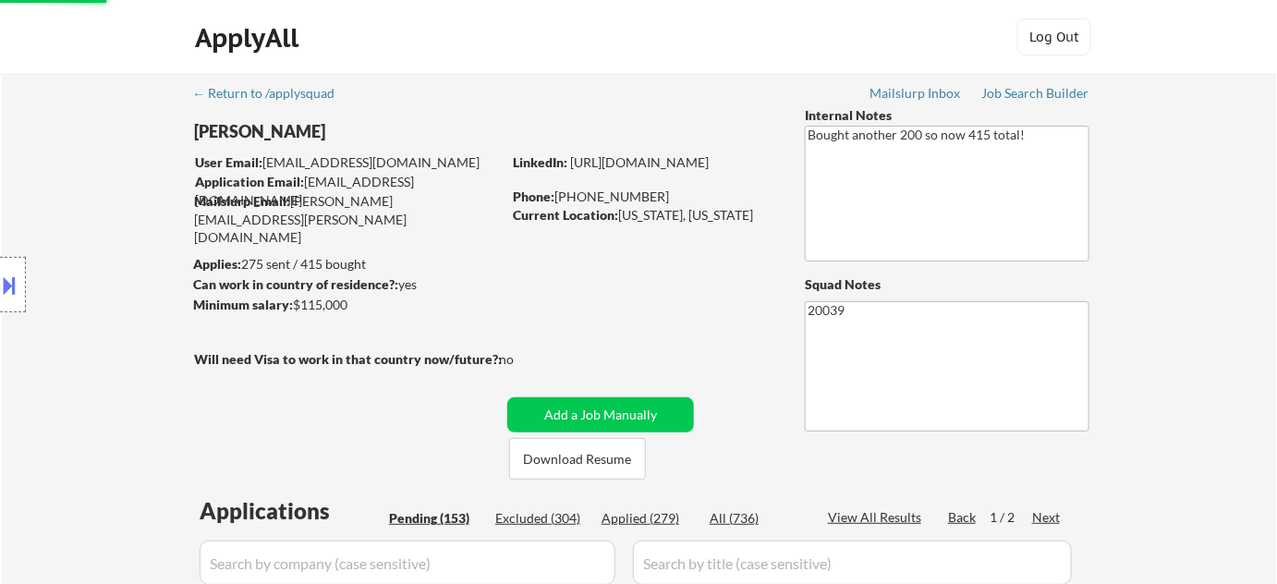
select select ""pending""
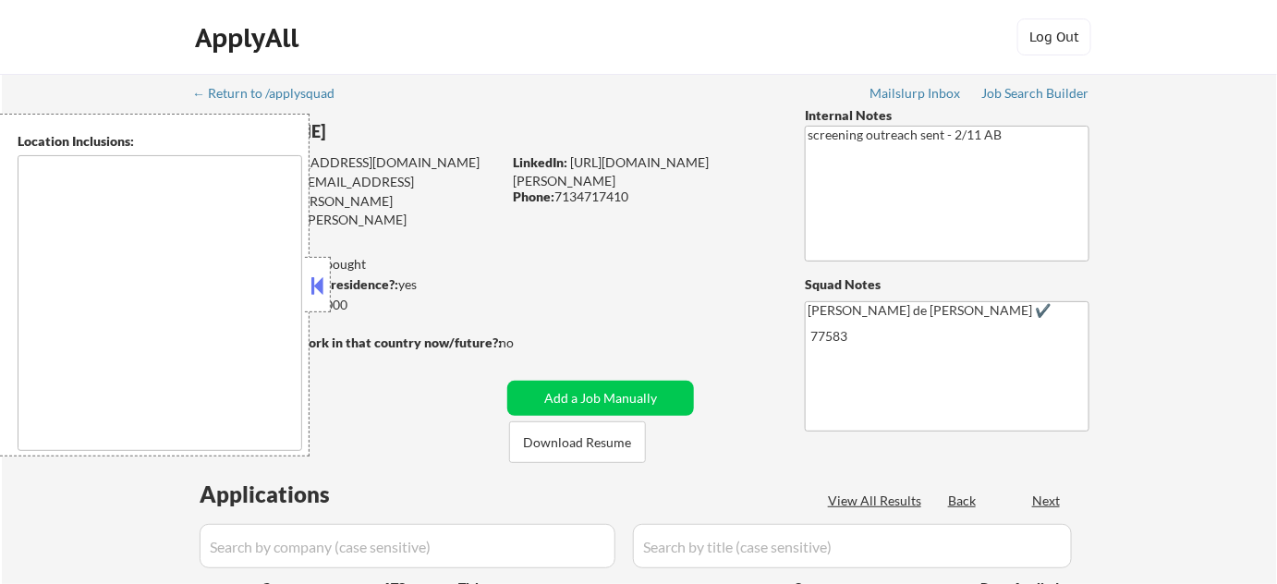
type textarea "remote"
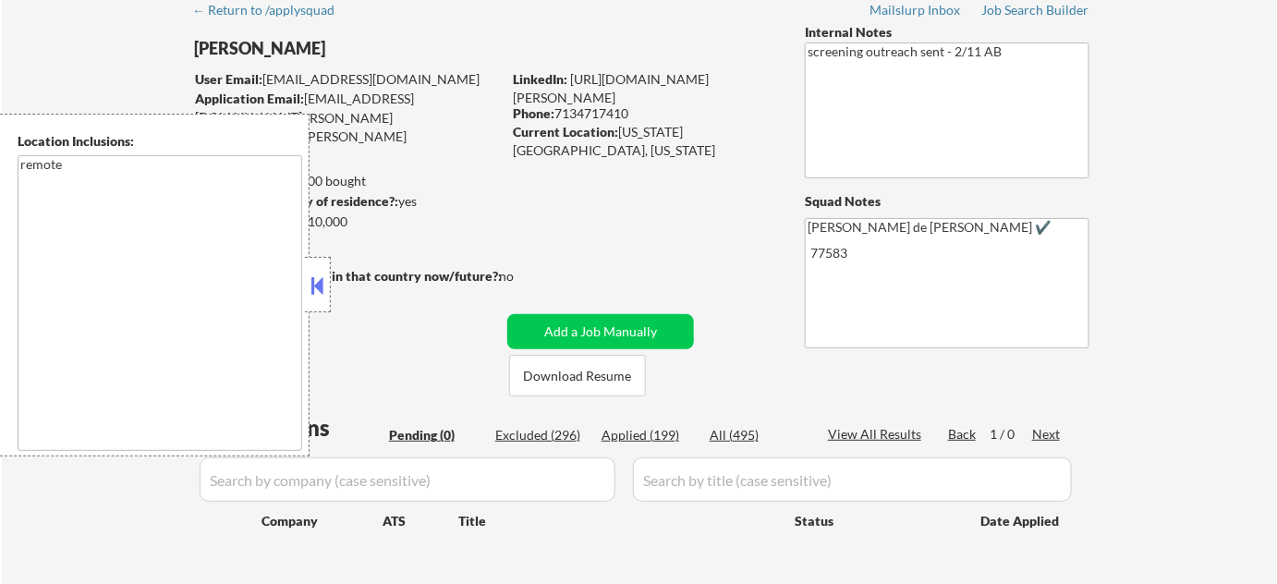
scroll to position [83, 0]
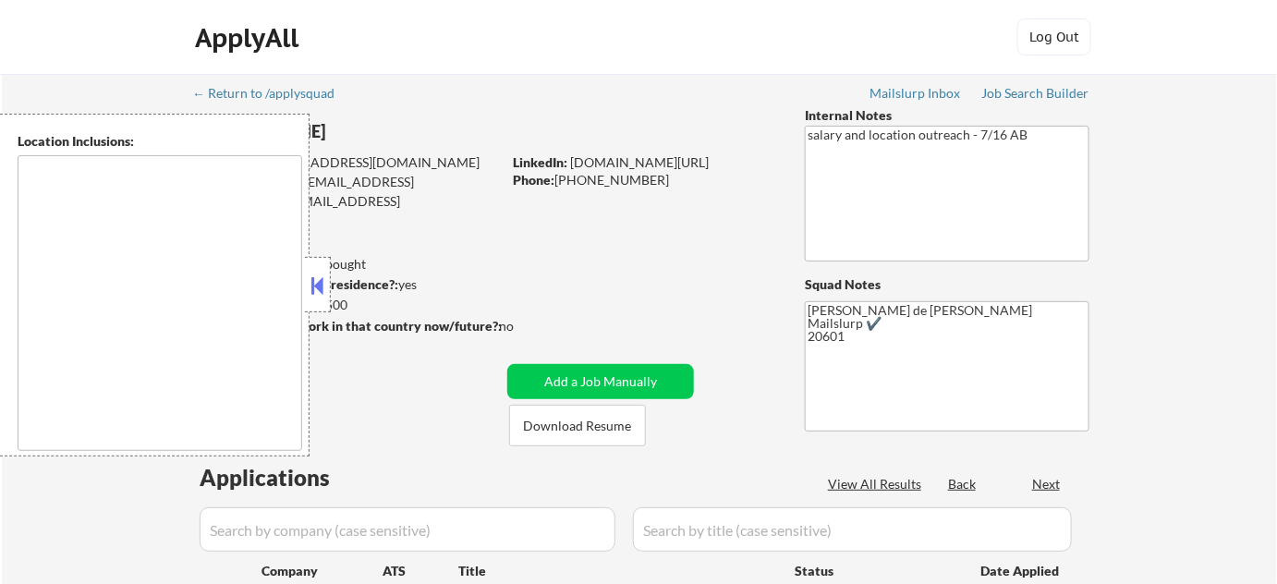
type textarea "[GEOGRAPHIC_DATA], [GEOGRAPHIC_DATA] [GEOGRAPHIC_DATA], [GEOGRAPHIC_DATA] [GEOG…"
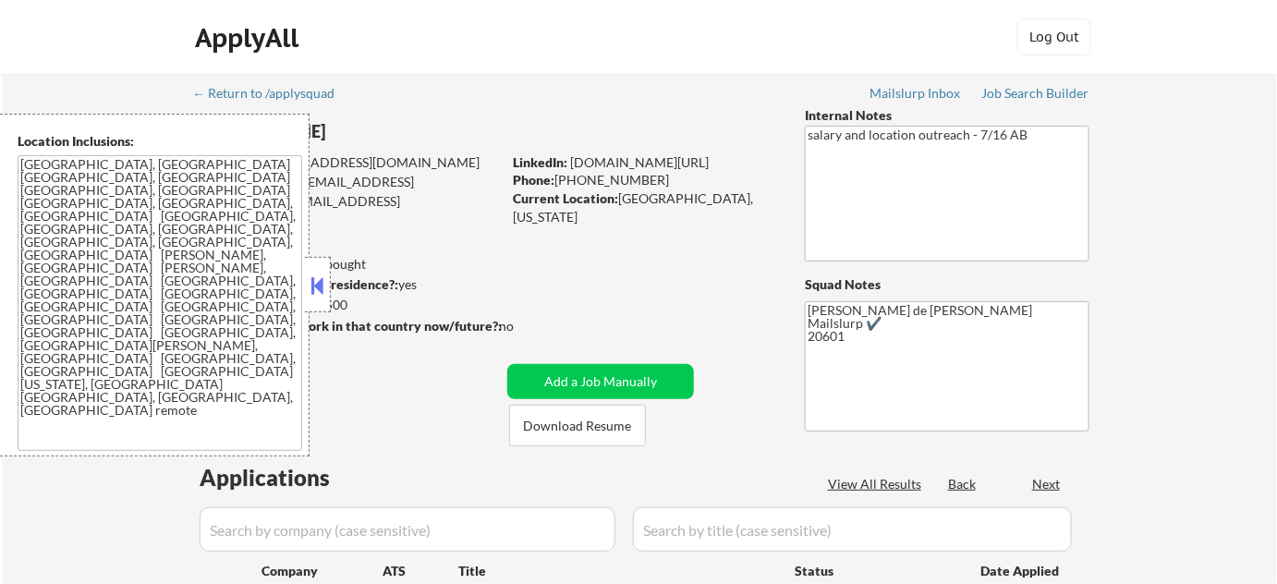
select select ""pending""
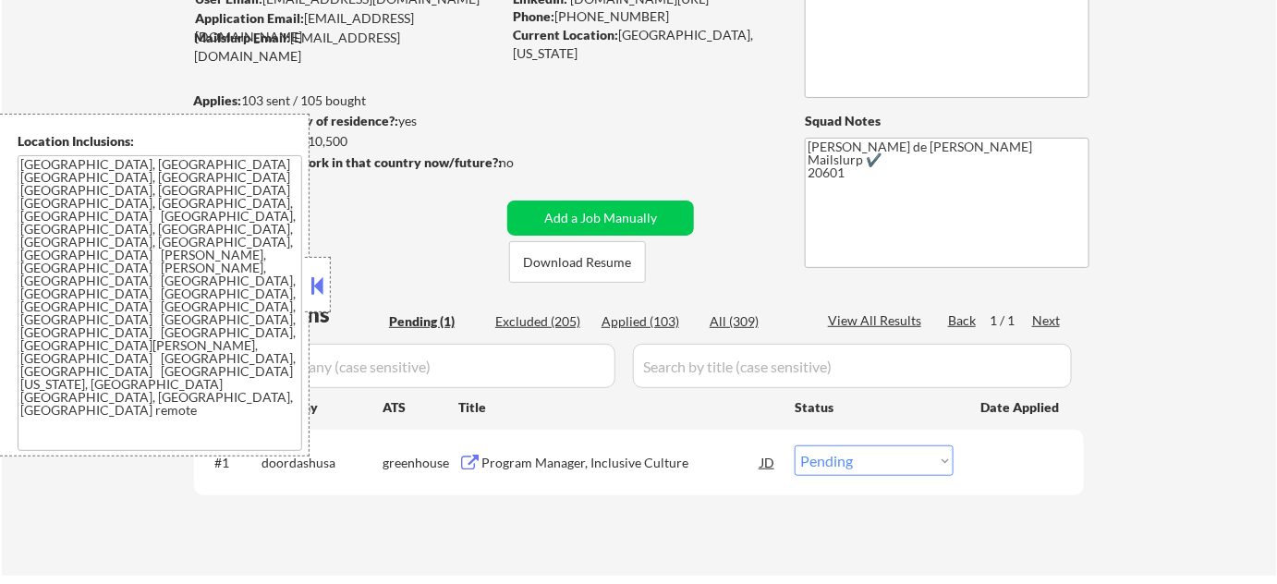
scroll to position [167, 0]
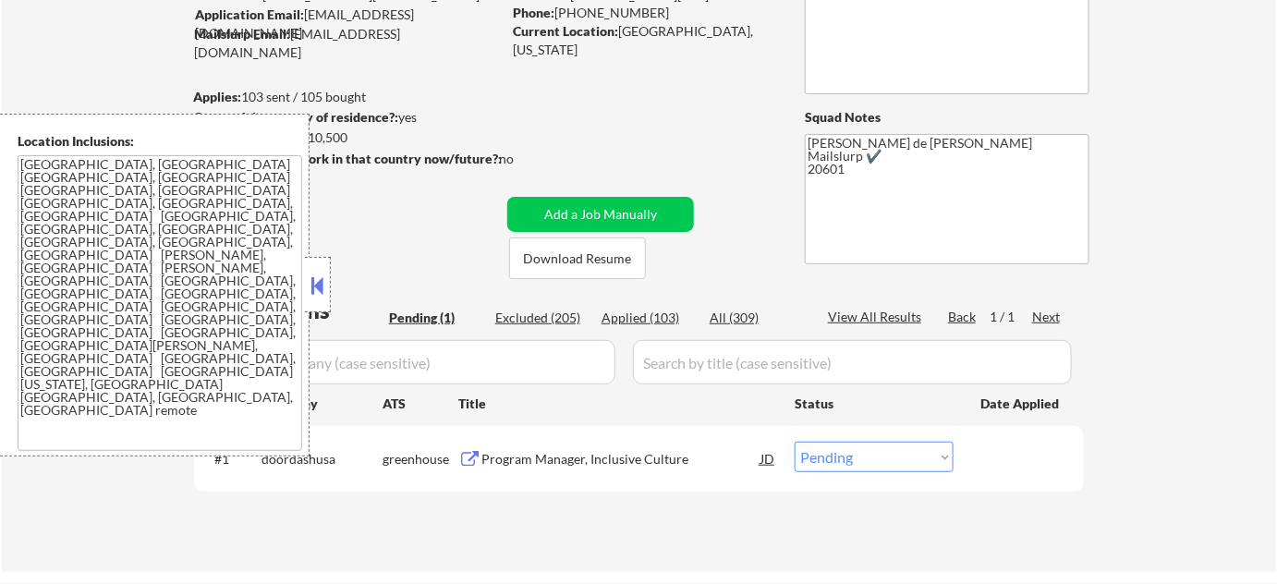
click at [318, 295] on button at bounding box center [318, 286] width 20 height 28
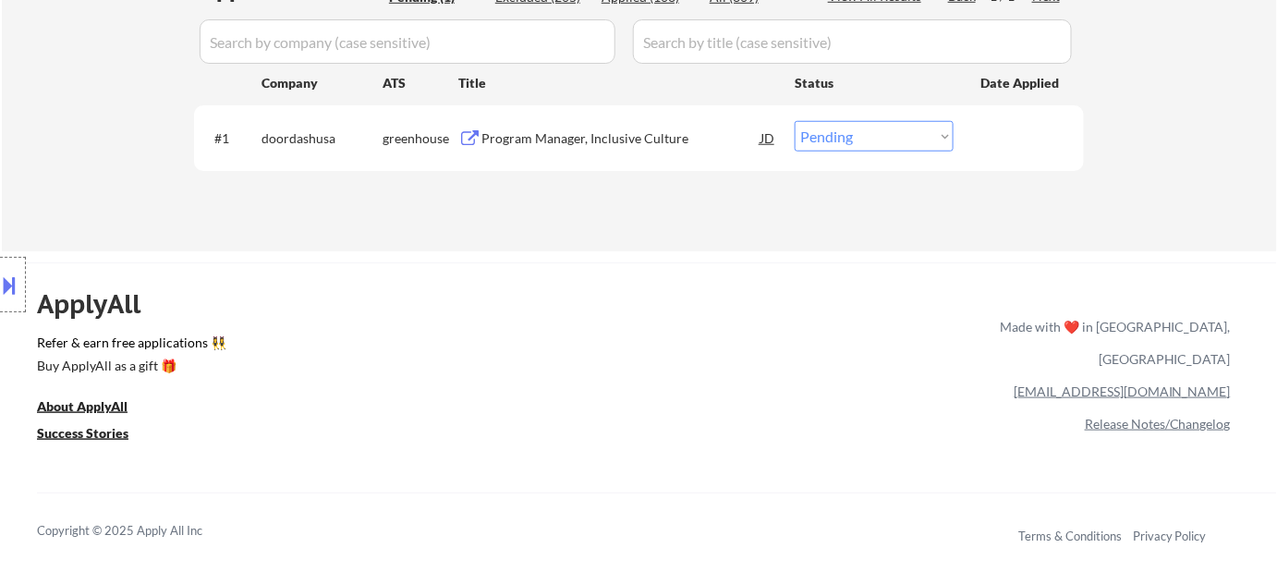
scroll to position [420, 0]
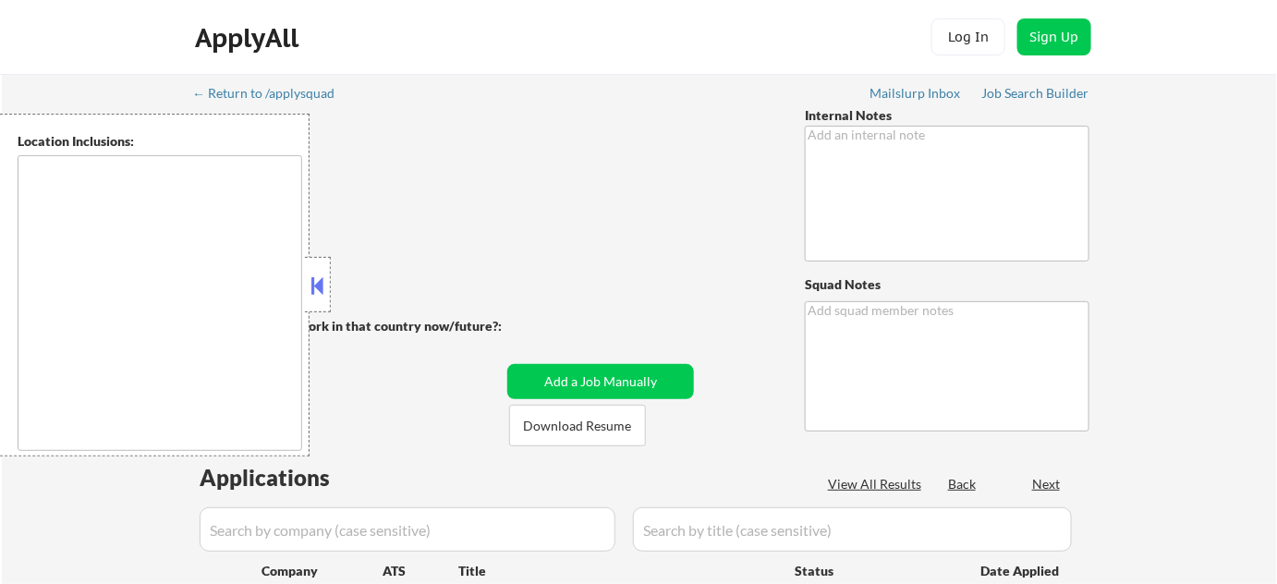
type textarea "Open to AI Answers 🤖 - 8/14 BM Bought another 100 so now 605 total 4/24 tf (I k…"
type textarea "[PERSON_NAME] de [PERSON_NAME] Mailslurp ✔️ [STREET_ADDRESS] [URL][DOMAIN_NAME]"
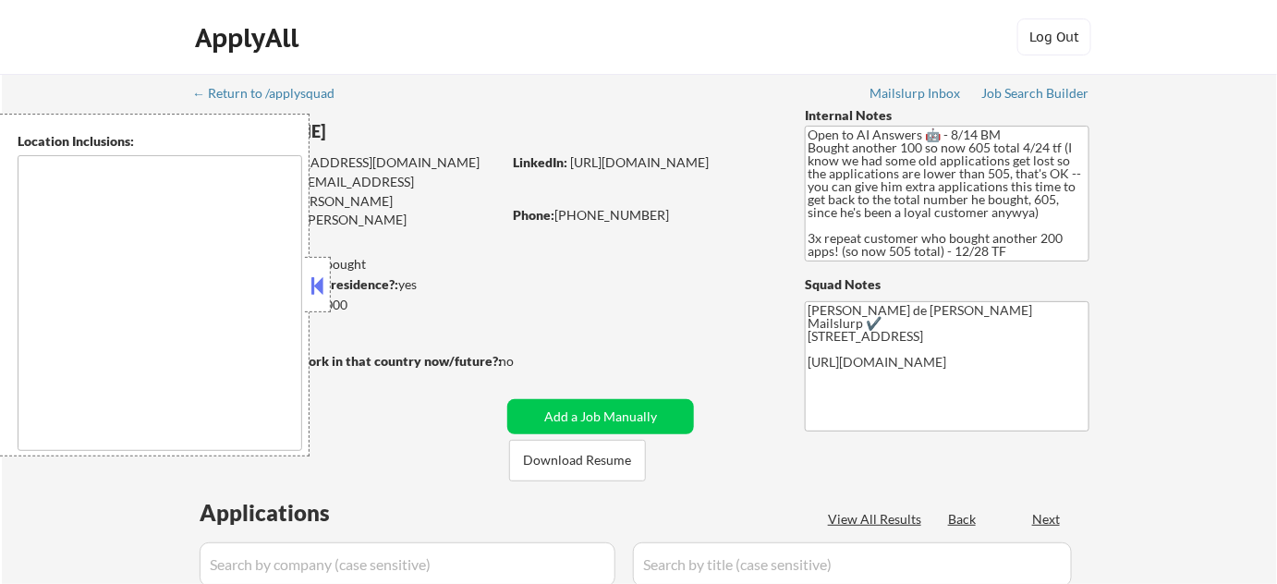
select select ""pending""
type textarea "remote"
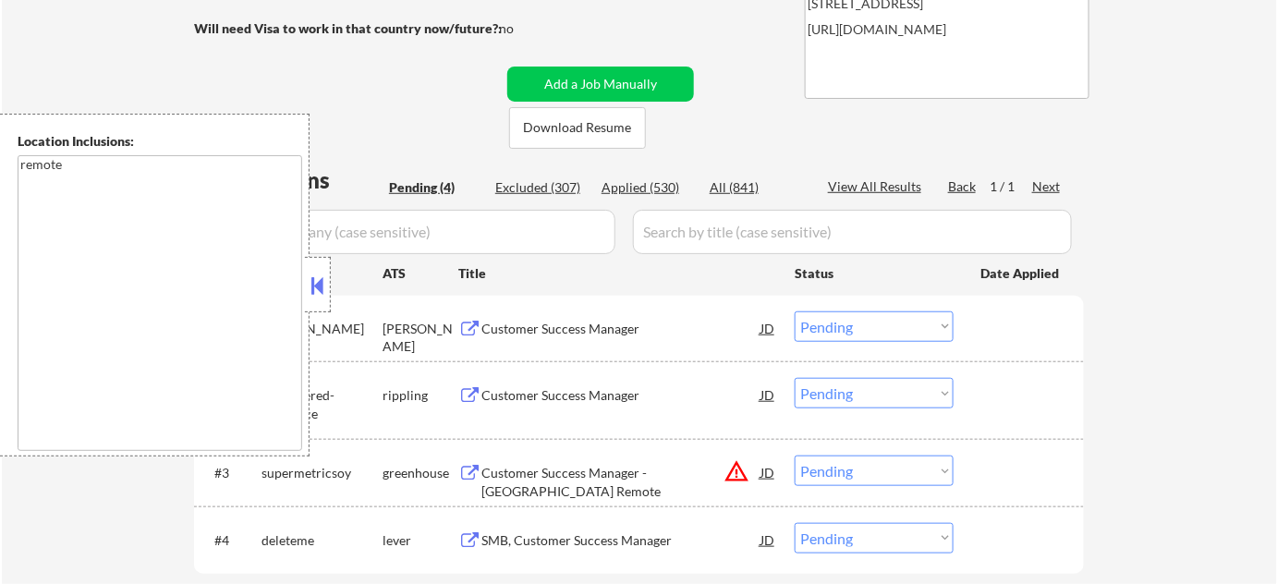
scroll to position [335, 0]
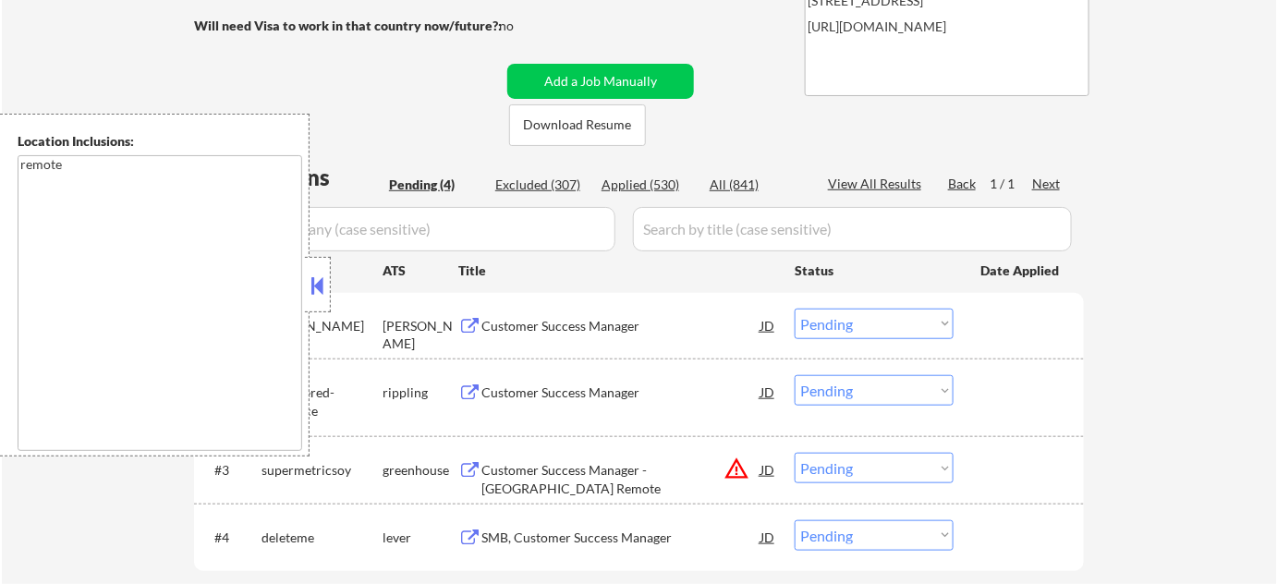
click at [318, 286] on button at bounding box center [318, 286] width 20 height 28
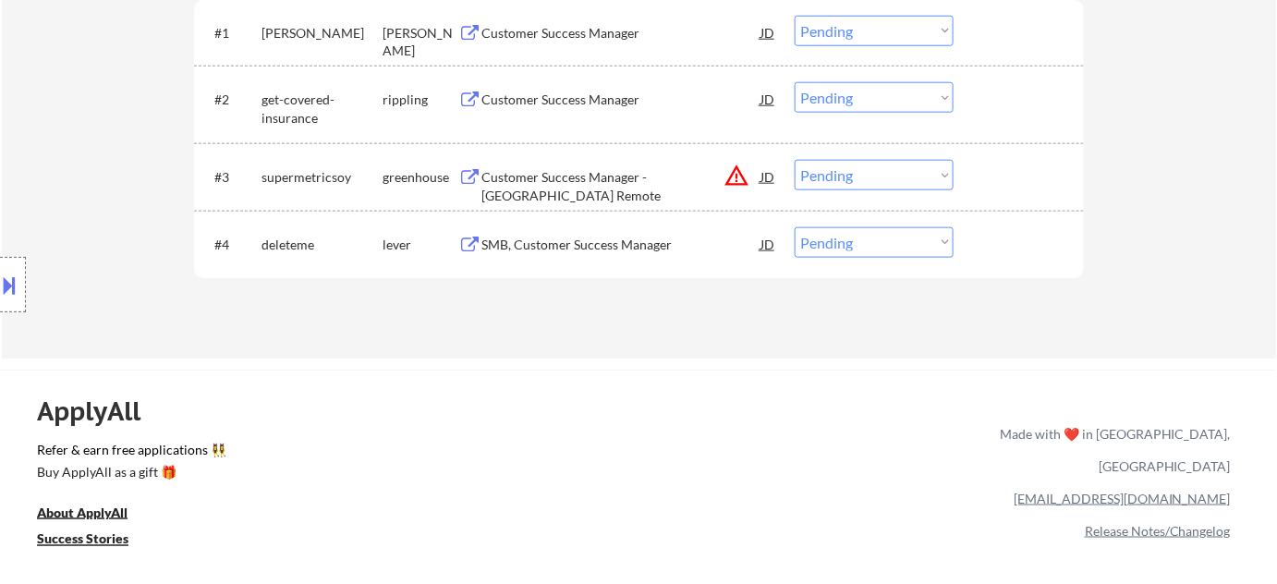
scroll to position [420, 0]
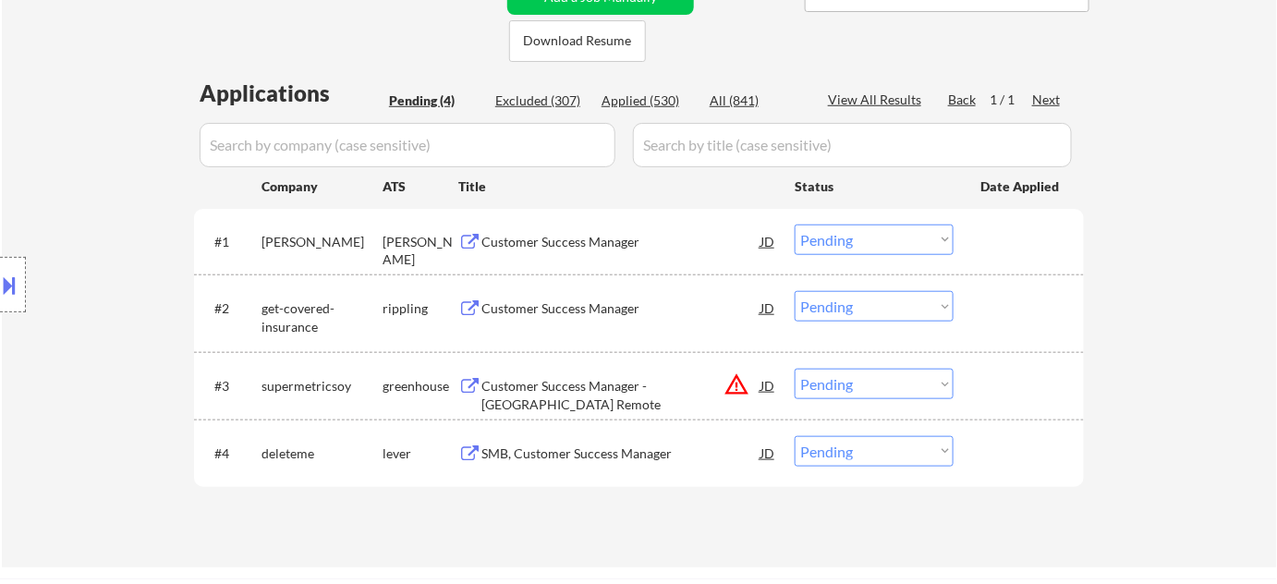
click at [614, 308] on div "Customer Success Manager" at bounding box center [620, 308] width 279 height 18
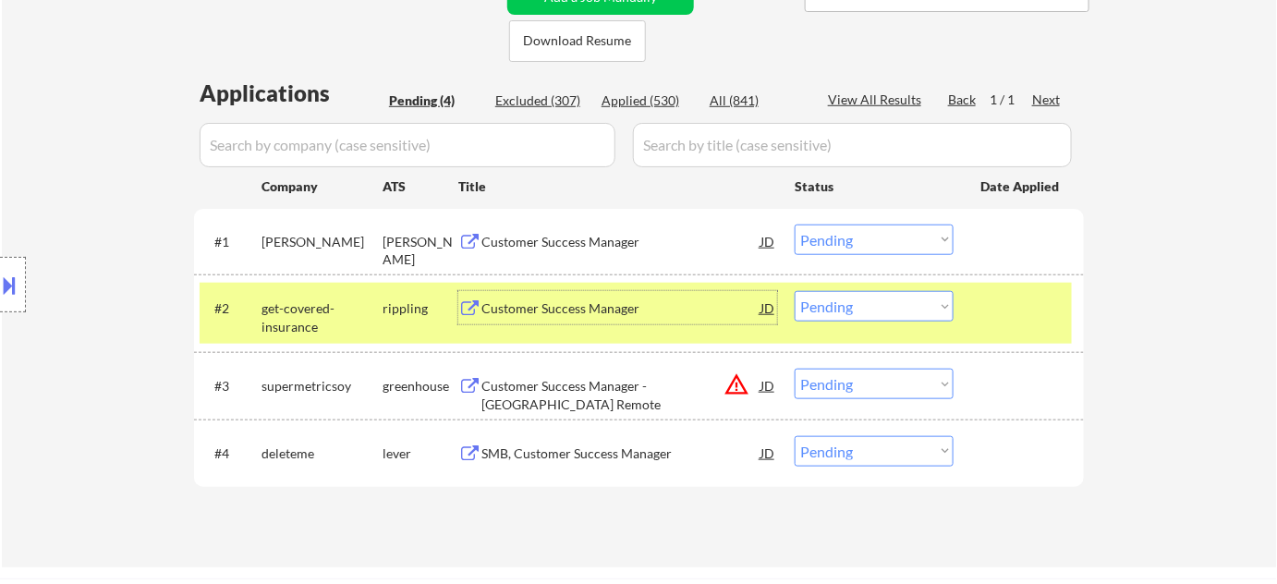
click at [849, 307] on select "Choose an option... Pending Applied Excluded (Questions) Excluded (Expired) Exc…" at bounding box center [874, 306] width 159 height 30
click at [795, 291] on select "Choose an option... Pending Applied Excluded (Questions) Excluded (Expired) Exc…" at bounding box center [874, 306] width 159 height 30
click at [566, 458] on div "SMB, Customer Success Manager" at bounding box center [620, 453] width 279 height 18
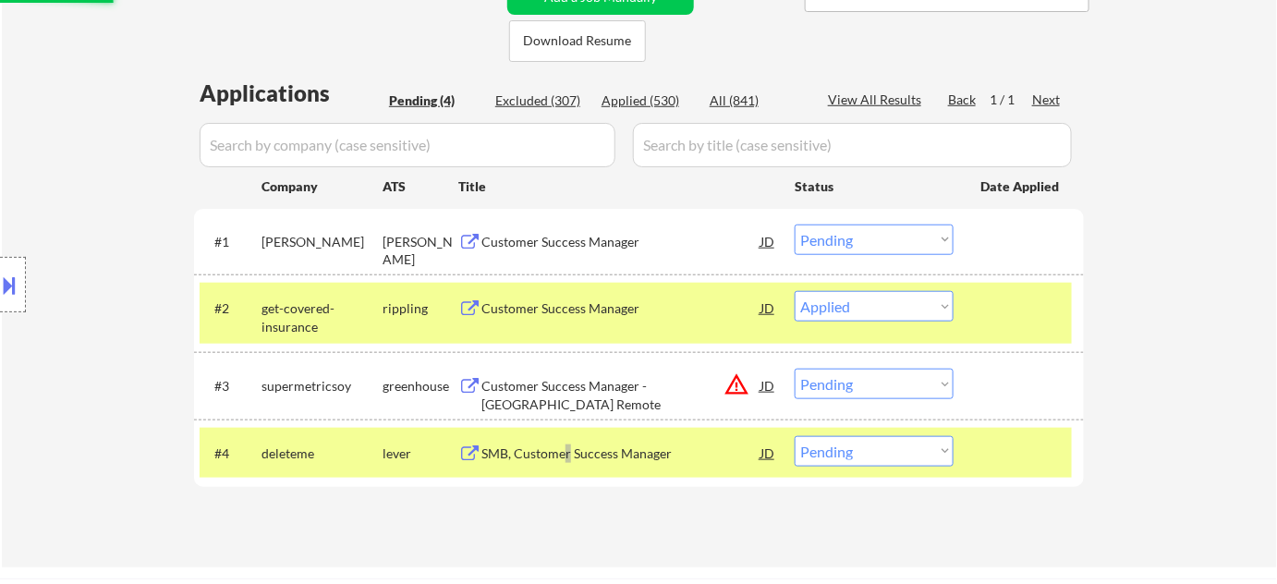
select select ""pending""
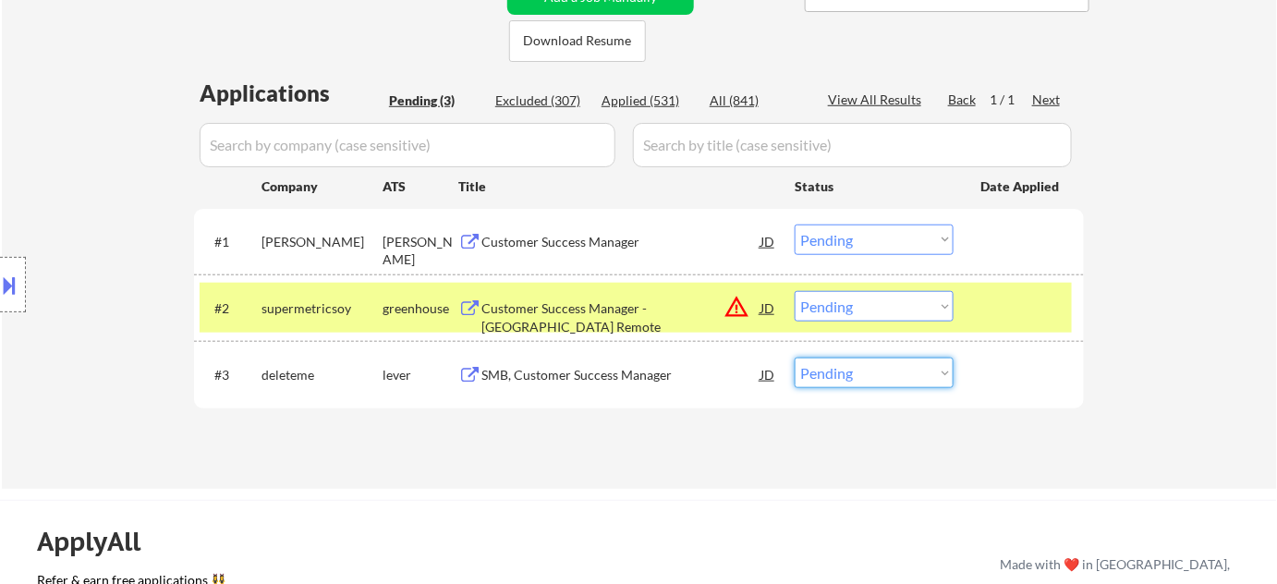
click at [914, 372] on select "Choose an option... Pending Applied Excluded (Questions) Excluded (Expired) Exc…" at bounding box center [874, 373] width 159 height 30
select select ""applied""
click at [795, 358] on select "Choose an option... Pending Applied Excluded (Questions) Excluded (Expired) Exc…" at bounding box center [874, 373] width 159 height 30
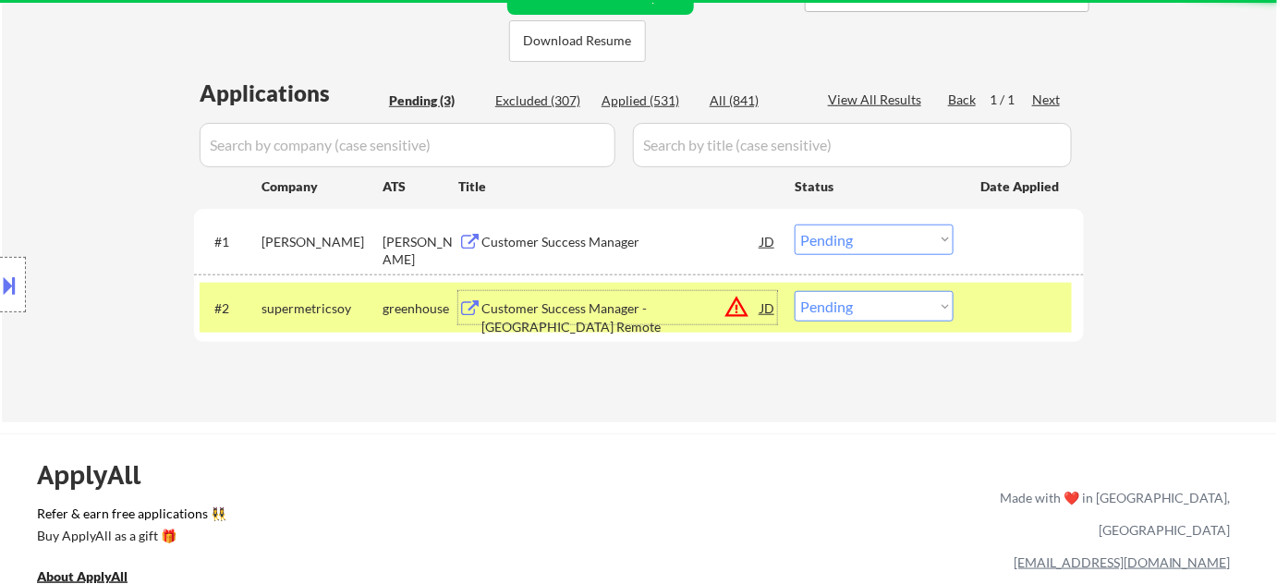
click at [606, 305] on div "Customer Success Manager - US Remote" at bounding box center [620, 317] width 279 height 36
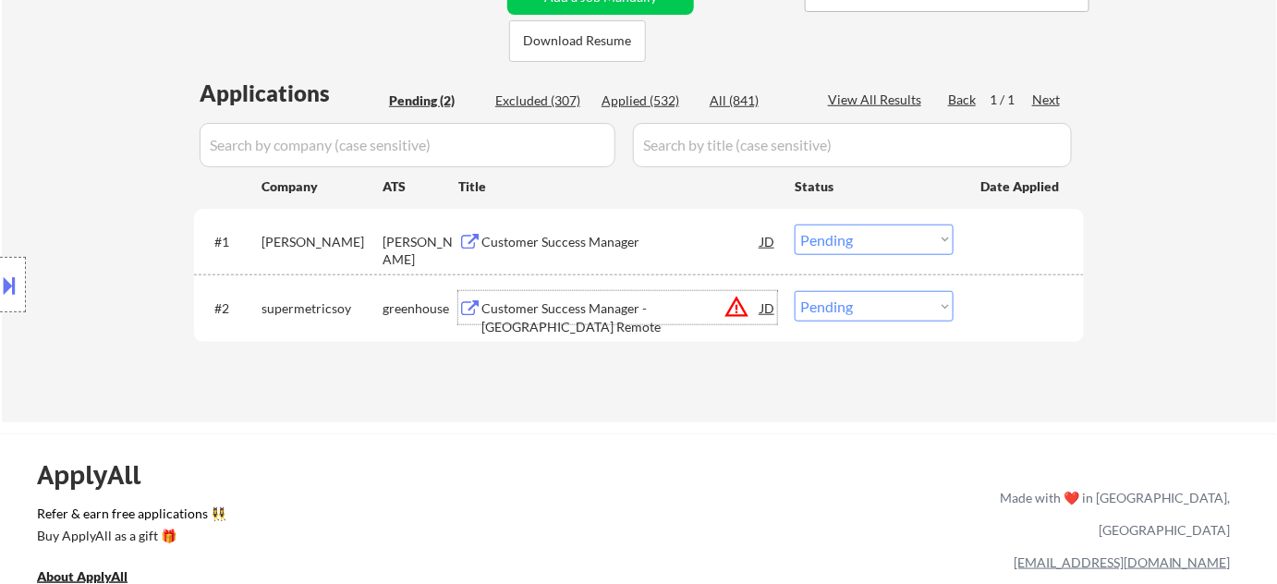
click at [858, 292] on select "Choose an option... Pending Applied Excluded (Questions) Excluded (Expired) Exc…" at bounding box center [874, 306] width 159 height 30
select select ""excluded__expired_""
click at [795, 291] on select "Choose an option... Pending Applied Excluded (Questions) Excluded (Expired) Exc…" at bounding box center [874, 306] width 159 height 30
click at [557, 242] on div "Customer Success Manager" at bounding box center [620, 242] width 279 height 18
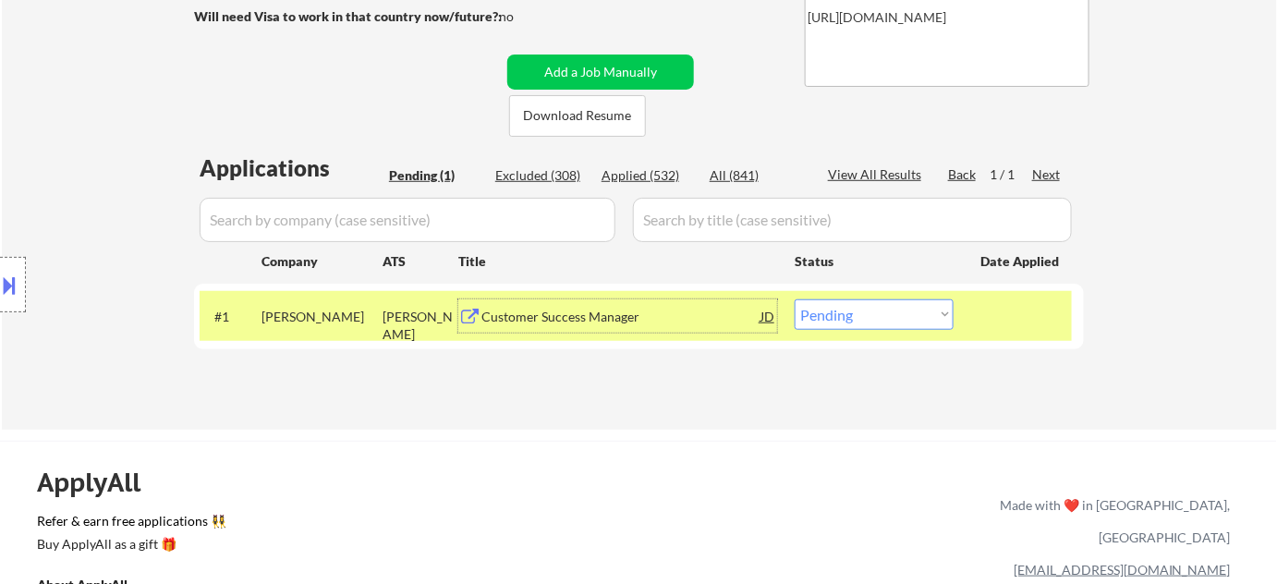
scroll to position [335, 0]
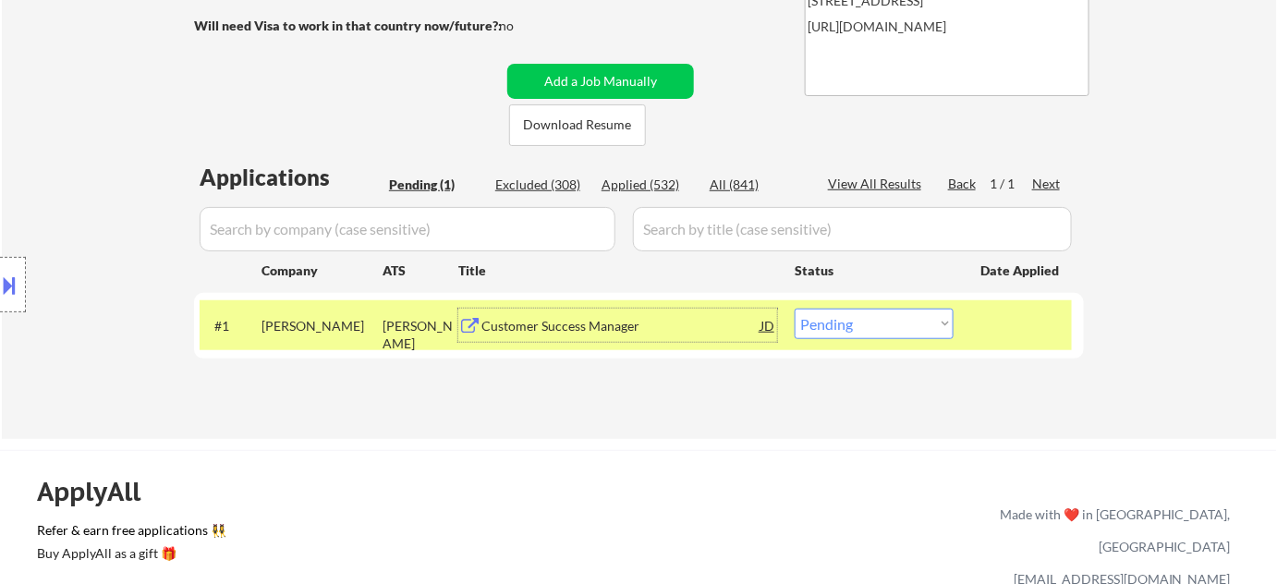
click at [877, 324] on select "Choose an option... Pending Applied Excluded (Questions) Excluded (Expired) Exc…" at bounding box center [874, 324] width 159 height 30
click at [795, 309] on select "Choose an option... Pending Applied Excluded (Questions) Excluded (Expired) Exc…" at bounding box center [874, 324] width 159 height 30
click at [648, 187] on div "Applied (532)" at bounding box center [648, 185] width 92 height 18
select select ""applied""
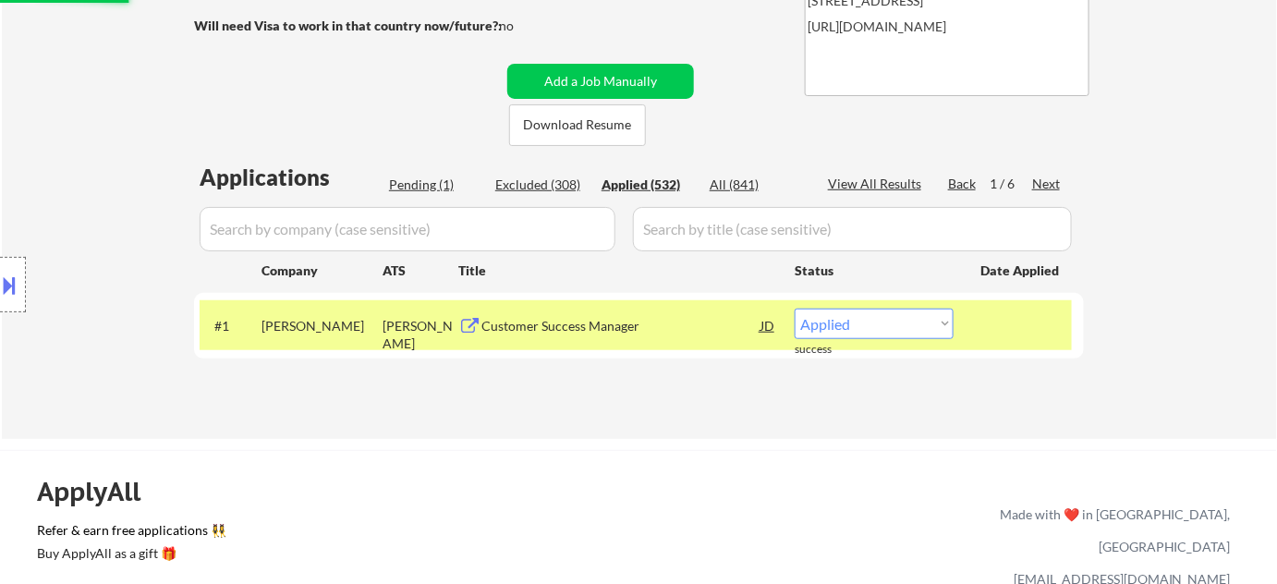
select select ""applied""
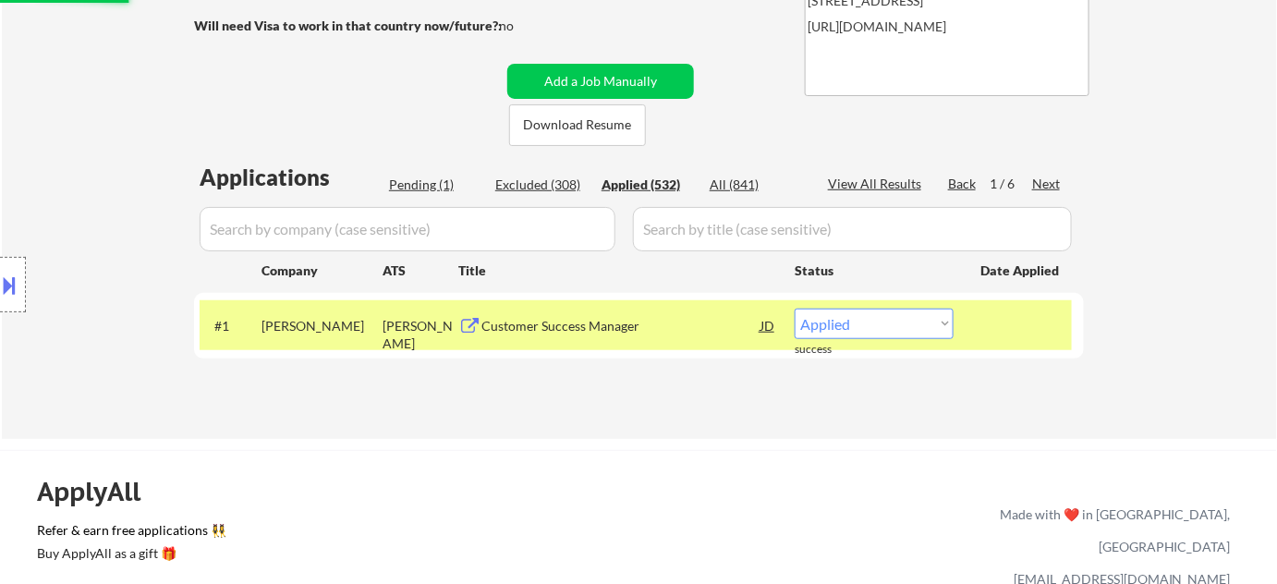
select select ""applied""
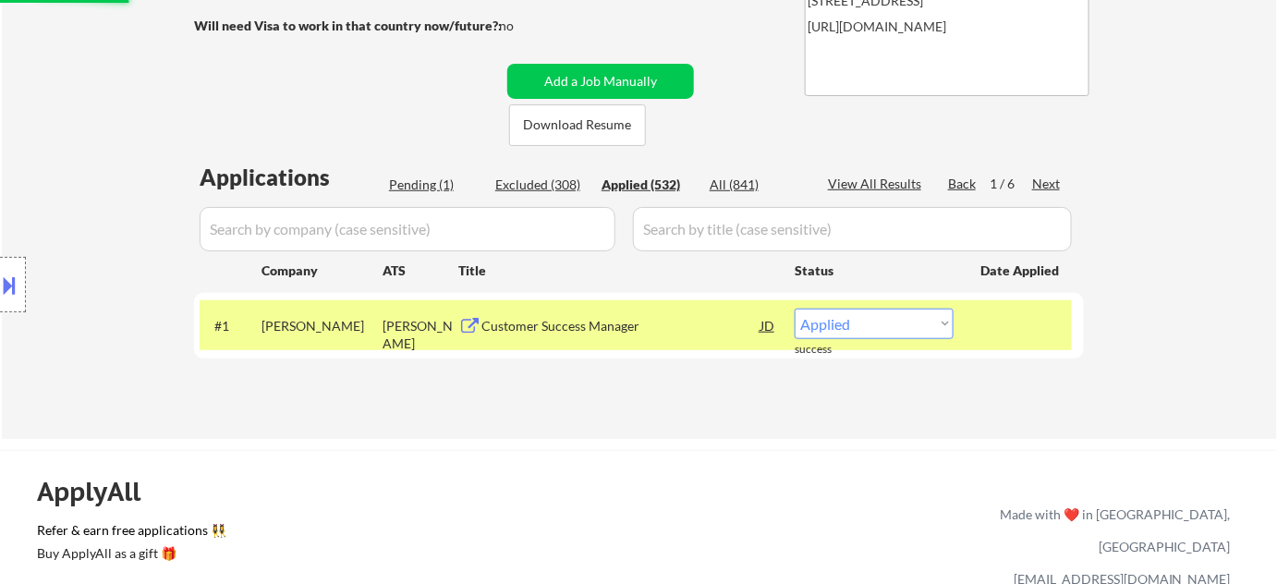
select select ""applied""
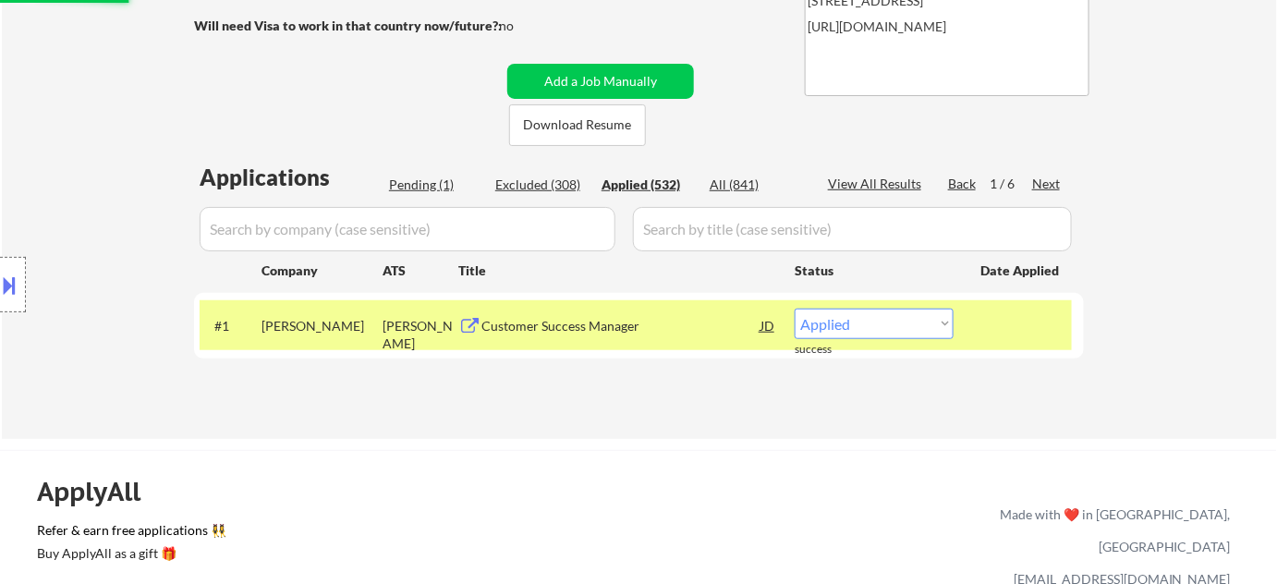
select select ""applied""
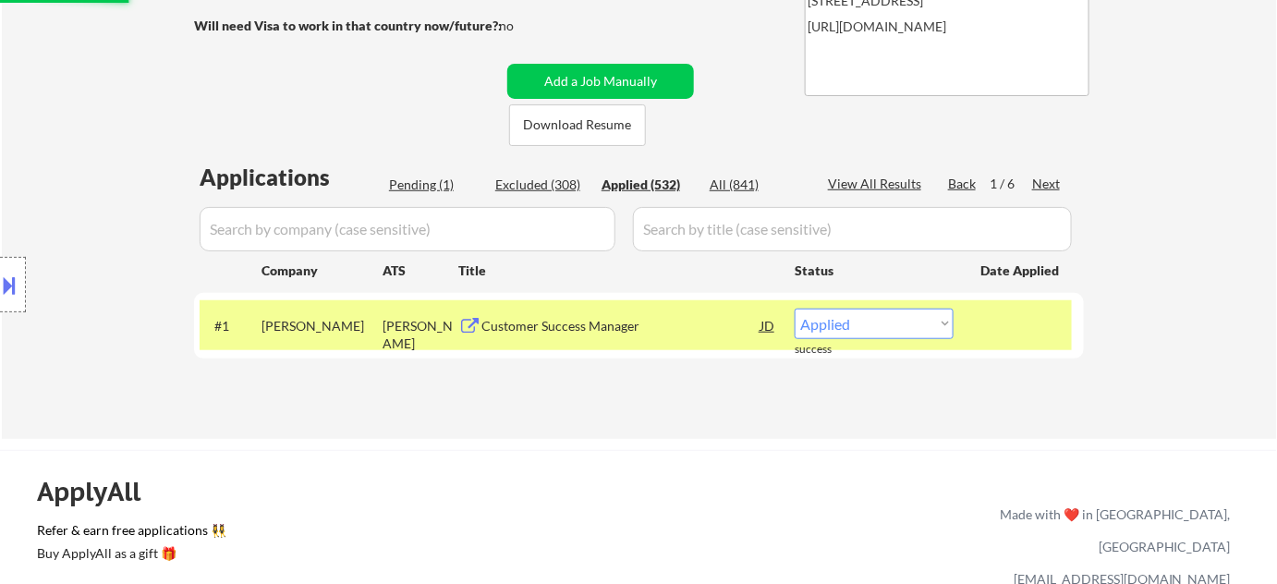
select select ""applied""
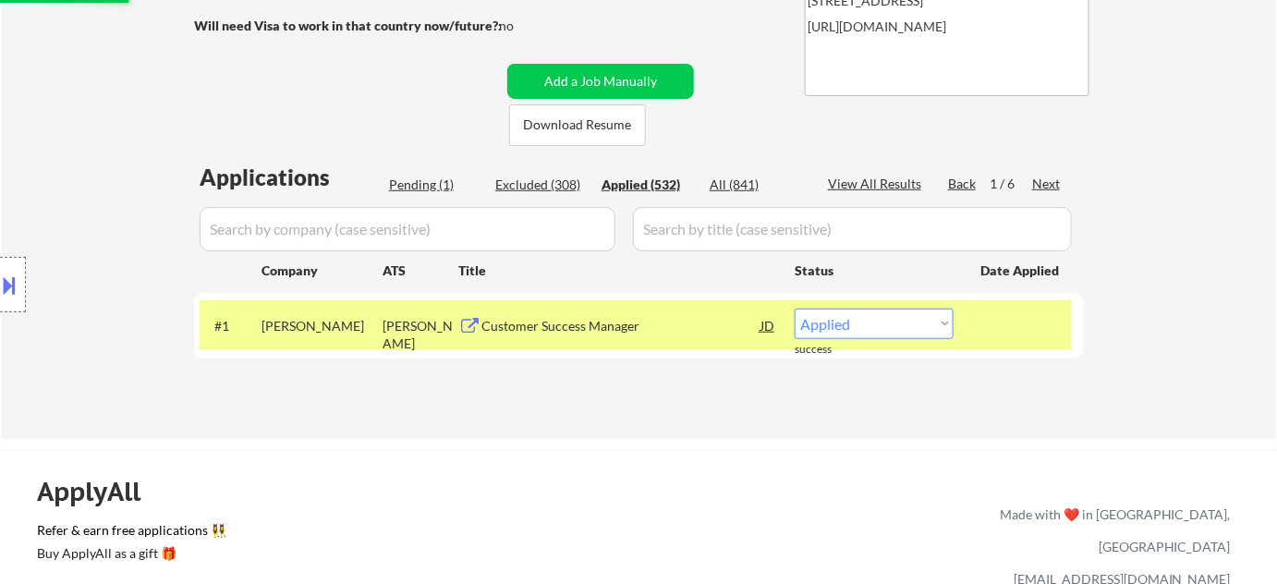
select select ""applied""
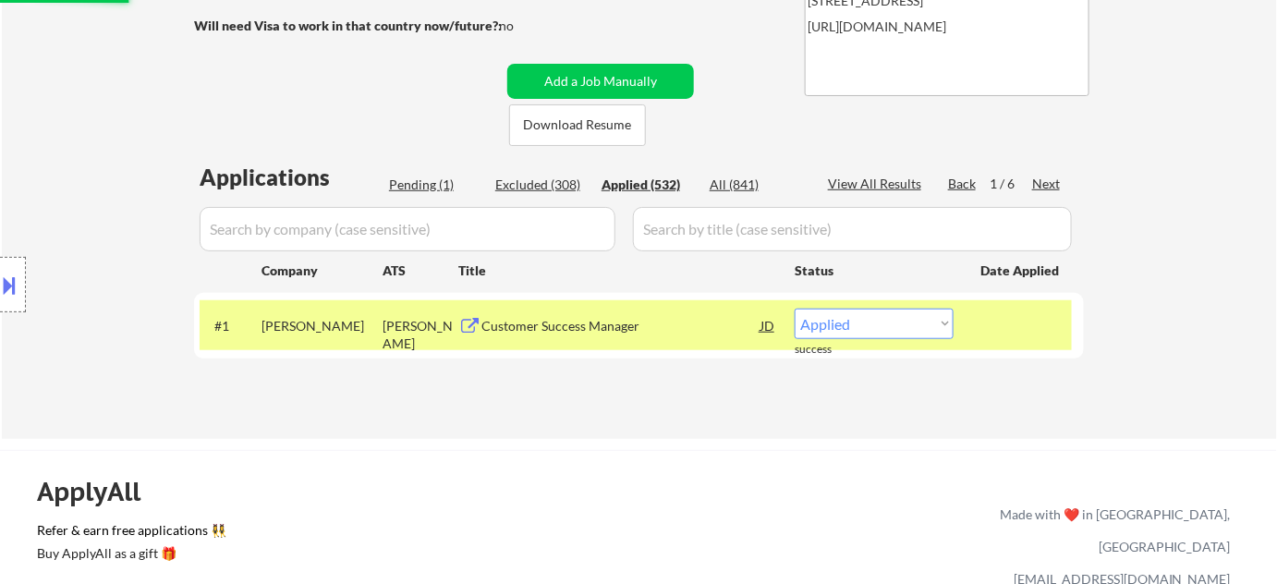
select select ""applied""
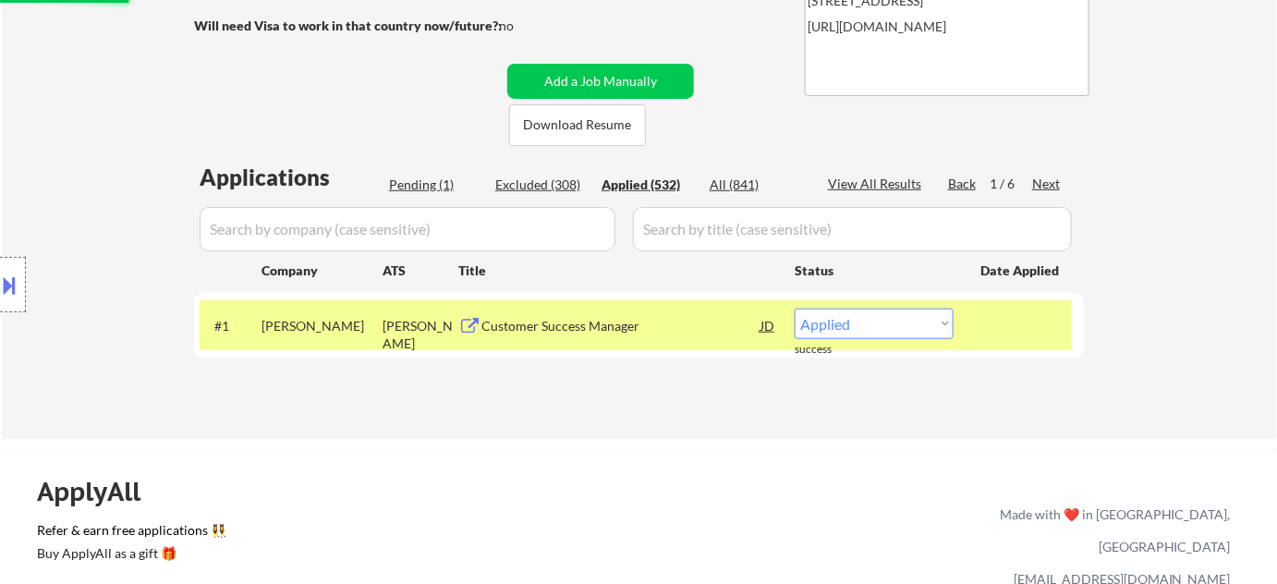
select select ""applied""
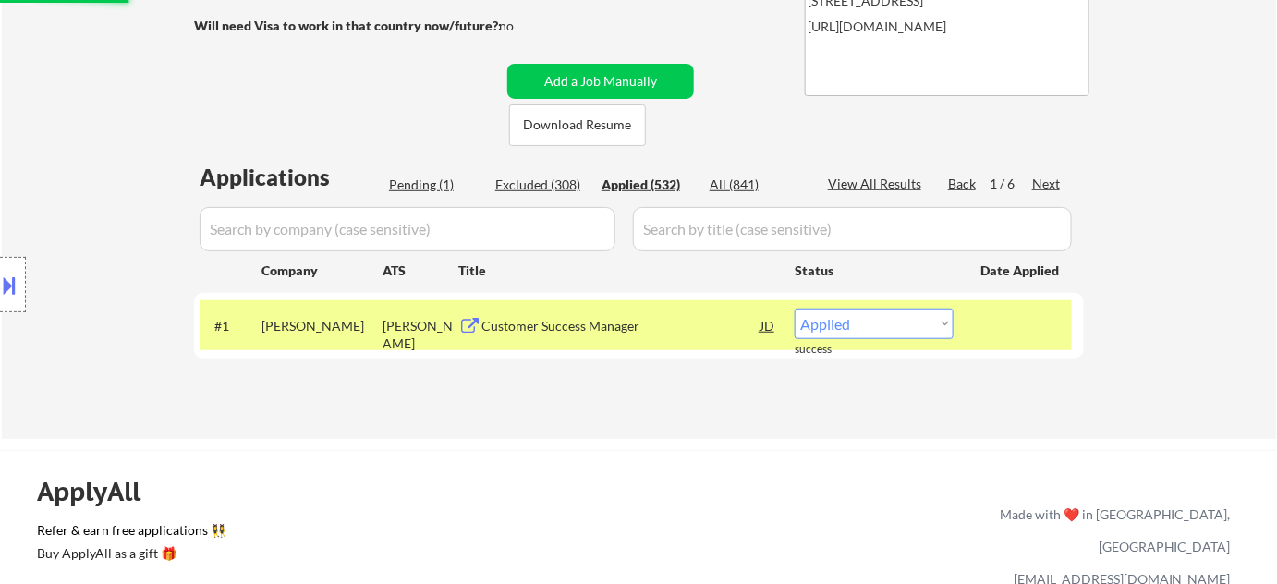
select select ""applied""
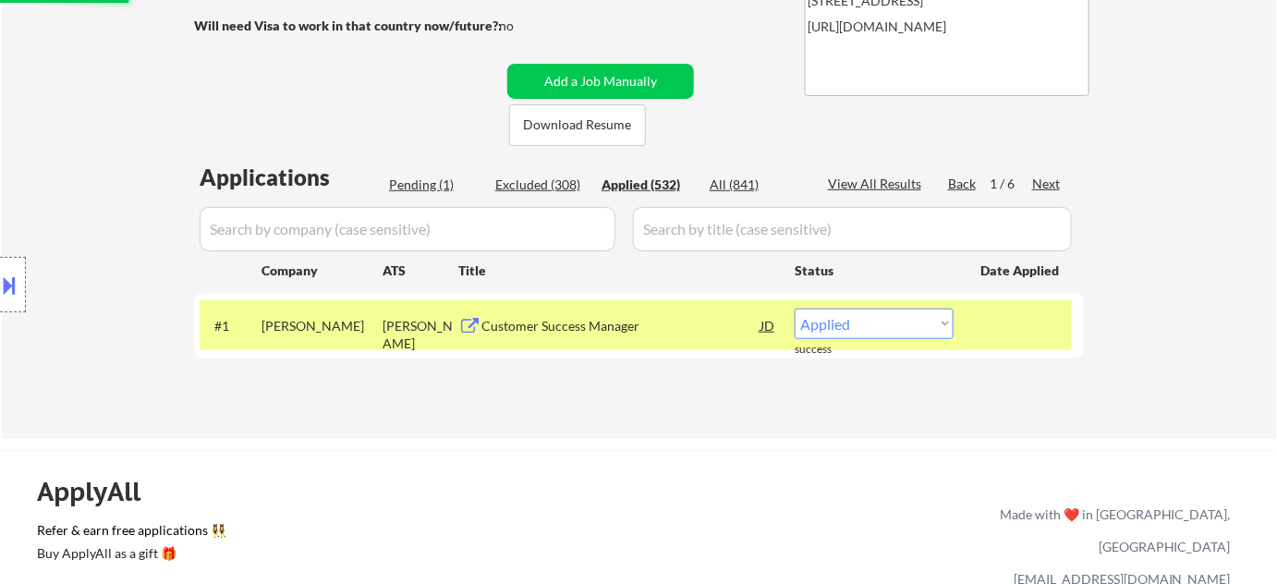
select select ""applied""
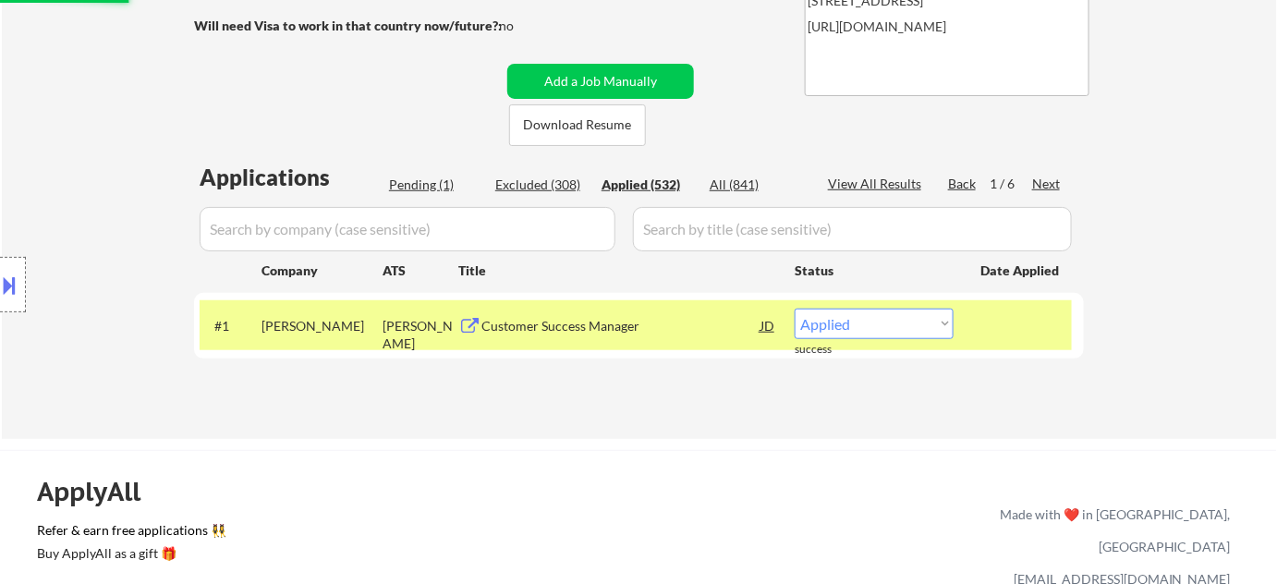
select select ""applied""
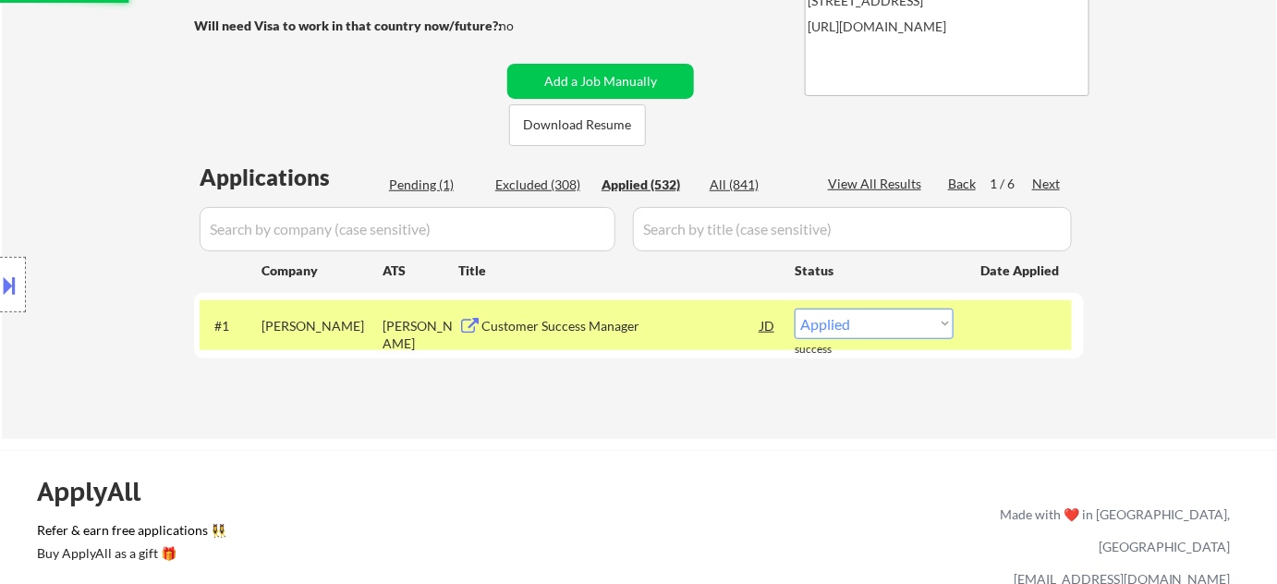
select select ""applied""
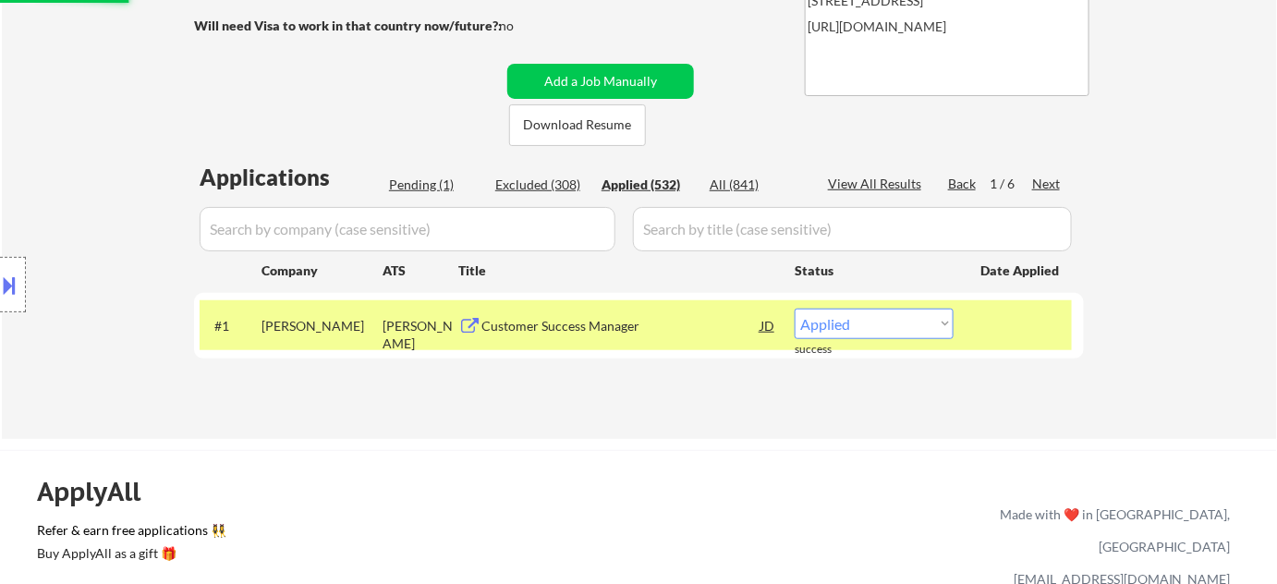
select select ""applied""
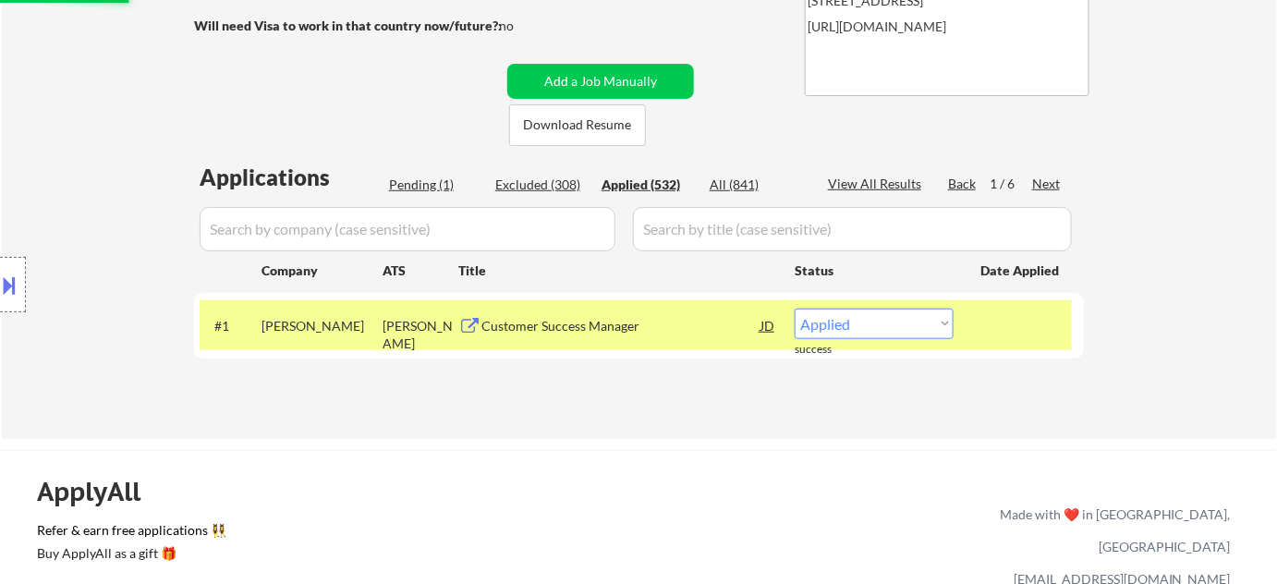
select select ""applied""
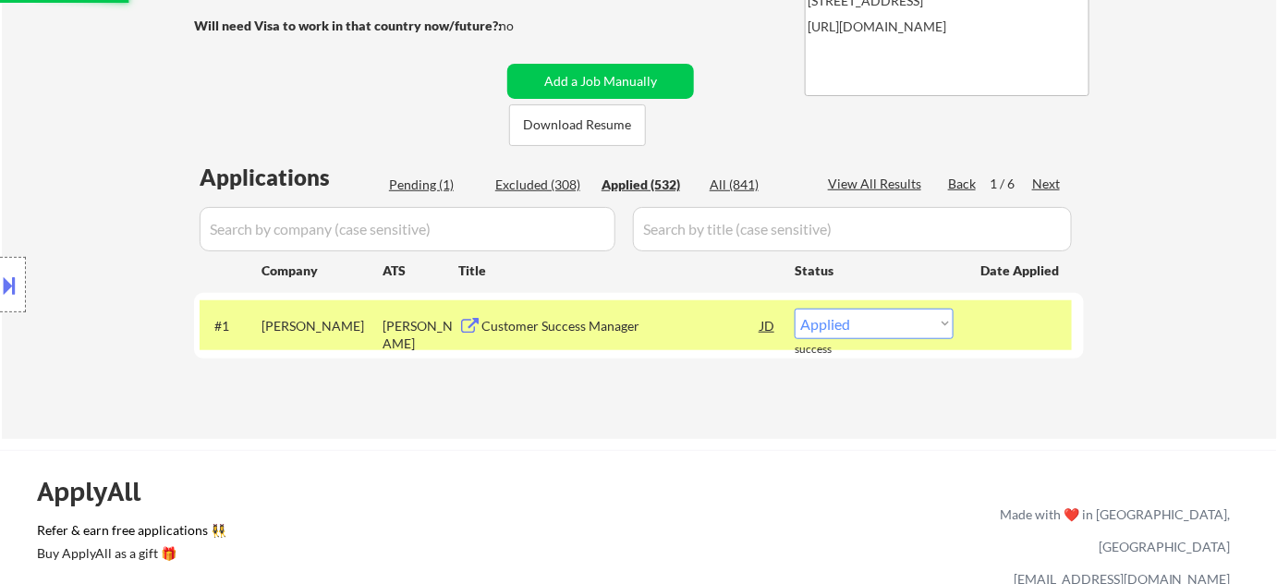
select select ""applied""
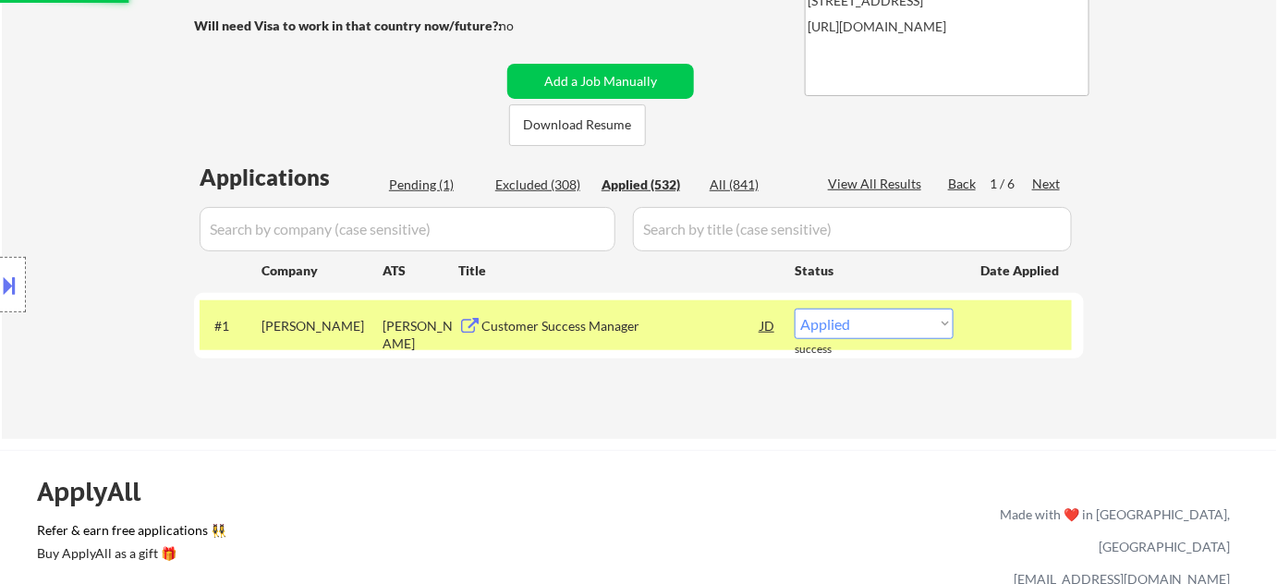
select select ""applied""
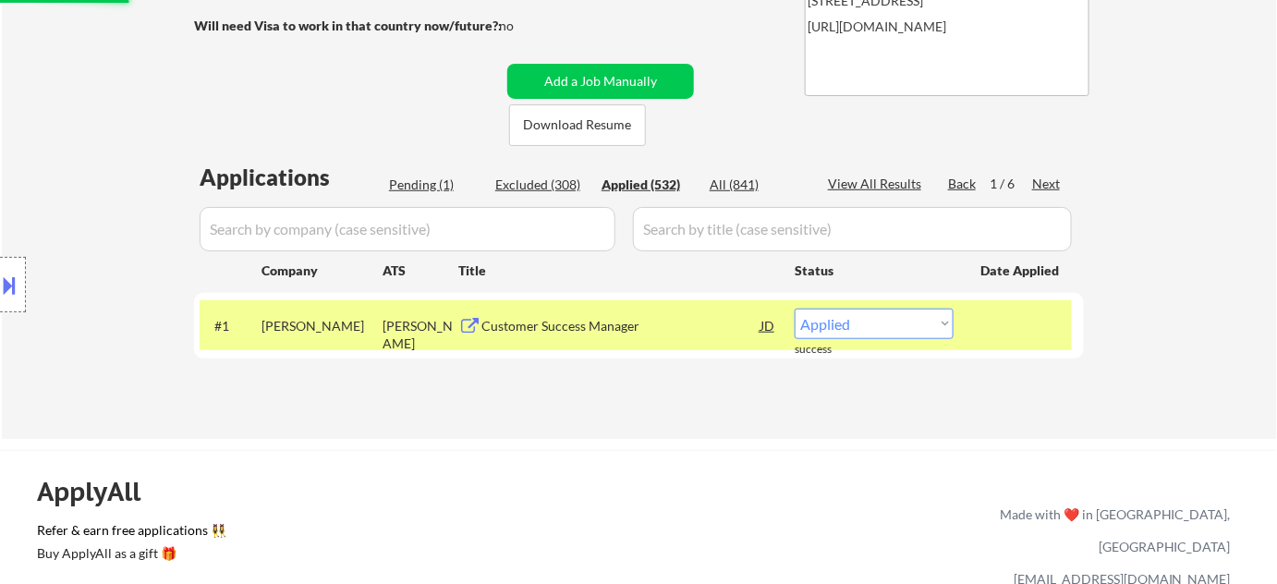
select select ""applied""
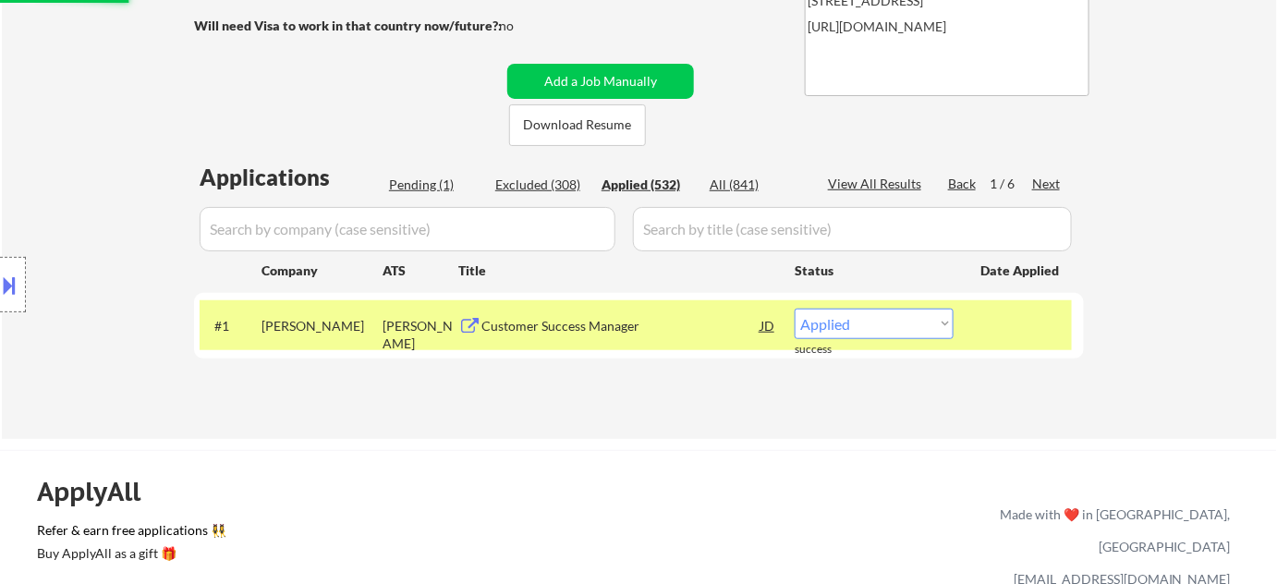
select select ""applied""
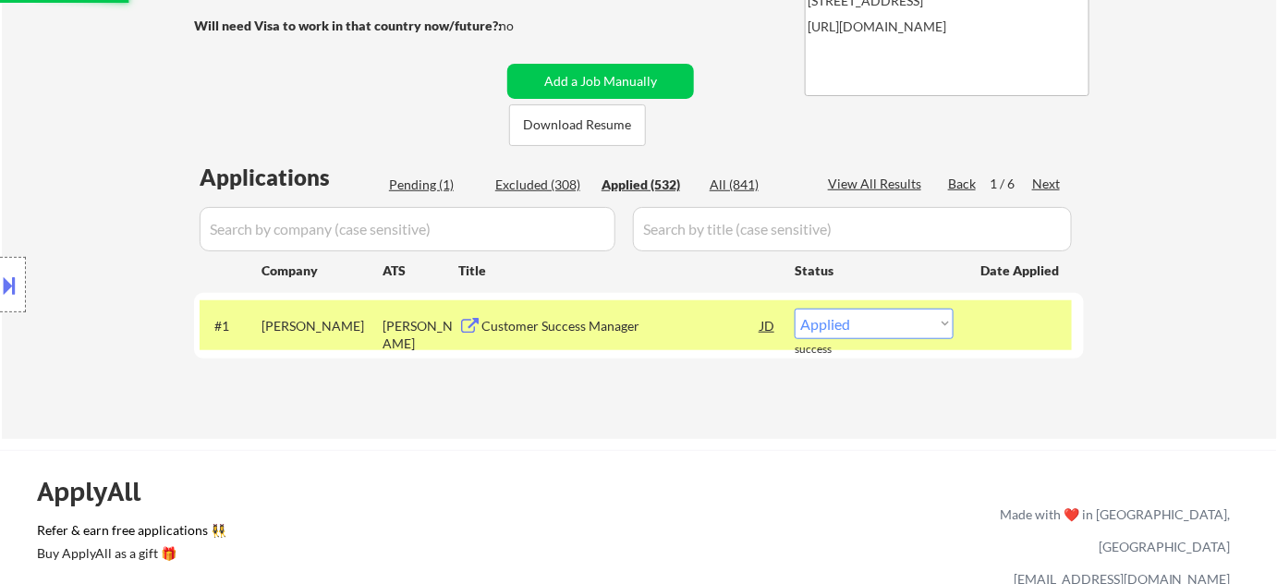
select select ""applied""
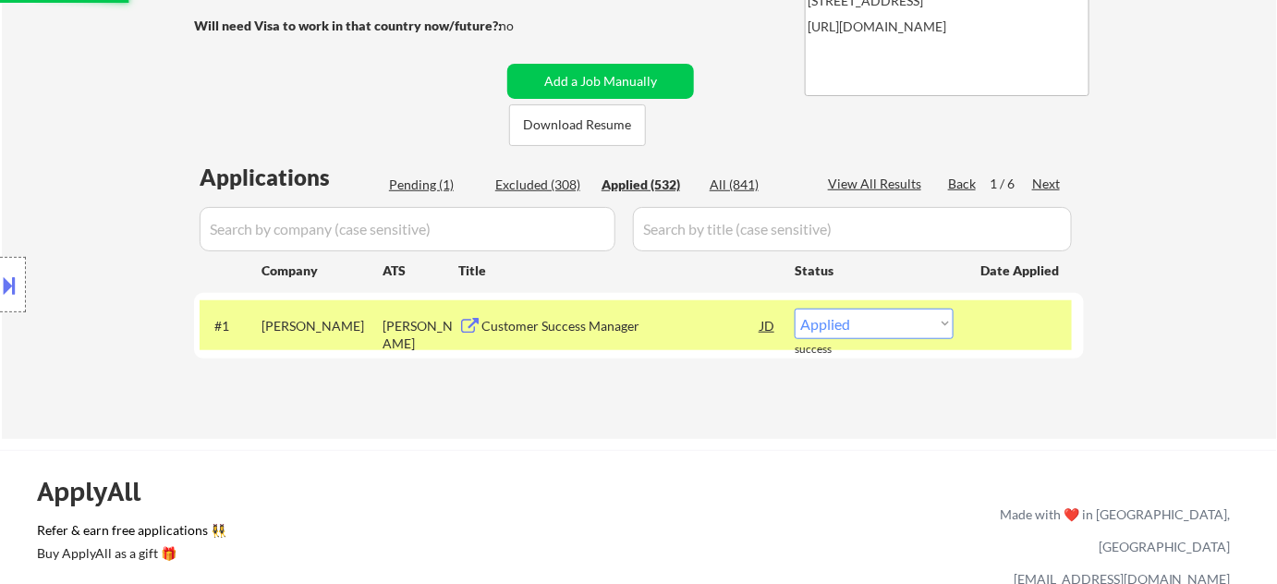
select select ""applied""
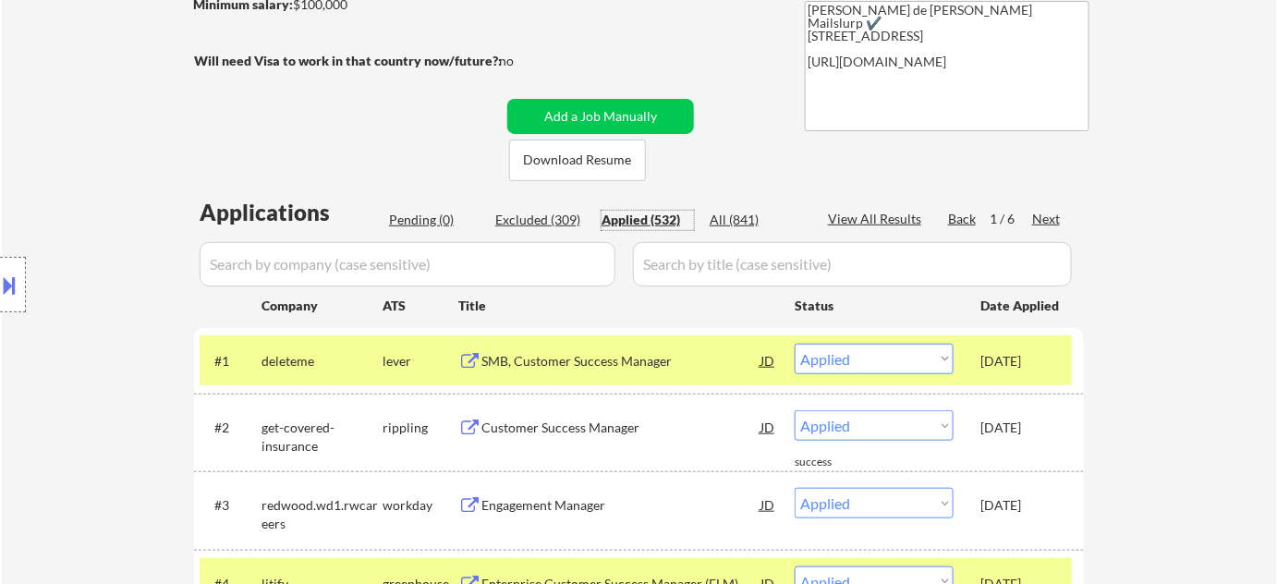
scroll to position [251, 0]
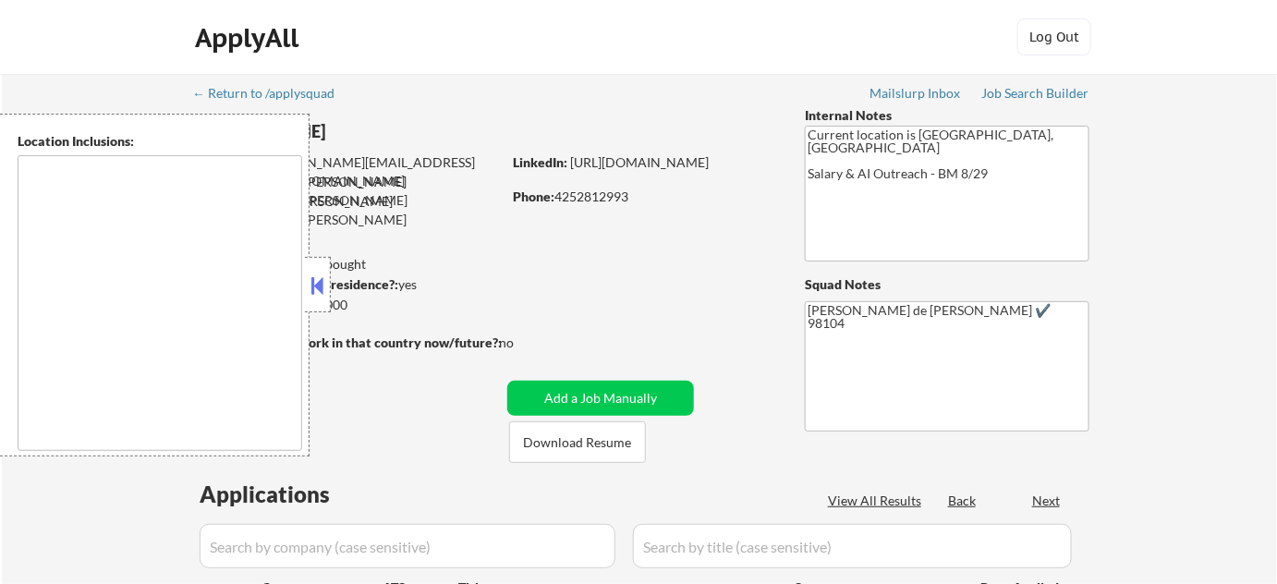
type textarea "Bend, OR Tumalo, OR Deschutes River Woods, OR Sunriver, OR Sisters, OR Redmond,…"
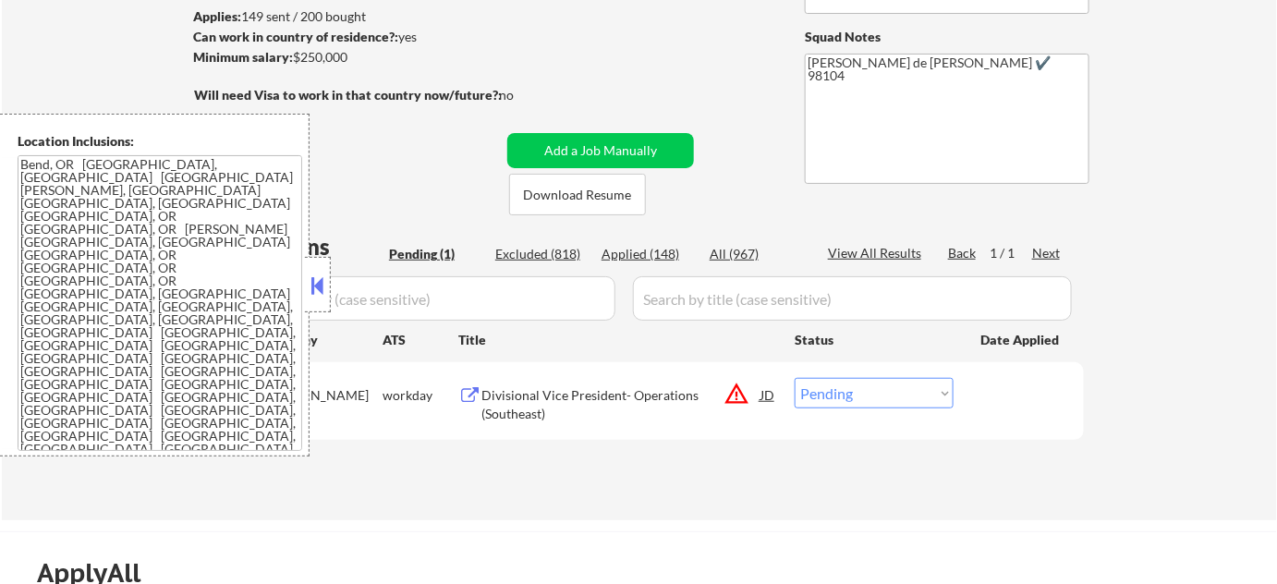
scroll to position [251, 0]
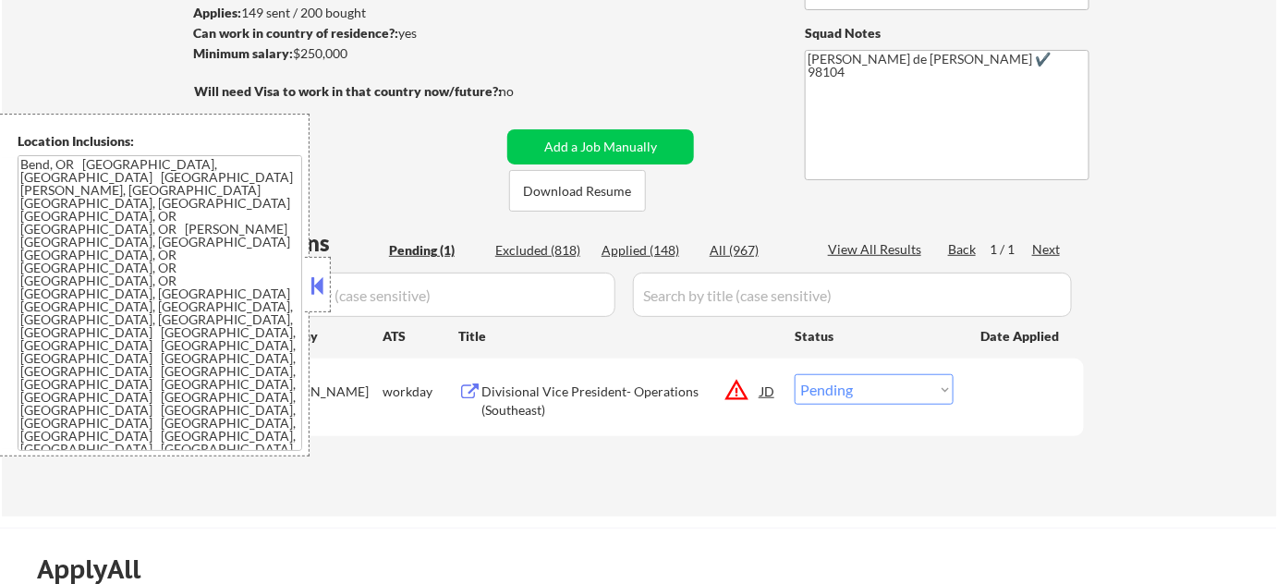
click at [312, 295] on button at bounding box center [318, 286] width 20 height 28
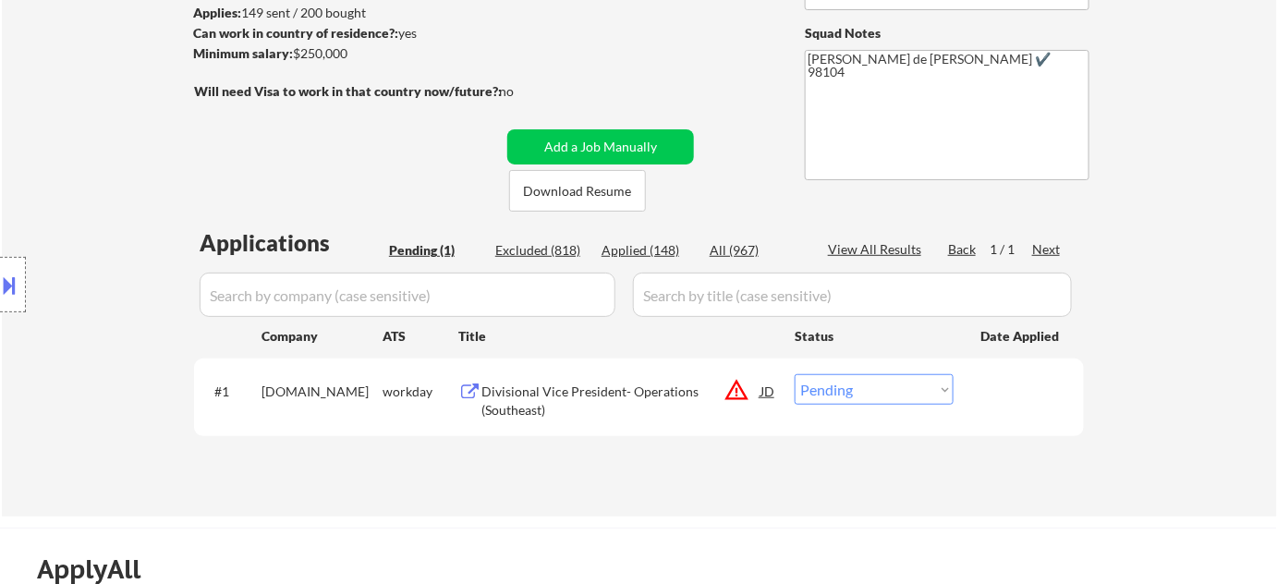
click at [905, 394] on select "Choose an option... Pending Applied Excluded (Questions) Excluded (Expired) Exc…" at bounding box center [874, 389] width 159 height 30
select select ""excluded__location_""
click at [795, 374] on select "Choose an option... Pending Applied Excluded (Questions) Excluded (Expired) Exc…" at bounding box center [874, 389] width 159 height 30
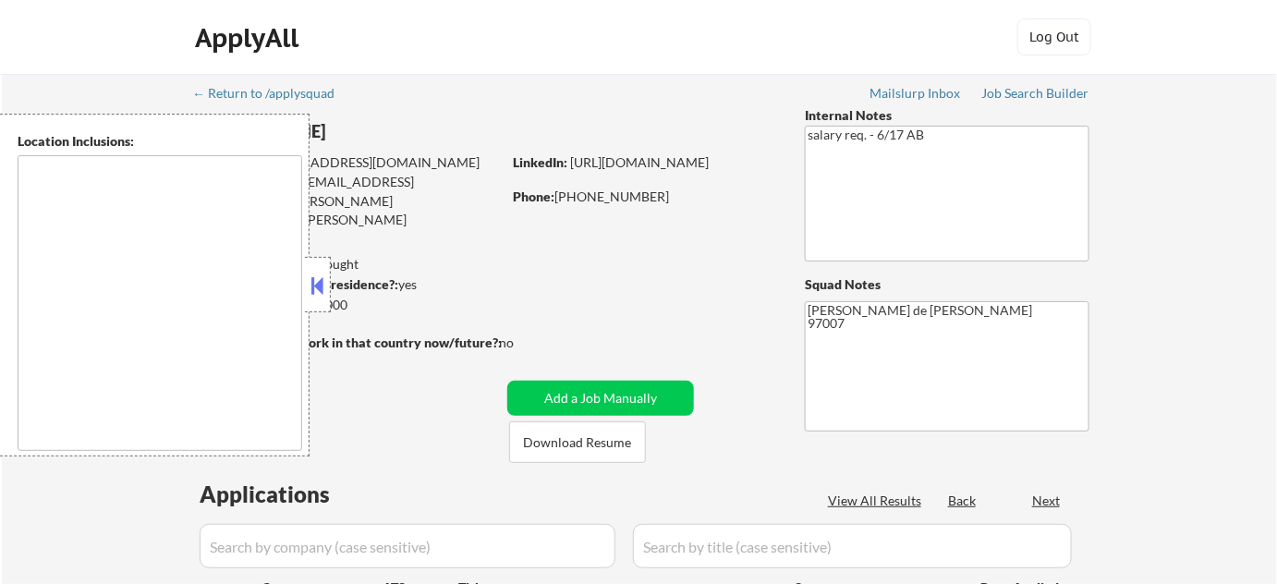
type textarea "[GEOGRAPHIC_DATA], [GEOGRAPHIC_DATA] [GEOGRAPHIC_DATA], OR [GEOGRAPHIC_DATA], […"
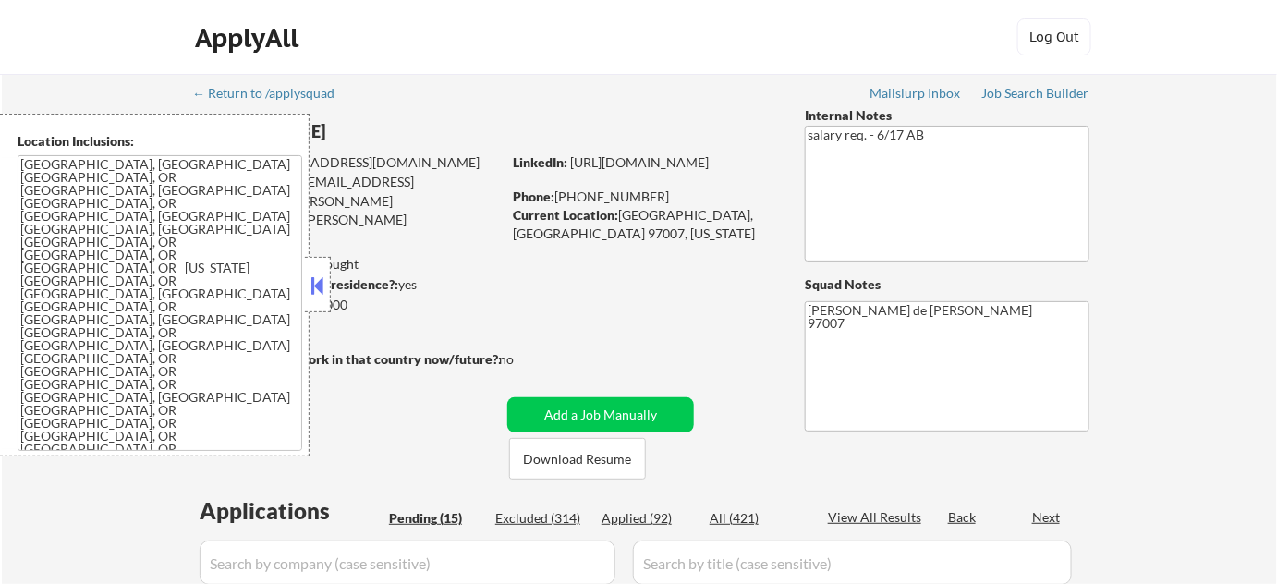
select select ""pending""
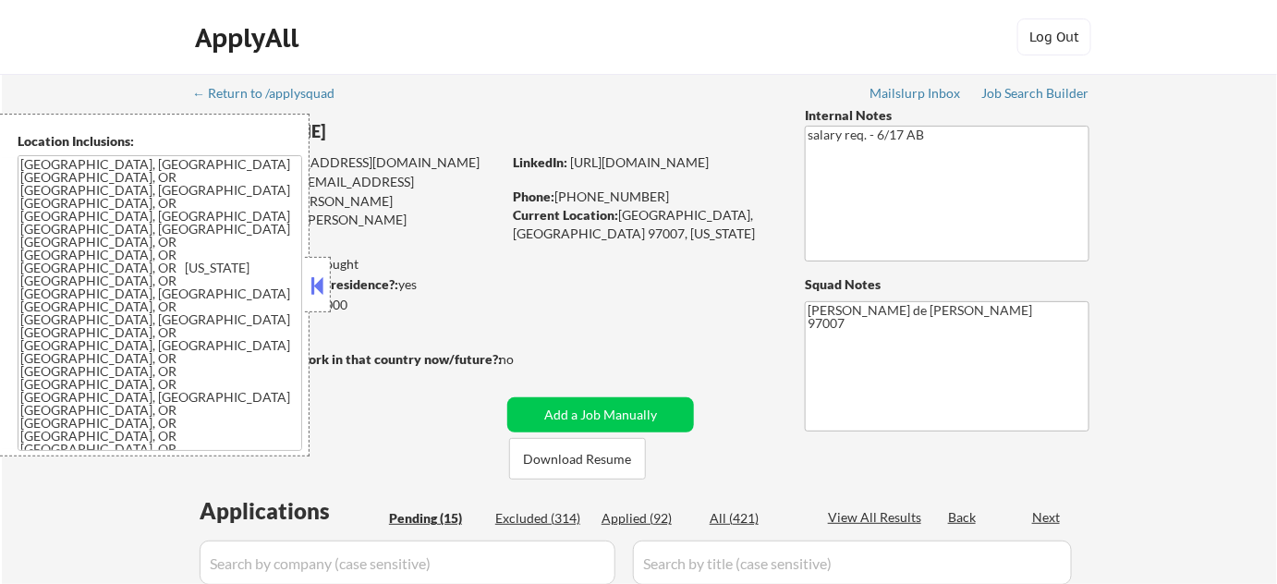
select select ""pending""
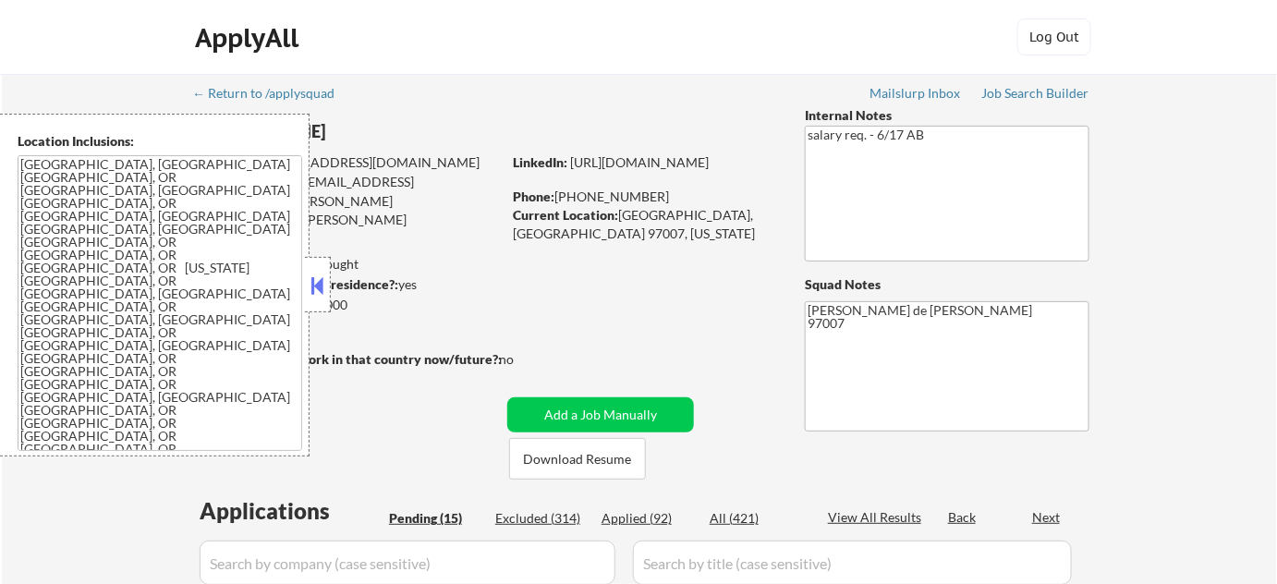
select select ""pending""
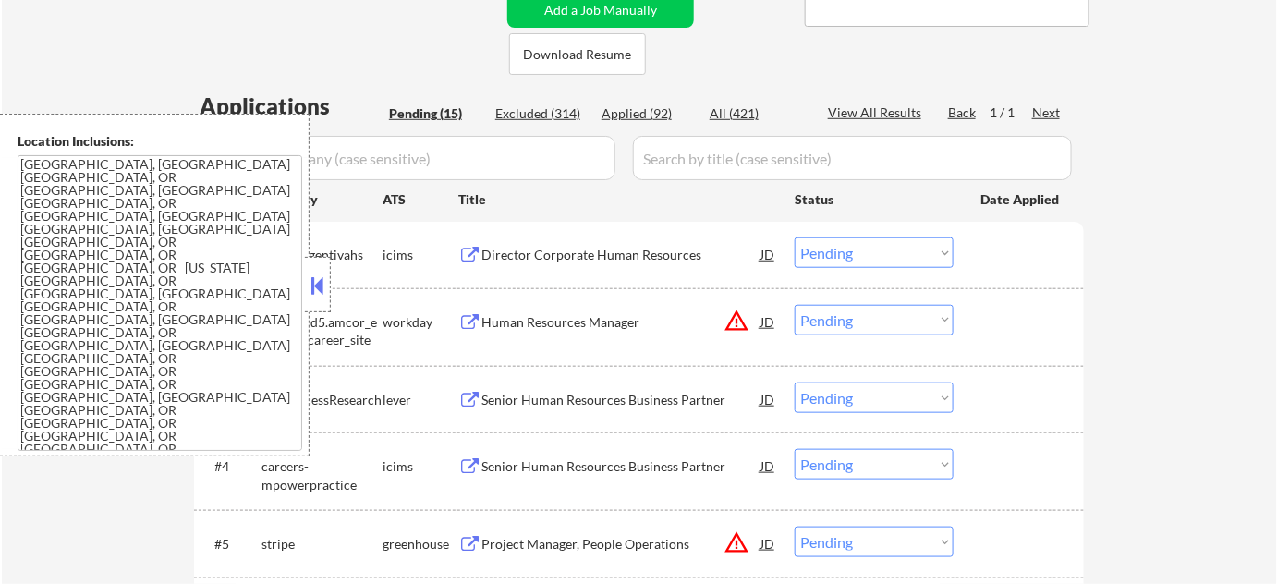
scroll to position [420, 0]
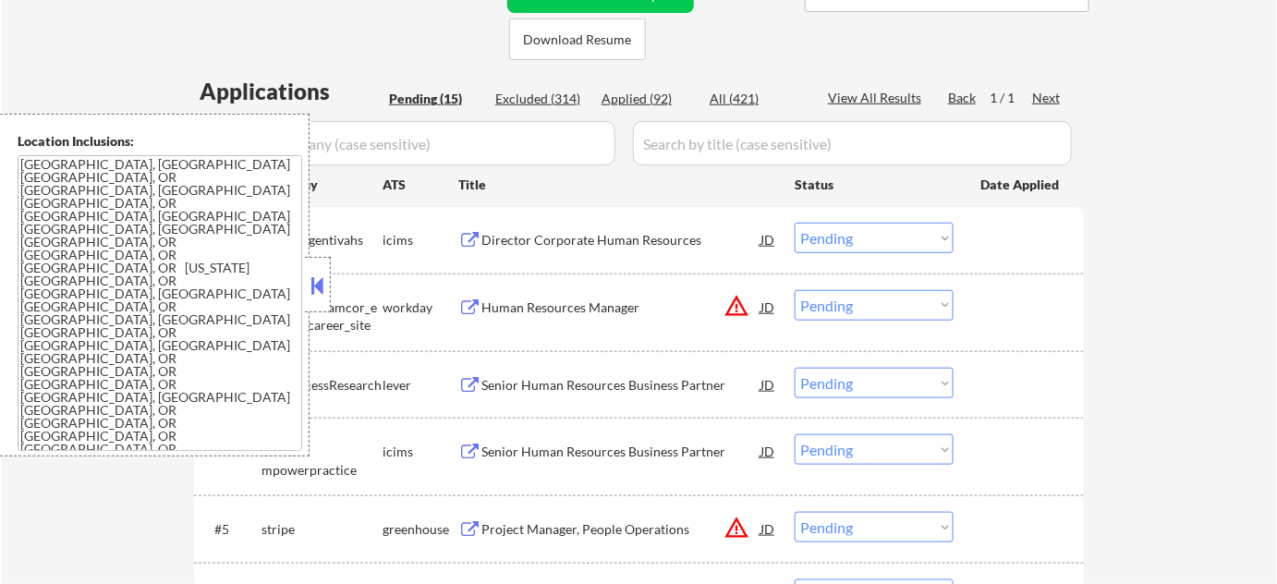
click at [320, 285] on button at bounding box center [318, 286] width 20 height 28
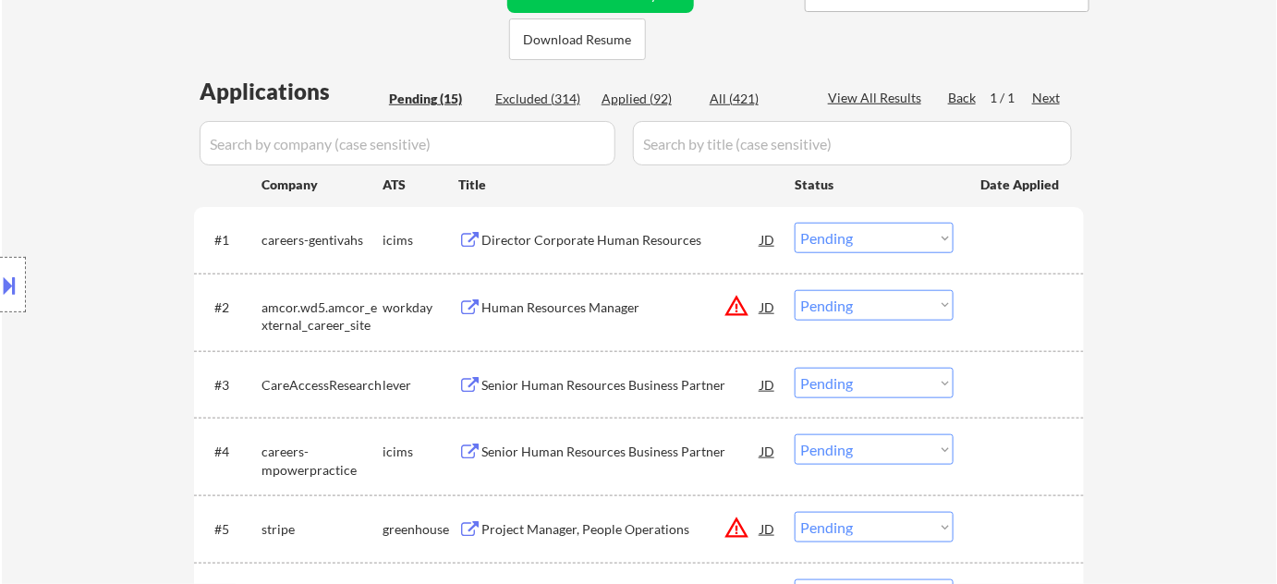
scroll to position [504, 0]
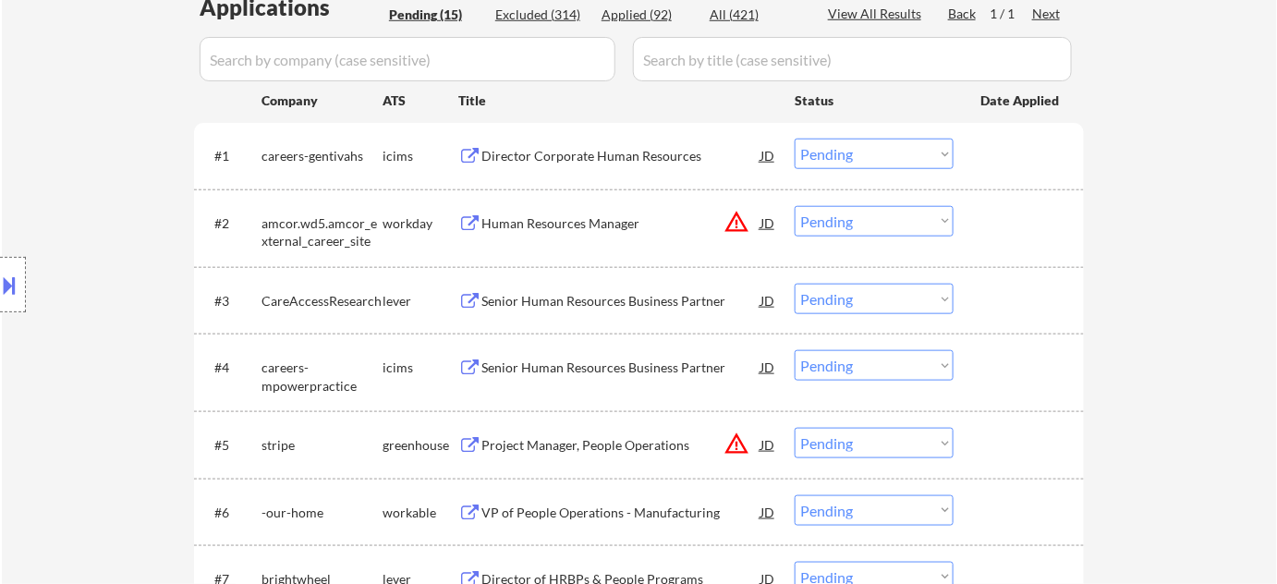
click at [578, 298] on div "Senior Human Resources Business Partner" at bounding box center [620, 301] width 279 height 18
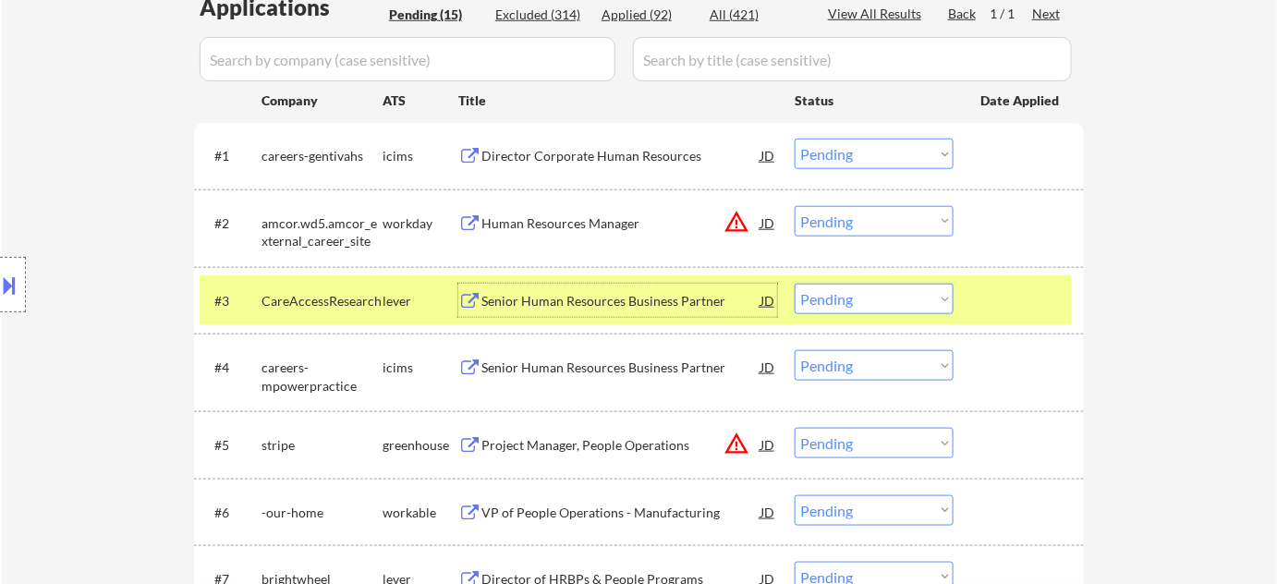
click at [859, 305] on select "Choose an option... Pending Applied Excluded (Questions) Excluded (Expired) Exc…" at bounding box center [874, 299] width 159 height 30
click at [795, 284] on select "Choose an option... Pending Applied Excluded (Questions) Excluded (Expired) Exc…" at bounding box center [874, 299] width 159 height 30
select select ""pending""
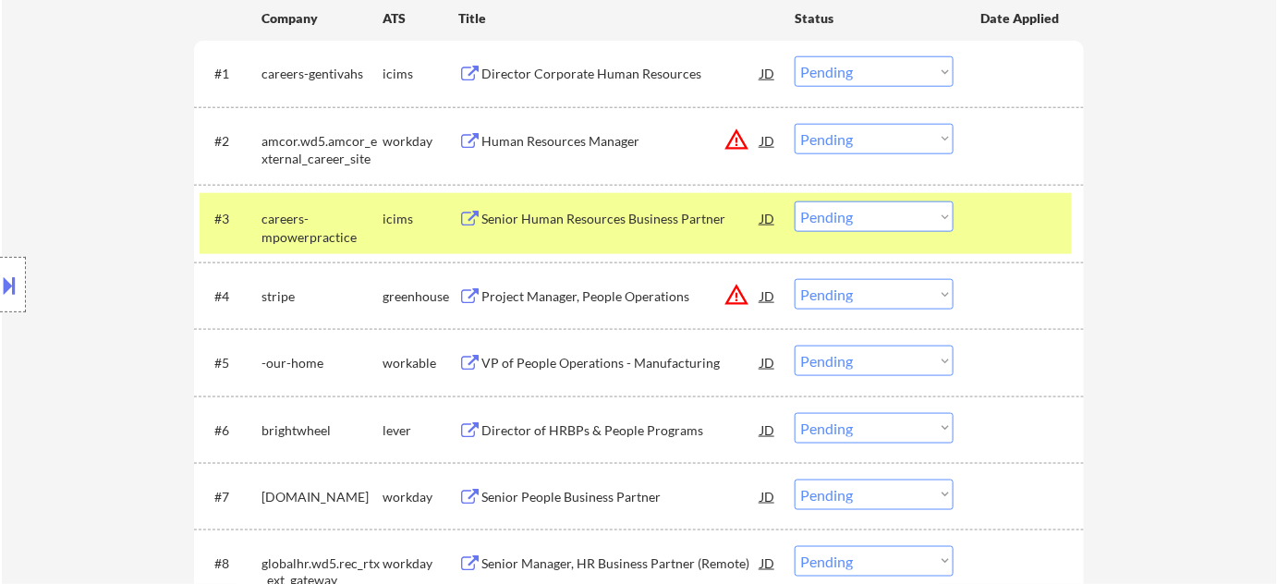
scroll to position [840, 0]
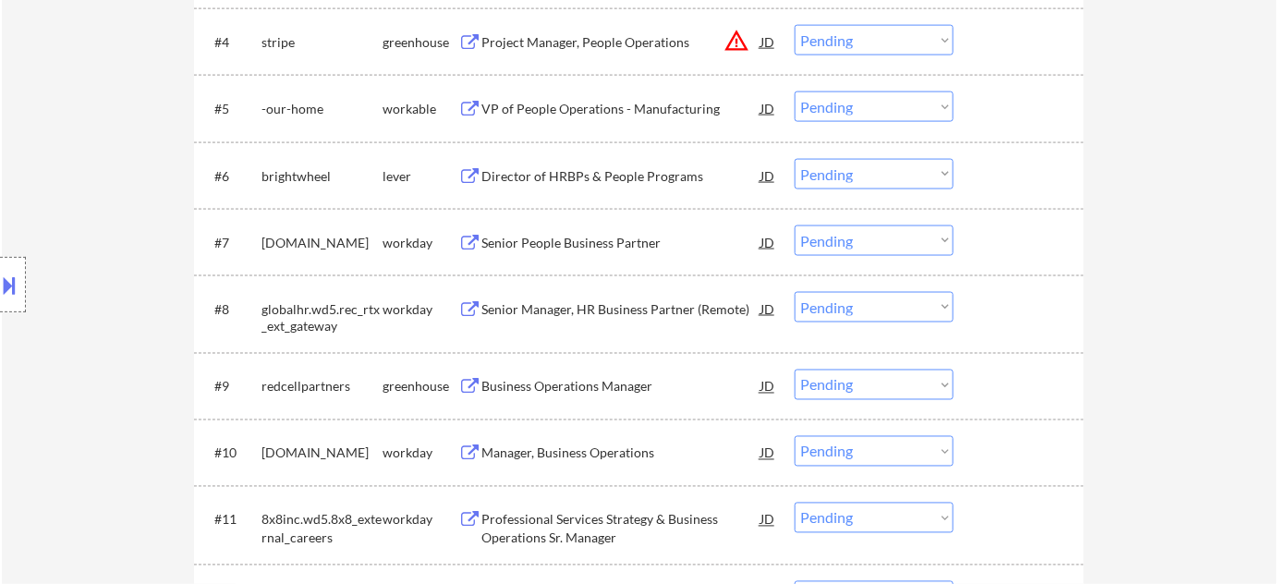
click at [572, 106] on div "VP of People Operations - Manufacturing" at bounding box center [620, 109] width 279 height 18
